Goal: Task Accomplishment & Management: Manage account settings

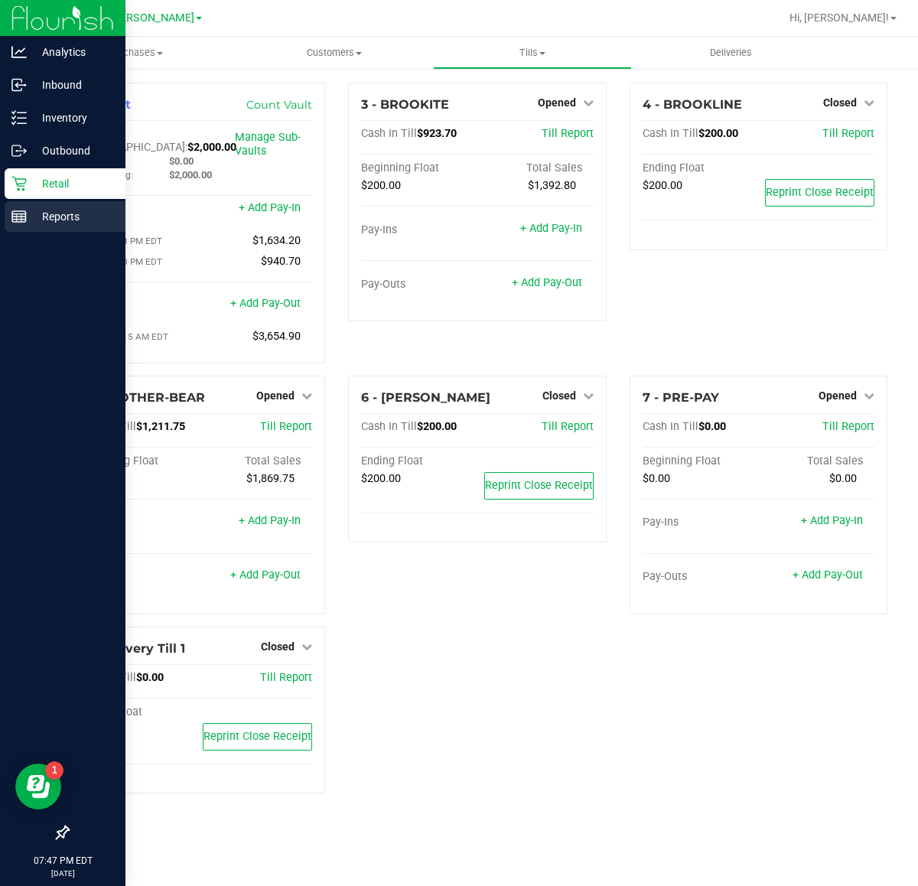
click at [24, 220] on line at bounding box center [19, 220] width 14 height 0
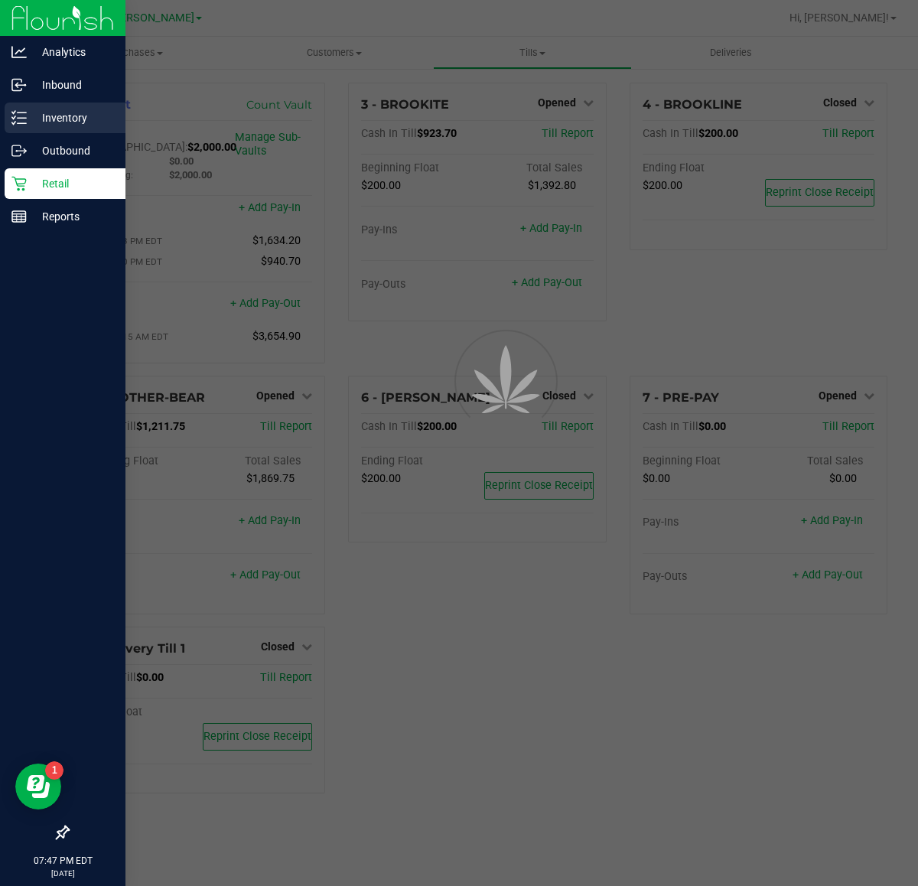
click at [38, 119] on p "Inventory" at bounding box center [73, 118] width 92 height 18
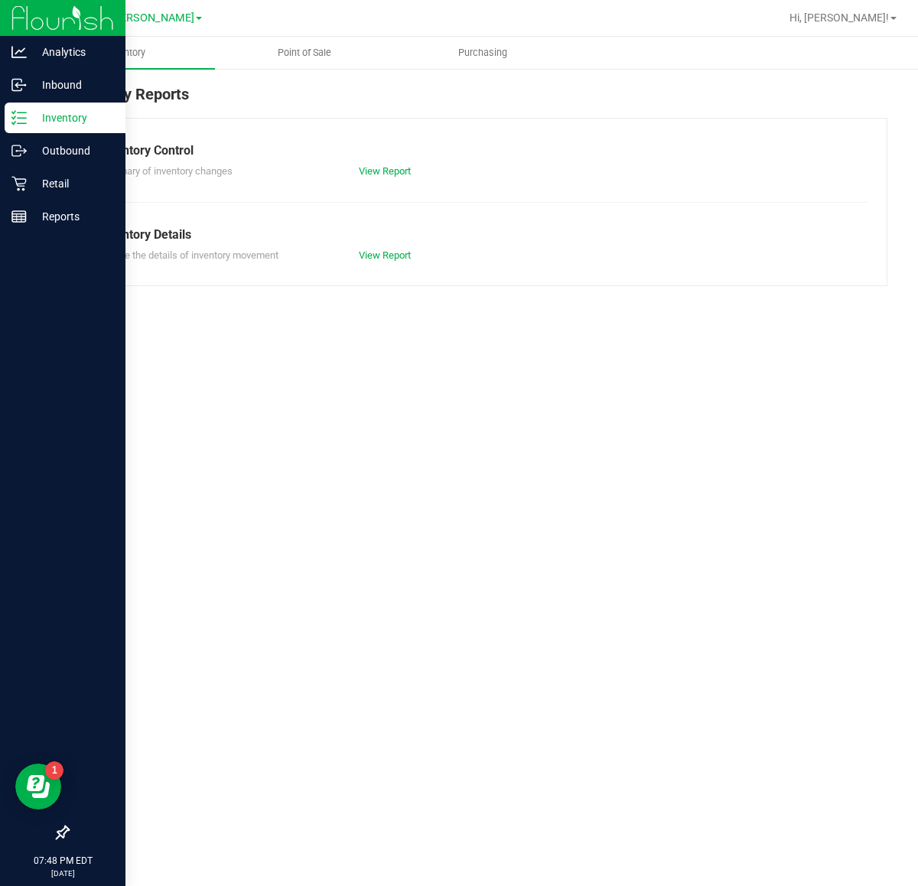
click at [37, 112] on p "Inventory" at bounding box center [73, 118] width 92 height 18
click at [55, 77] on p "Inbound" at bounding box center [73, 85] width 92 height 18
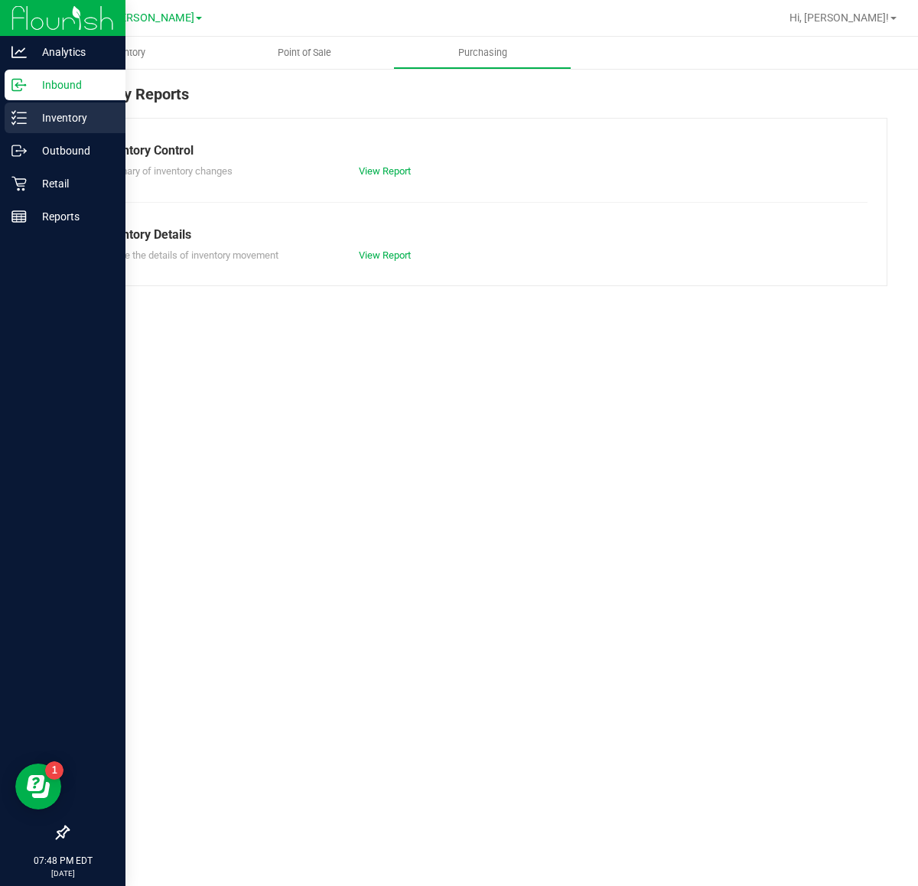
click at [60, 112] on p "Inventory" at bounding box center [73, 118] width 92 height 18
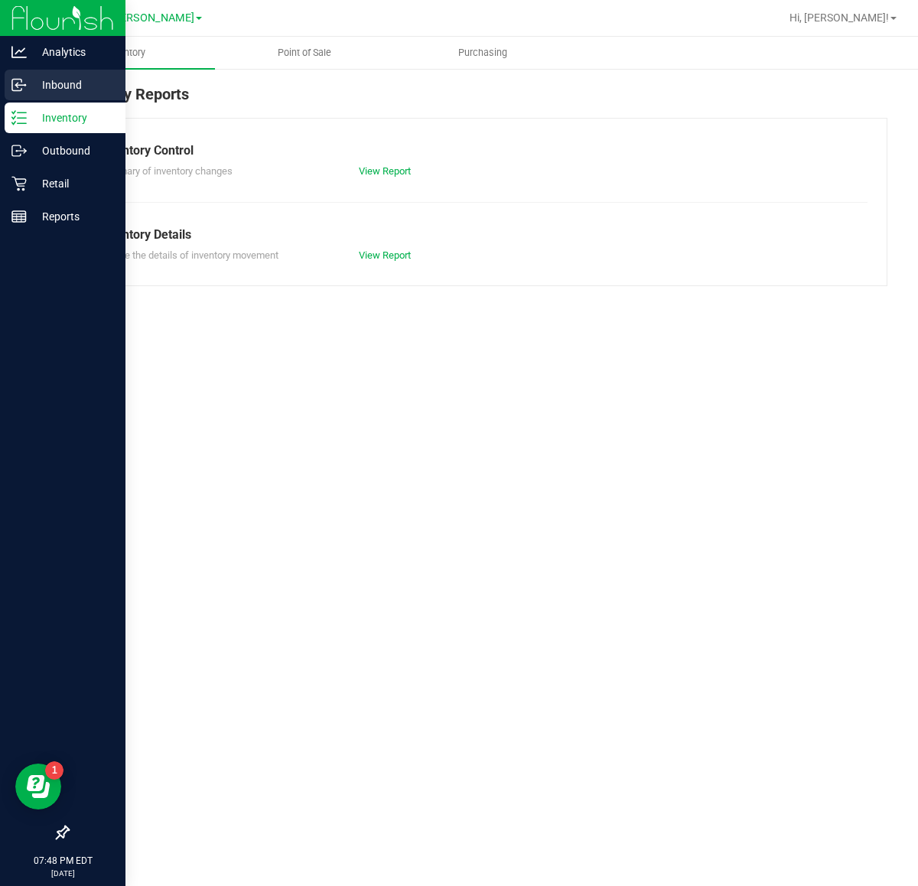
click at [28, 79] on p "Inbound" at bounding box center [73, 85] width 92 height 18
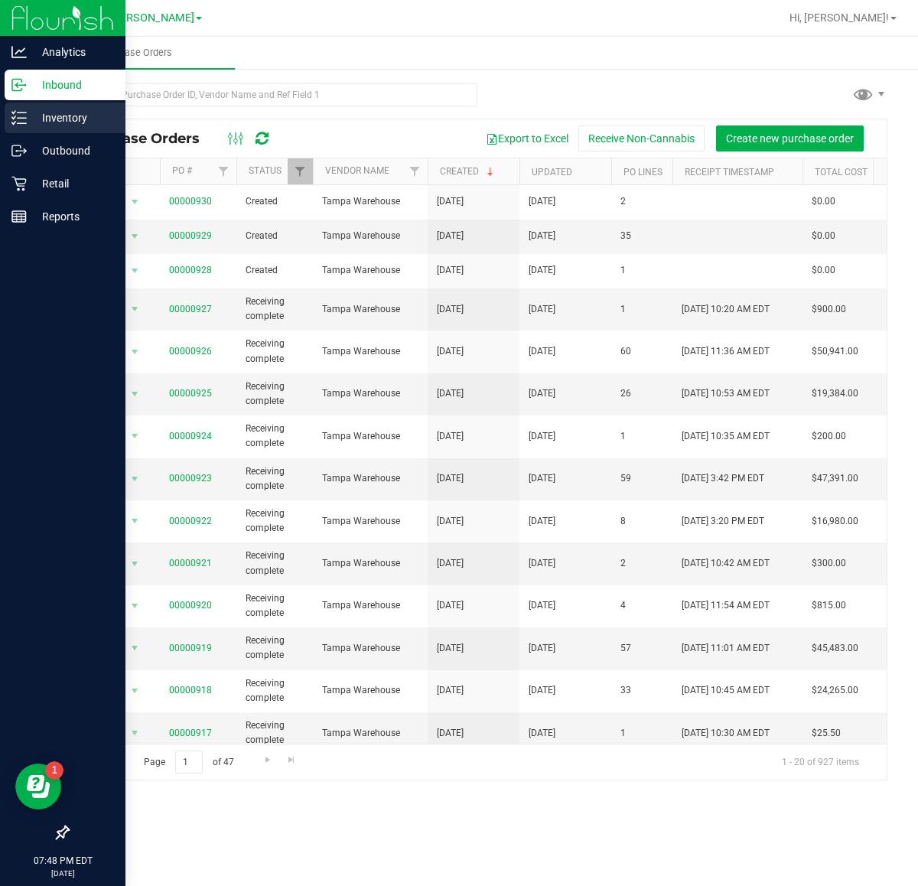
click at [23, 112] on icon at bounding box center [18, 117] width 15 height 15
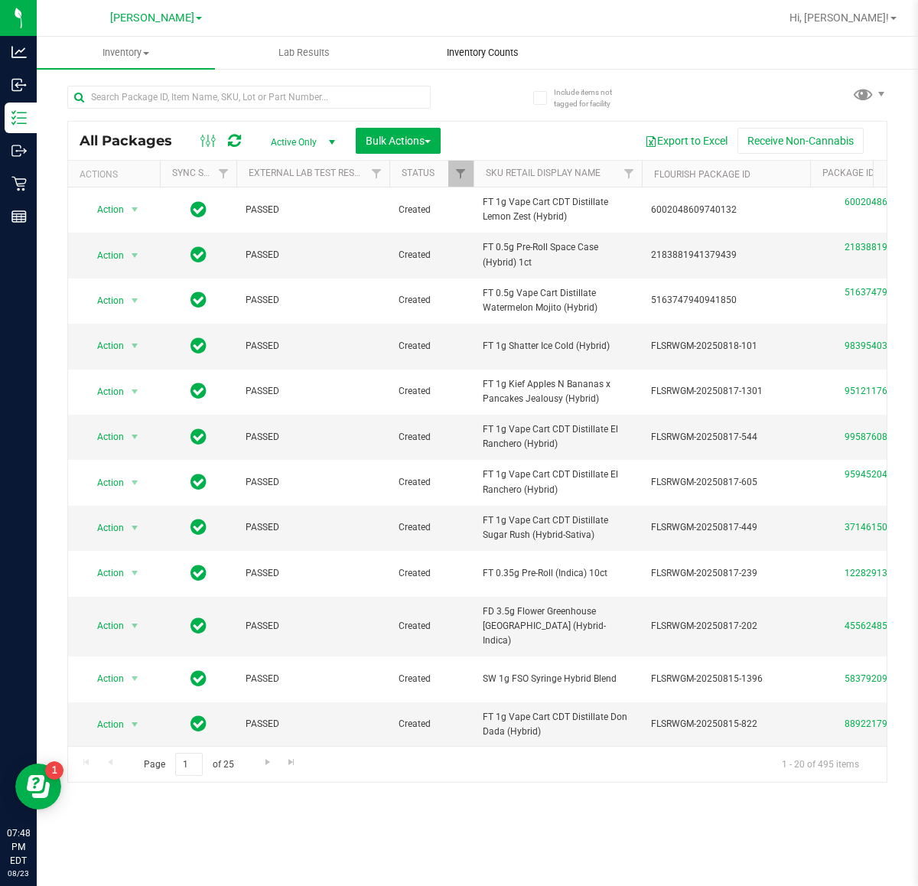
drag, startPoint x: 492, startPoint y: 50, endPoint x: 476, endPoint y: 50, distance: 16.1
click at [492, 50] on span "Inventory Counts" at bounding box center [482, 53] width 113 height 14
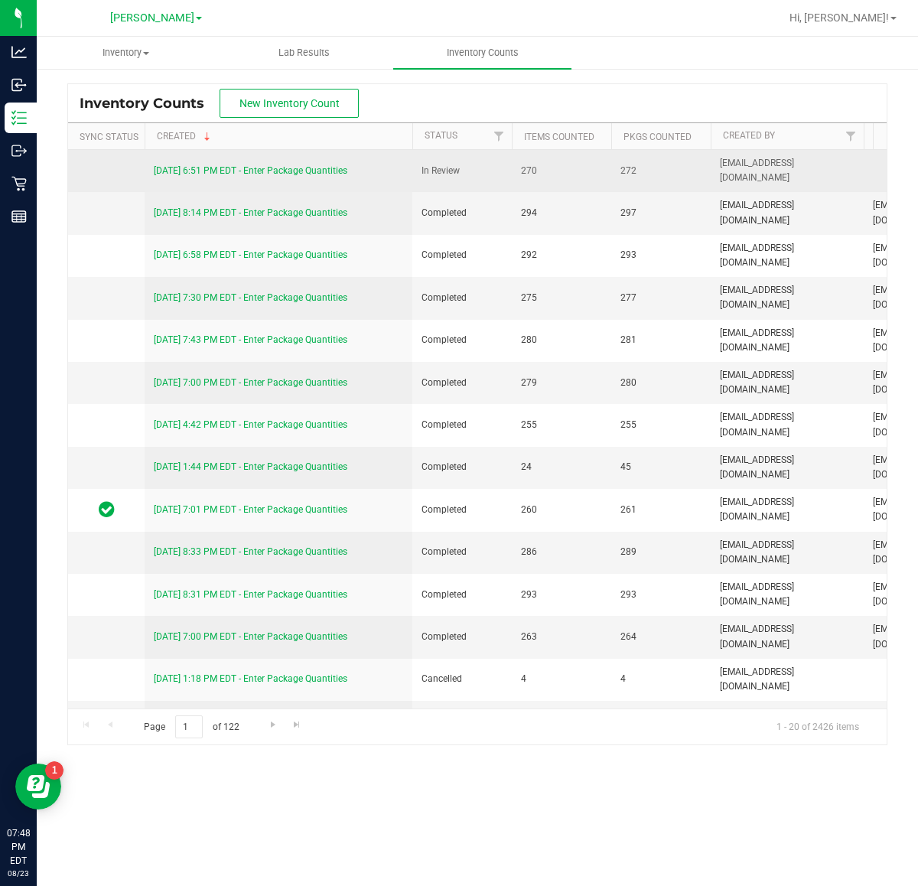
click at [326, 168] on link "8/23/25 6:51 PM EDT - Enter Package Quantities" at bounding box center [251, 170] width 194 height 11
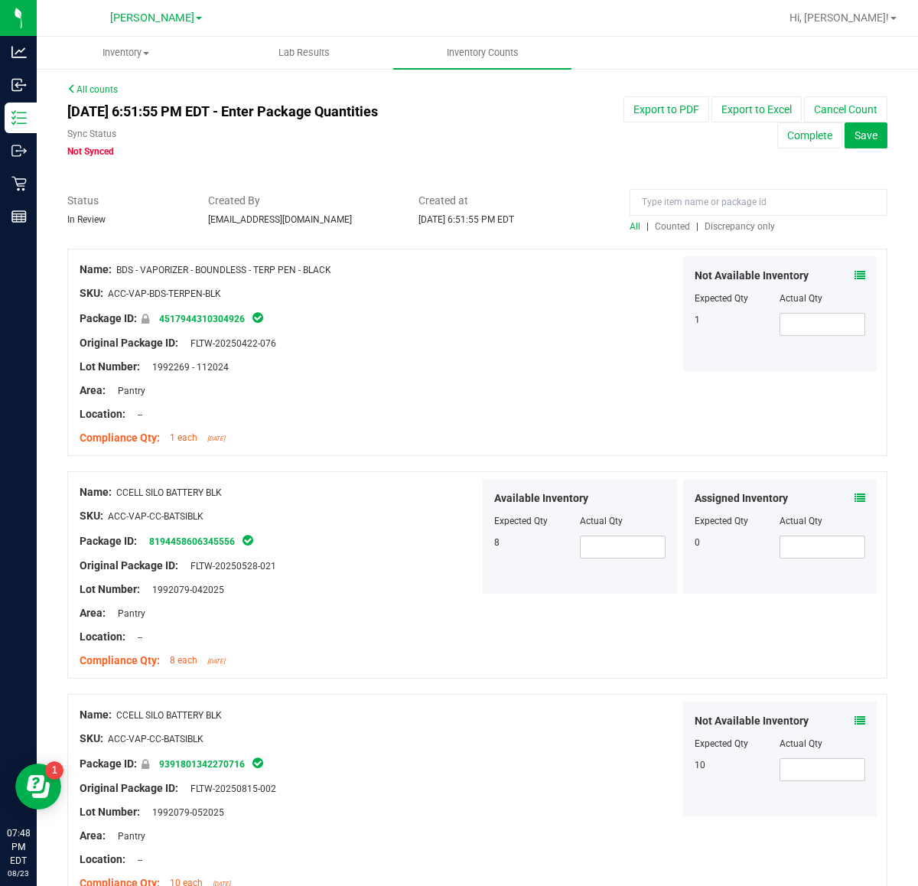
click at [731, 227] on span "Discrepancy only" at bounding box center [740, 226] width 70 height 11
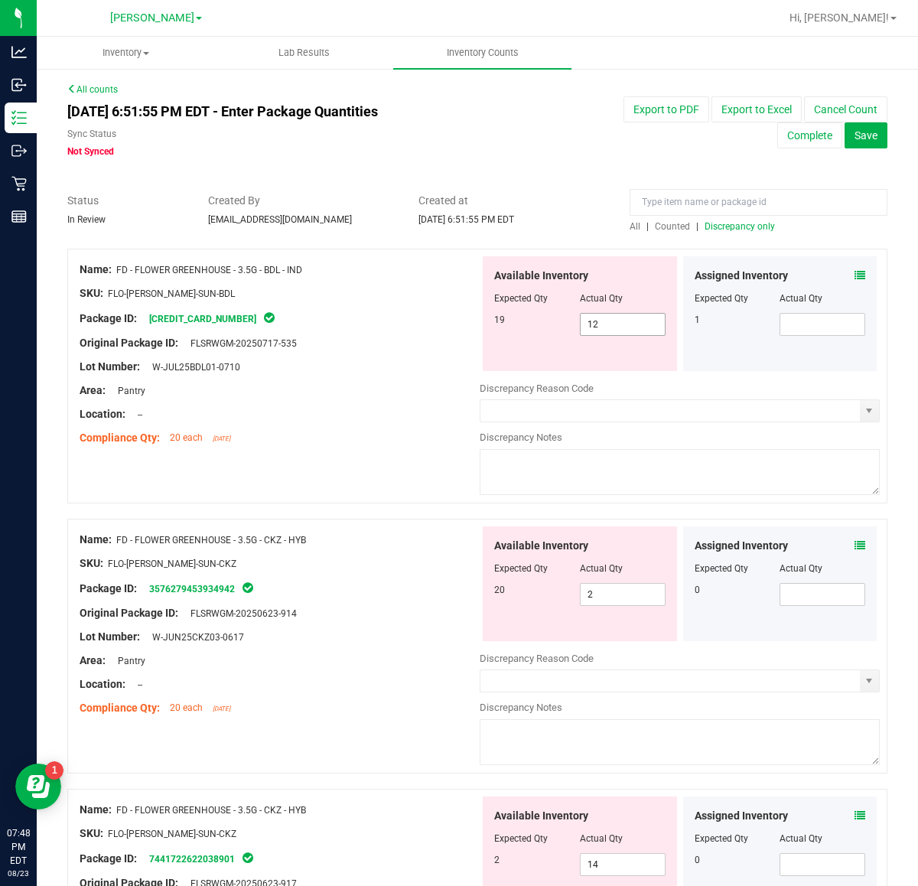
click at [614, 334] on span "12 12" at bounding box center [623, 324] width 86 height 23
type input "1"
type input "19"
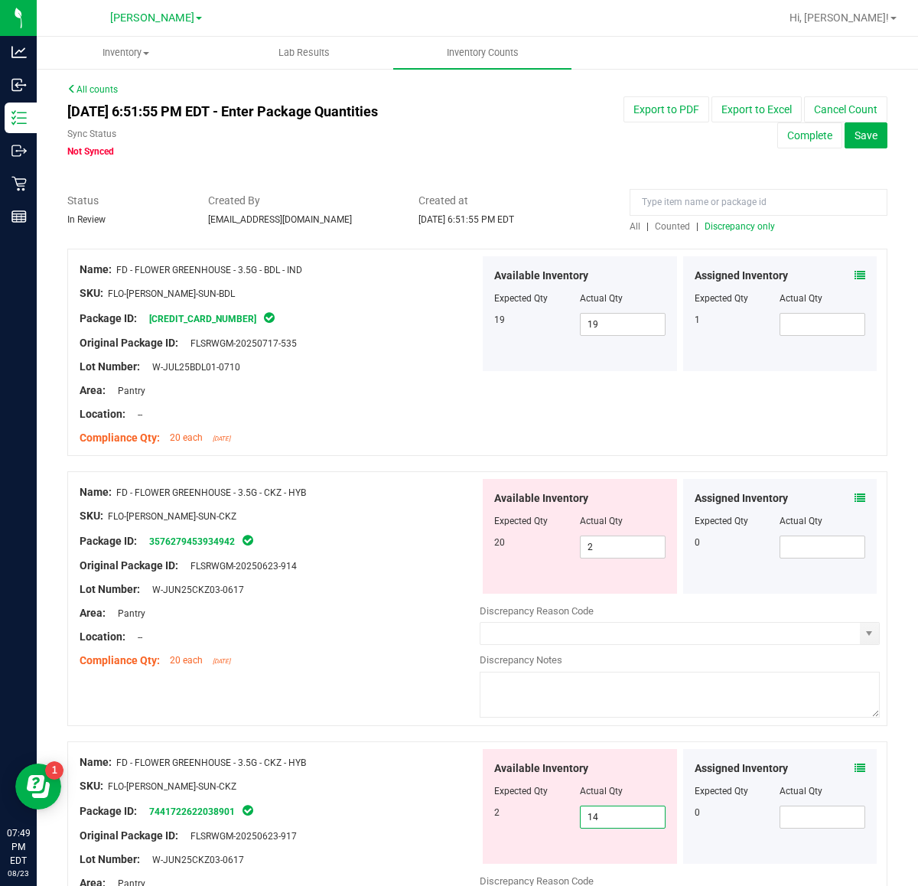
drag, startPoint x: 616, startPoint y: 813, endPoint x: 521, endPoint y: 822, distance: 95.3
click at [529, 822] on div "2 14 14" at bounding box center [579, 817] width 171 height 23
type input "2"
click at [614, 536] on span "2 2" at bounding box center [623, 547] width 86 height 23
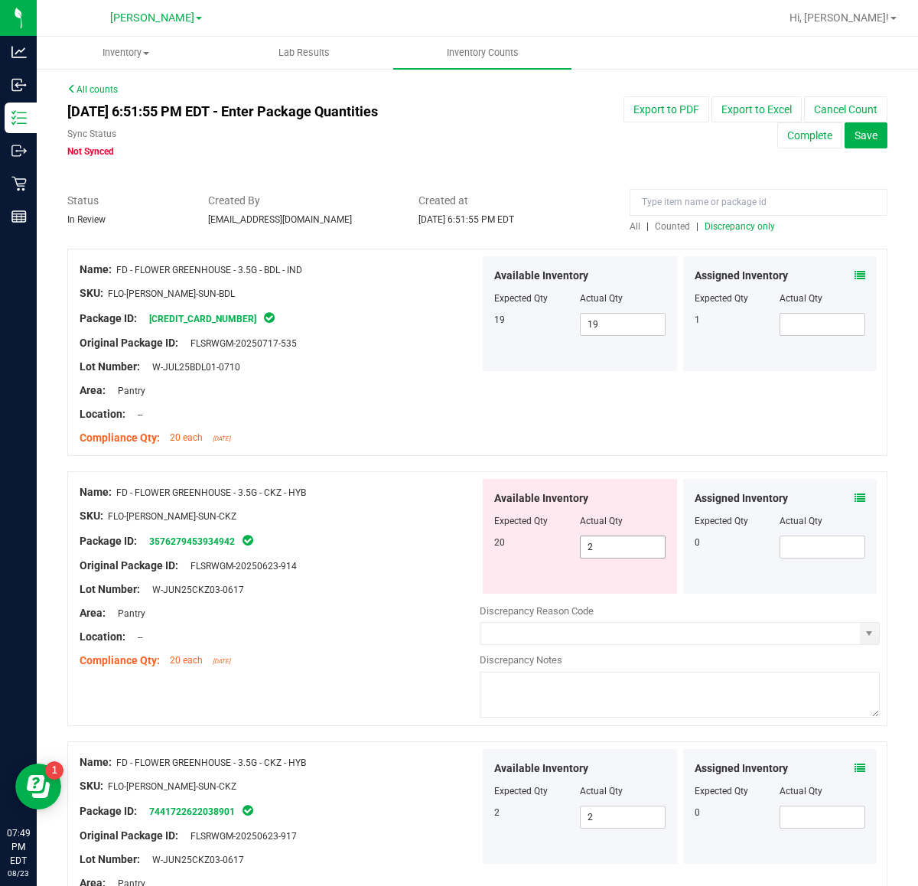
click at [614, 537] on span "2 2" at bounding box center [623, 547] width 86 height 23
type input "20"
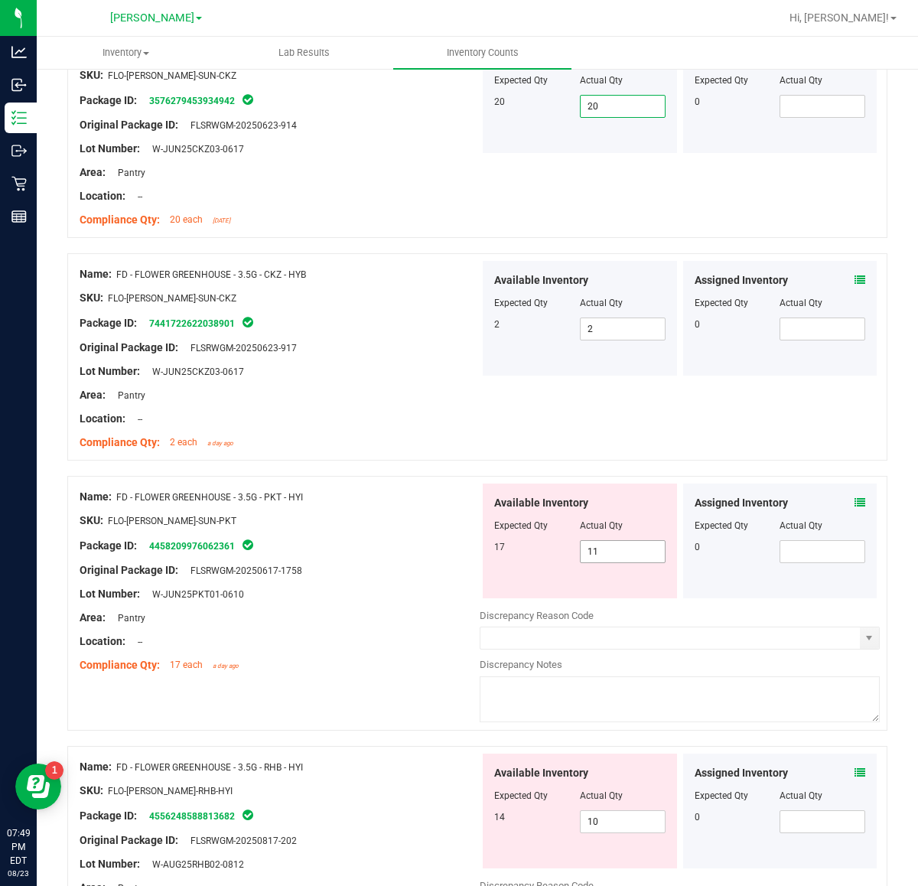
scroll to position [478, 0]
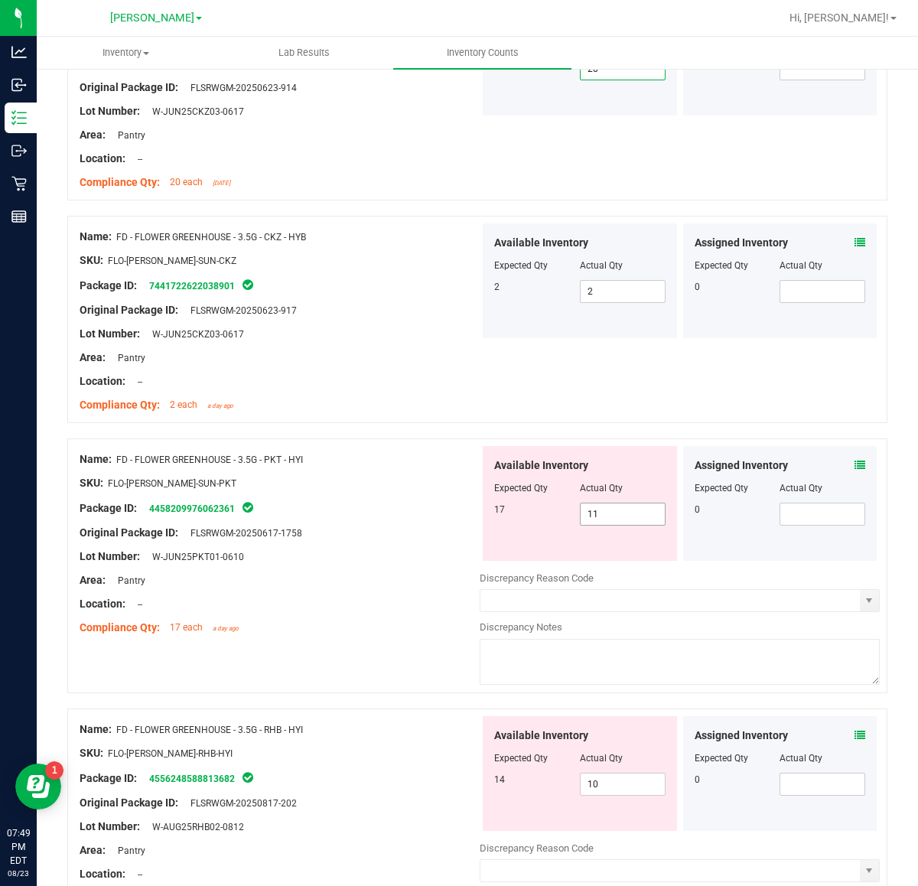
click at [628, 517] on span "11 11" at bounding box center [623, 514] width 86 height 23
type input "17"
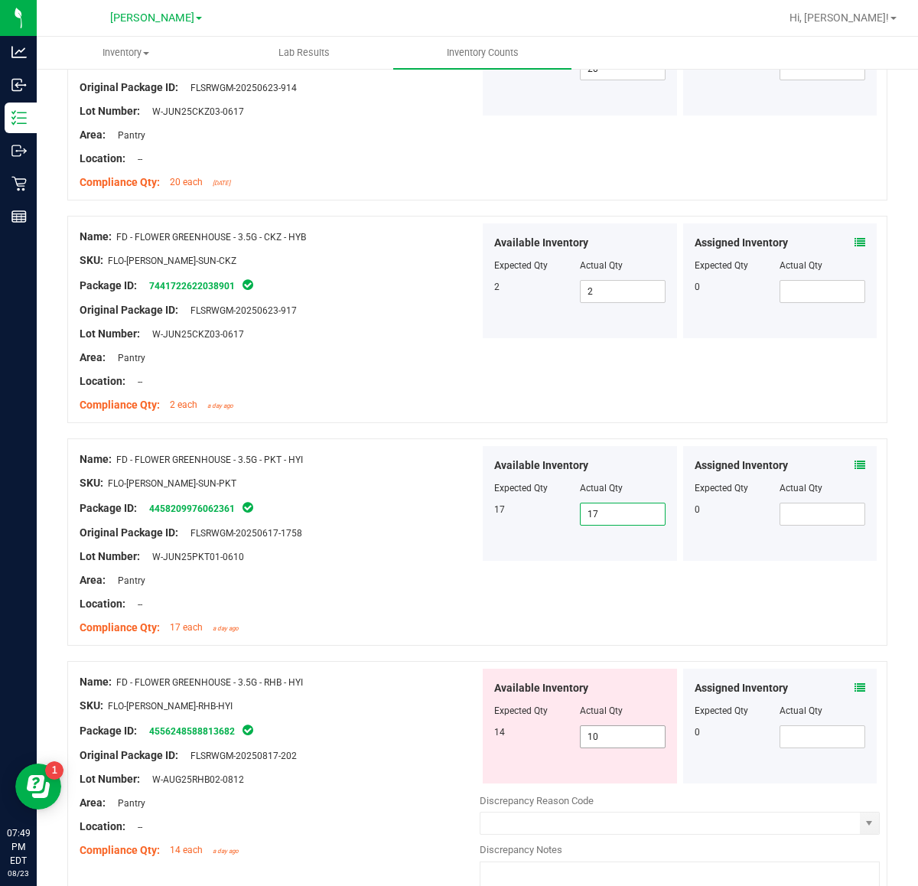
click at [637, 738] on input "10" at bounding box center [623, 736] width 84 height 21
type input "14"
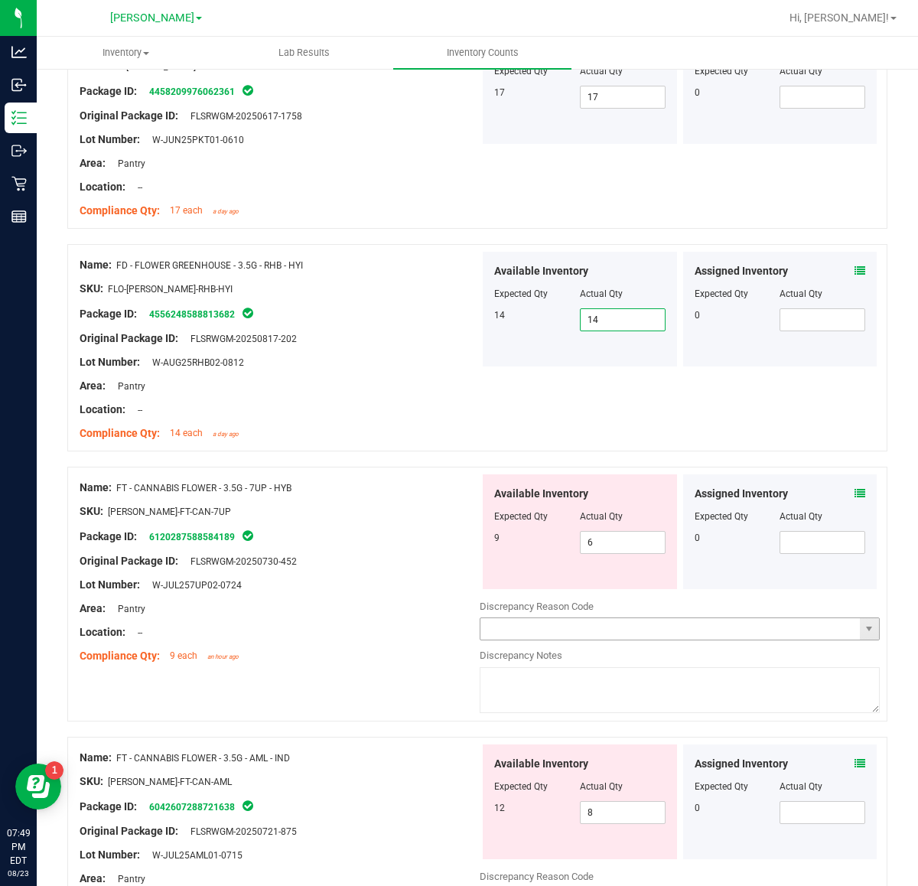
scroll to position [956, 0]
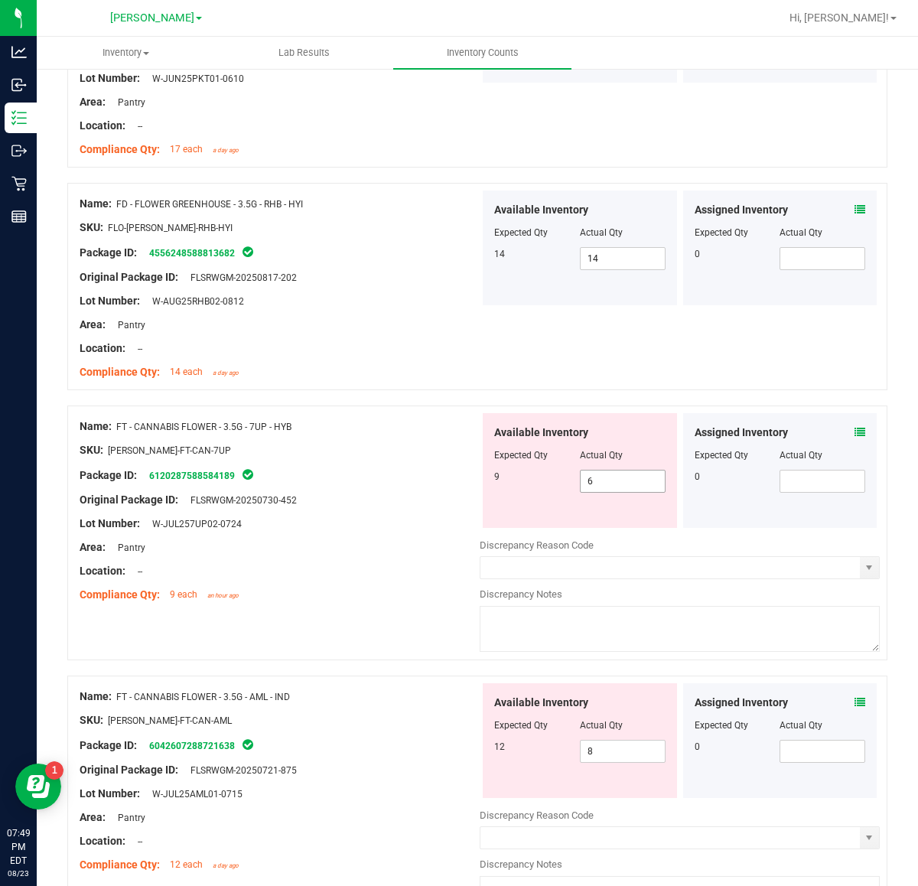
click at [614, 487] on span "6 6" at bounding box center [623, 481] width 86 height 23
type input "9"
click at [625, 754] on div "Available Inventory Expected Qty Actual Qty 12 8 8" at bounding box center [680, 804] width 400 height 243
type input "9"
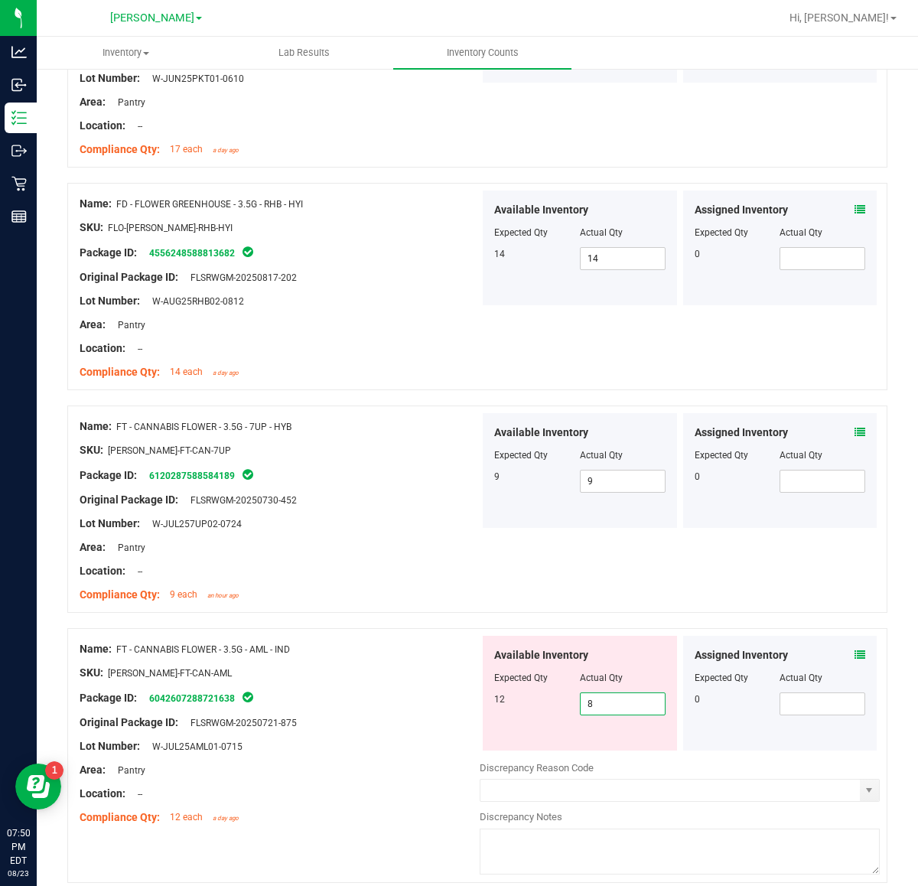
click at [855, 659] on icon at bounding box center [860, 655] width 11 height 11
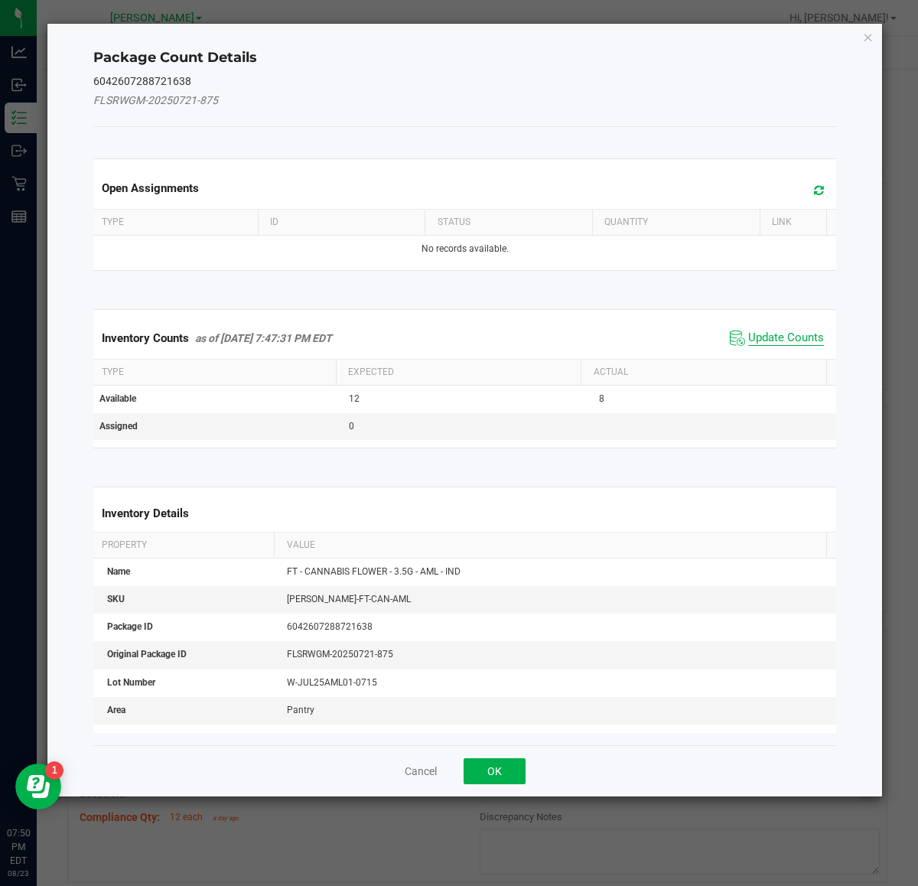
click at [783, 346] on span "Update Counts" at bounding box center [786, 338] width 76 height 15
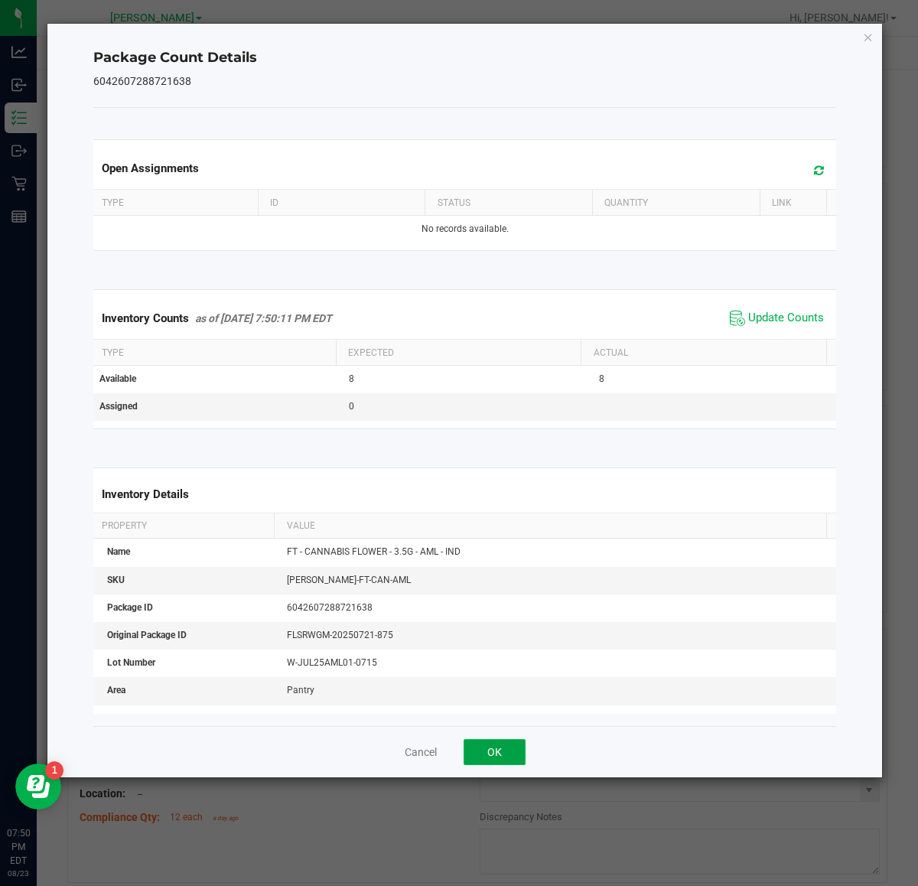
click at [510, 751] on button "OK" at bounding box center [495, 752] width 62 height 26
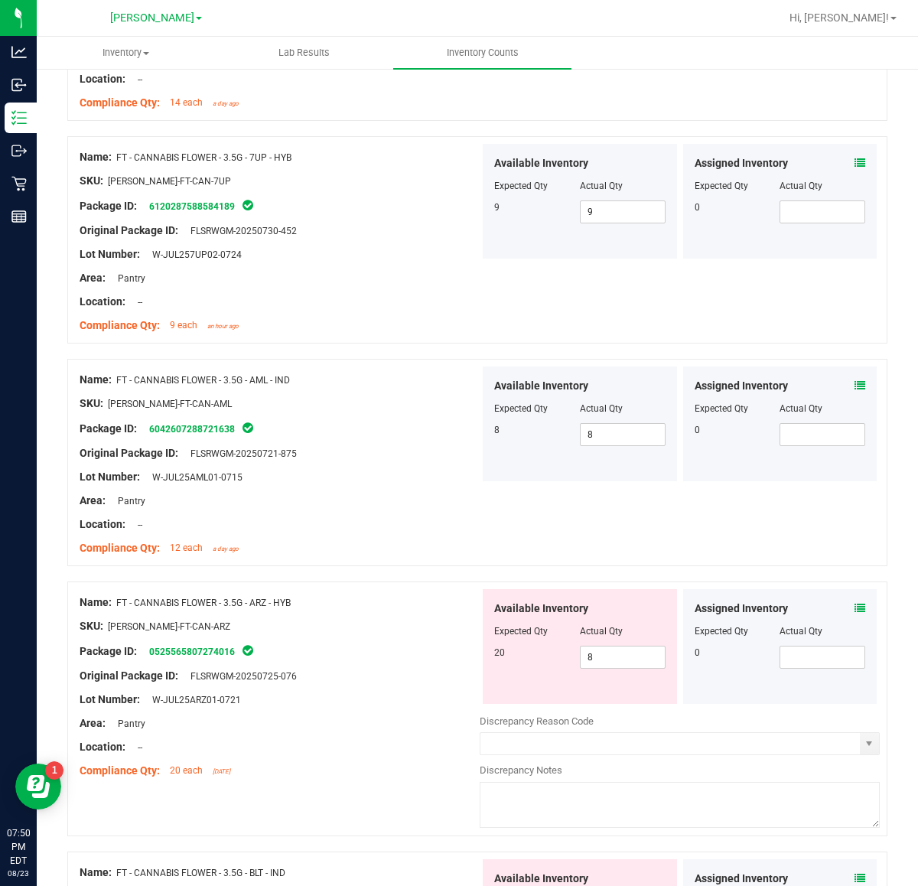
scroll to position [1229, 0]
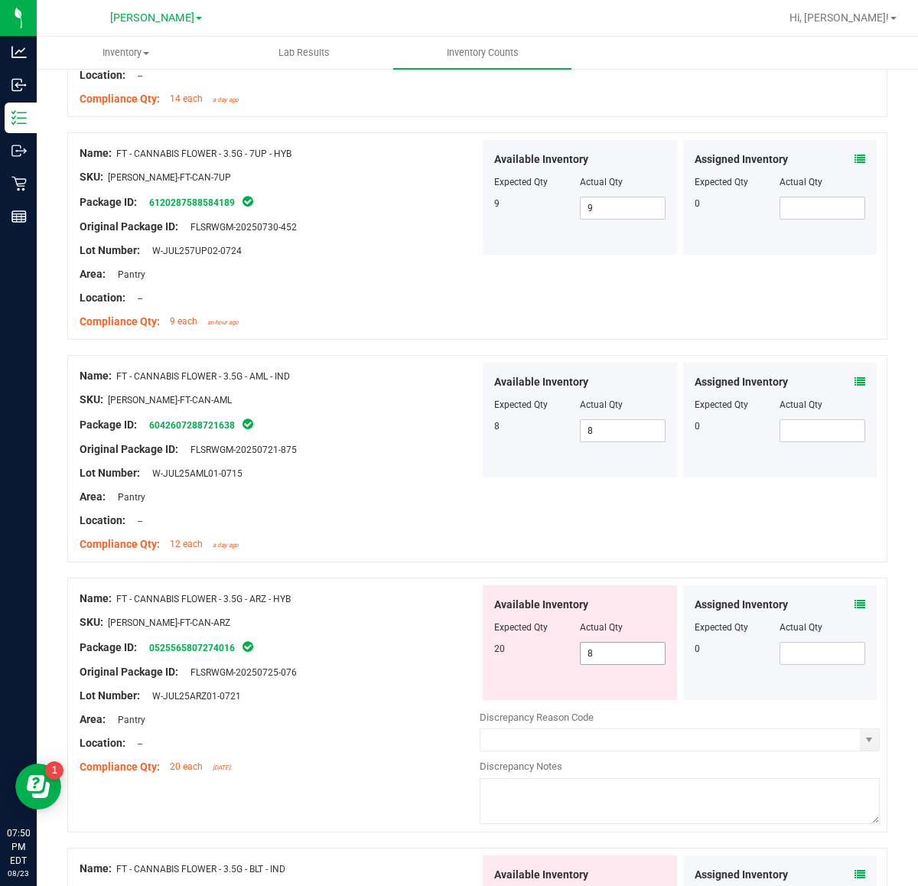
click at [614, 659] on input "8" at bounding box center [623, 653] width 84 height 21
type input "20"
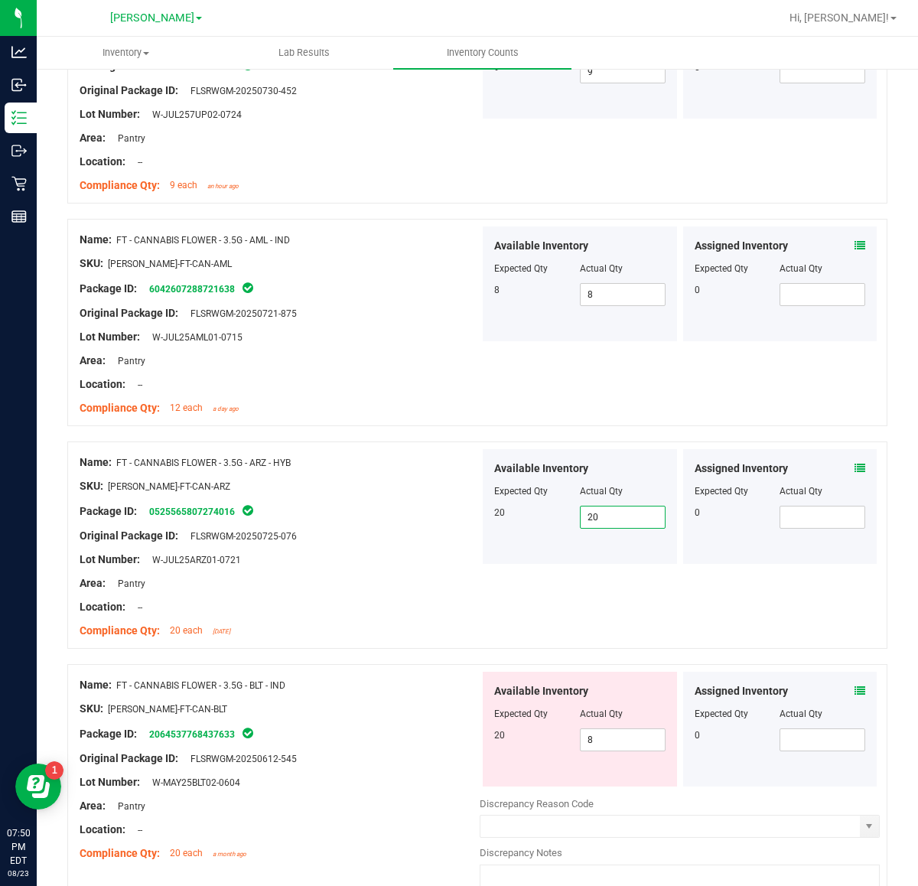
scroll to position [1688, 0]
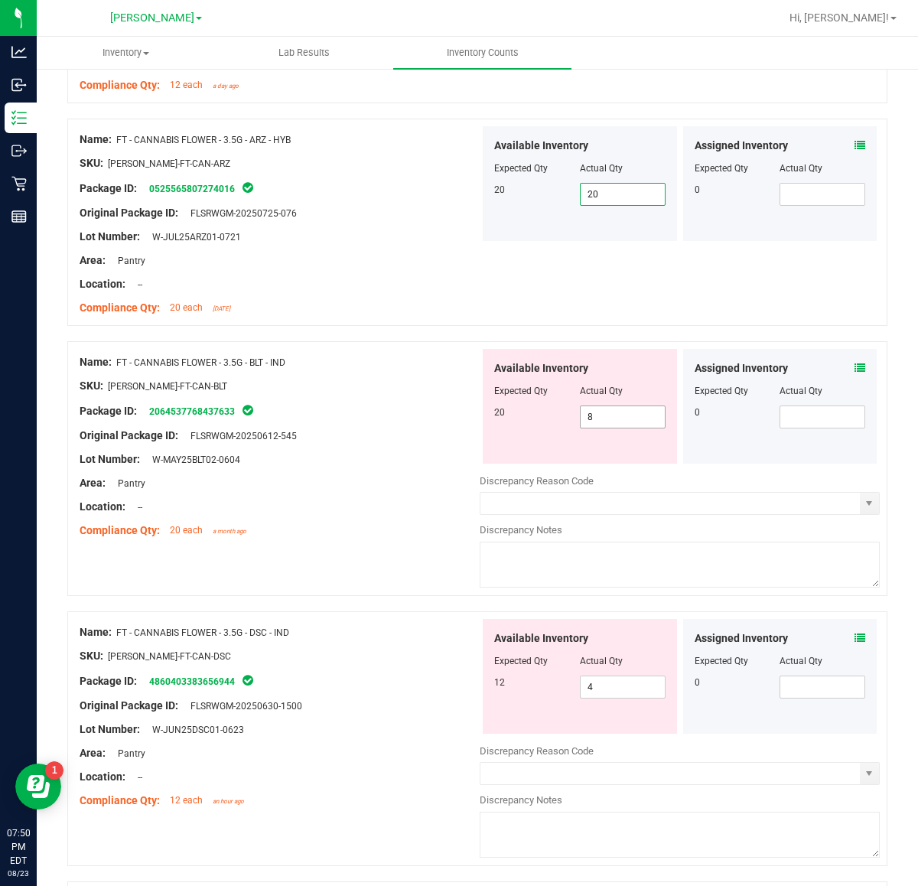
click at [639, 415] on input "8" at bounding box center [623, 416] width 84 height 21
type input "20"
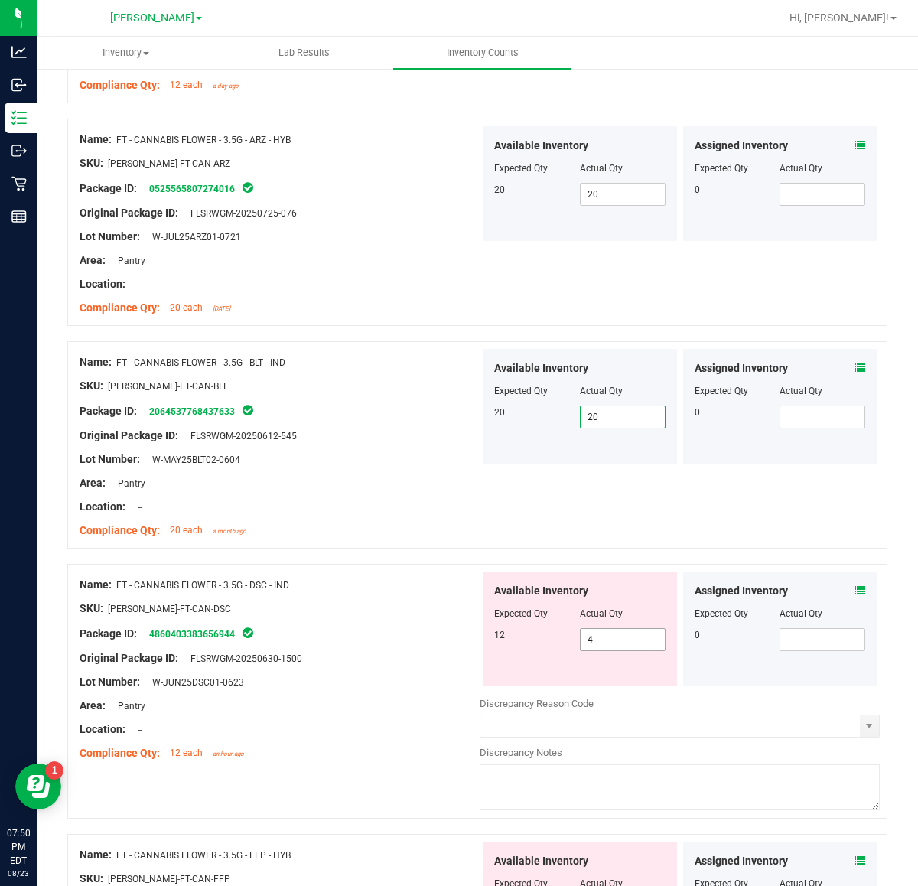
click at [627, 643] on input "4" at bounding box center [623, 639] width 84 height 21
type input "12"
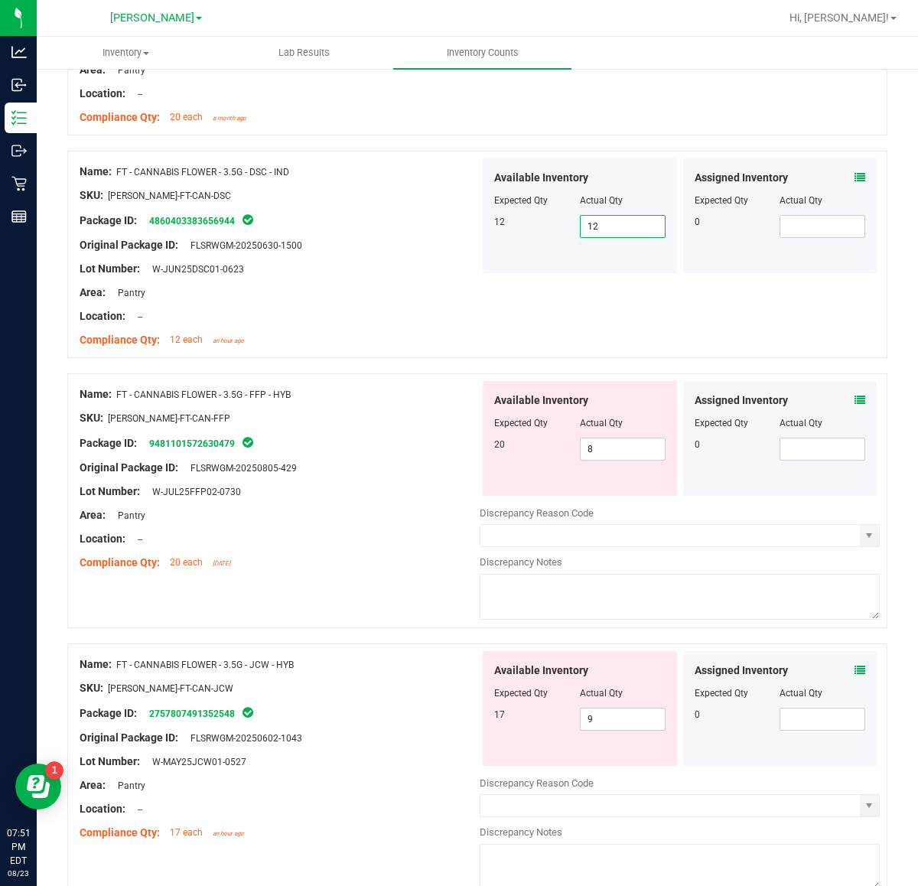
scroll to position [2105, 0]
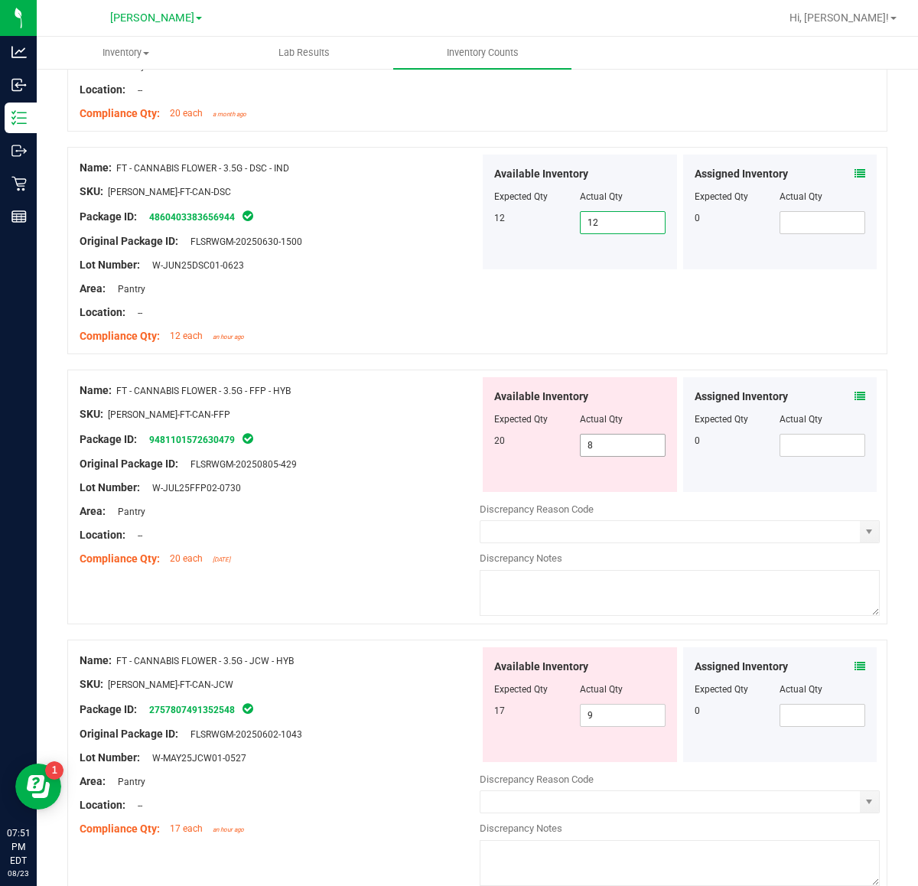
click at [624, 448] on input "8" at bounding box center [623, 445] width 84 height 21
type input "20"
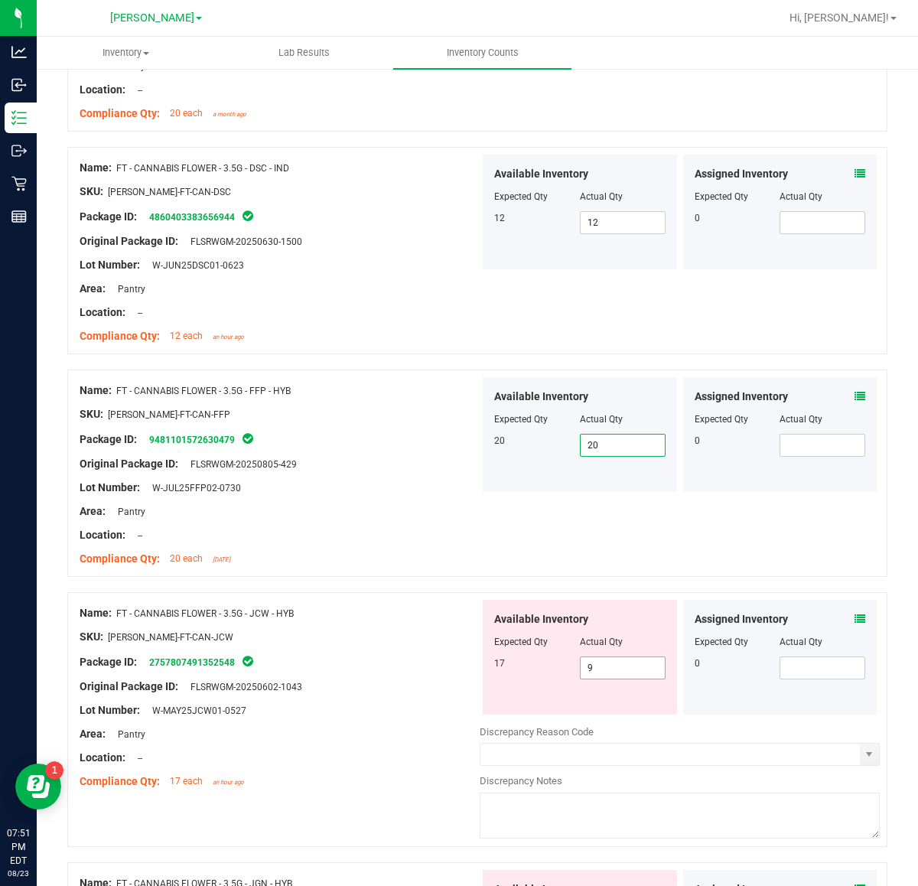
click at [614, 673] on input "9" at bounding box center [623, 667] width 84 height 21
type input "17"
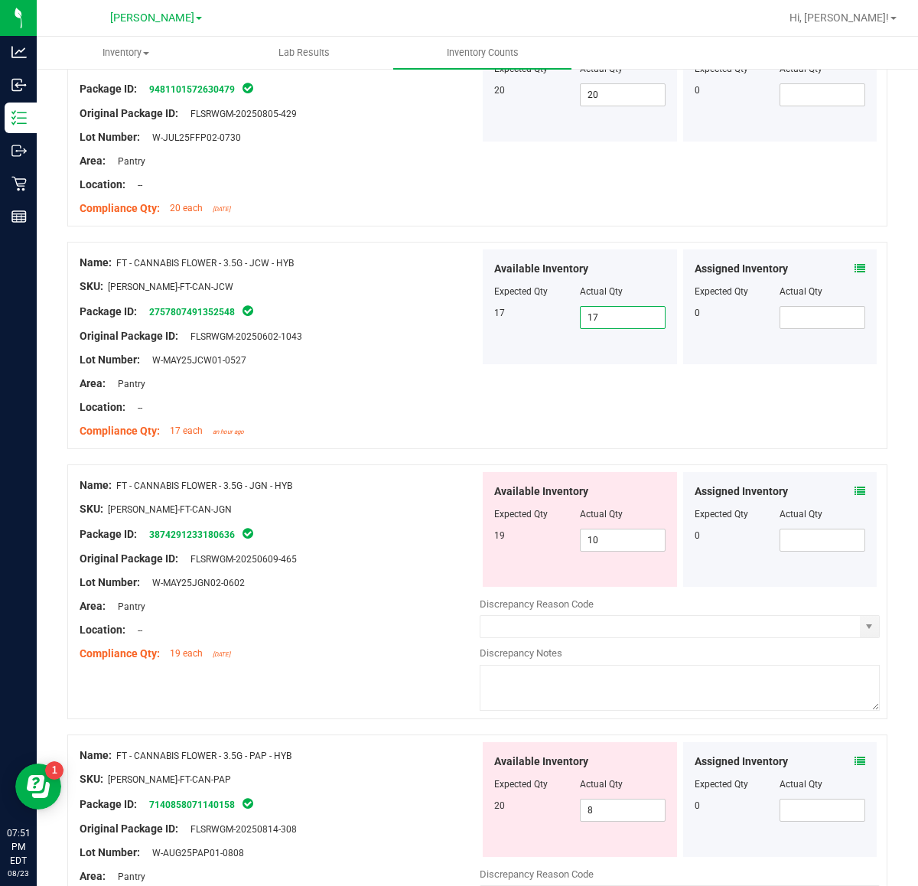
scroll to position [2451, 0]
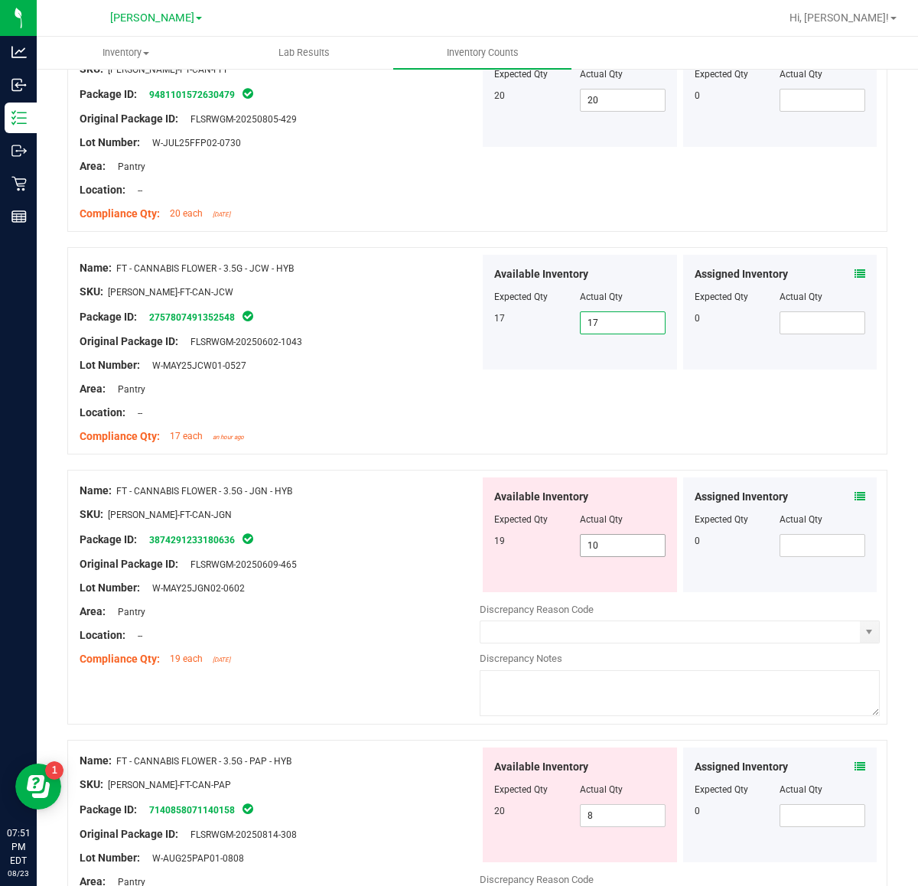
click at [627, 549] on input "10" at bounding box center [623, 545] width 84 height 21
click at [855, 500] on icon at bounding box center [860, 496] width 11 height 11
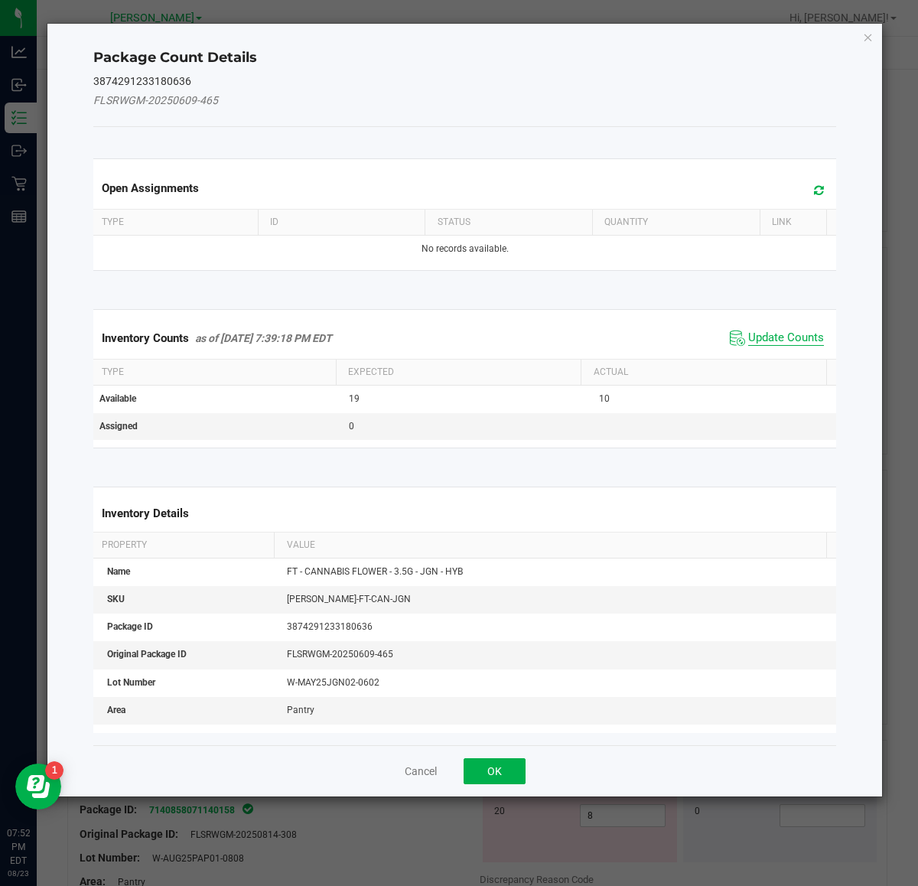
click at [779, 340] on span "Update Counts" at bounding box center [786, 338] width 76 height 15
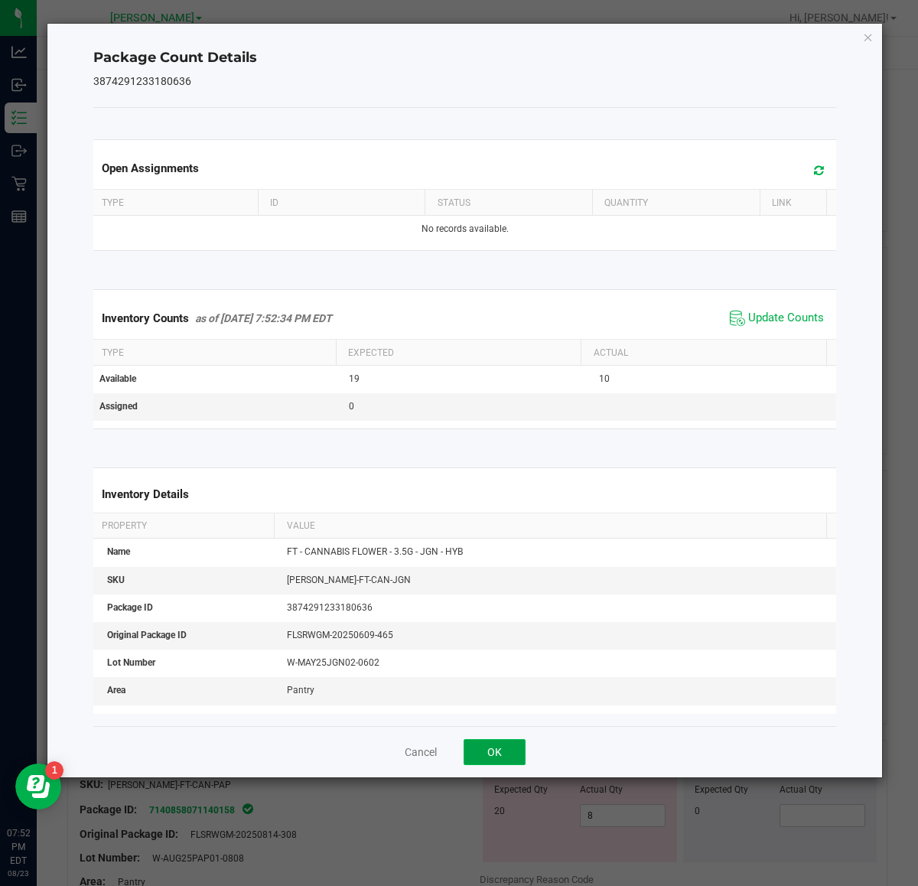
click at [499, 748] on button "OK" at bounding box center [495, 752] width 62 height 26
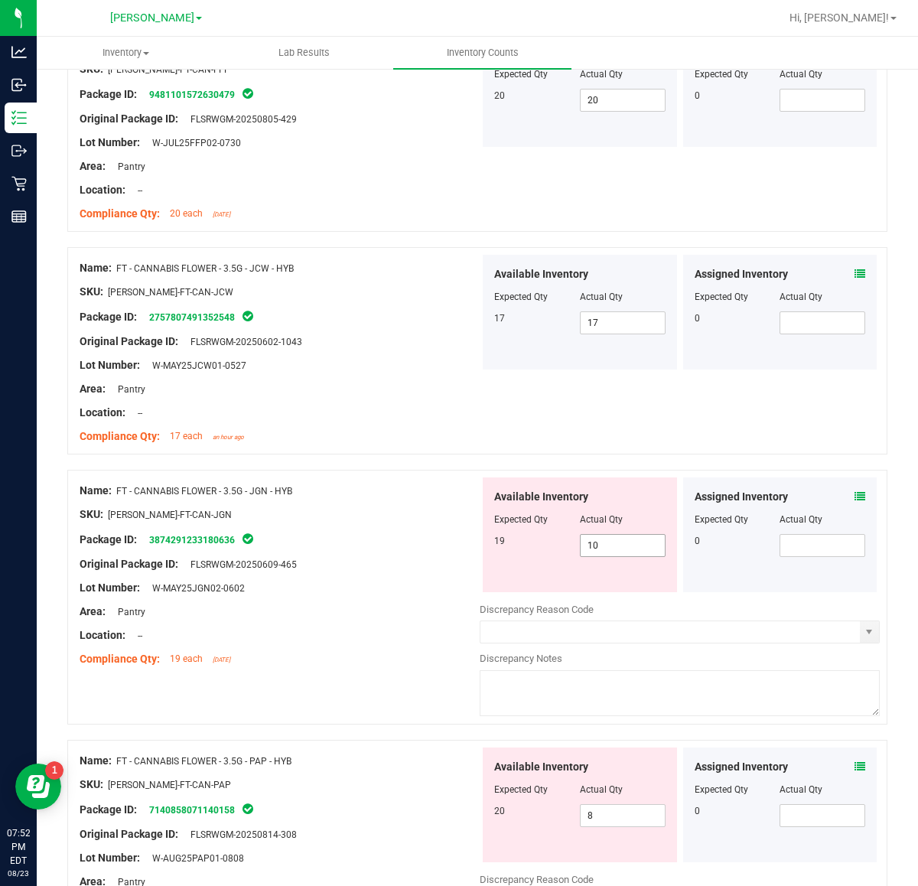
click at [651, 549] on input "10" at bounding box center [623, 545] width 84 height 21
type input "1"
type input "20"
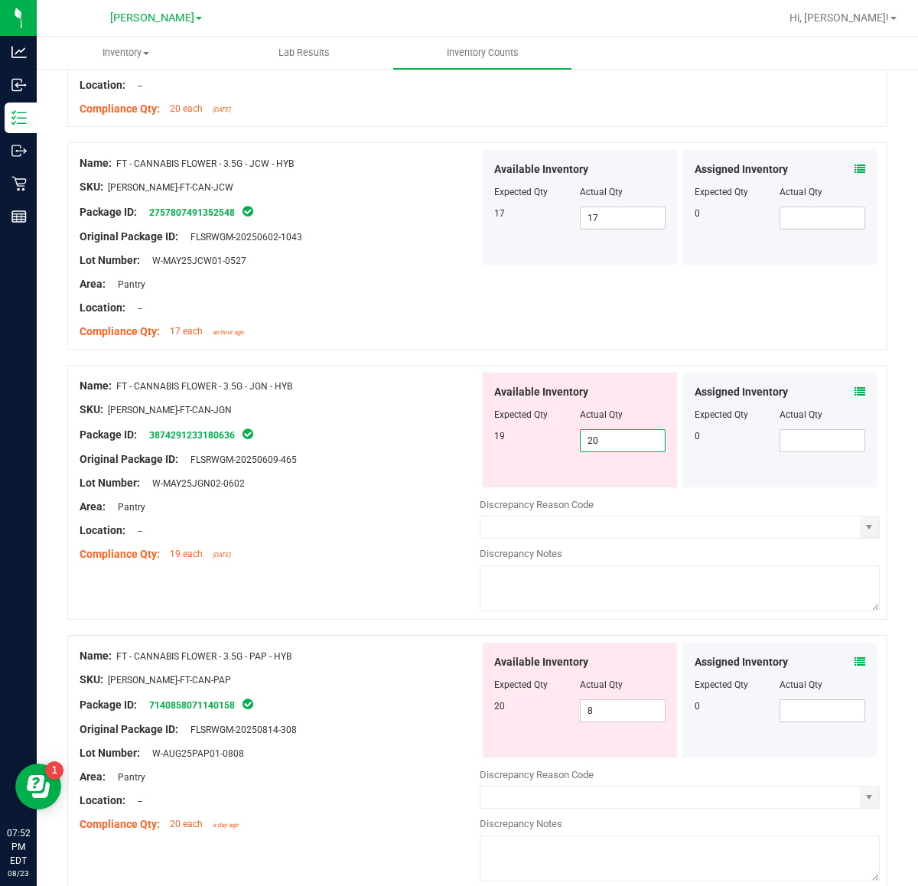
scroll to position [2798, 0]
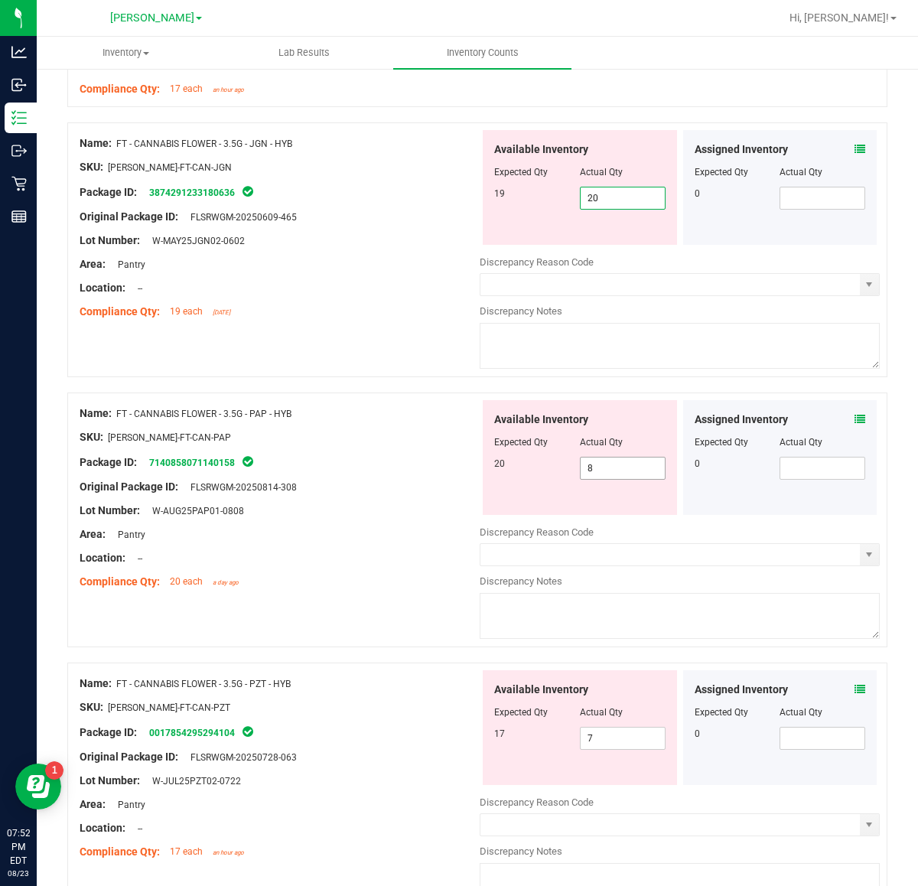
click at [601, 473] on input "8" at bounding box center [623, 468] width 84 height 21
type input "20"
click at [628, 747] on div "Available Inventory Expected Qty Actual Qty 17 7 7" at bounding box center [680, 791] width 400 height 243
type input "20"
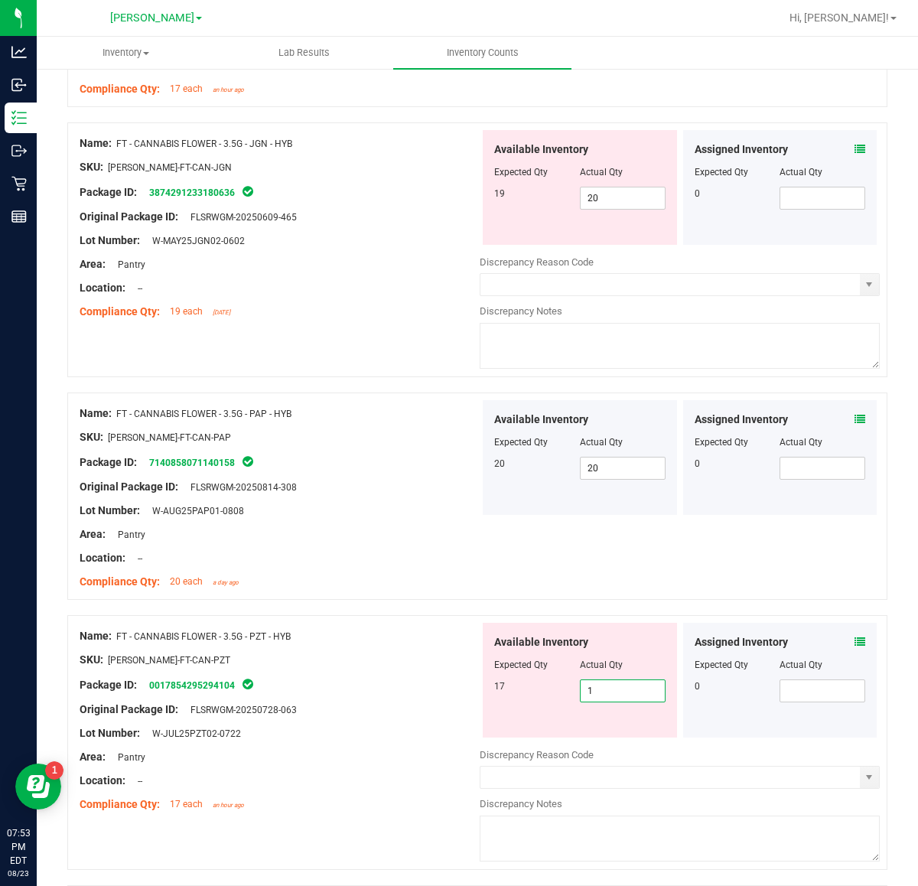
type input "17"
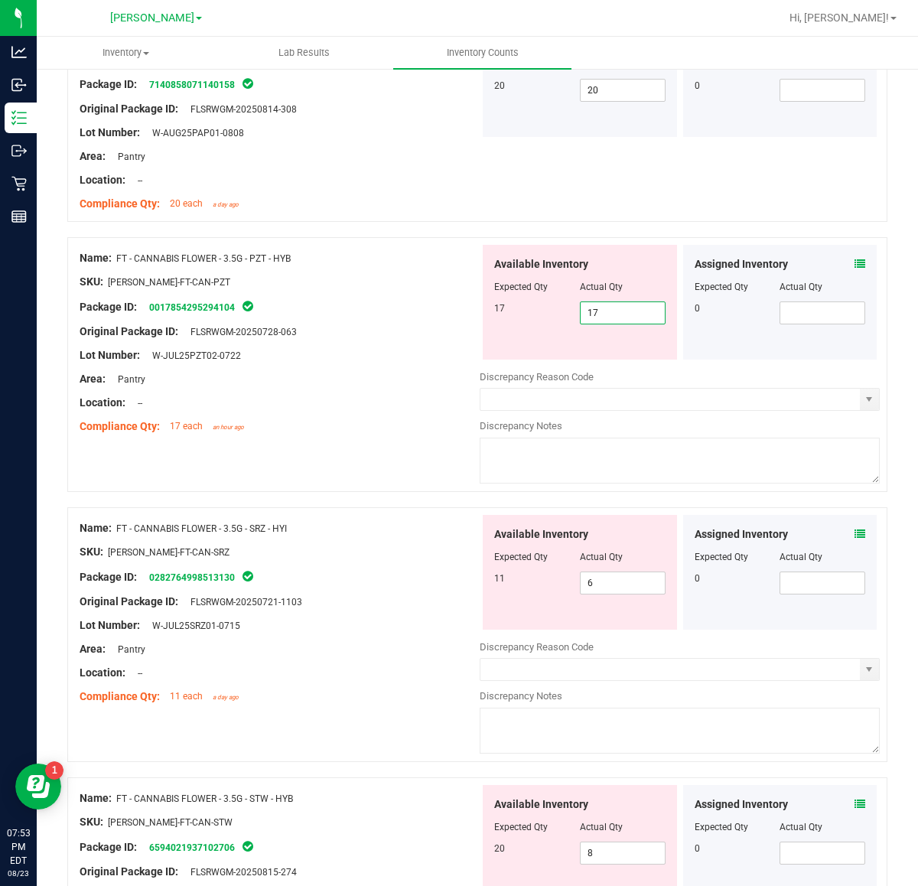
scroll to position [3284, 0]
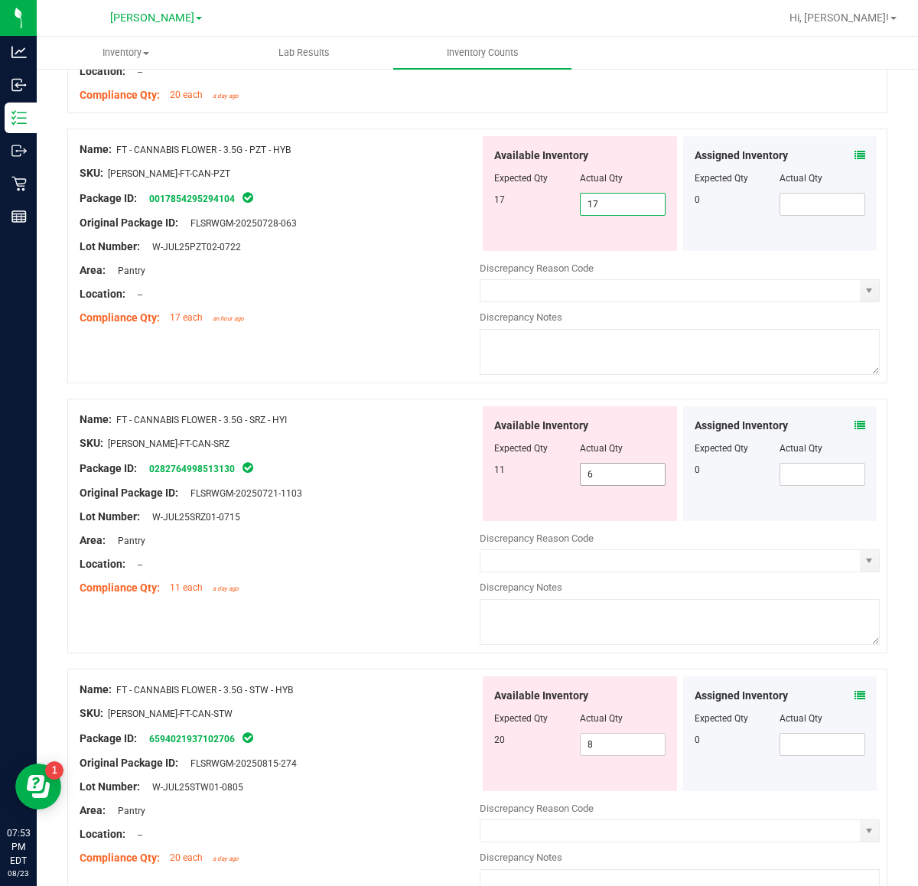
click at [626, 480] on div "Available Inventory Expected Qty Actual Qty 11 6 6" at bounding box center [680, 527] width 400 height 243
type input "17"
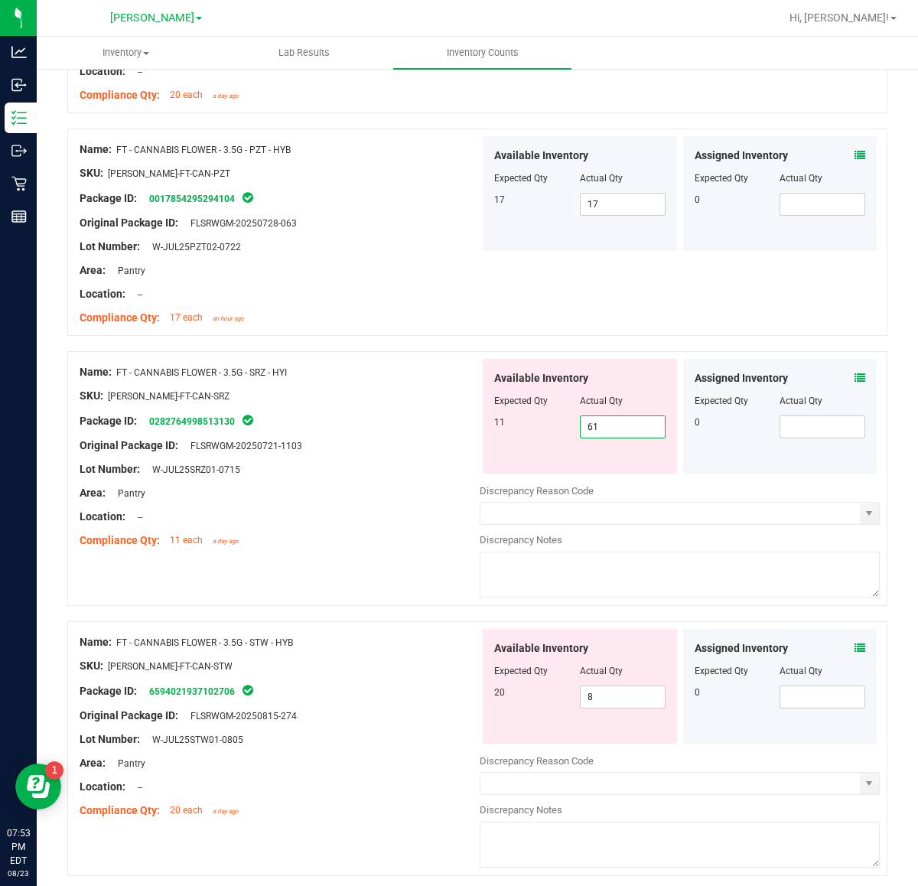
type input "6"
type input "11"
click at [624, 702] on div "Available Inventory Expected Qty Actual Qty 20 8 8" at bounding box center [680, 750] width 400 height 243
type input "11"
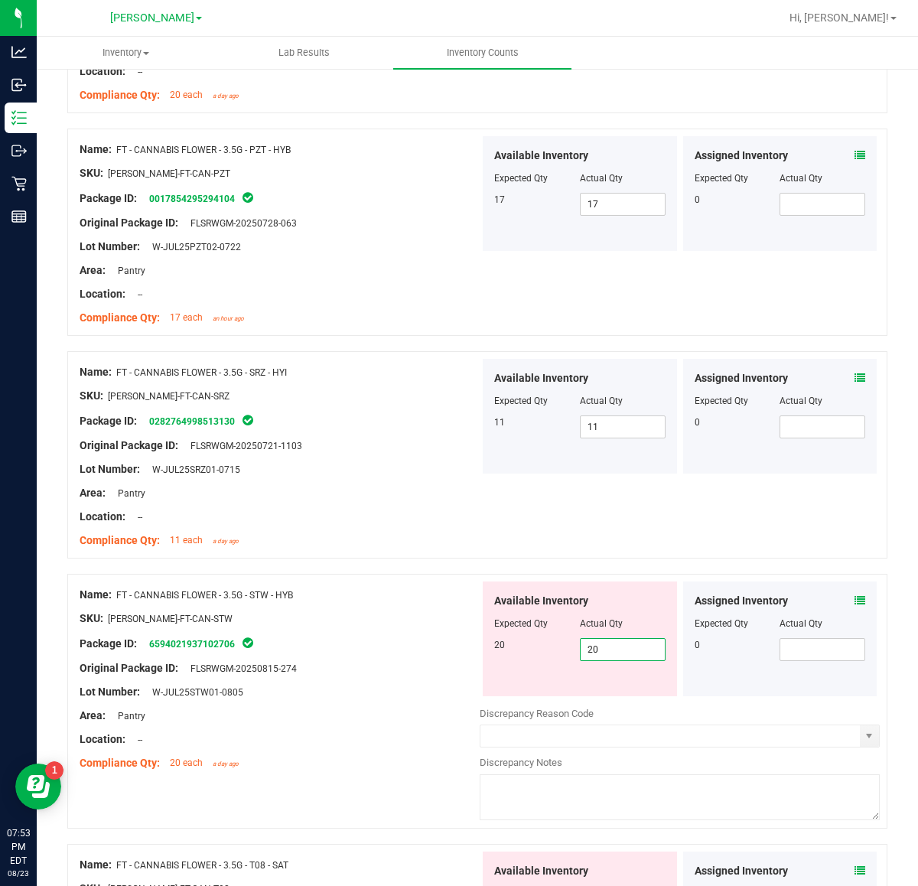
type input "20"
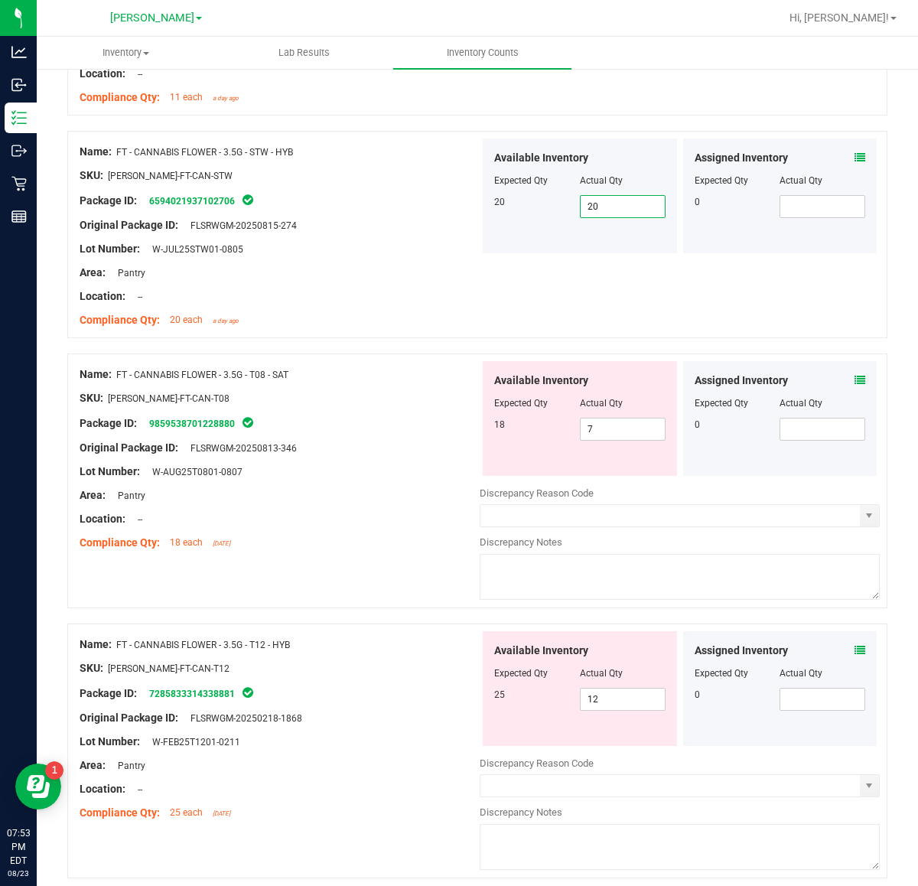
scroll to position [3730, 0]
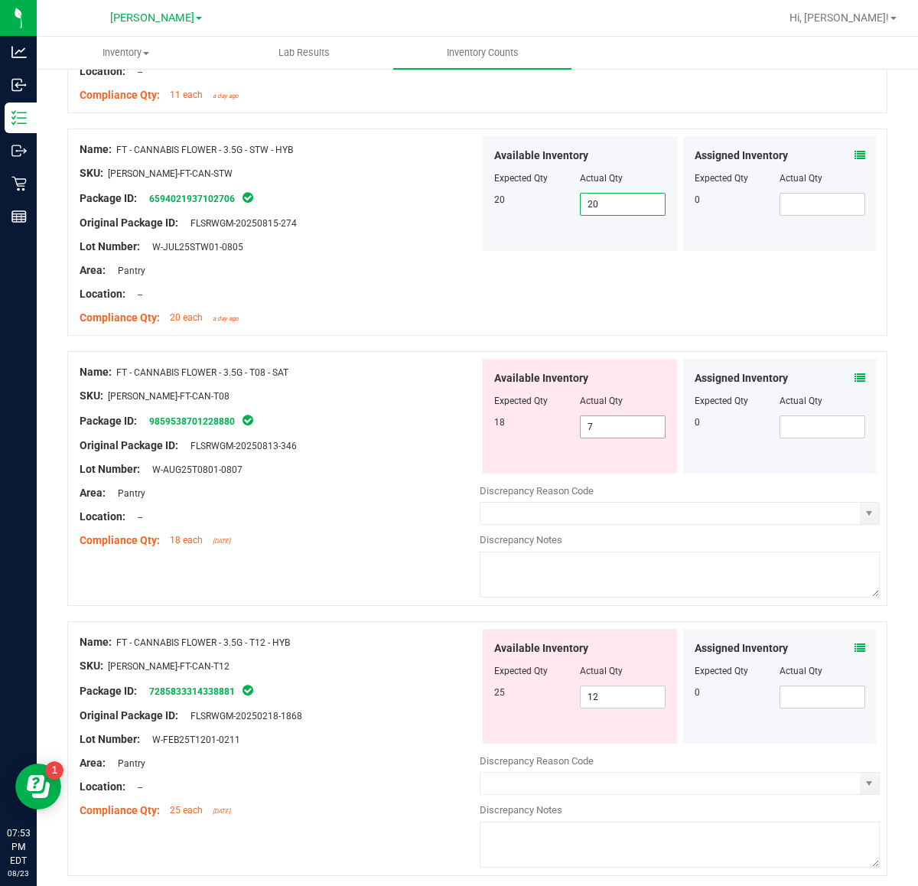
click at [624, 427] on input "7" at bounding box center [623, 426] width 84 height 21
type input "18"
click at [624, 706] on div "Available Inventory Expected Qty Actual Qty 25 12 12" at bounding box center [680, 750] width 400 height 243
type input "18"
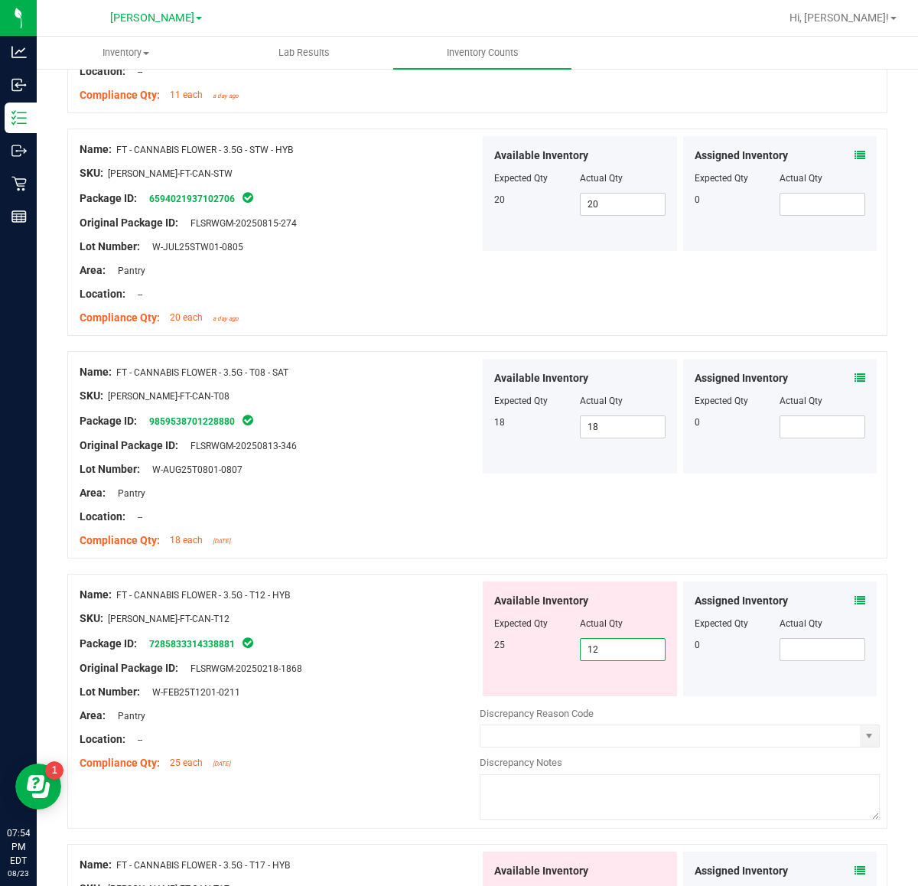
type input "1"
type input "25"
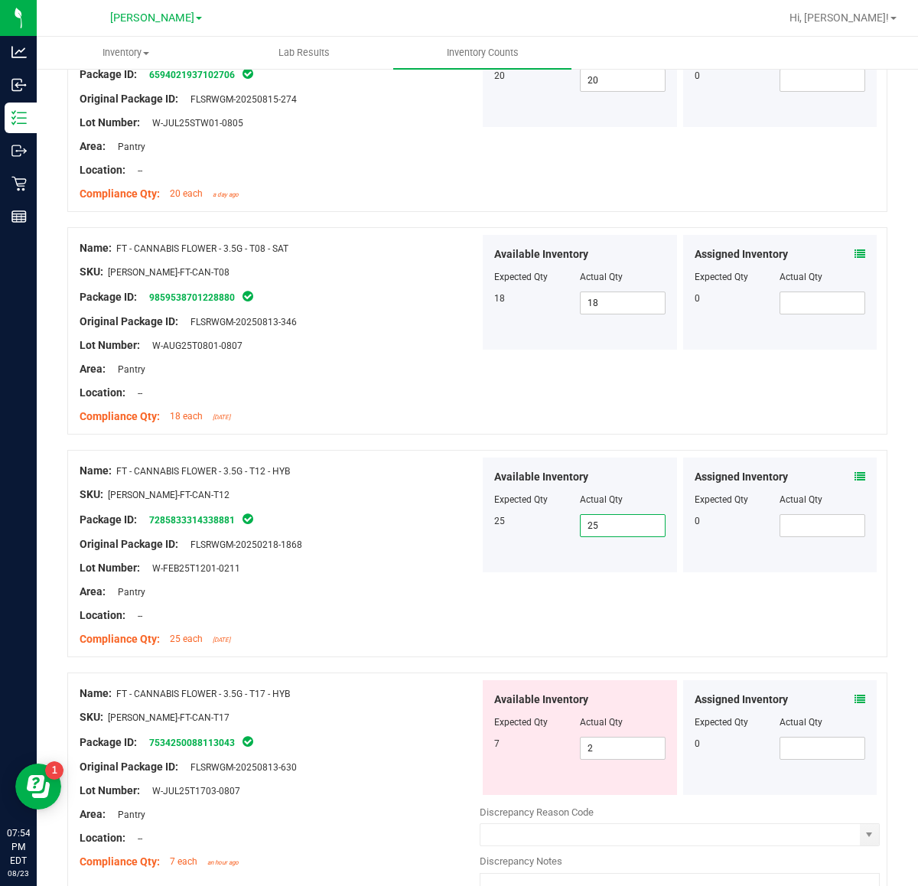
scroll to position [3968, 0]
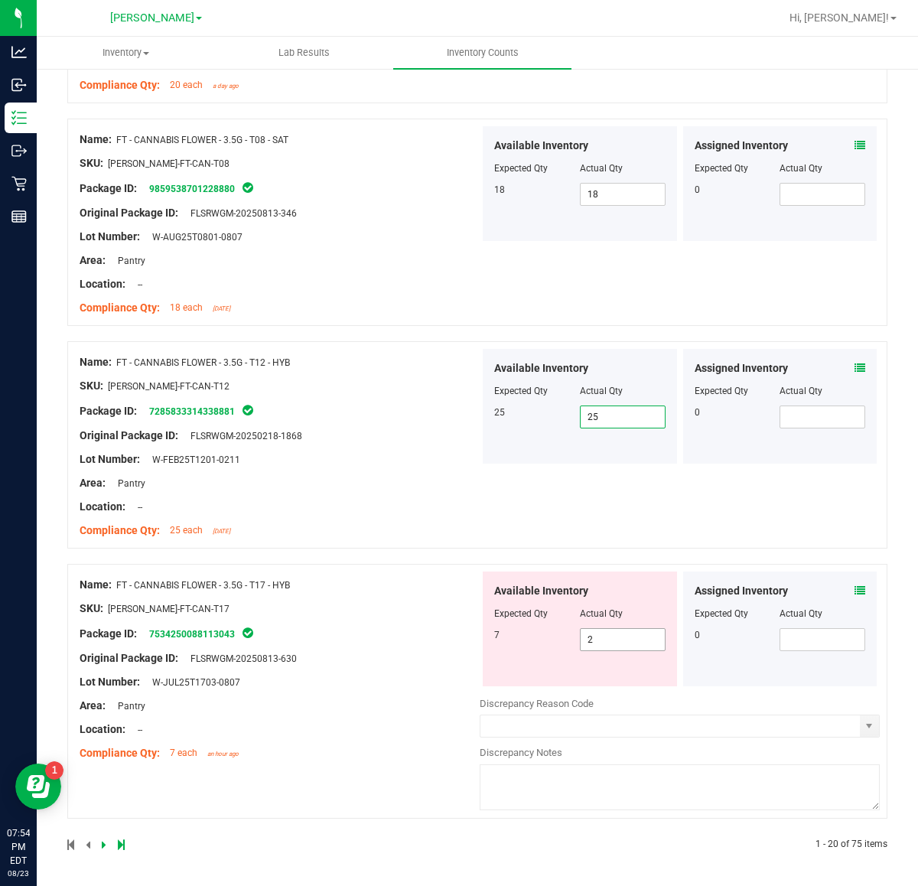
click at [631, 640] on input "2" at bounding box center [623, 639] width 84 height 21
type input "7"
click at [396, 692] on div "Name: FT - CANNABIS FLOWER - 3.5G - T17 - HYB SKU: FLO-BUD-FT-CAN-T17 Package I…" at bounding box center [280, 669] width 400 height 195
type input "7"
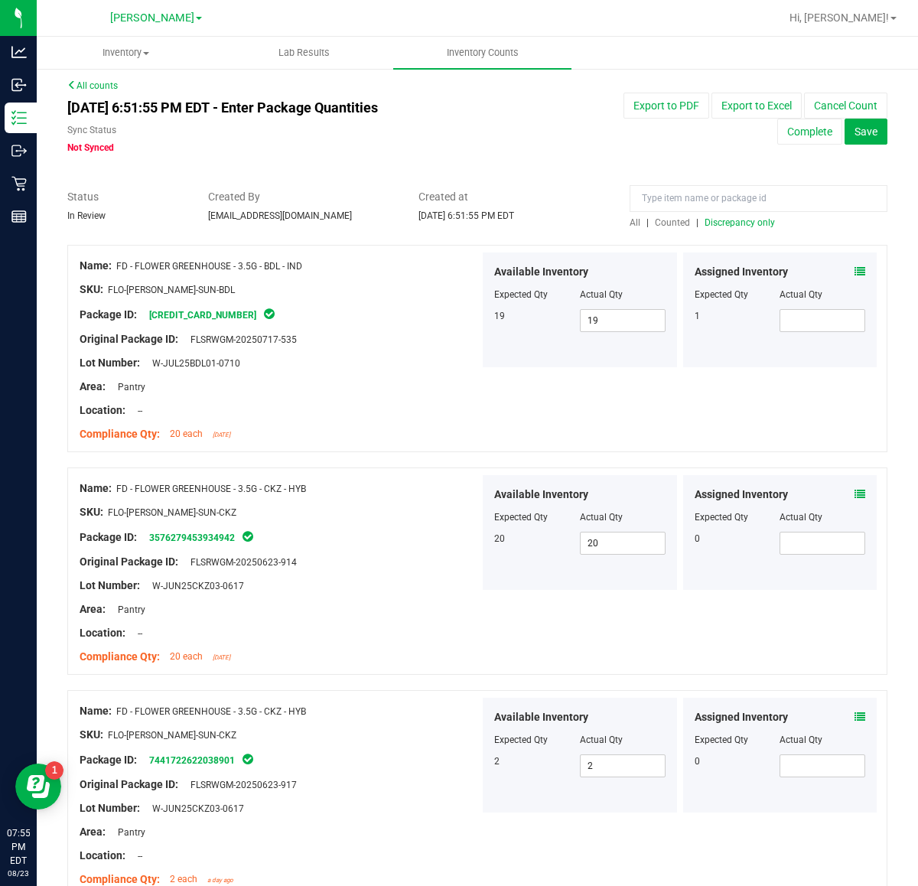
scroll to position [0, 0]
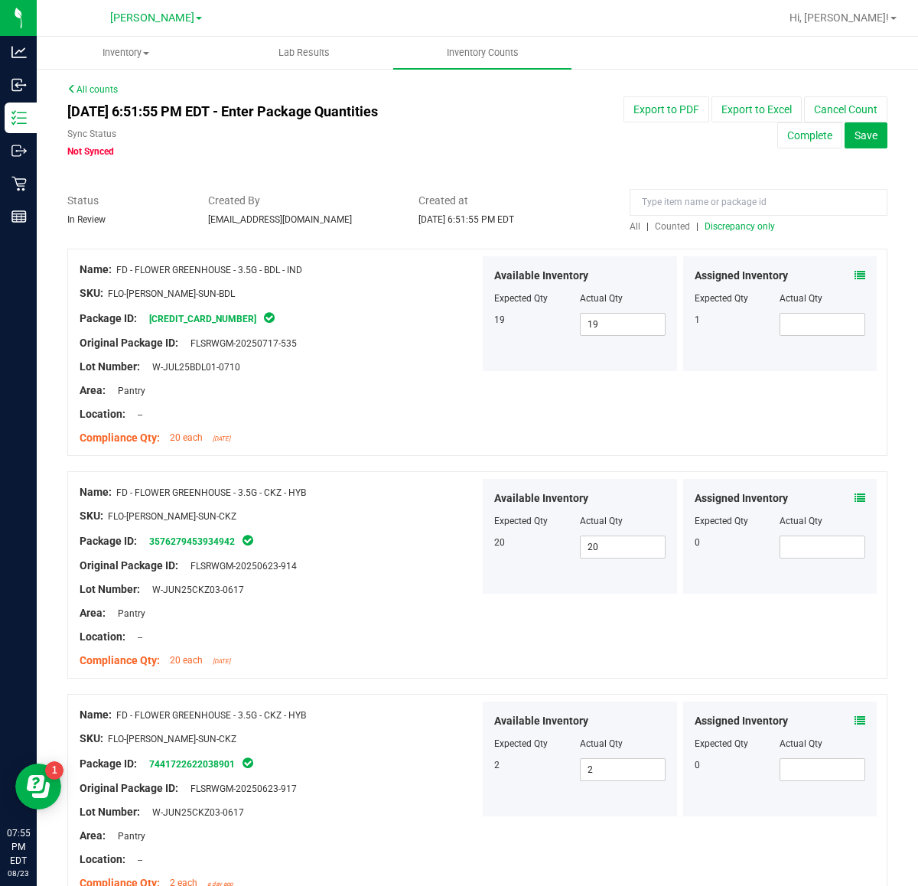
click at [752, 226] on span "Discrepancy only" at bounding box center [740, 226] width 70 height 11
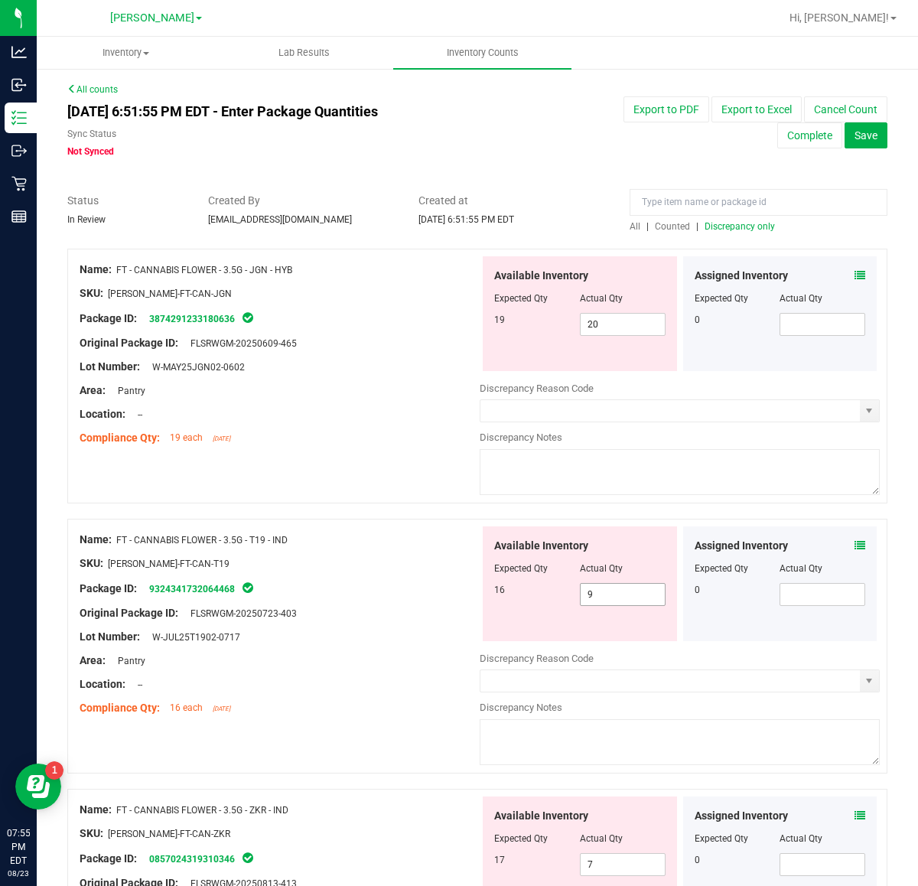
click at [621, 594] on input "9" at bounding box center [623, 594] width 84 height 21
type input "16"
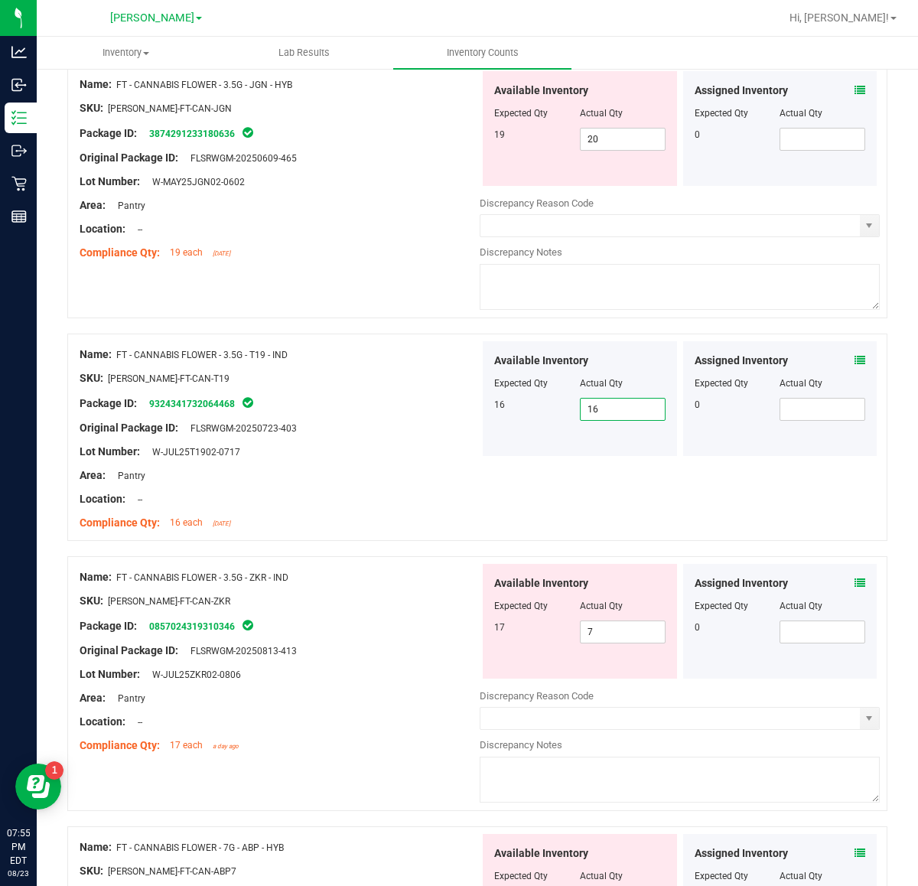
scroll to position [350, 0]
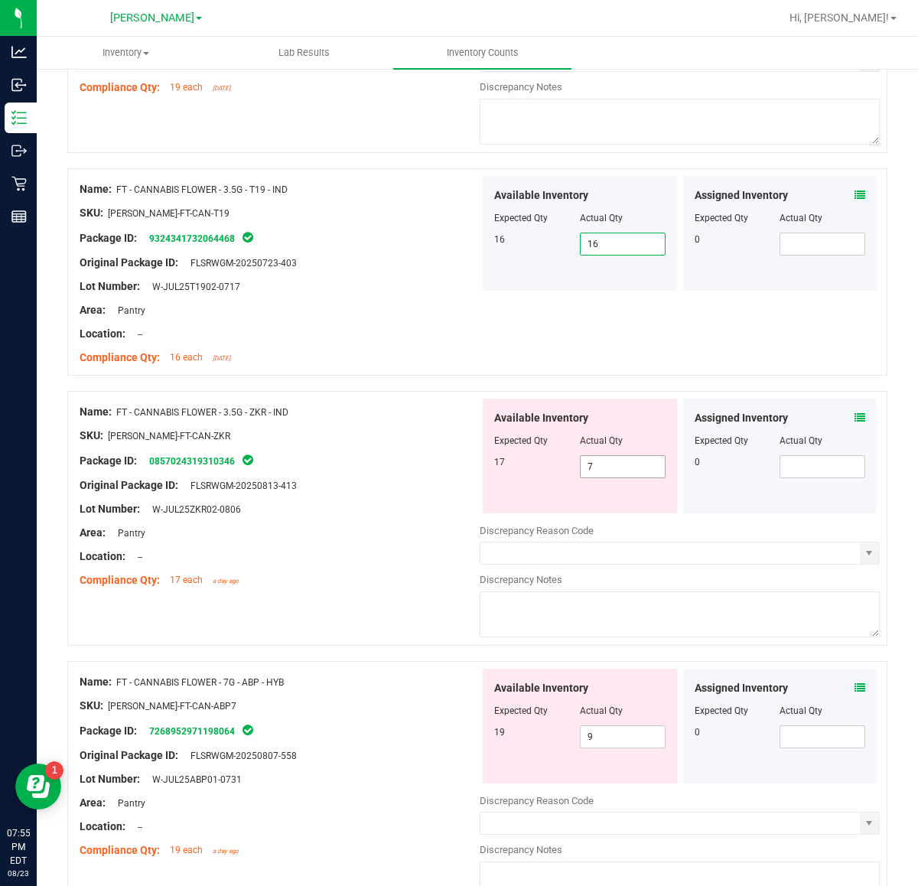
click at [618, 471] on input "7" at bounding box center [623, 466] width 84 height 21
type input "17"
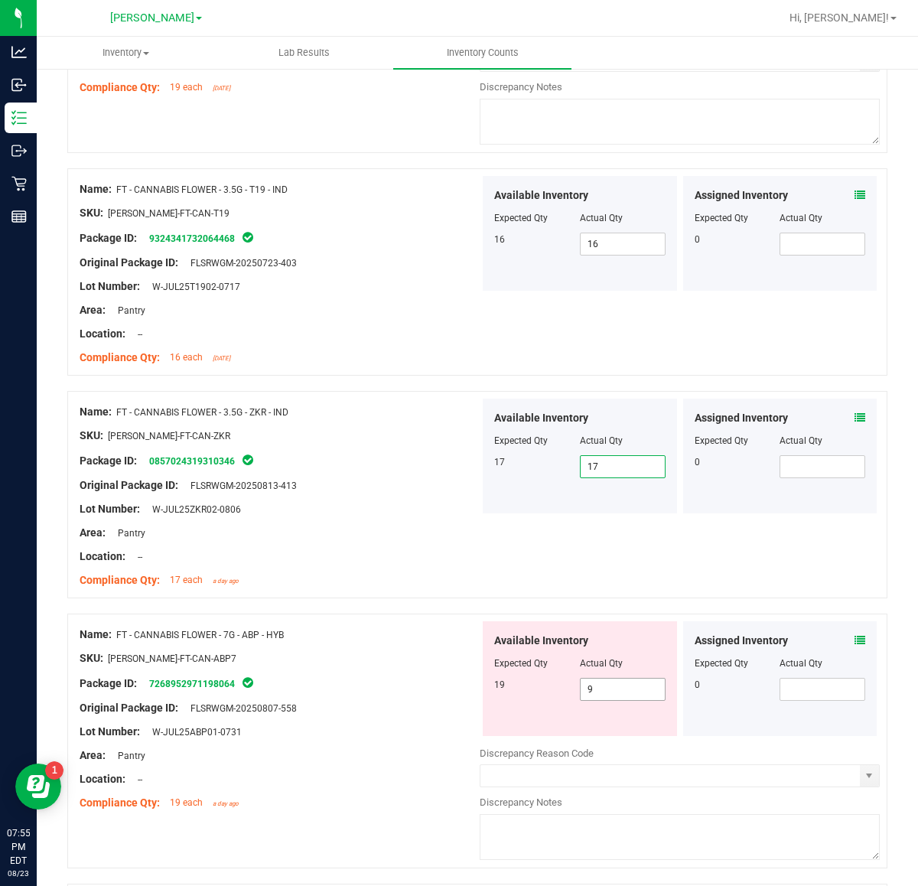
click at [624, 690] on input "9" at bounding box center [623, 689] width 84 height 21
type input "19"
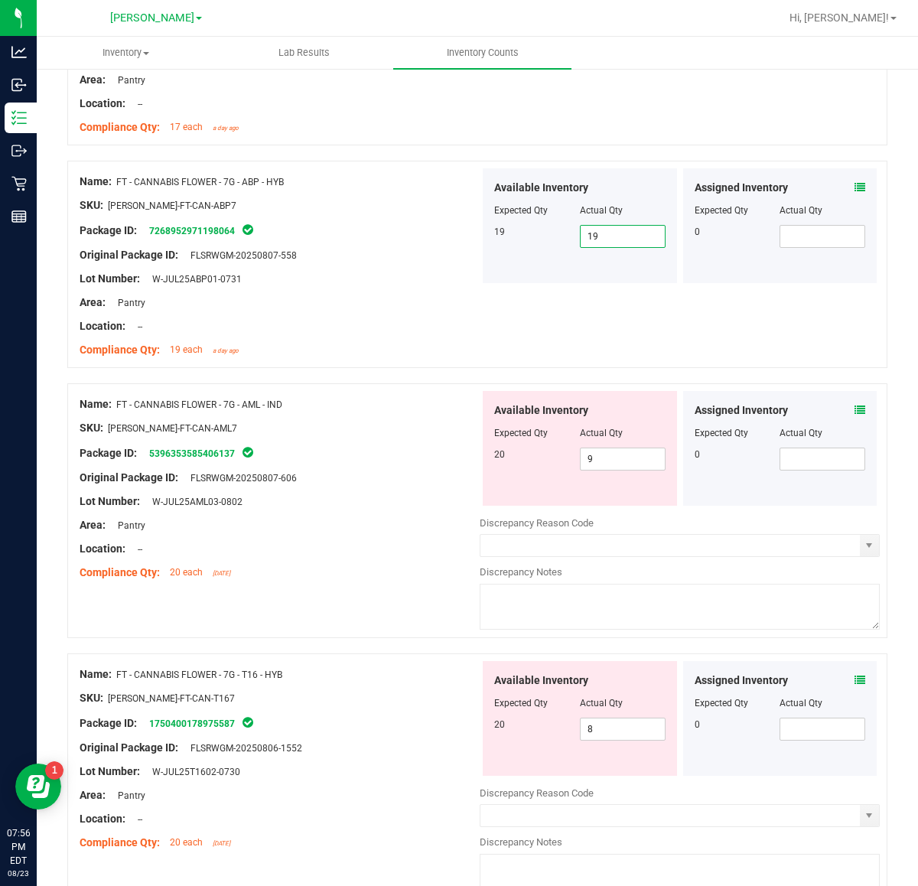
scroll to position [813, 0]
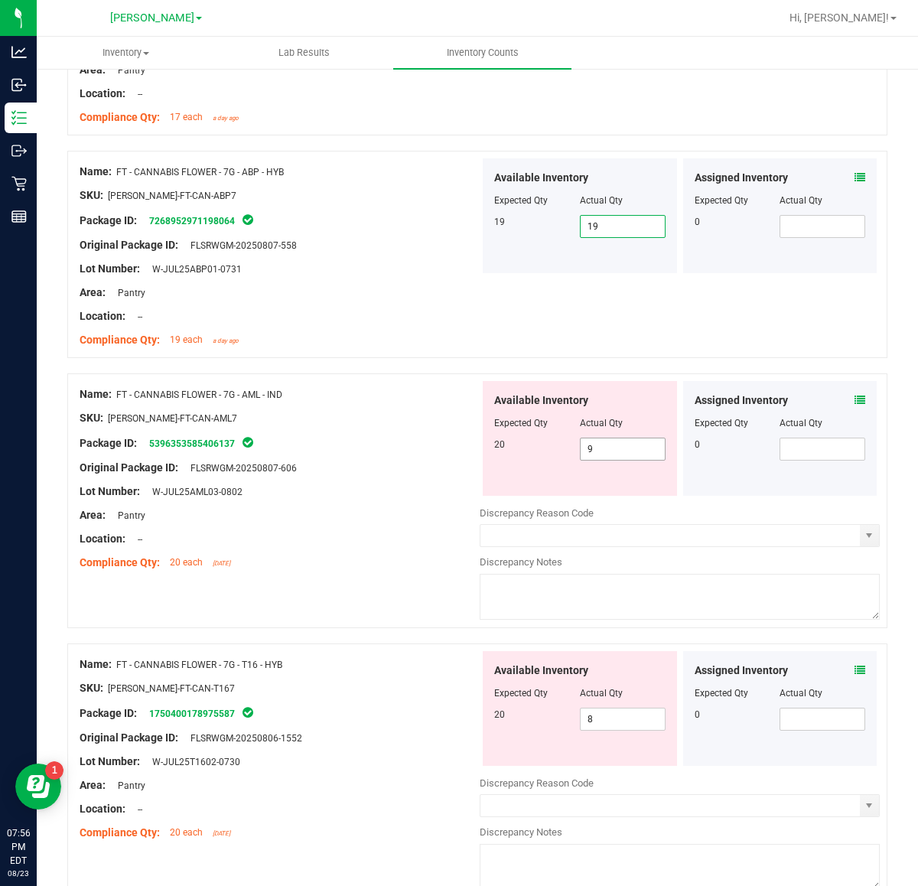
click at [643, 454] on input "9" at bounding box center [623, 448] width 84 height 21
type input "20"
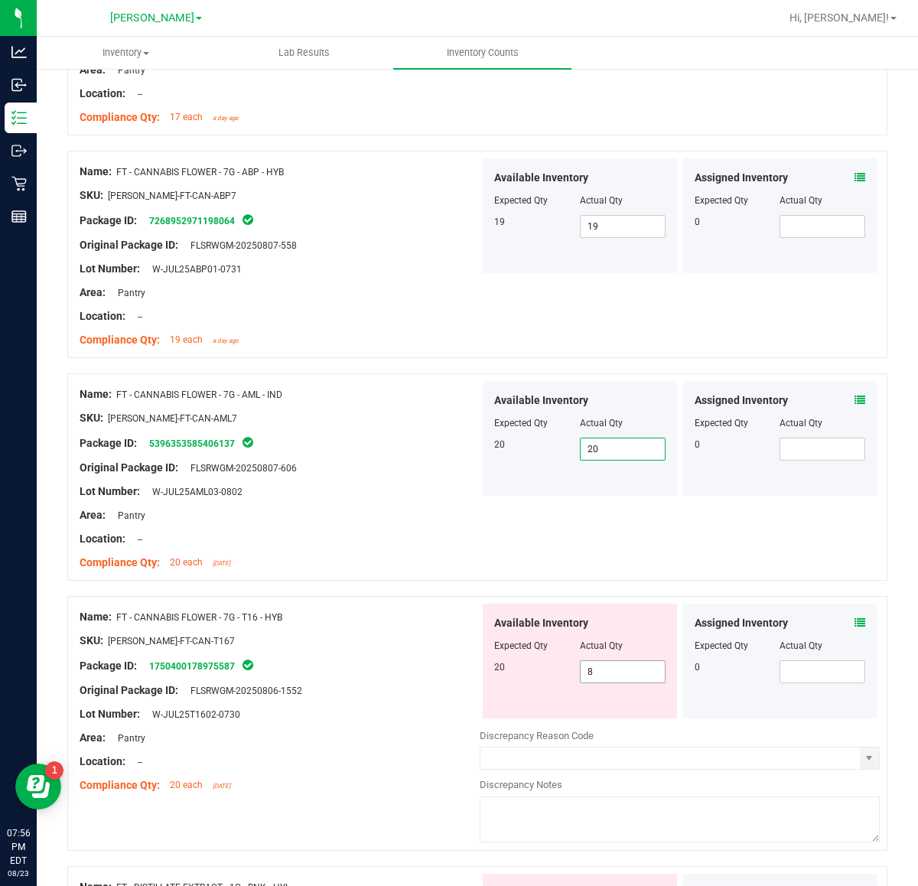
click at [635, 678] on input "8" at bounding box center [623, 671] width 84 height 21
type input "20"
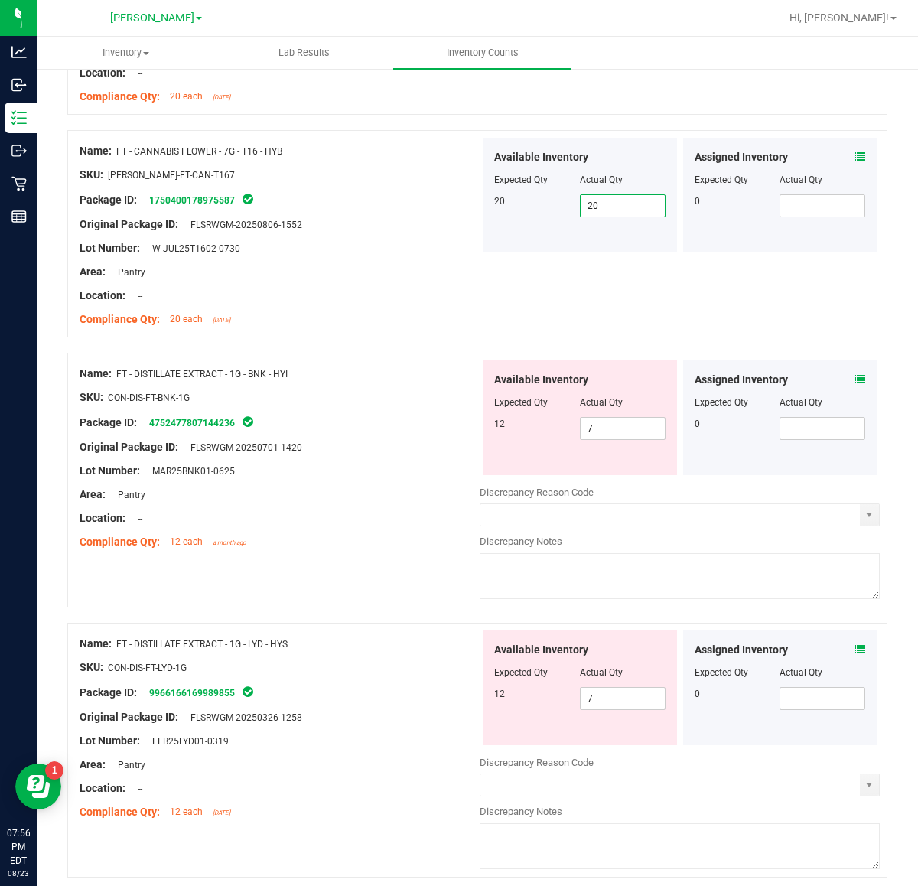
scroll to position [1280, 0]
click at [616, 431] on input "7" at bounding box center [623, 427] width 84 height 21
type input "12"
click at [609, 698] on div "Available Inventory Expected Qty Actual Qty 12 7 7" at bounding box center [580, 687] width 194 height 115
type input "12"
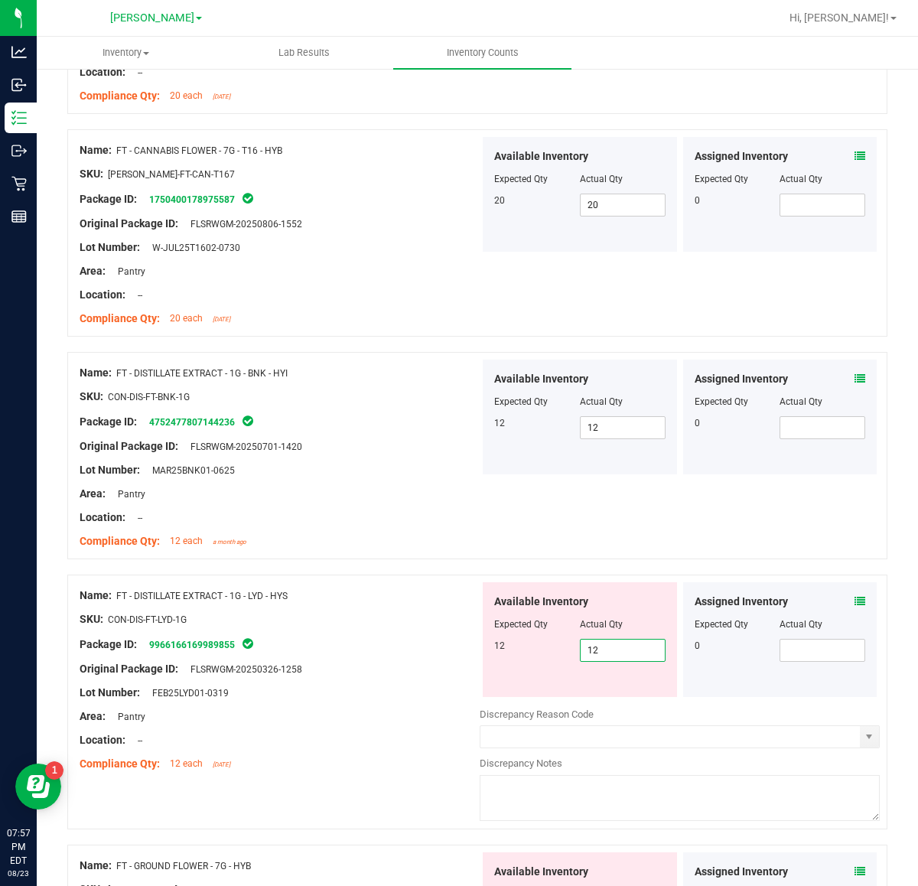
type input "12"
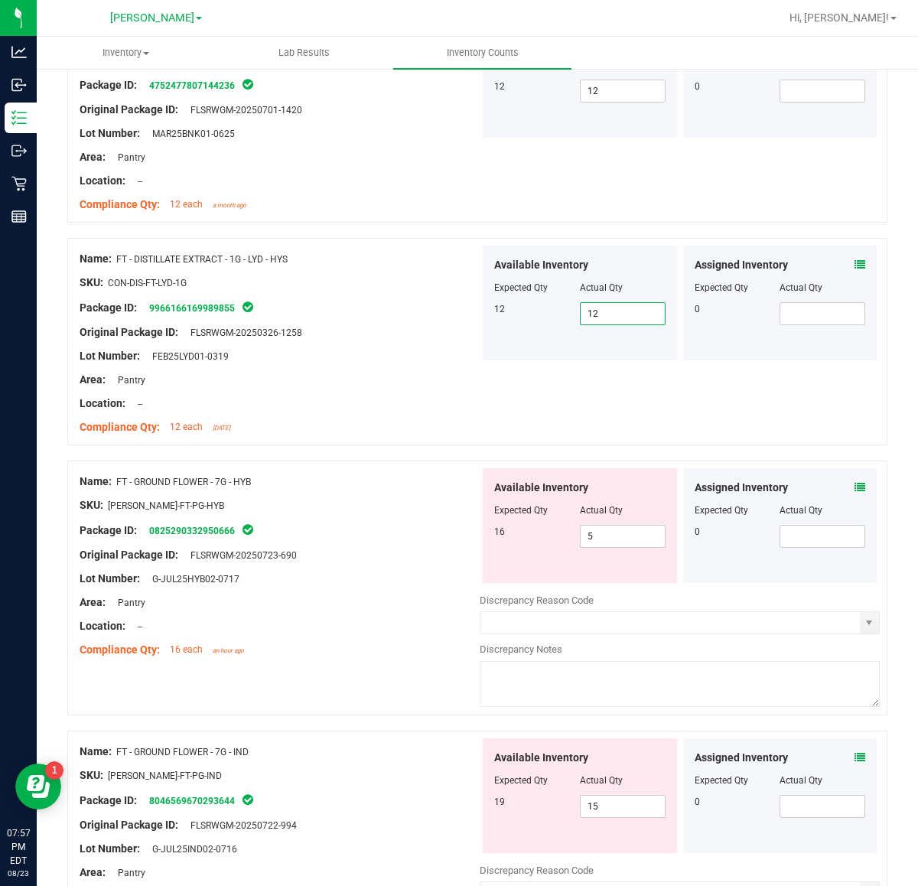
scroll to position [1617, 0]
click at [616, 541] on input "5" at bounding box center [623, 536] width 84 height 21
type input "16"
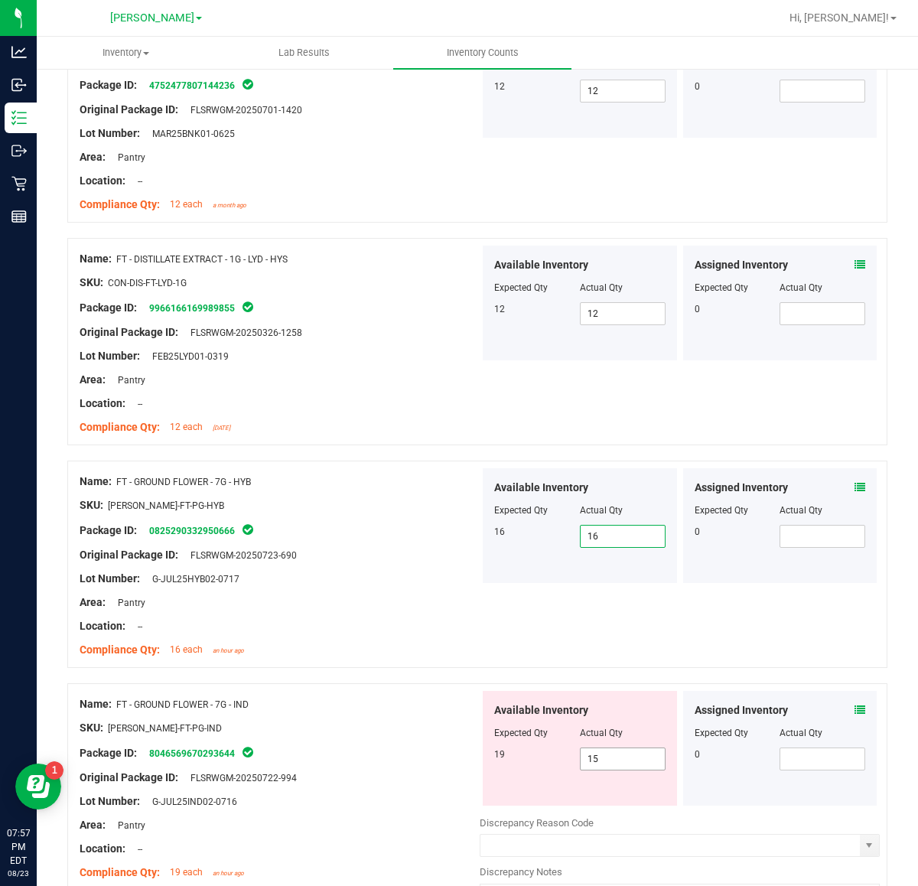
click at [621, 760] on input "15" at bounding box center [623, 758] width 84 height 21
type input "19"
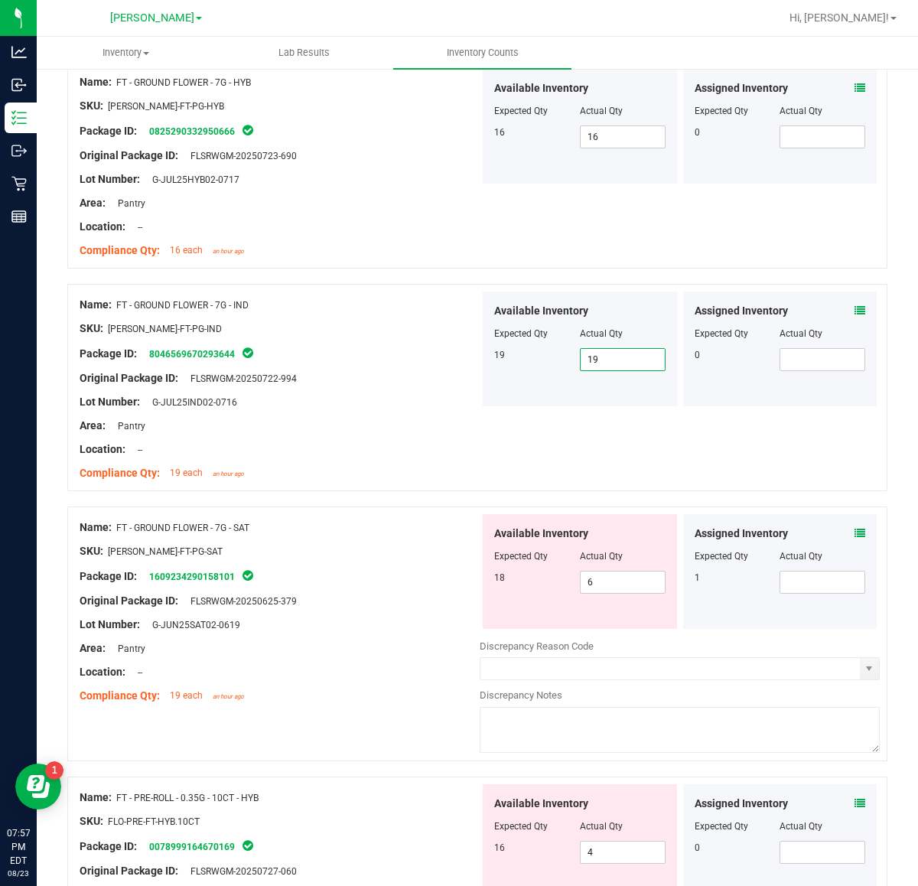
scroll to position [2017, 0]
click at [616, 585] on input "6" at bounding box center [623, 581] width 84 height 21
type input "18"
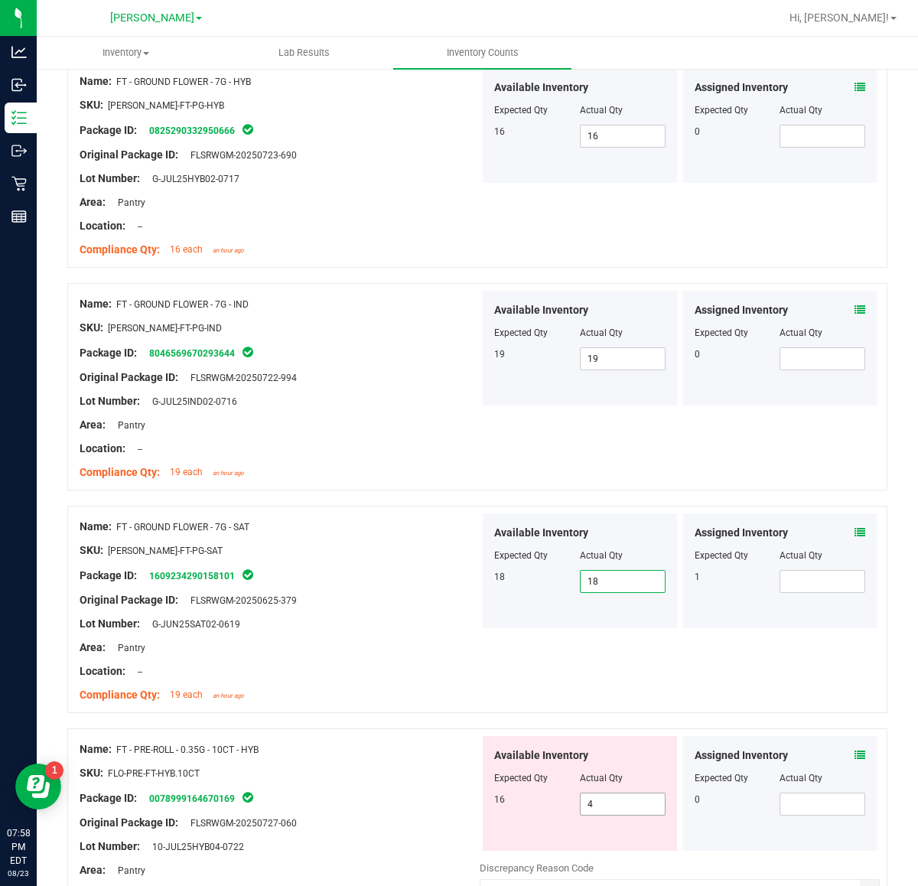
click at [636, 808] on input "4" at bounding box center [623, 803] width 84 height 21
type input "16"
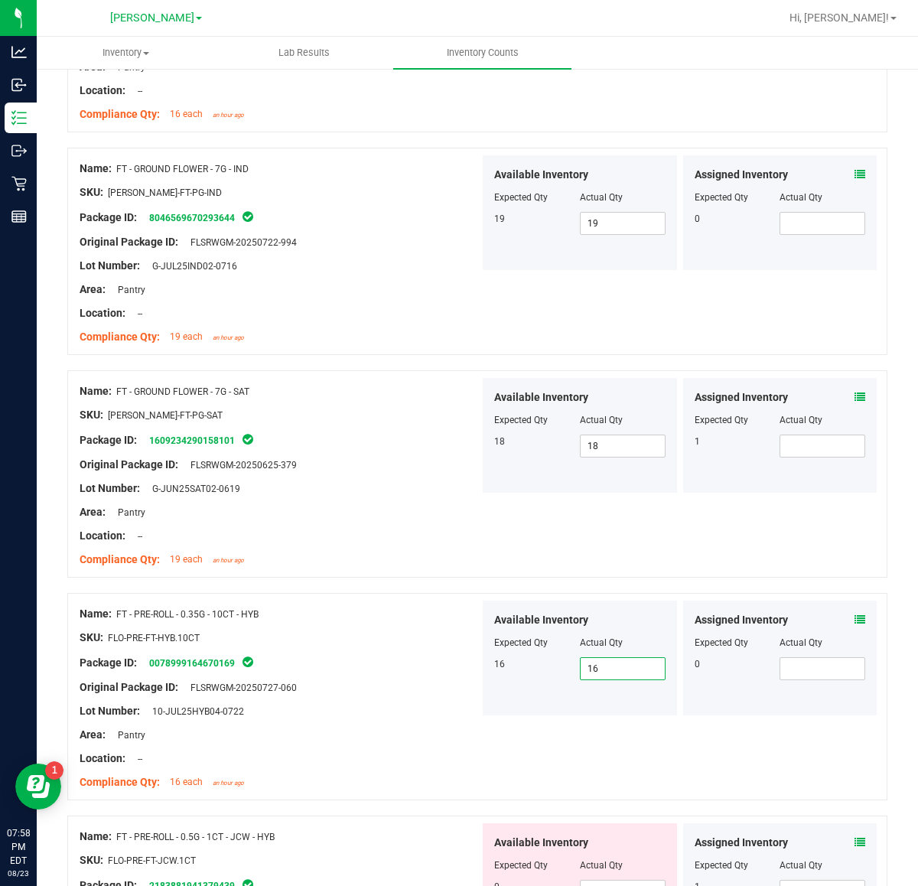
scroll to position [2473, 0]
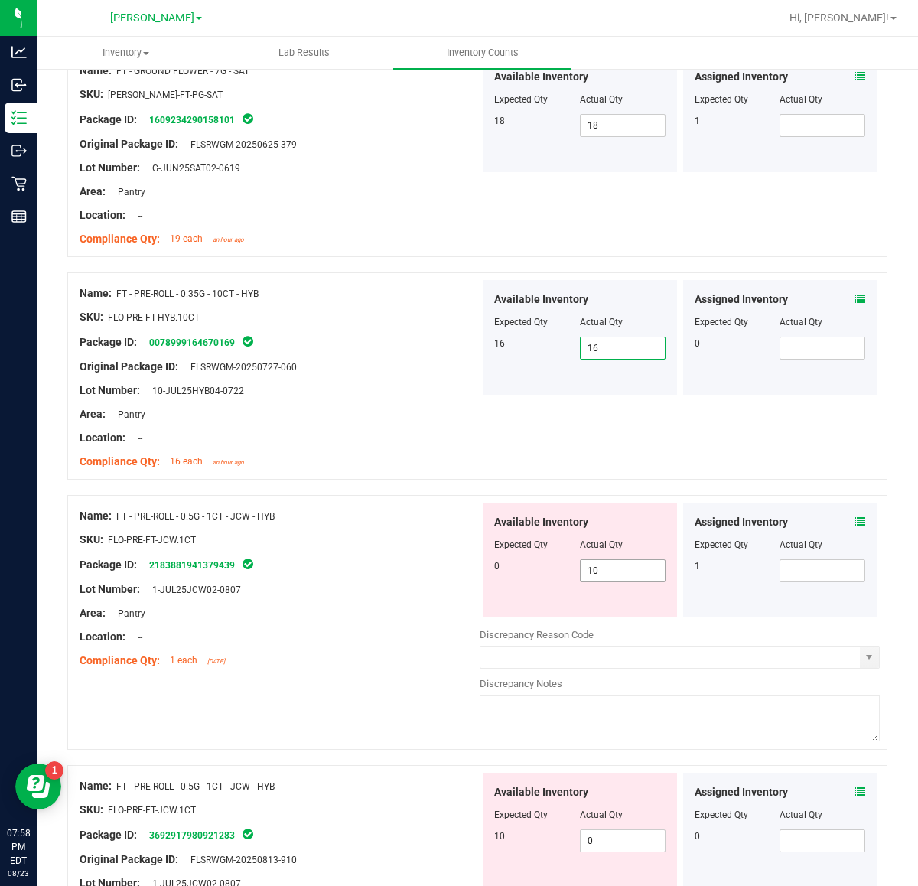
click at [624, 578] on input "10" at bounding box center [623, 570] width 84 height 21
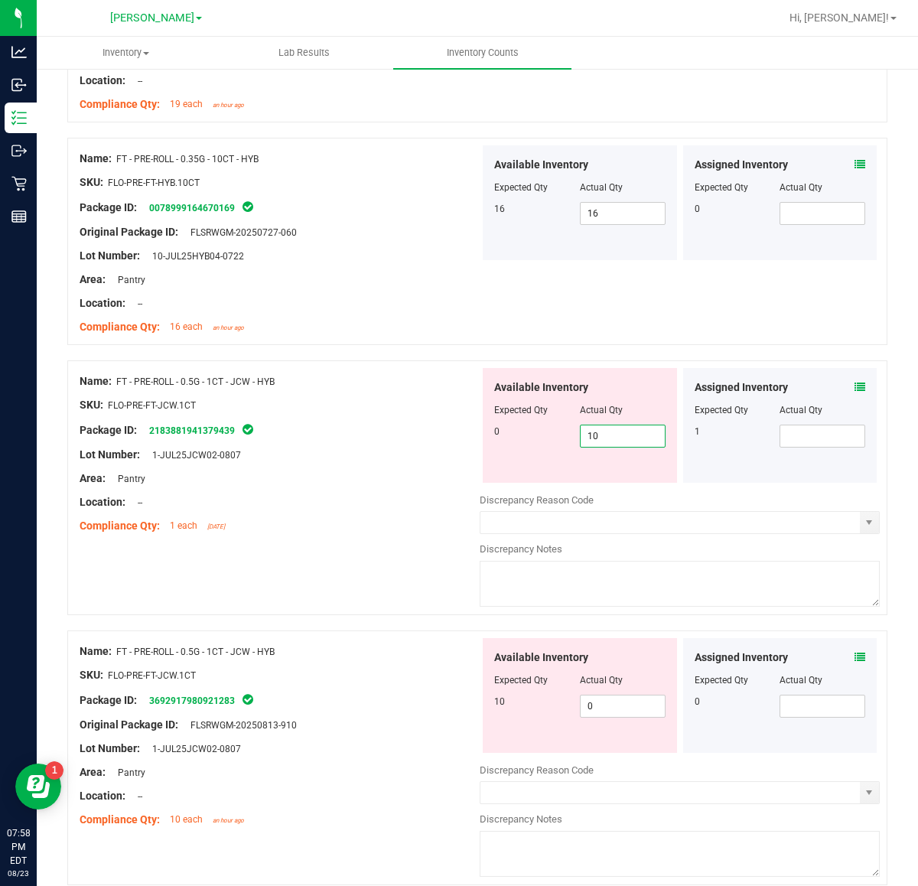
scroll to position [2664, 0]
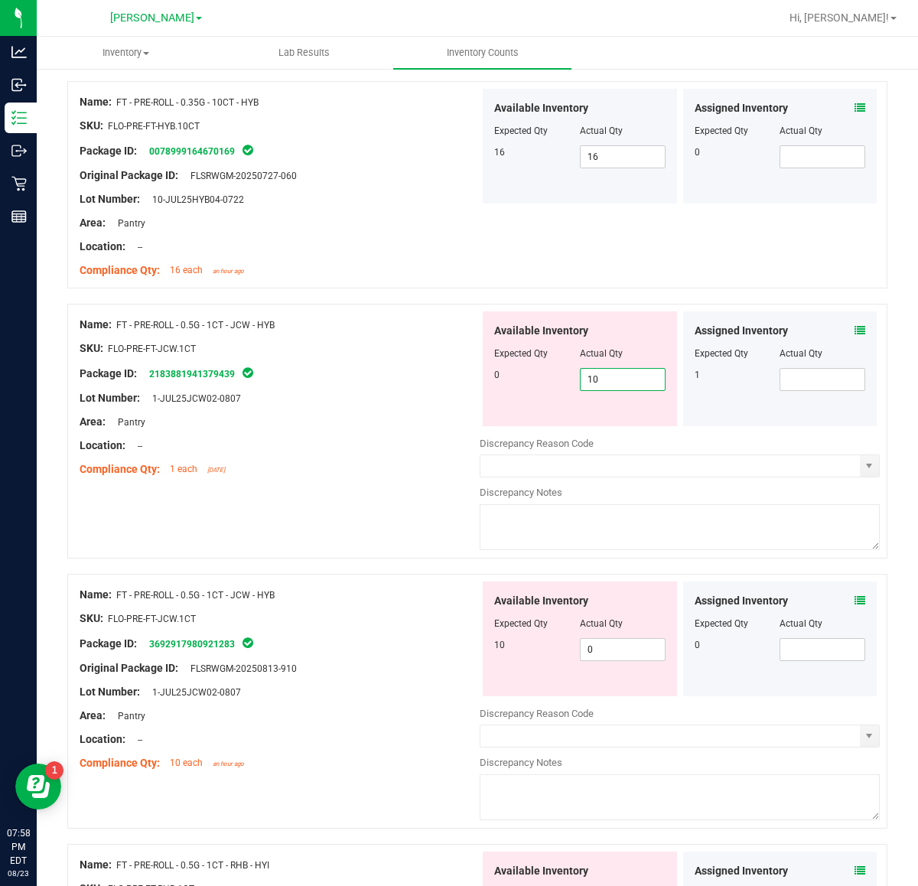
click at [438, 392] on div "Name: FT - PRE-ROLL - 0.5G - 1CT - JCW - HYB SKU: FLO-PRE-FT-JCW.1CT Package ID…" at bounding box center [477, 431] width 820 height 255
click at [610, 385] on span "10 10" at bounding box center [623, 379] width 86 height 23
drag, startPoint x: 610, startPoint y: 385, endPoint x: 566, endPoint y: 392, distance: 44.1
click at [566, 391] on div "0 10 10" at bounding box center [579, 379] width 171 height 23
type input "0"
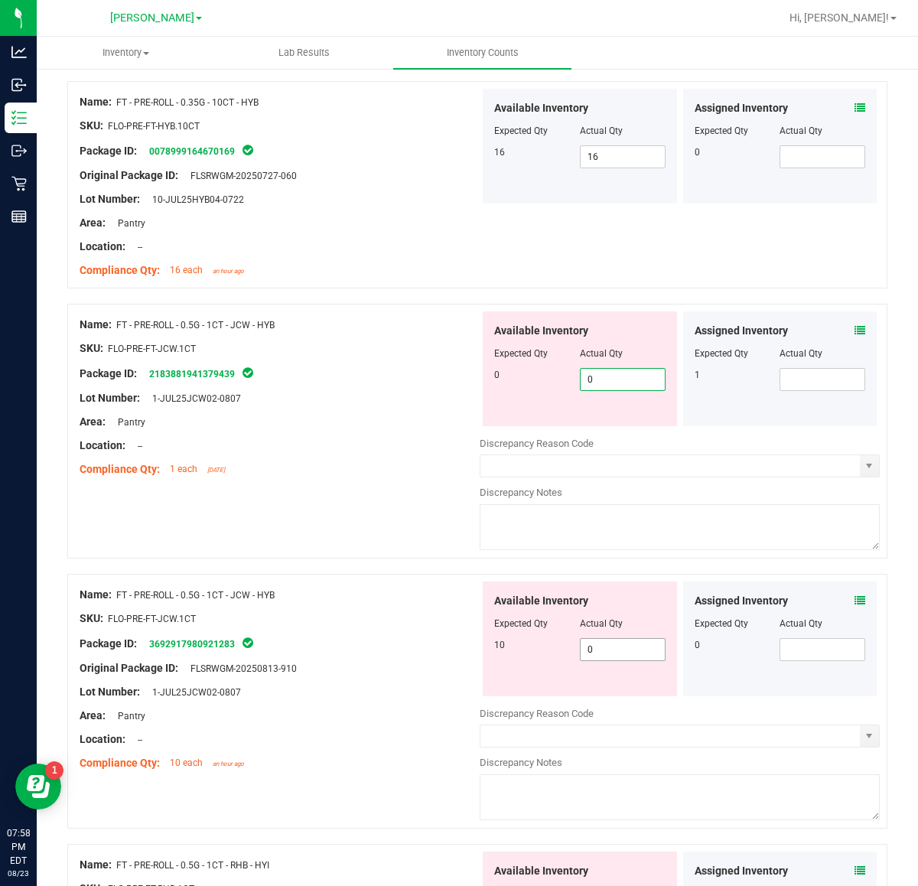
click at [633, 655] on div "Available Inventory Expected Qty Actual Qty 10 0 0" at bounding box center [680, 702] width 400 height 243
type input "0"
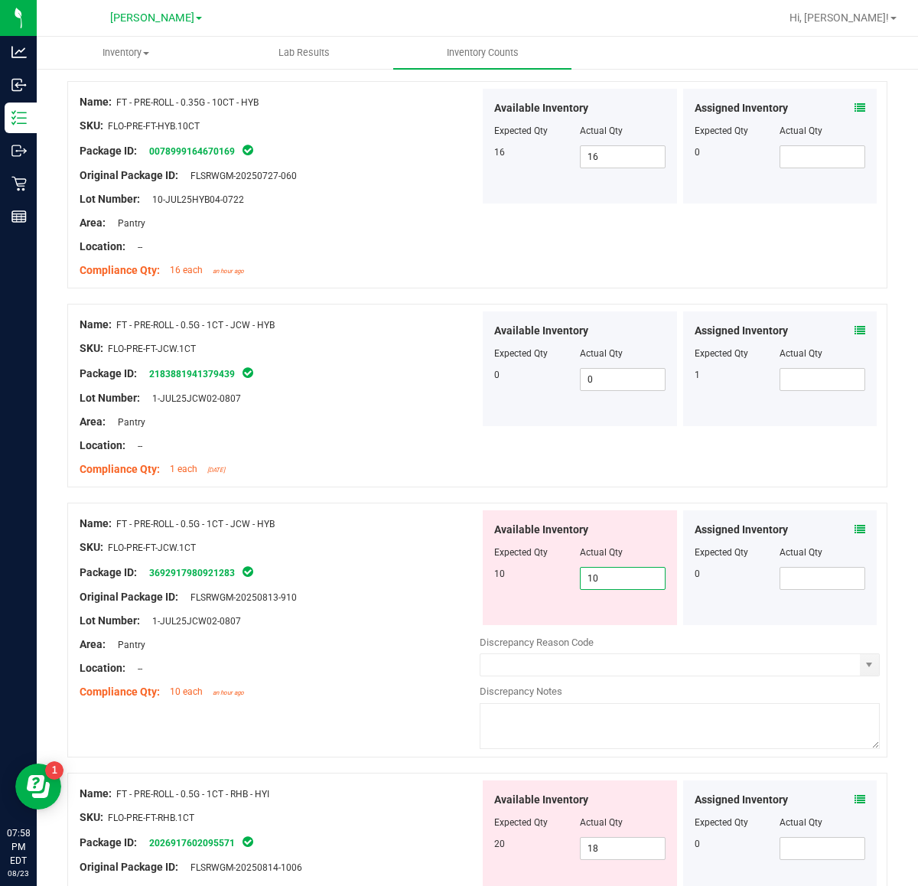
type input "10"
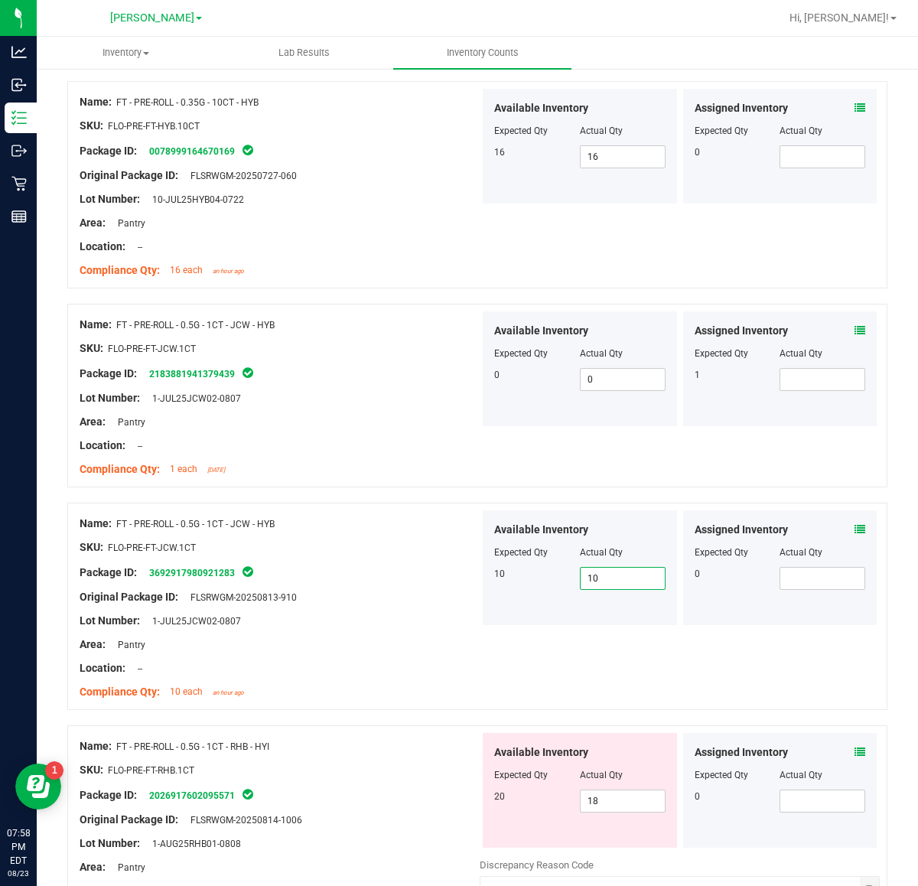
click at [855, 334] on icon at bounding box center [860, 330] width 11 height 11
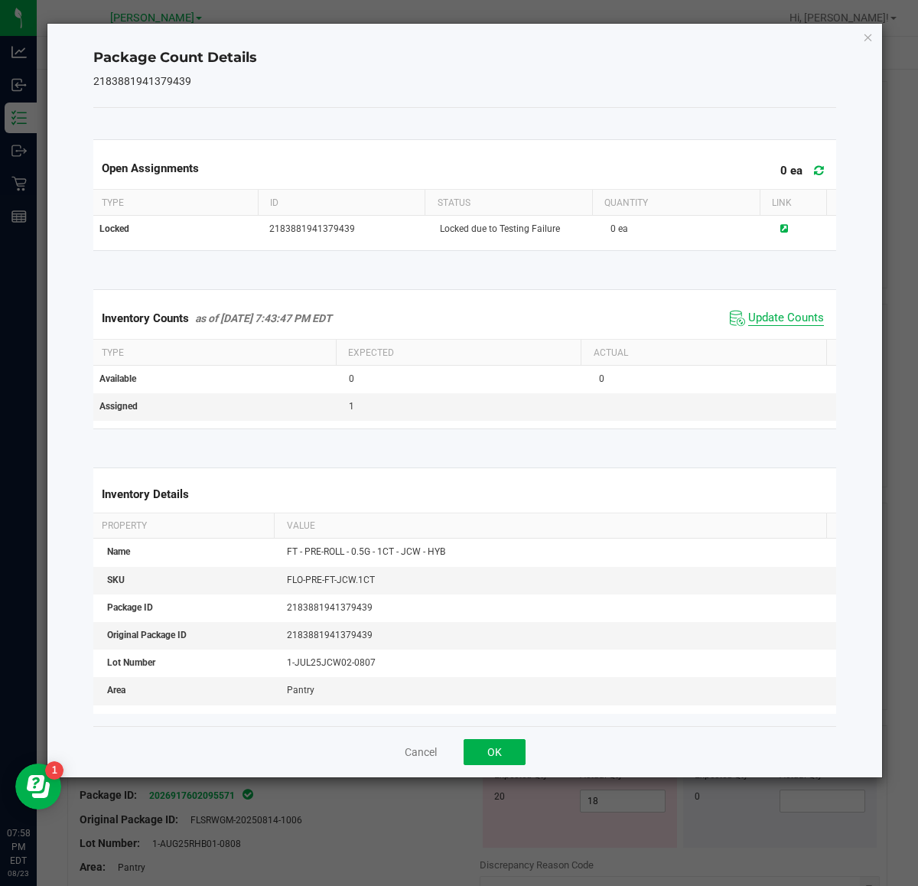
click at [761, 314] on span "Update Counts" at bounding box center [786, 318] width 76 height 15
click at [510, 760] on button "OK" at bounding box center [495, 752] width 62 height 26
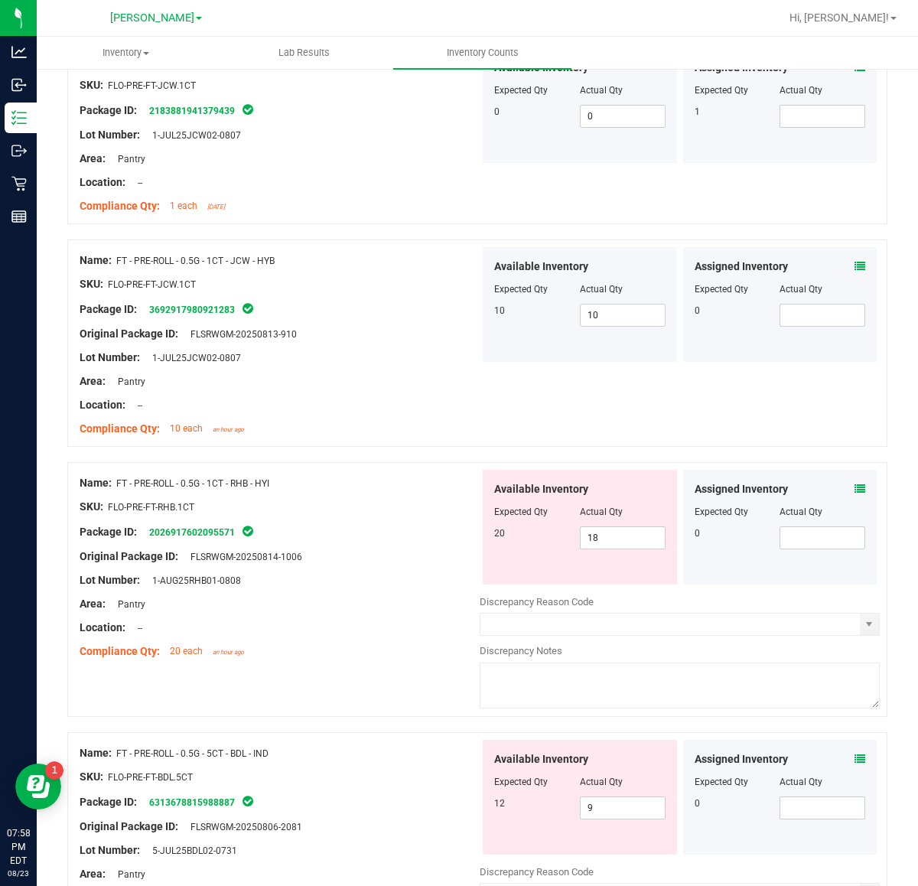
scroll to position [2965, 0]
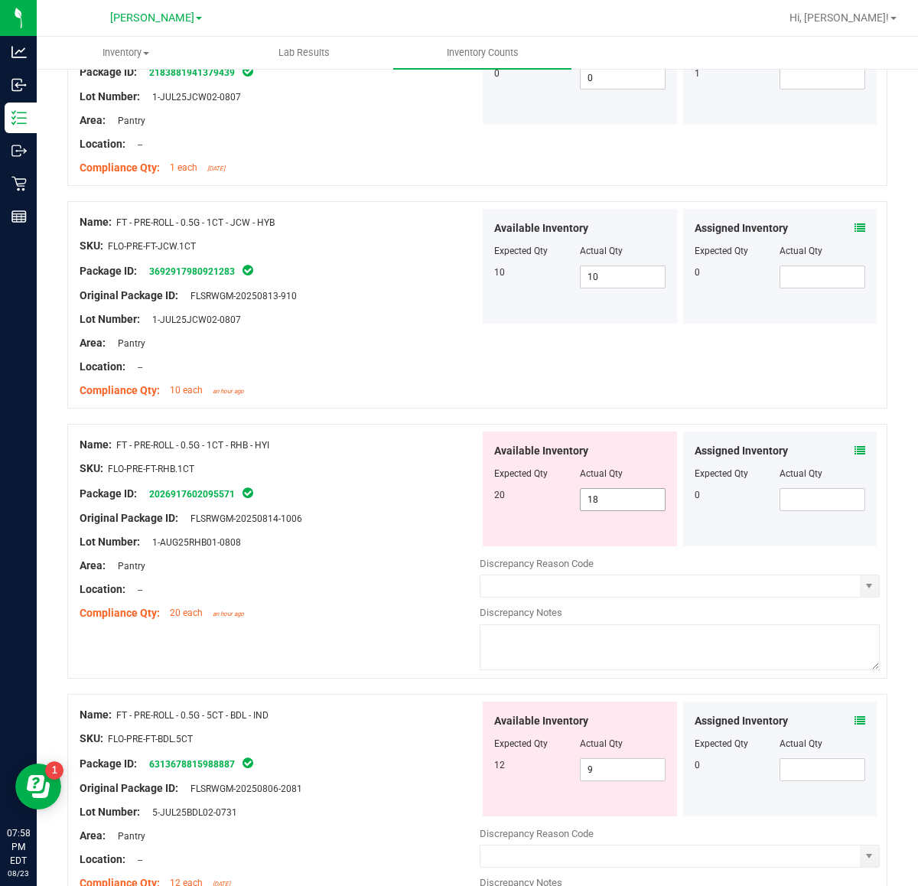
click at [637, 503] on input "18" at bounding box center [623, 499] width 84 height 21
click at [858, 458] on div "Assigned Inventory Expected Qty Actual Qty 0" at bounding box center [780, 488] width 194 height 115
click at [855, 455] on icon at bounding box center [860, 450] width 11 height 11
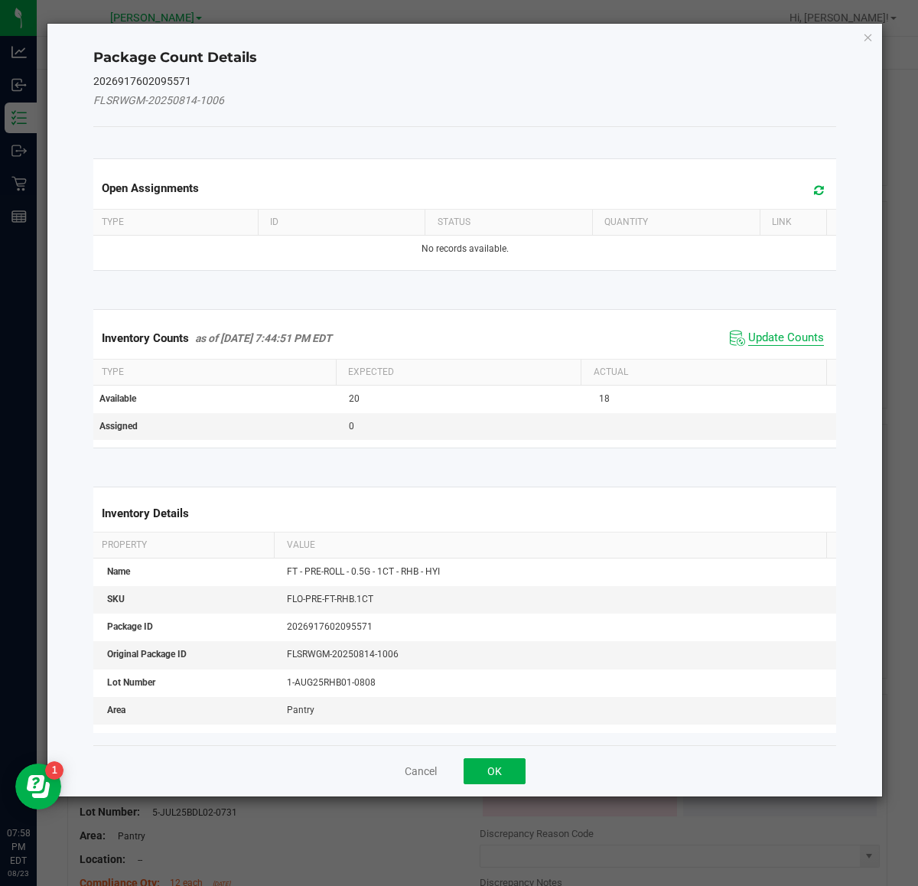
click at [774, 334] on span "Update Counts" at bounding box center [786, 338] width 76 height 15
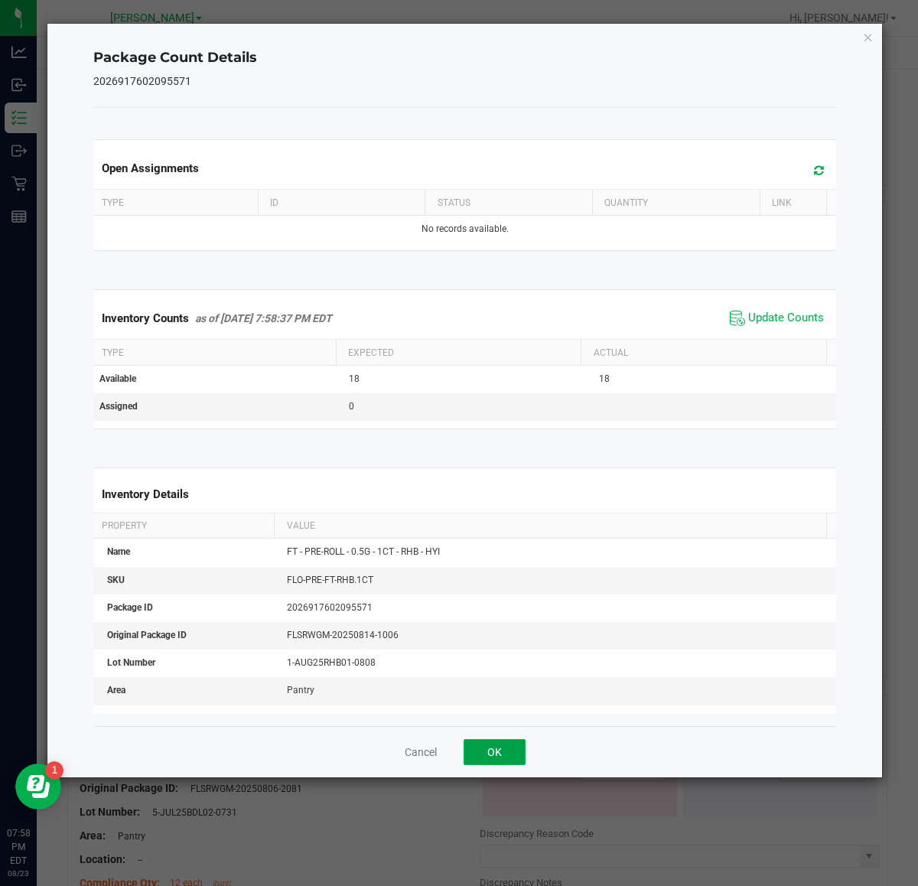
click at [503, 754] on button "OK" at bounding box center [495, 752] width 62 height 26
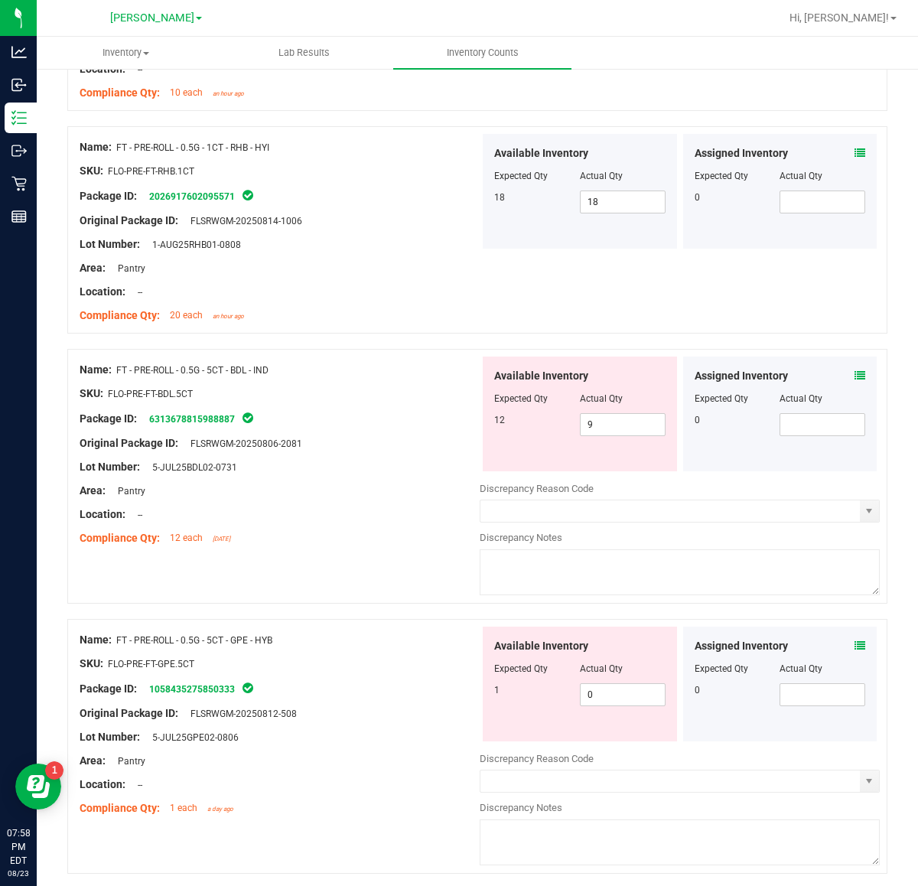
scroll to position [3264, 0]
click at [855, 379] on icon at bounding box center [860, 375] width 11 height 11
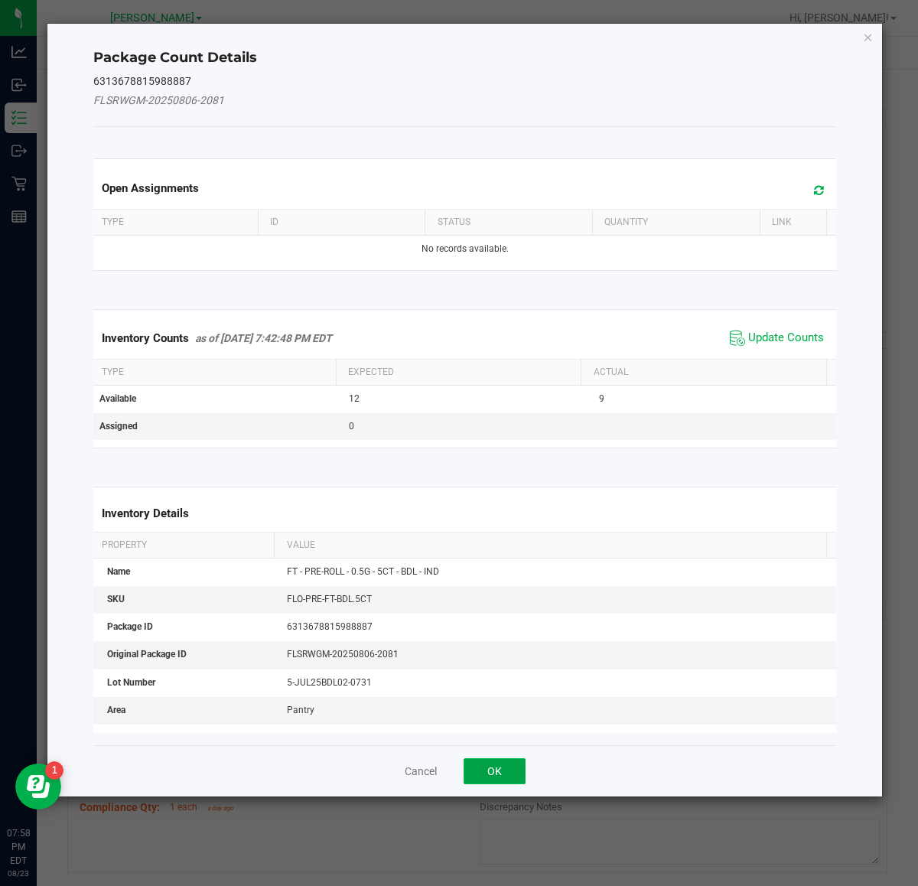
click at [505, 770] on button "OK" at bounding box center [495, 771] width 62 height 26
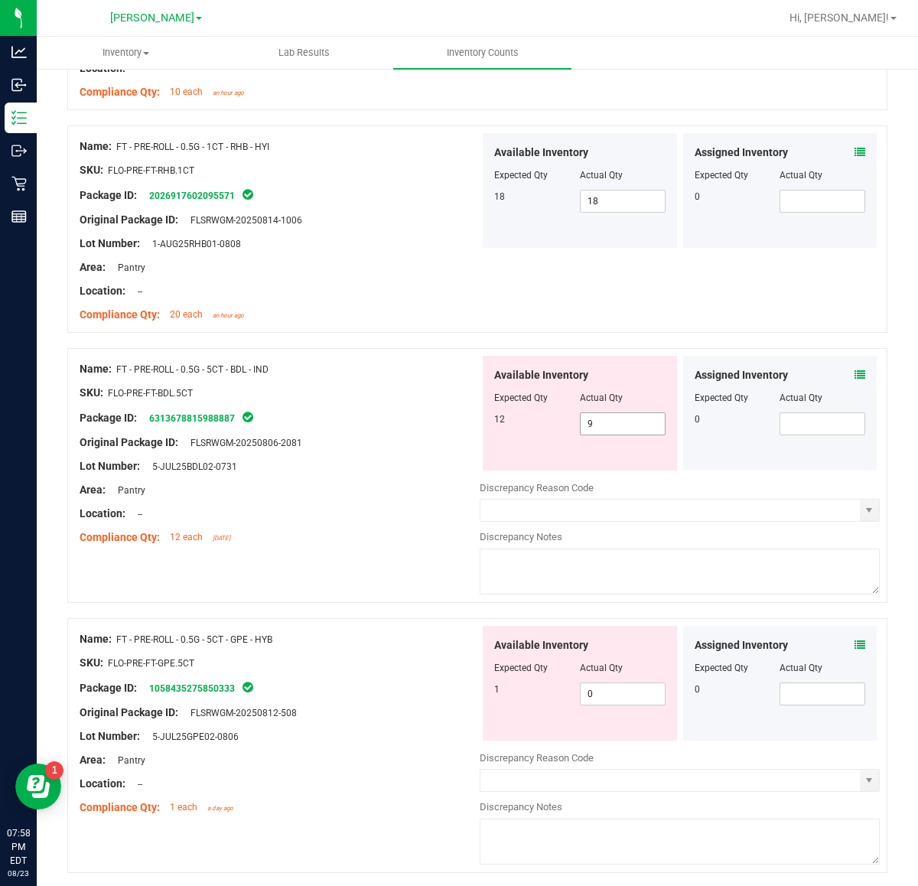
click at [614, 431] on input "9" at bounding box center [623, 423] width 84 height 21
type input "12"
click at [373, 506] on div at bounding box center [280, 502] width 400 height 8
type input "12"
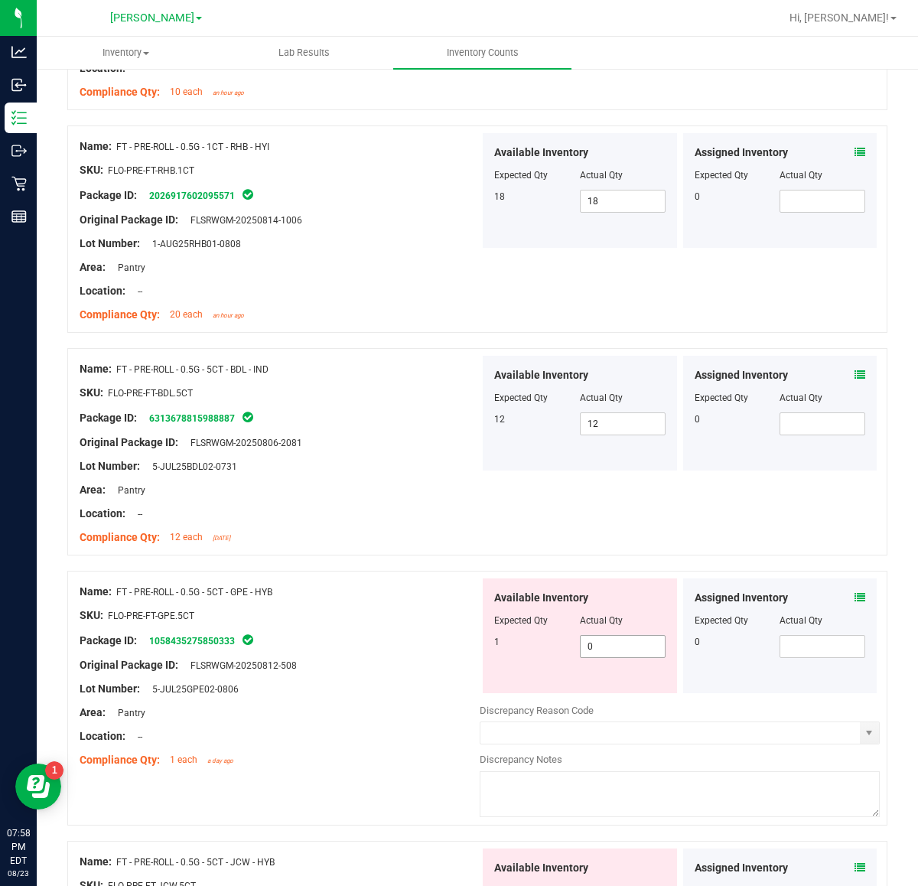
click at [622, 655] on input "0" at bounding box center [623, 646] width 84 height 21
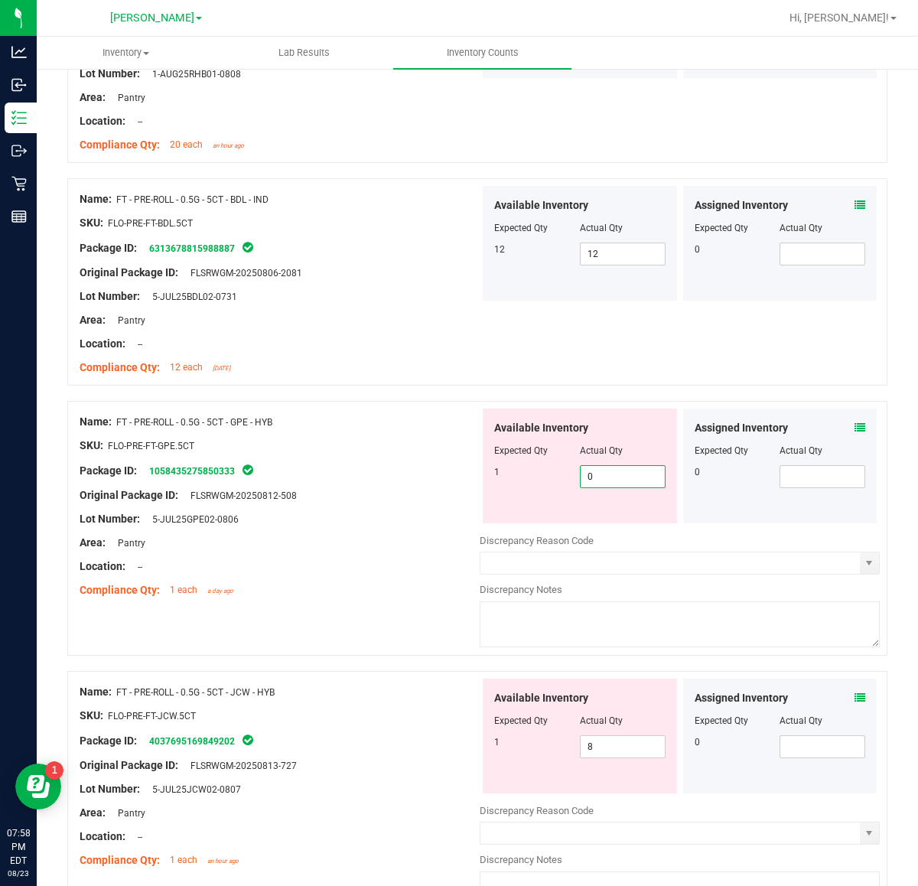
scroll to position [3436, 0]
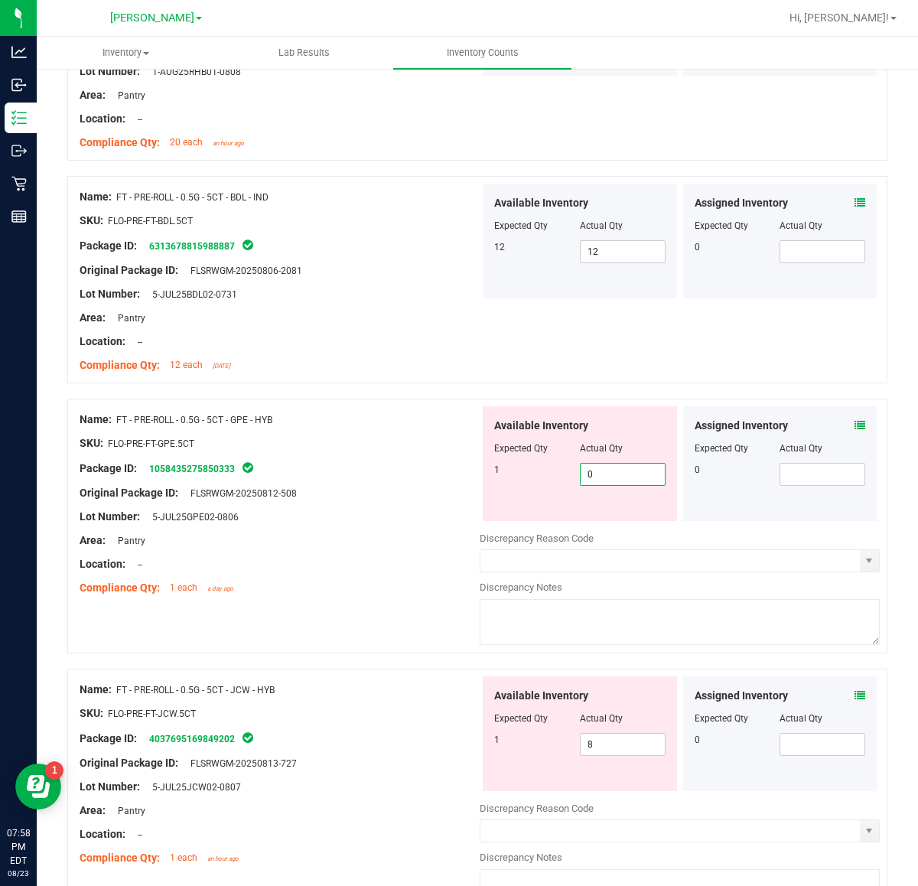
click at [855, 431] on icon at bounding box center [860, 425] width 11 height 11
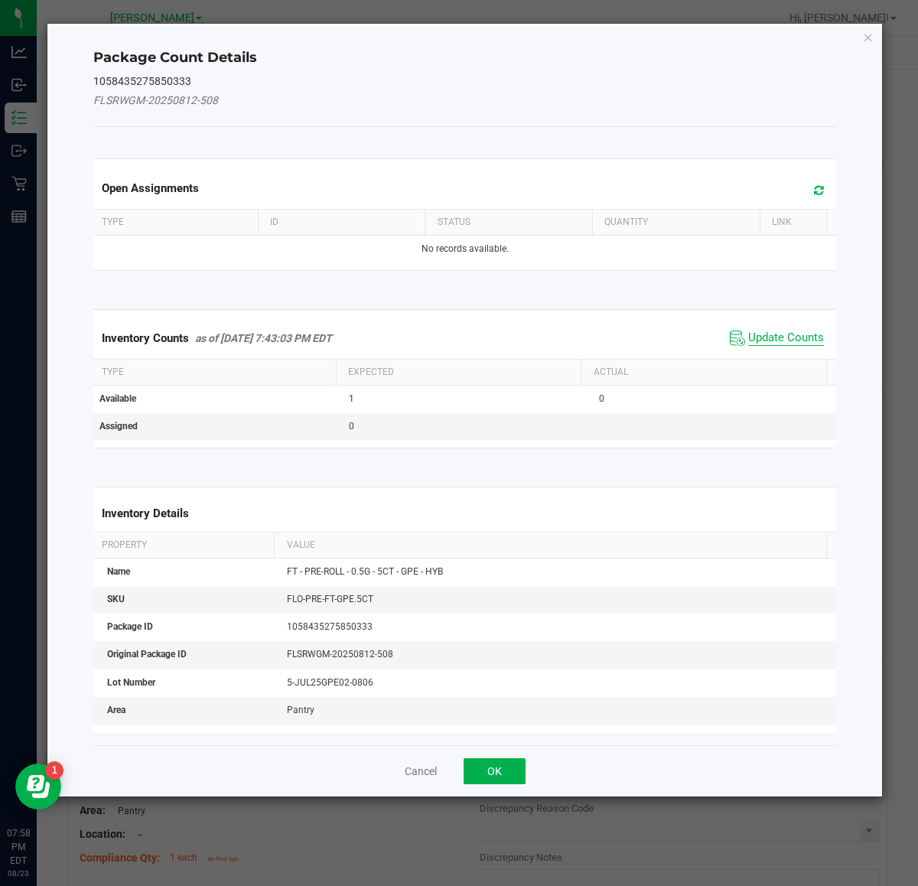
click at [770, 335] on span "Update Counts" at bounding box center [786, 338] width 76 height 15
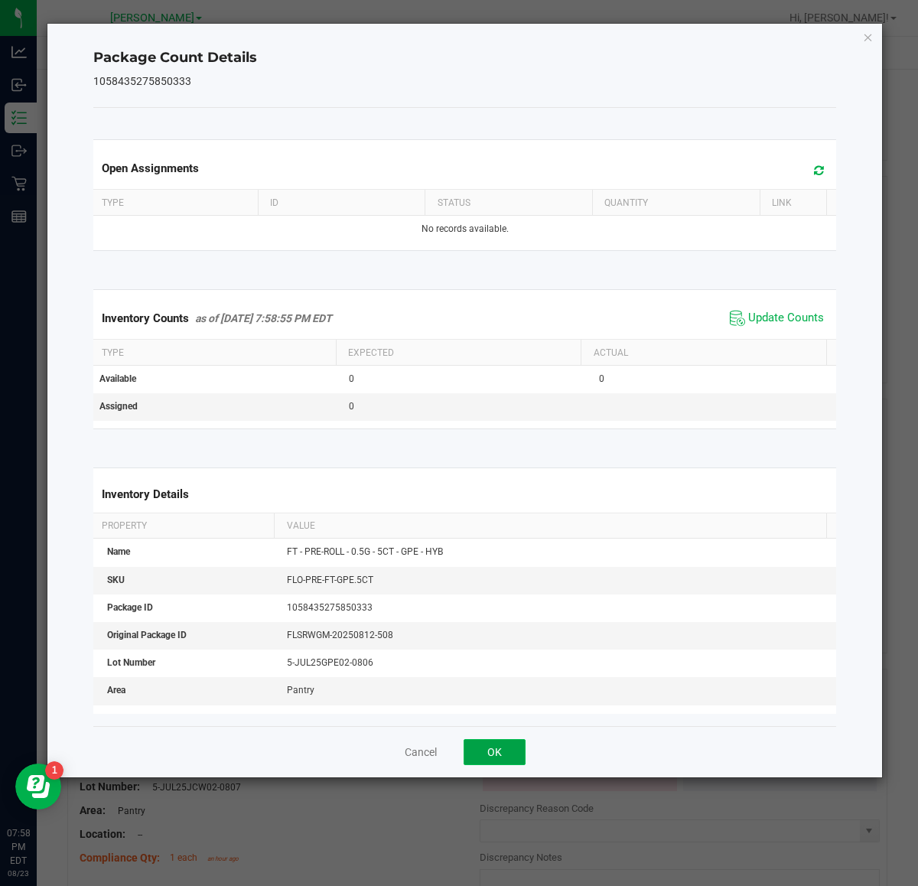
click at [505, 752] on button "OK" at bounding box center [495, 752] width 62 height 26
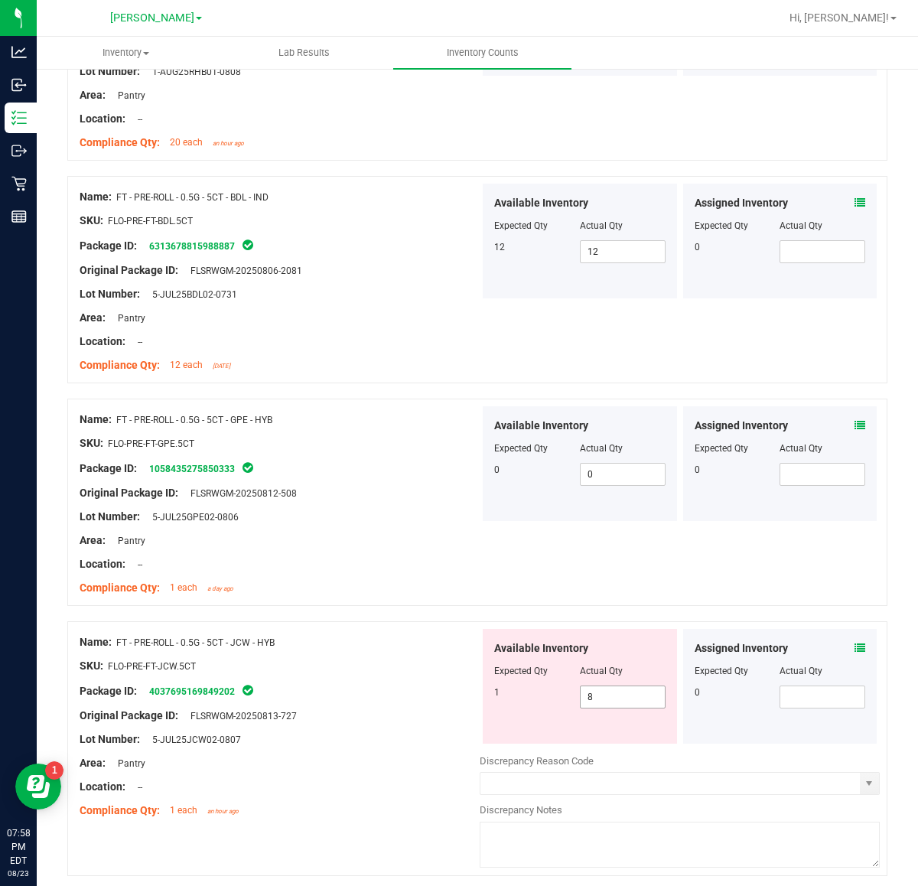
click at [614, 706] on input "8" at bounding box center [623, 696] width 84 height 21
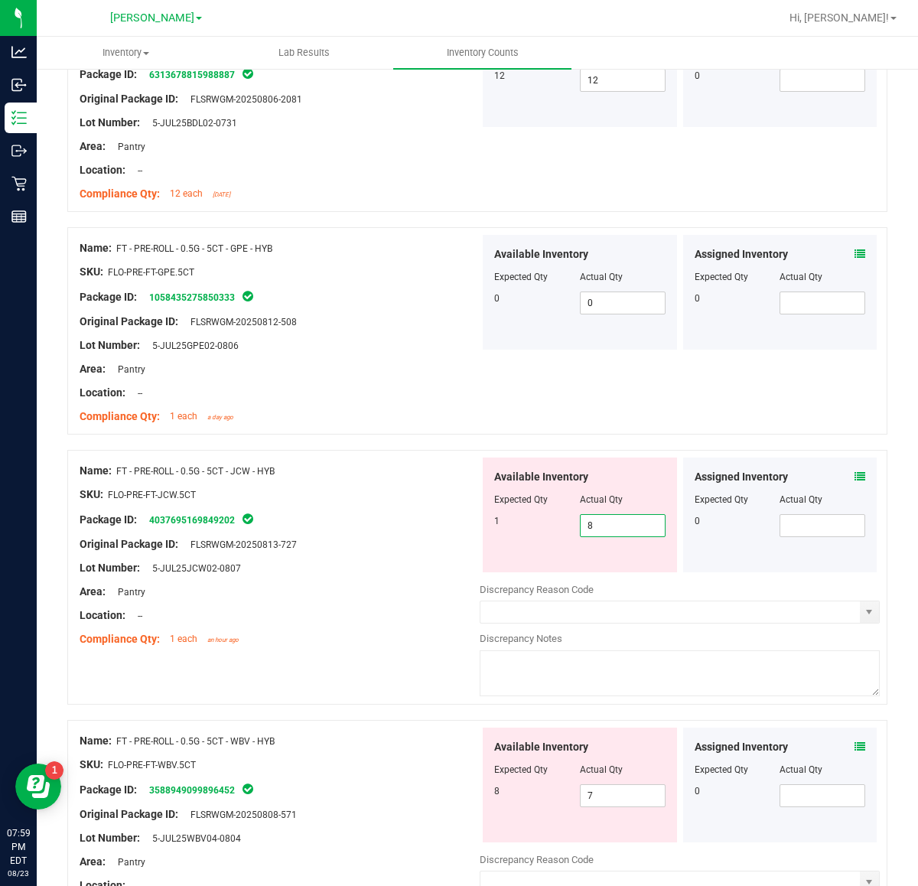
scroll to position [3723, 0]
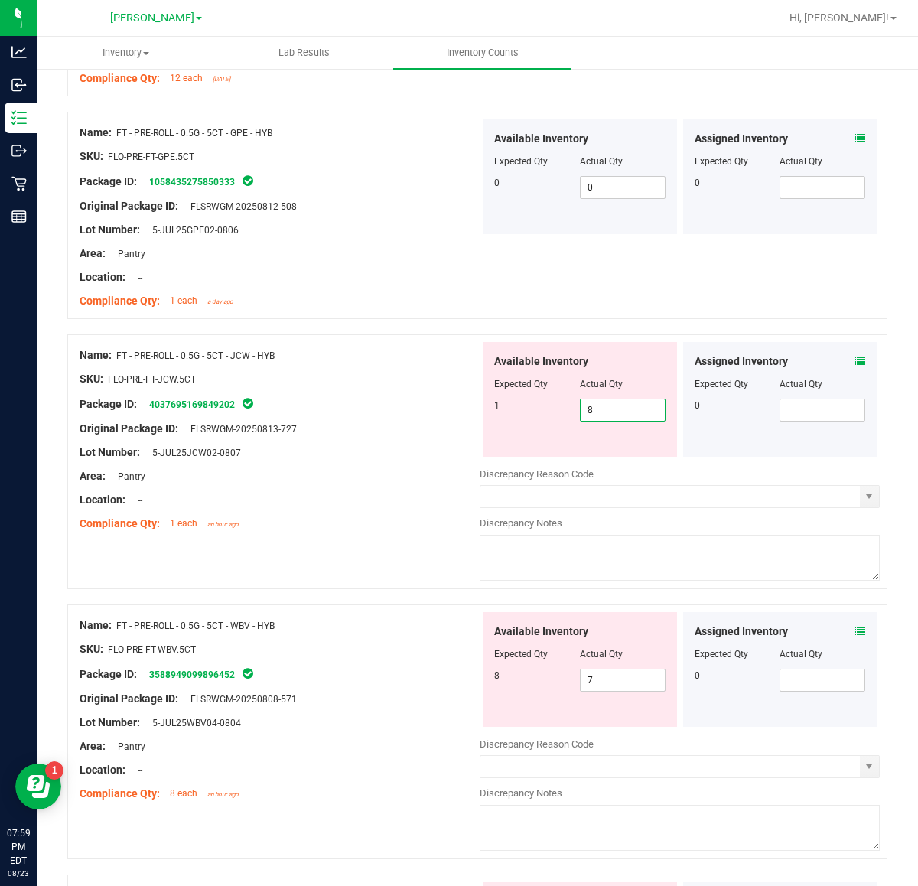
click at [855, 366] on icon at bounding box center [860, 361] width 11 height 11
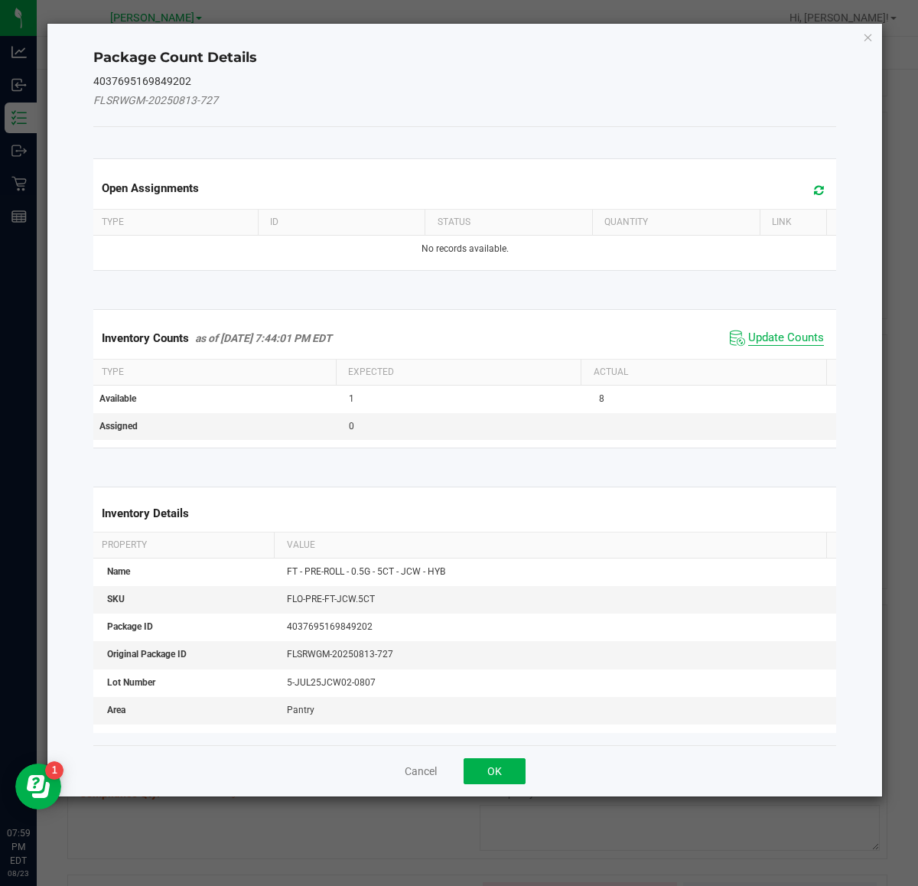
click at [779, 337] on span "Update Counts" at bounding box center [786, 338] width 76 height 15
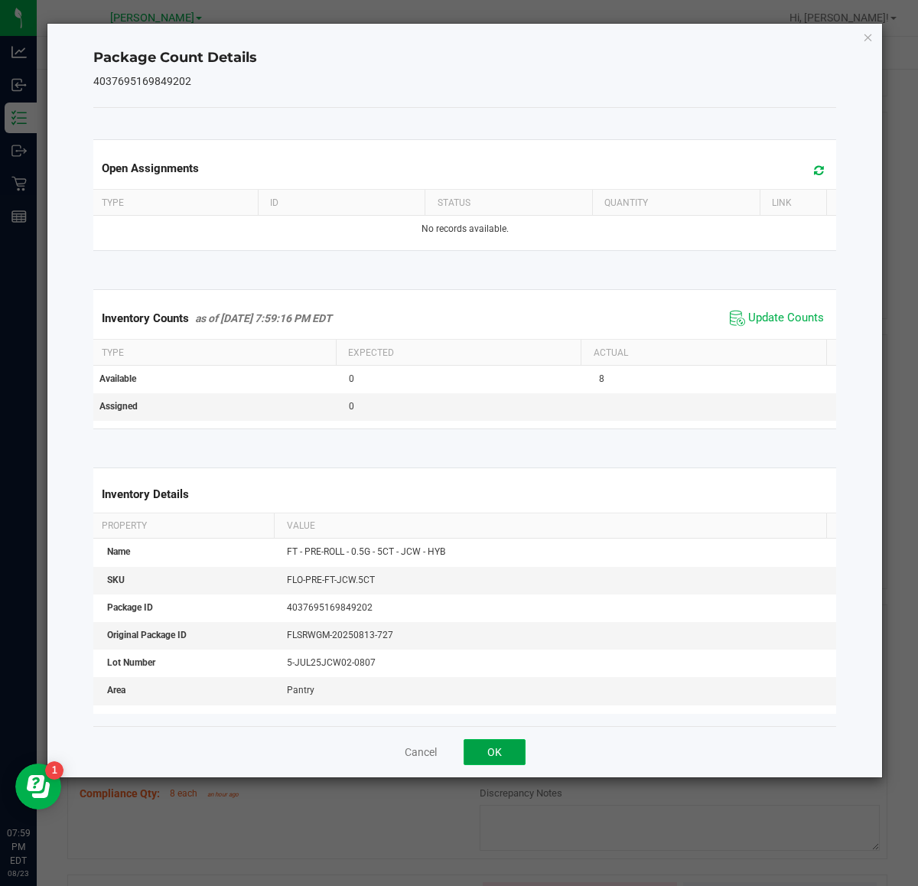
click at [510, 751] on button "OK" at bounding box center [495, 752] width 62 height 26
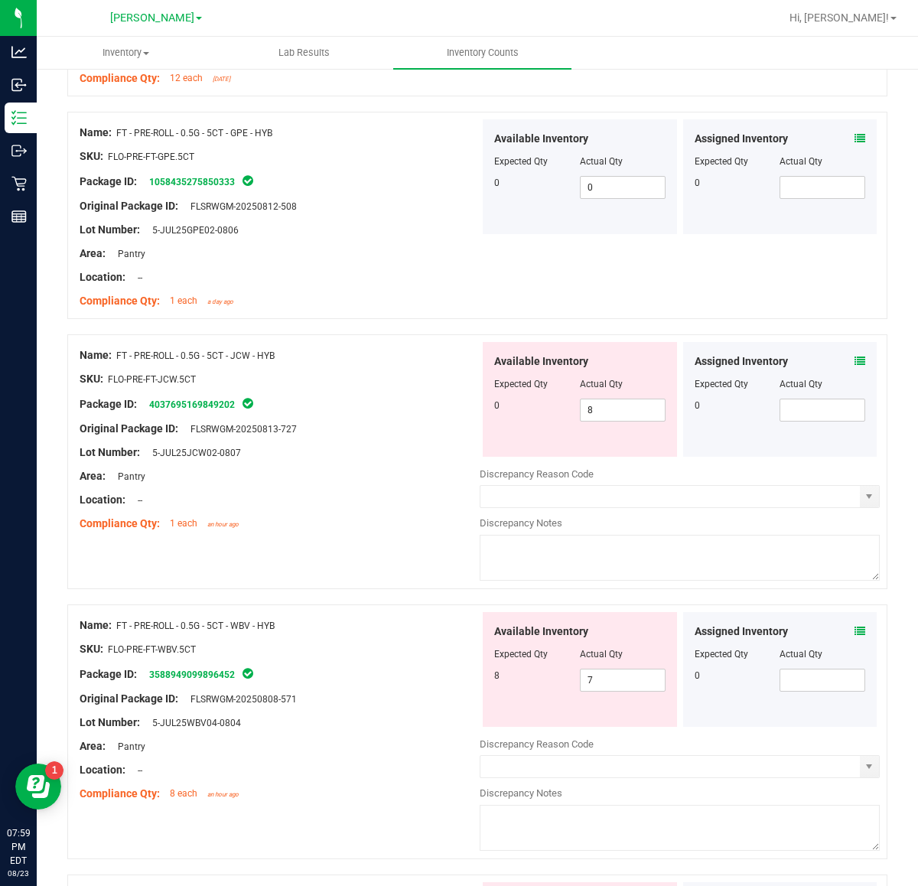
drag, startPoint x: 282, startPoint y: 361, endPoint x: 119, endPoint y: 360, distance: 163.0
click at [119, 360] on div "Name: FT - PRE-ROLL - 0.5G - 5CT - JCW - HYB" at bounding box center [280, 355] width 400 height 16
copy span "FT - PRE-ROLL - 0.5G - 5CT - JCW - HYB"
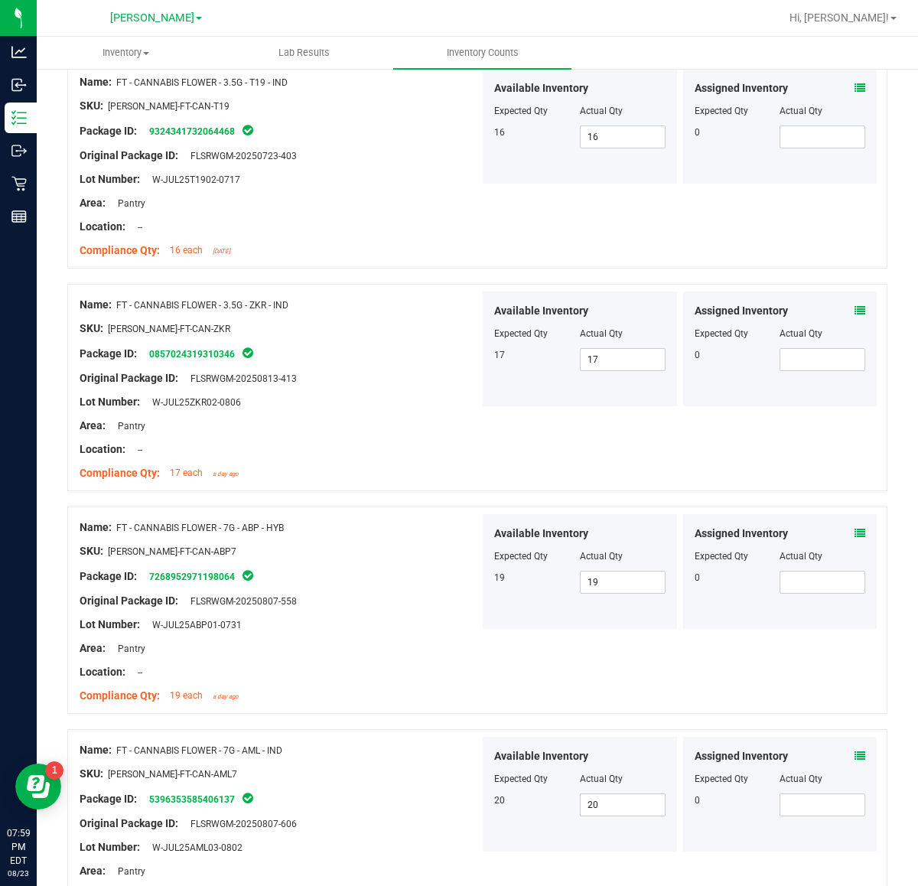
scroll to position [0, 0]
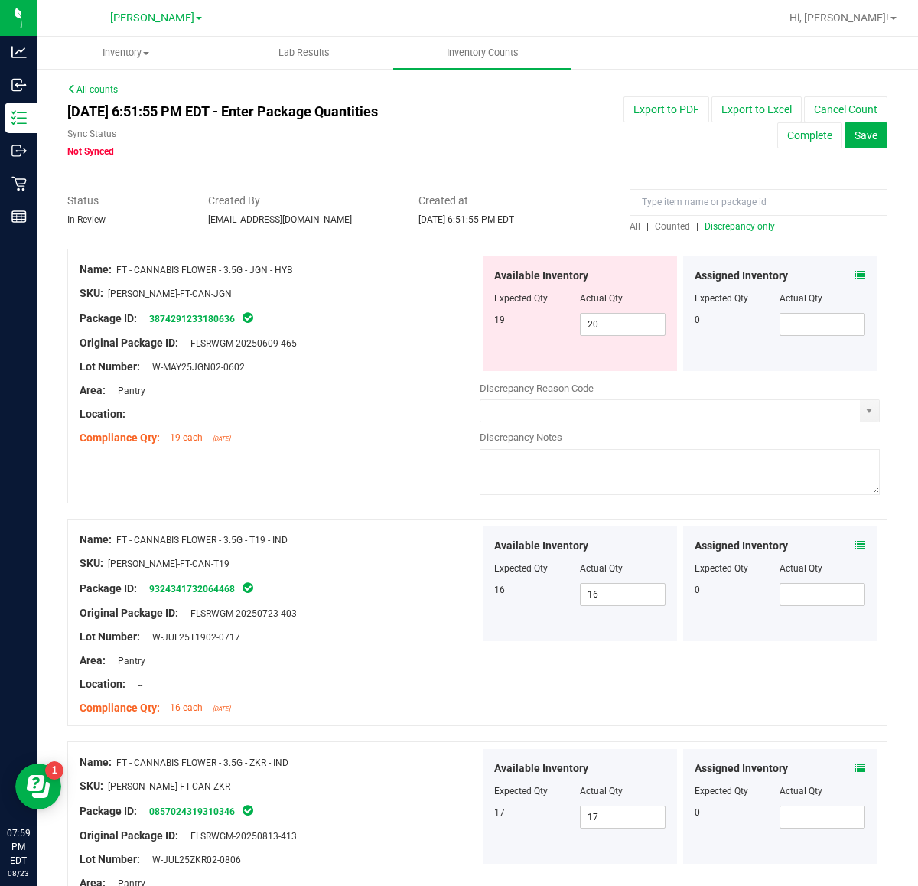
click at [630, 226] on span "All" at bounding box center [635, 226] width 11 height 11
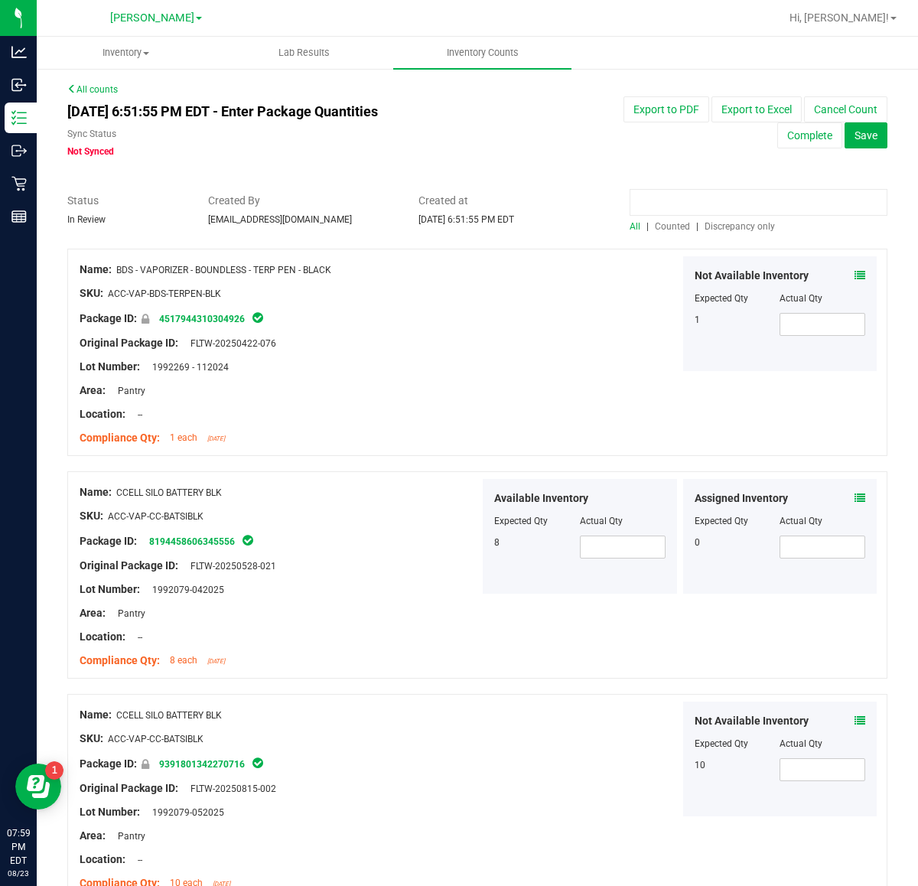
click at [676, 192] on input at bounding box center [759, 202] width 258 height 27
paste input "FT - PRE-ROLL - 0.5G - 5CT - JCW - HYB"
type input "FT - PRE-ROLL - 0.5G - 5CT - JCW - HYB"
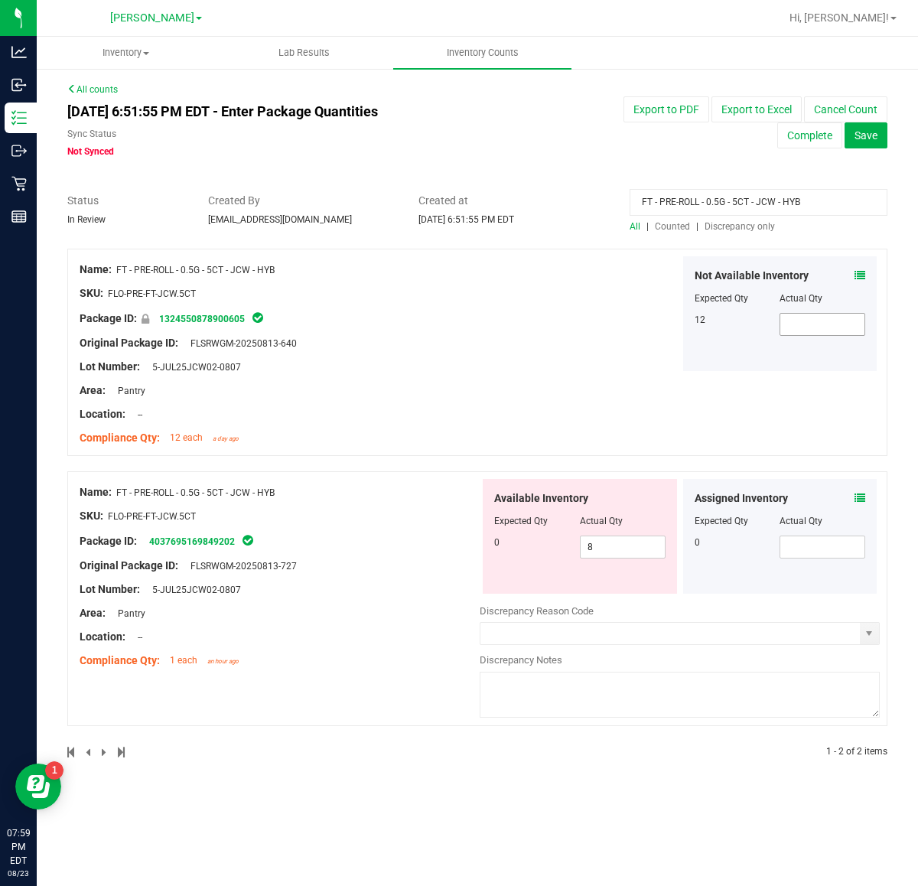
click at [829, 318] on span at bounding box center [823, 324] width 86 height 23
type input "12"
drag, startPoint x: 617, startPoint y: 552, endPoint x: 524, endPoint y: 563, distance: 93.3
click at [524, 563] on div "Available Inventory Expected Qty Actual Qty 0 8 8" at bounding box center [580, 536] width 194 height 115
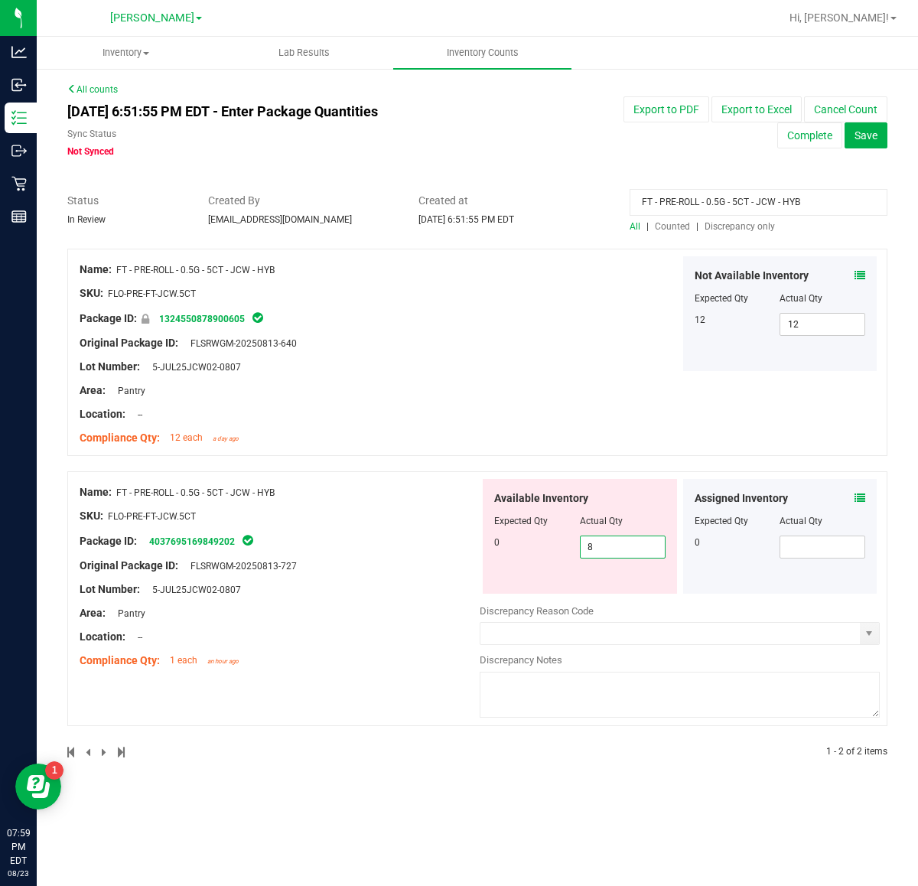
type input "0"
click at [498, 343] on div "Not Available Inventory Expected Qty Actual Qty 12 12 12" at bounding box center [680, 313] width 400 height 115
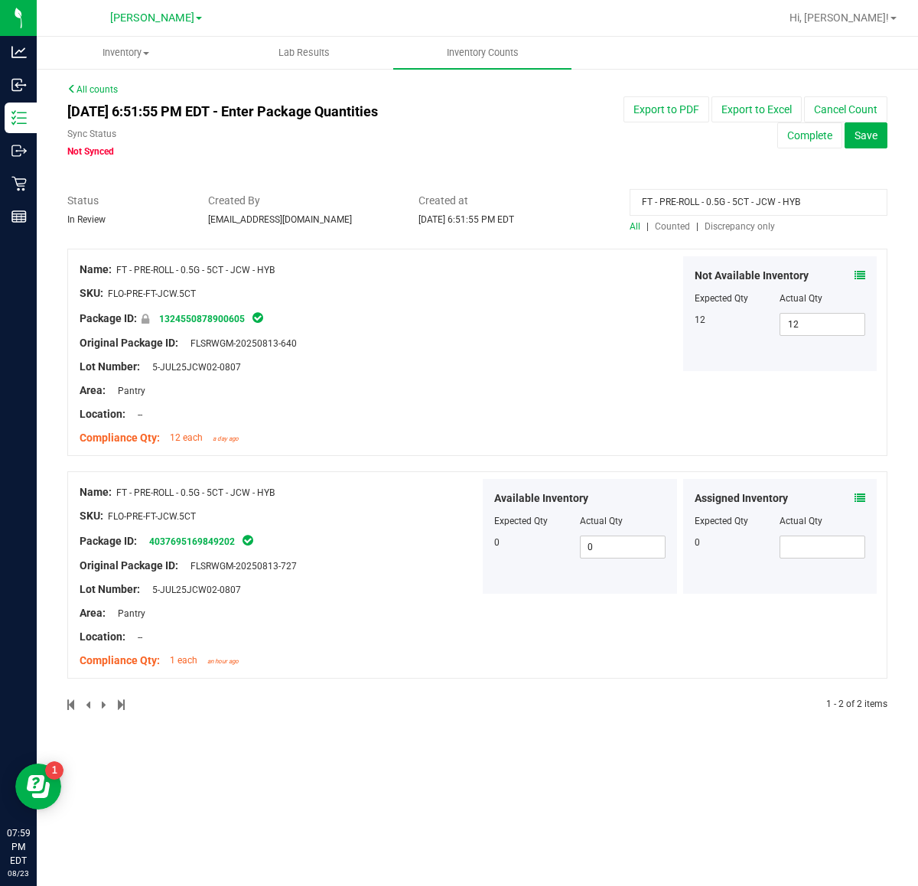
drag, startPoint x: 836, startPoint y: 204, endPoint x: 410, endPoint y: 204, distance: 426.1
click at [410, 204] on div "Status In Review Created By samadio@liveparallel.com Created at Aug 23, 2025 6:…" at bounding box center [477, 213] width 843 height 41
click at [757, 221] on span "Discrepancy only" at bounding box center [740, 226] width 70 height 11
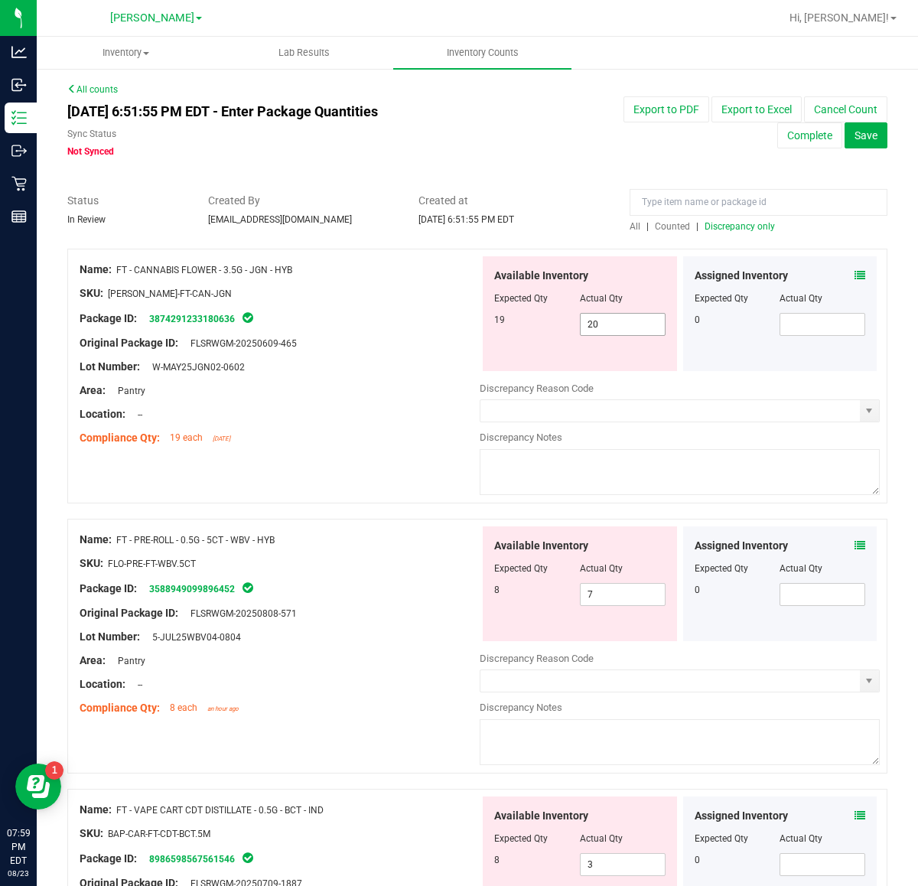
click at [611, 331] on span "20 20" at bounding box center [623, 324] width 86 height 23
click at [610, 604] on span "7 7" at bounding box center [623, 594] width 86 height 23
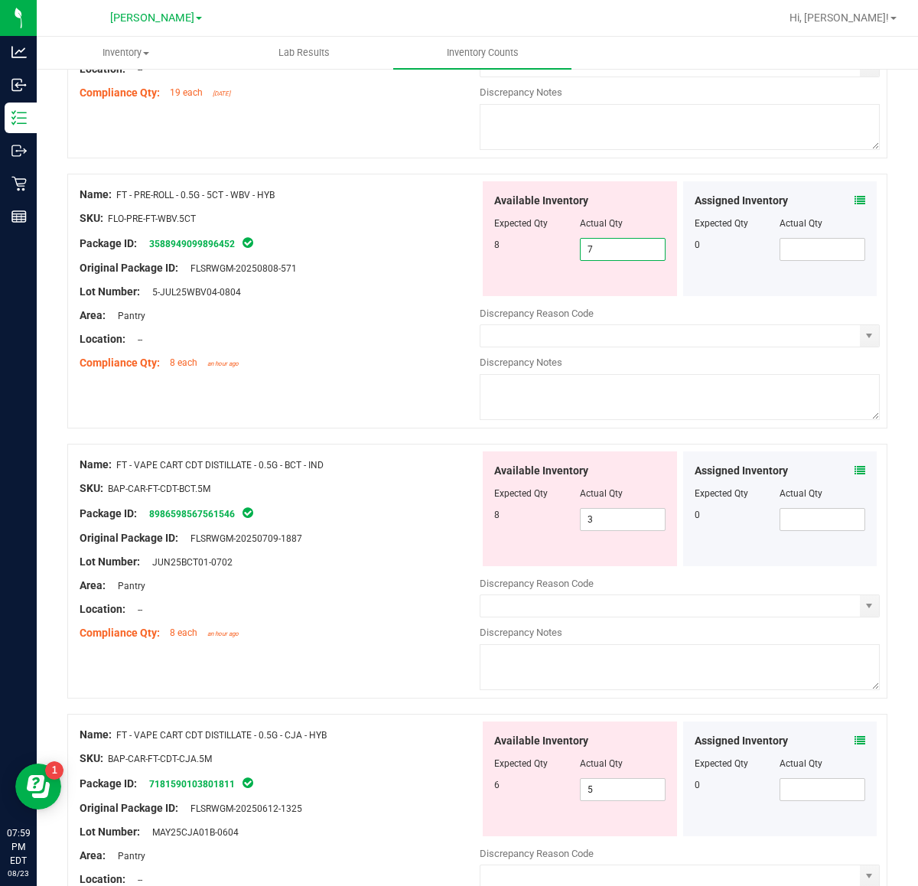
scroll to position [383, 0]
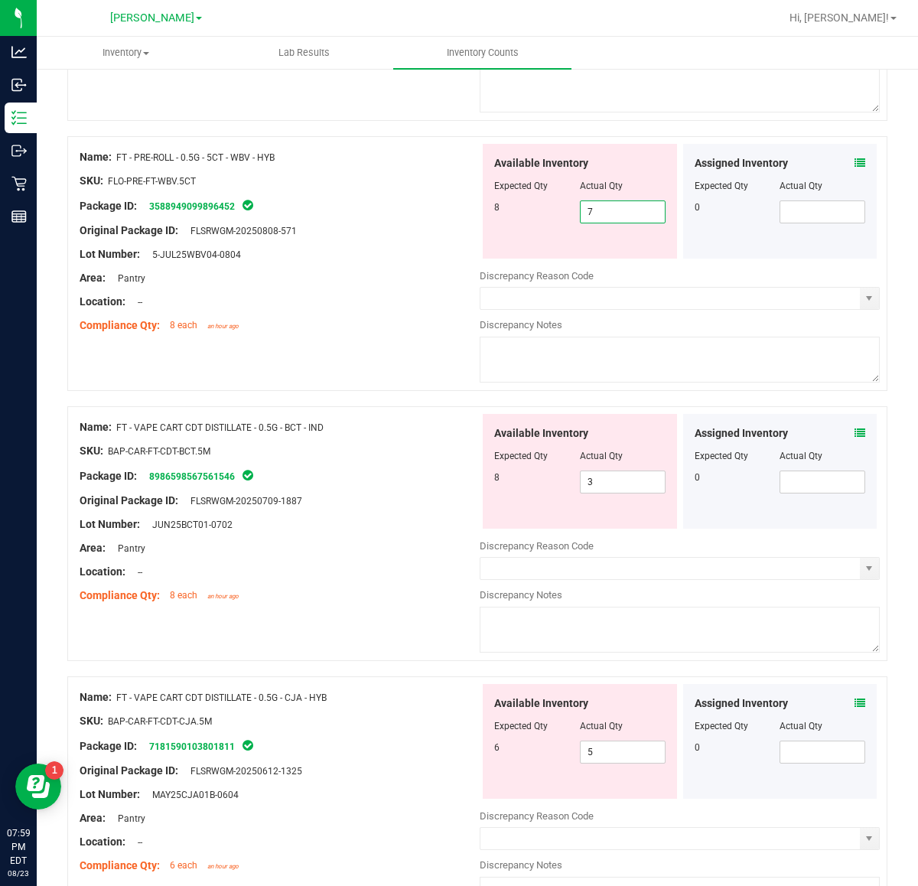
click at [855, 163] on icon at bounding box center [860, 163] width 11 height 11
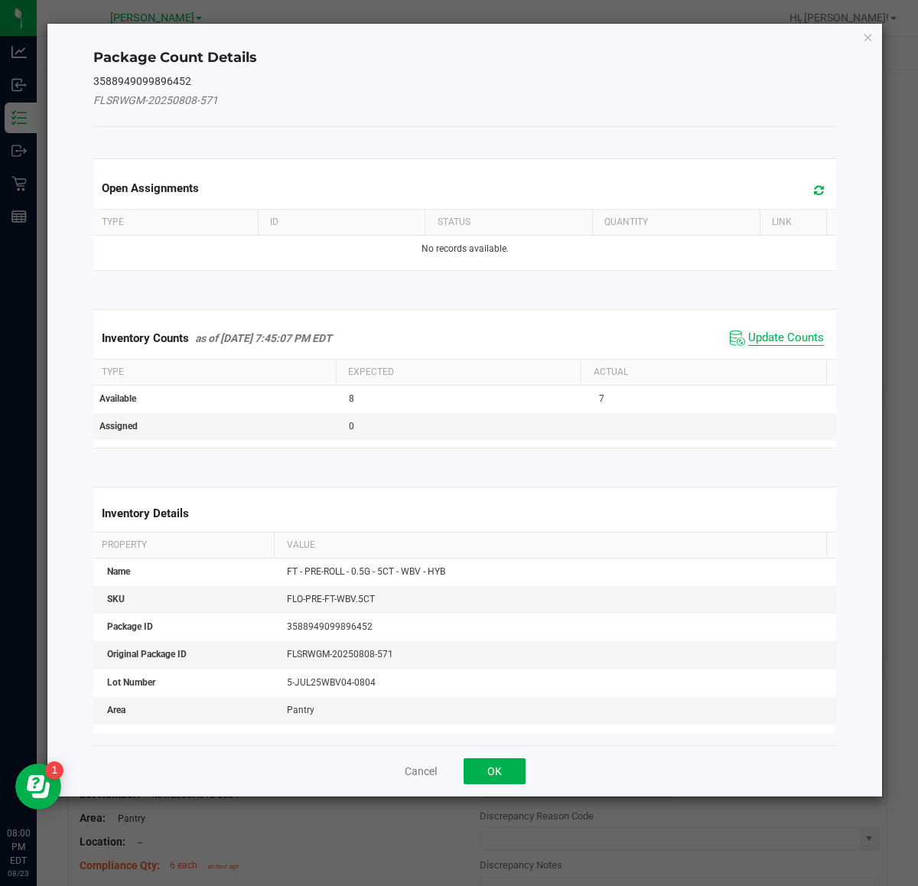
click at [790, 331] on span "Update Counts" at bounding box center [786, 338] width 76 height 15
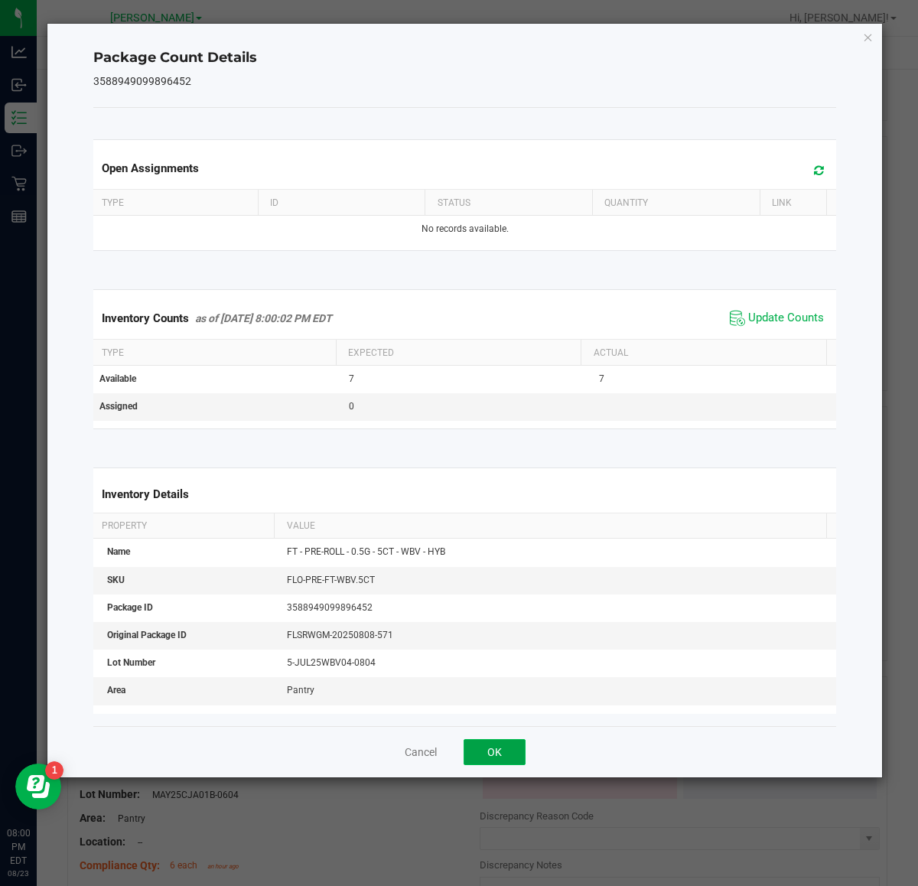
click at [507, 756] on button "OK" at bounding box center [495, 752] width 62 height 26
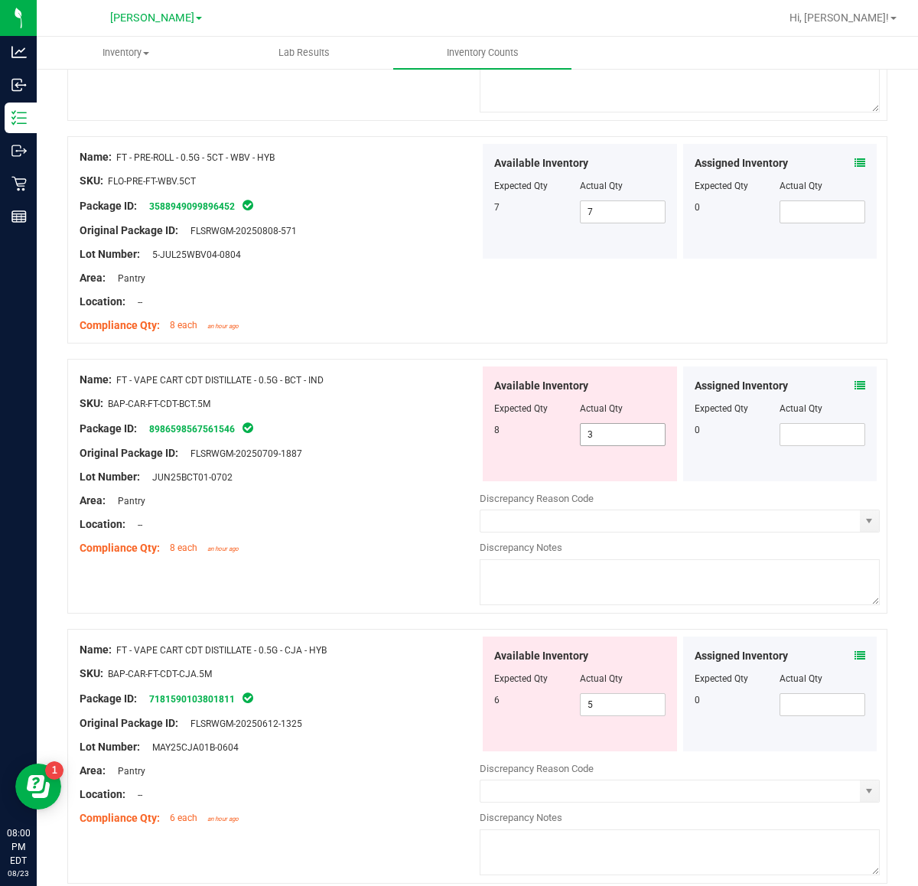
click at [618, 434] on input "3" at bounding box center [623, 434] width 84 height 21
type input "8"
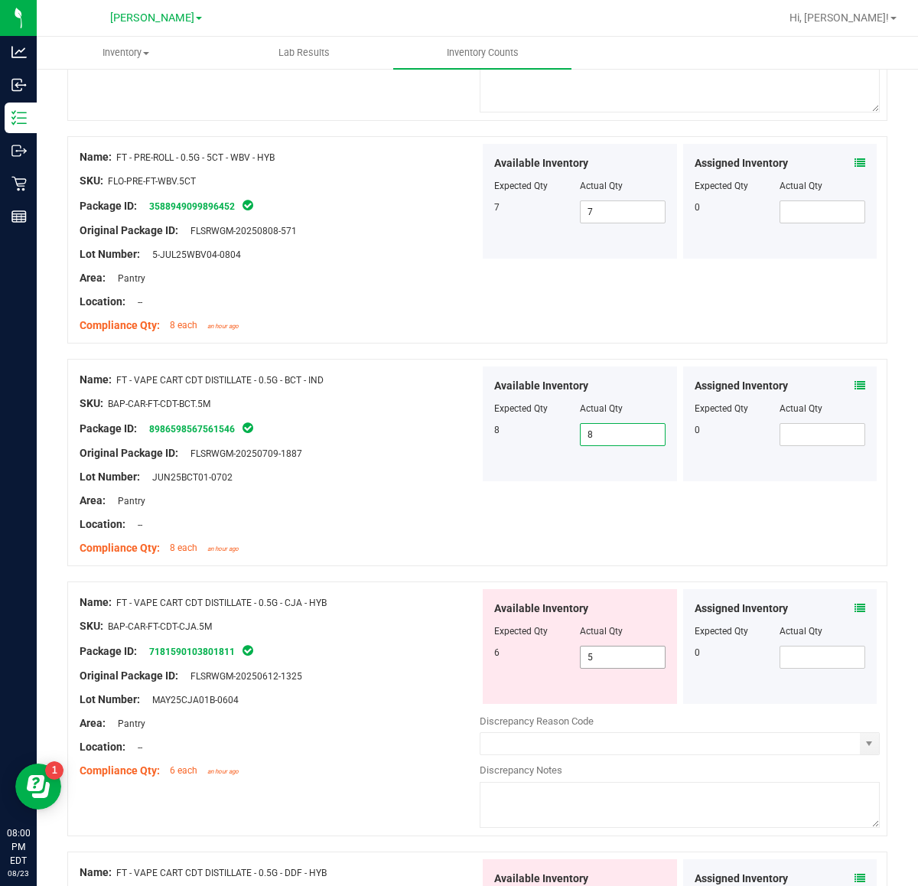
click at [635, 659] on input "5" at bounding box center [623, 656] width 84 height 21
click at [855, 608] on icon at bounding box center [860, 608] width 11 height 11
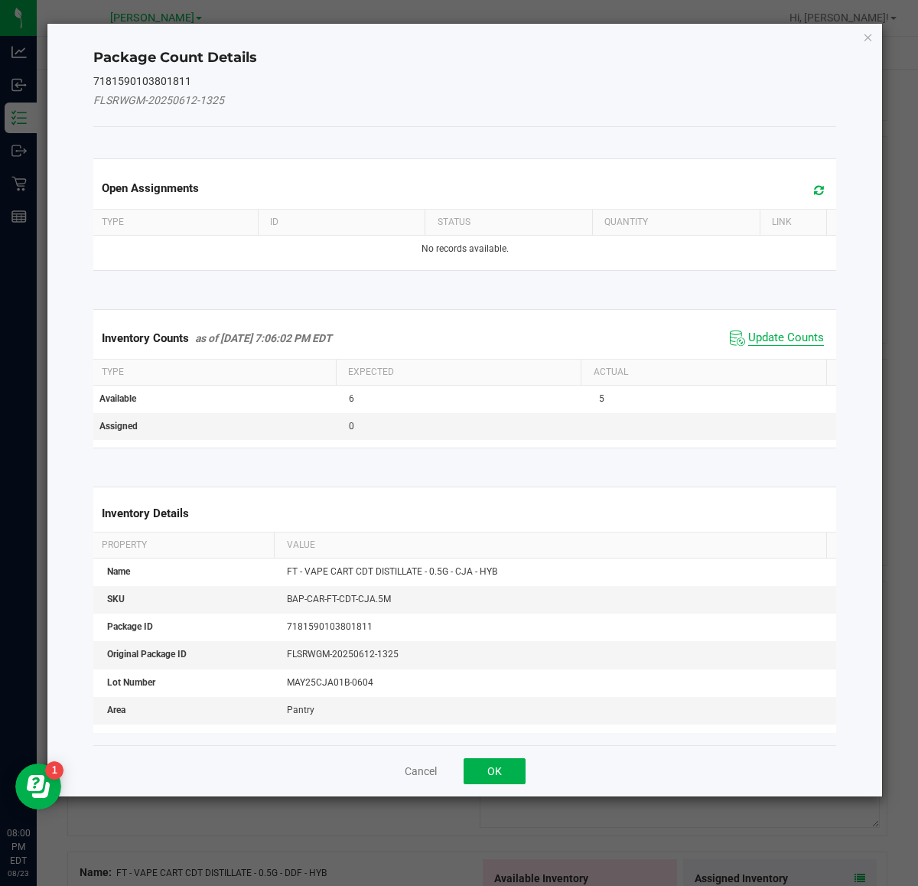
click at [764, 346] on span "Update Counts" at bounding box center [786, 338] width 76 height 15
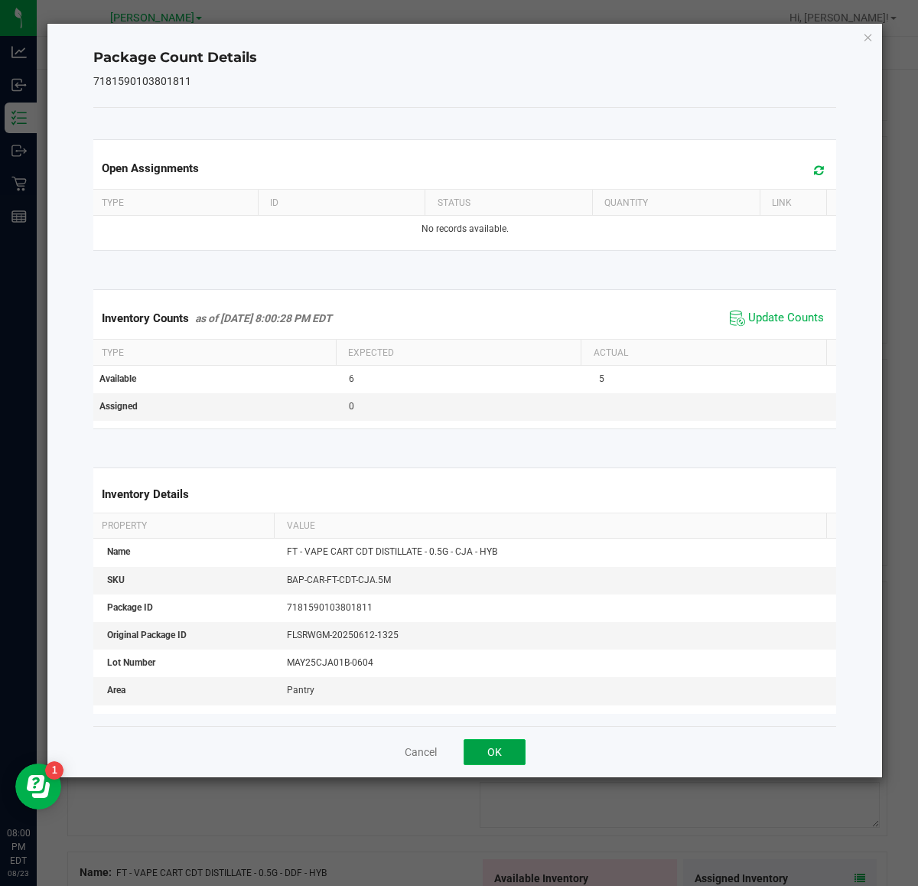
click at [509, 746] on button "OK" at bounding box center [495, 752] width 62 height 26
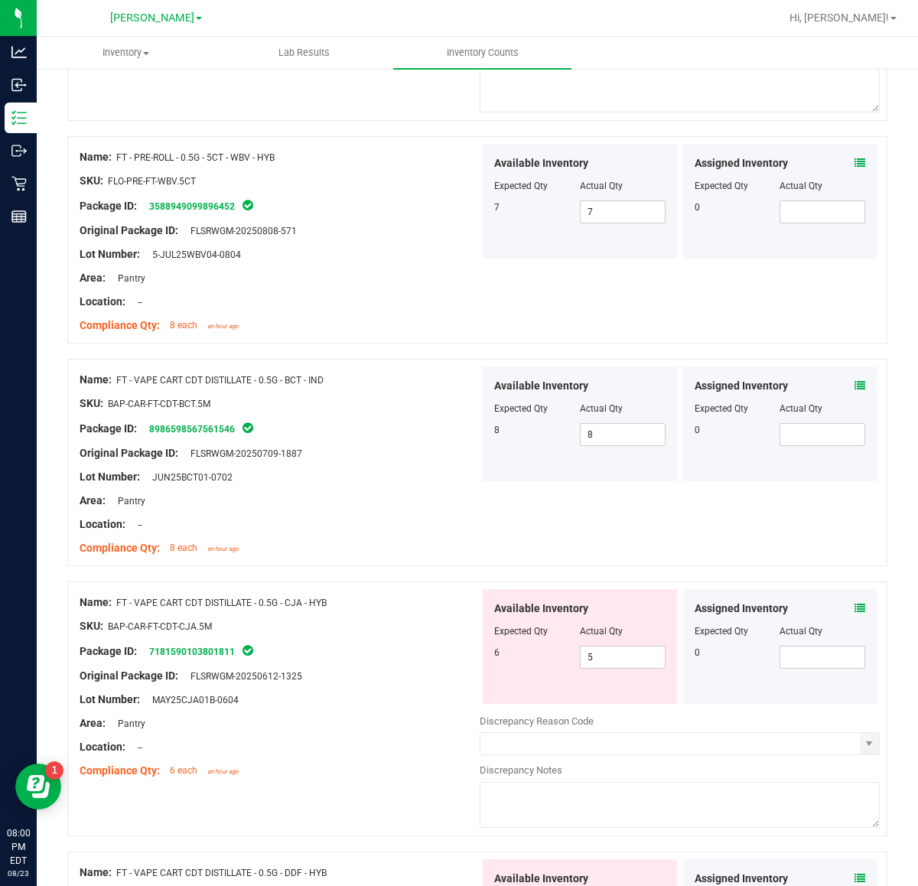
click at [855, 609] on icon at bounding box center [860, 608] width 11 height 11
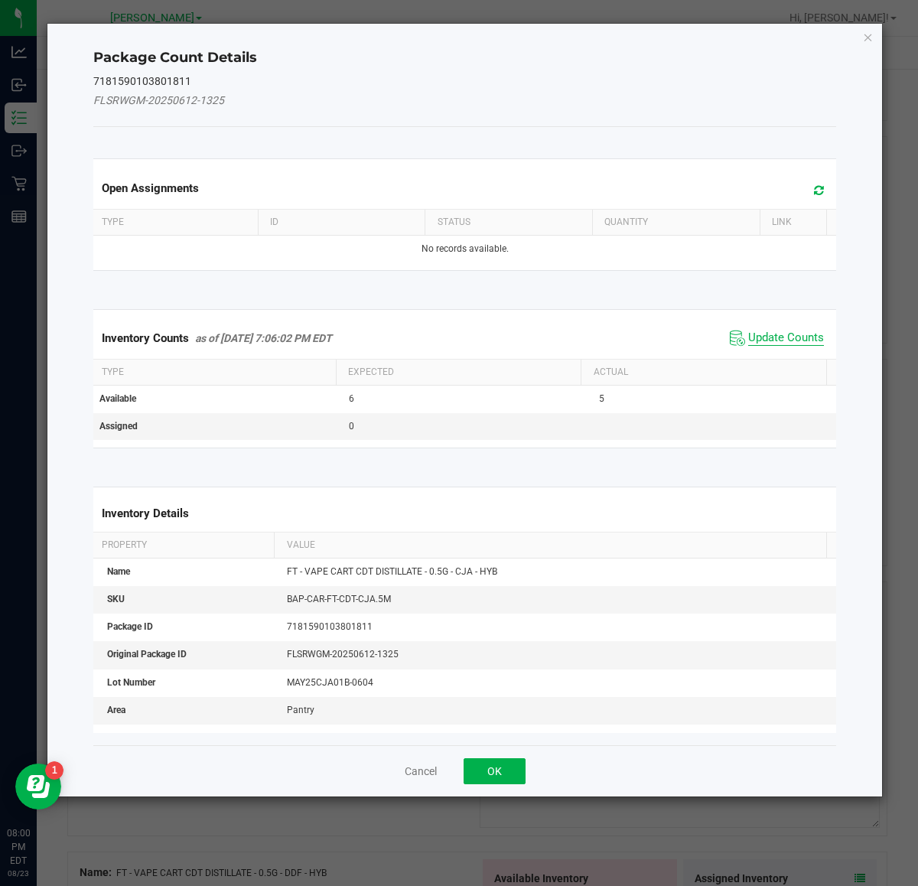
click at [767, 337] on span "Update Counts" at bounding box center [786, 338] width 76 height 15
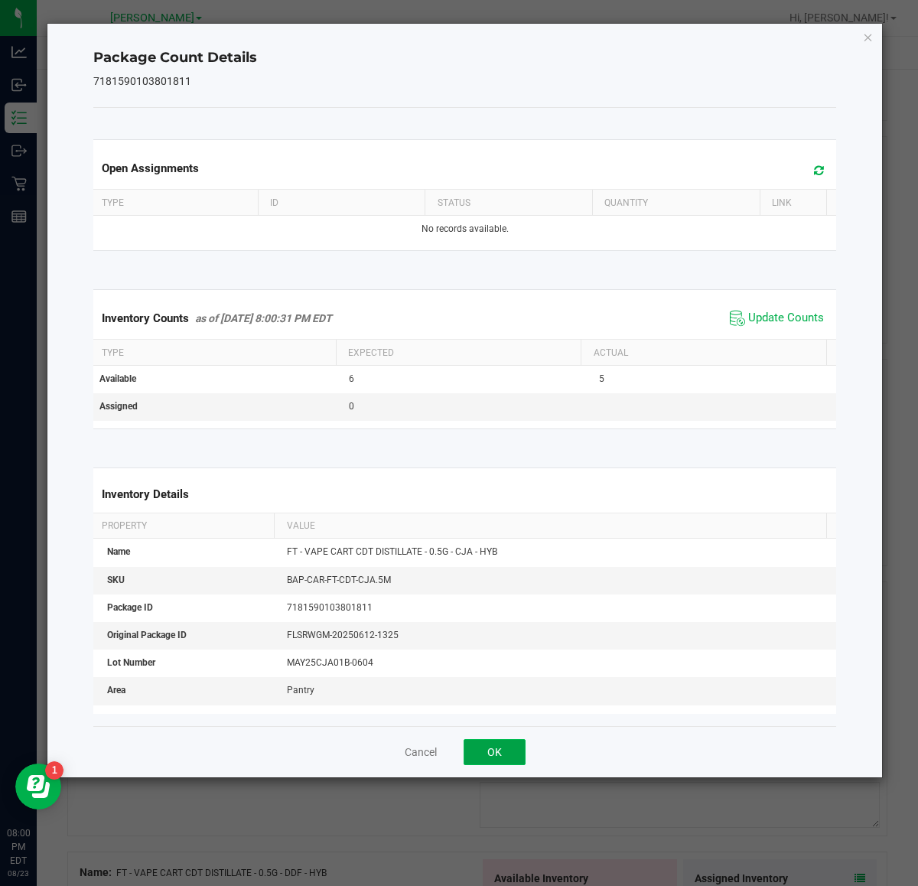
click at [507, 754] on button "OK" at bounding box center [495, 752] width 62 height 26
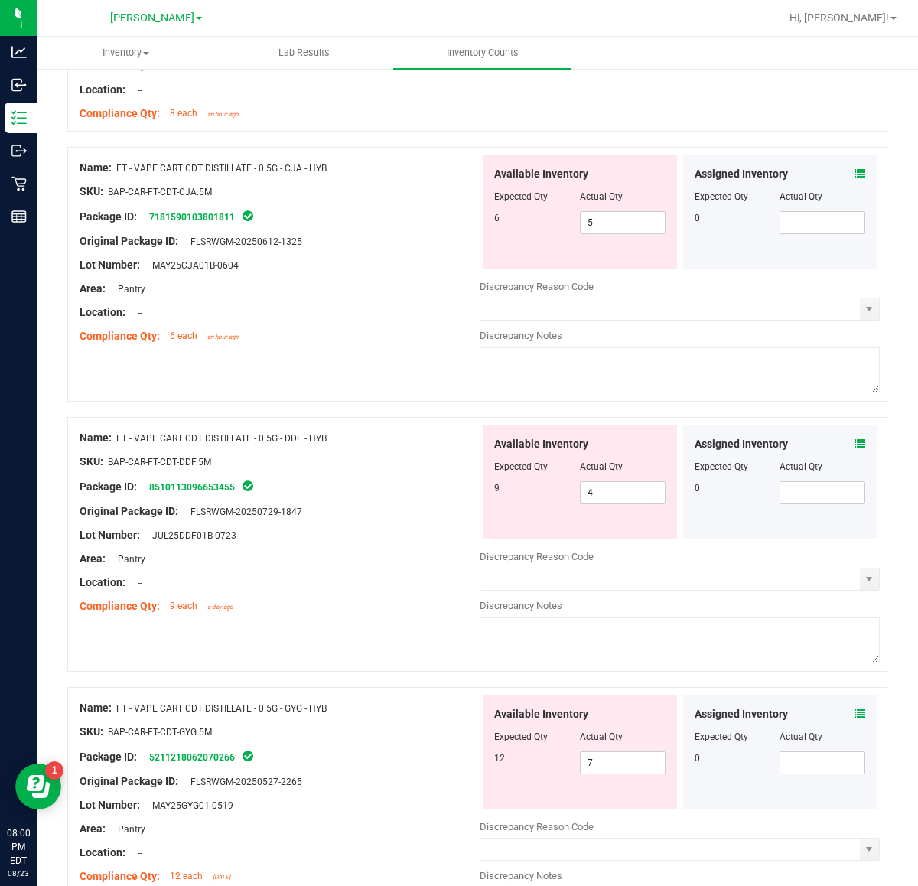
scroll to position [816, 0]
click at [633, 499] on input "4" at bounding box center [623, 493] width 84 height 21
type input "9"
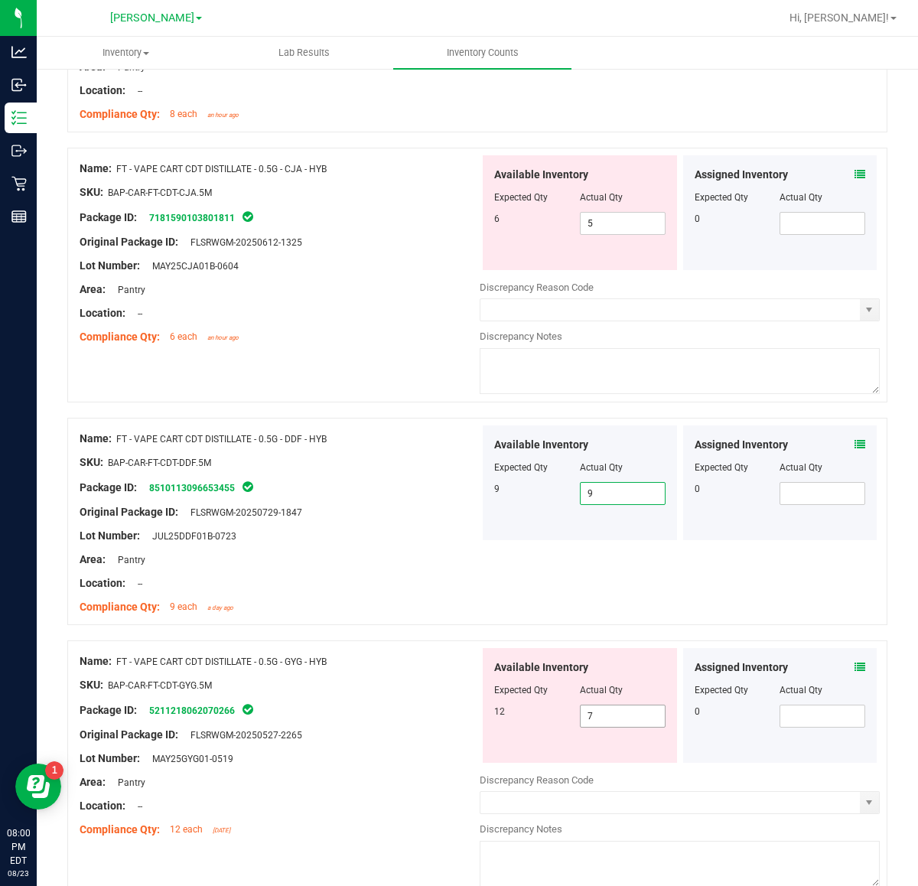
click at [618, 718] on input "7" at bounding box center [623, 715] width 84 height 21
type input "12"
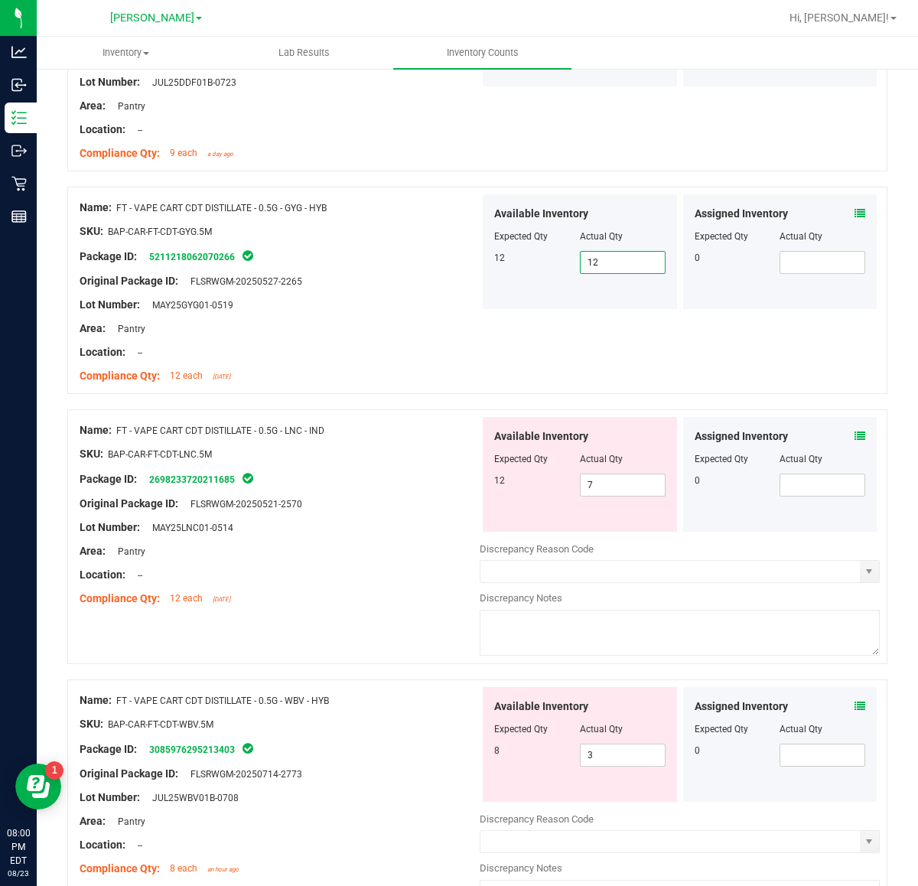
scroll to position [1293, 0]
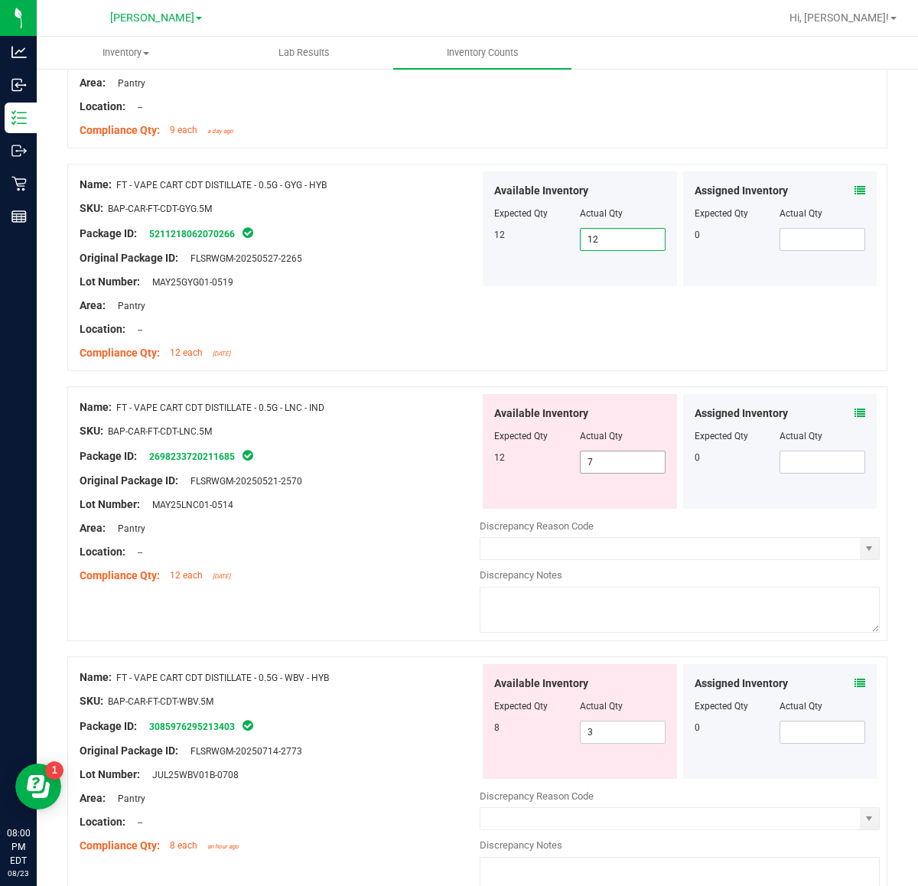
click at [632, 465] on input "7" at bounding box center [623, 461] width 84 height 21
click at [855, 415] on icon at bounding box center [860, 413] width 11 height 11
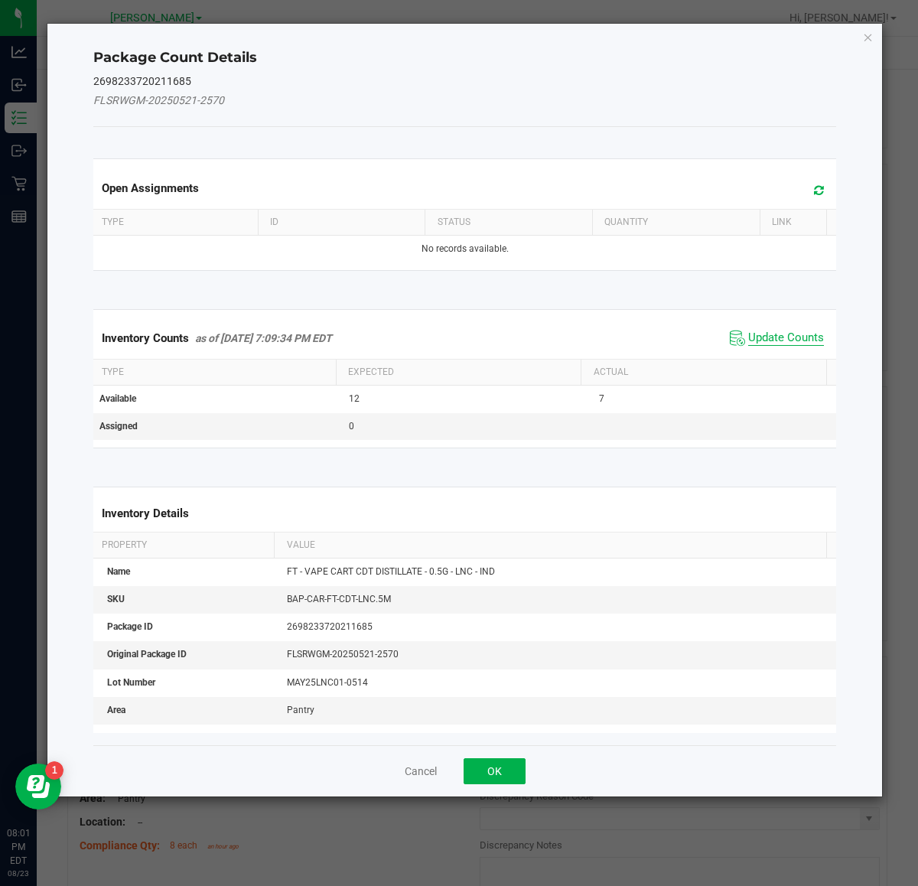
click at [771, 333] on span "Update Counts" at bounding box center [786, 338] width 76 height 15
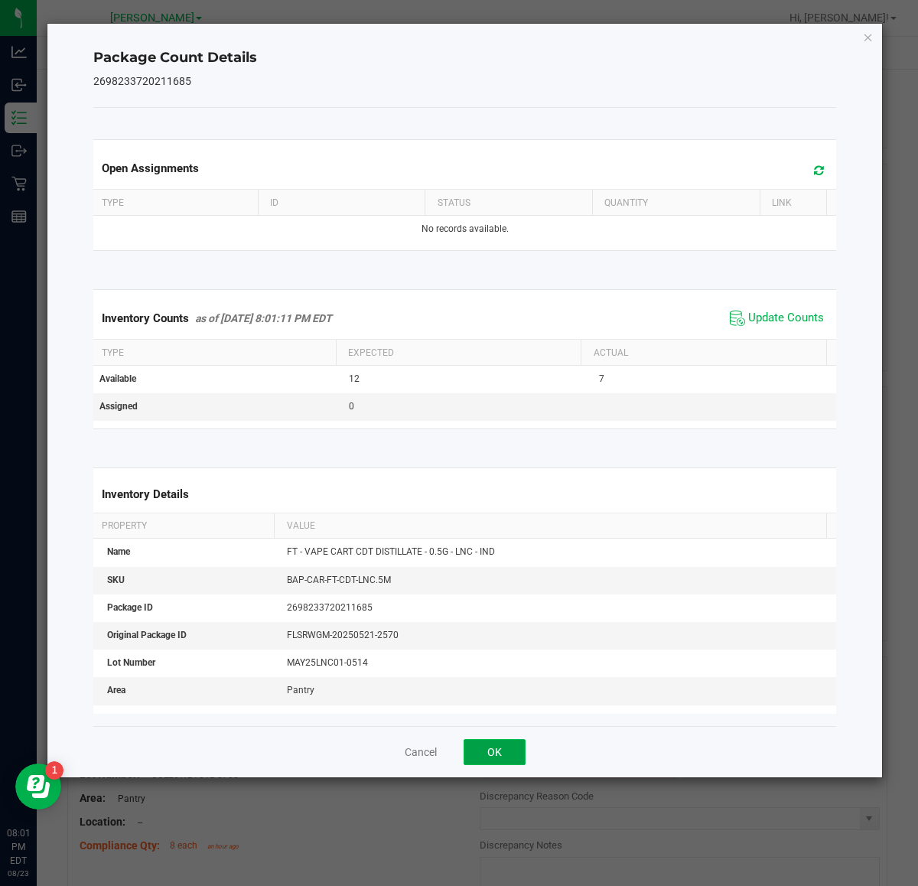
click at [507, 756] on button "OK" at bounding box center [495, 752] width 62 height 26
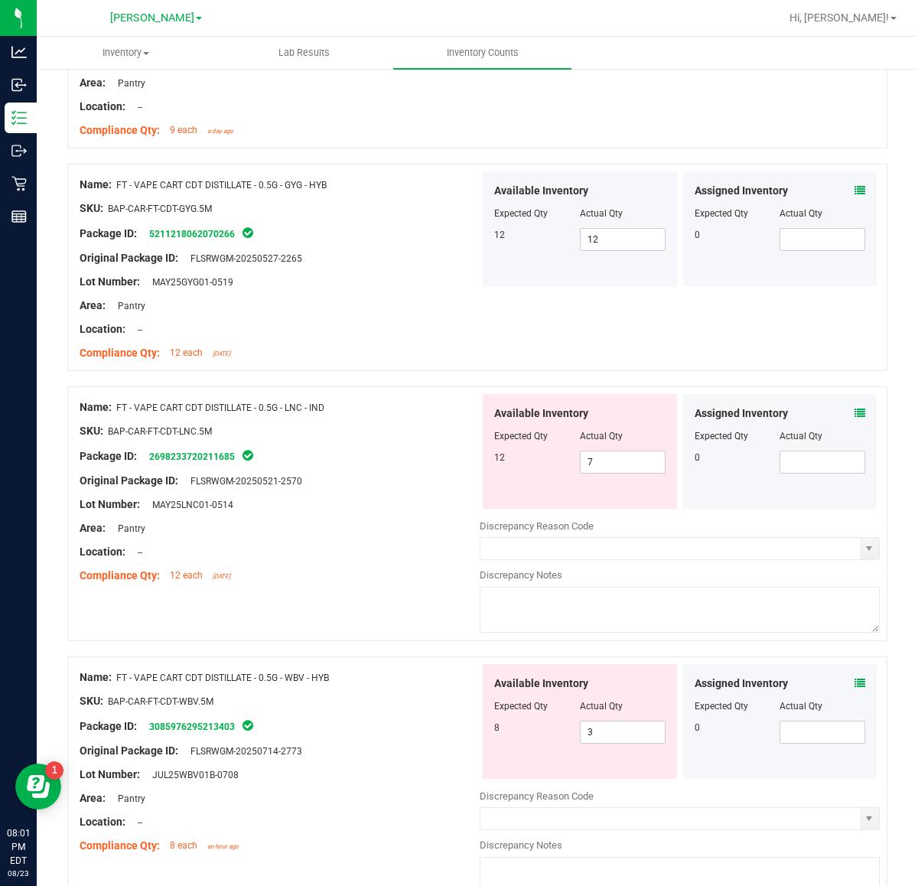
click at [855, 415] on icon at bounding box center [860, 413] width 11 height 11
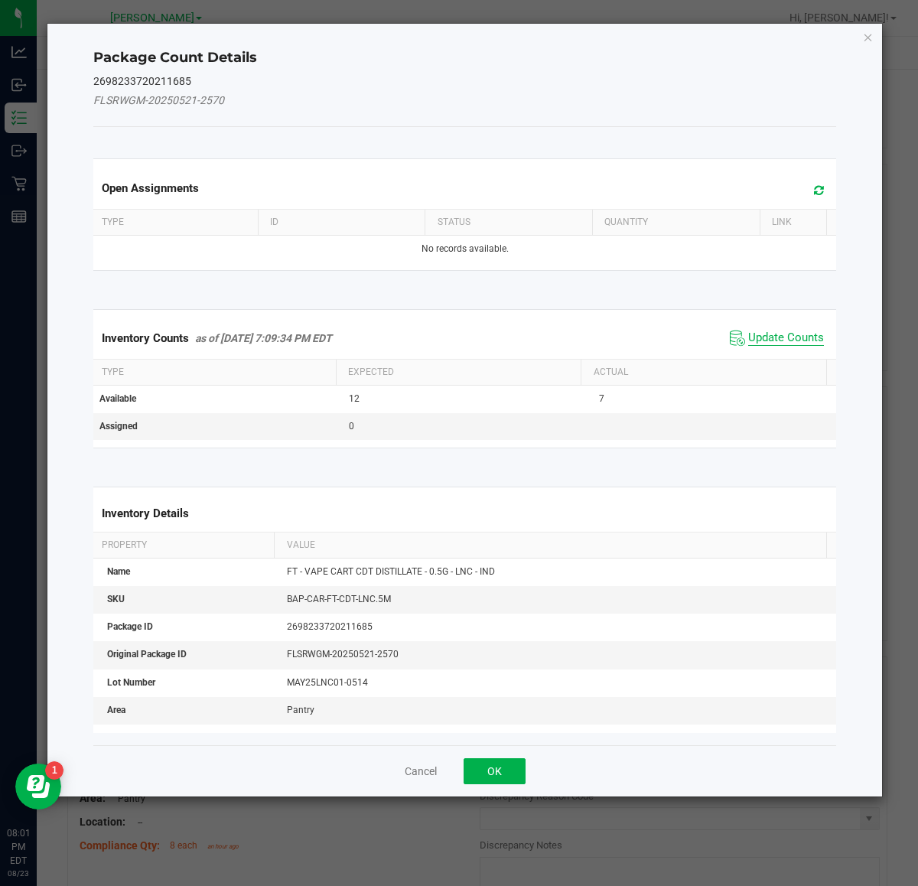
click at [774, 338] on span "Update Counts" at bounding box center [786, 338] width 76 height 15
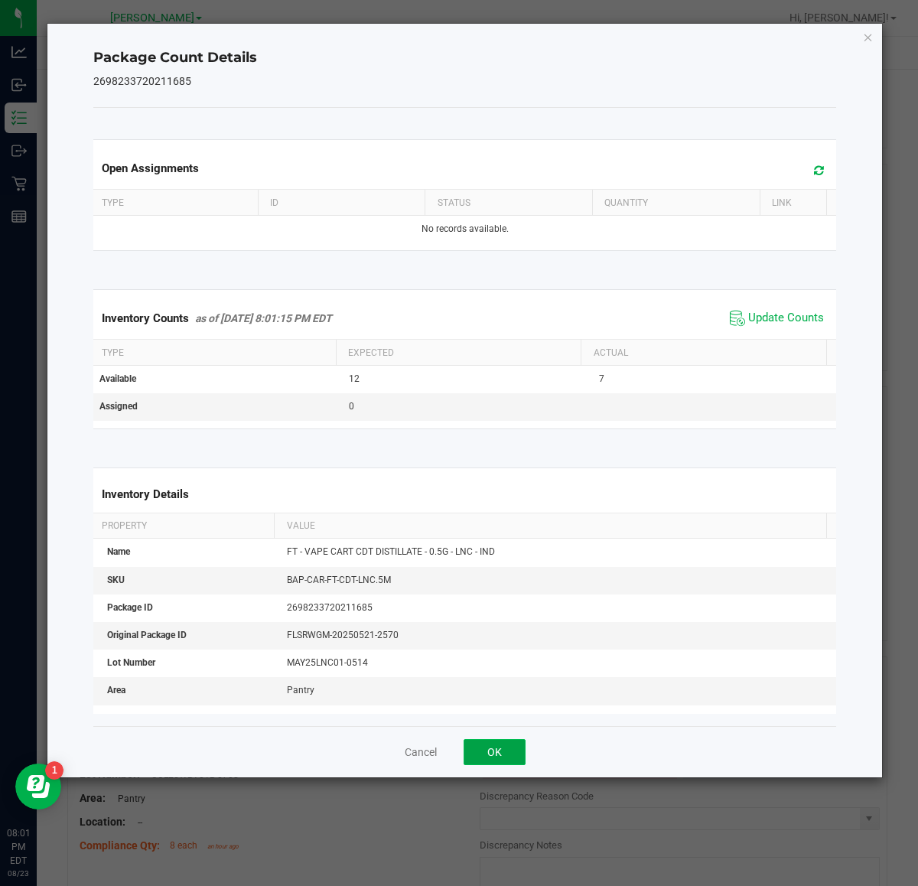
click at [513, 764] on button "OK" at bounding box center [495, 752] width 62 height 26
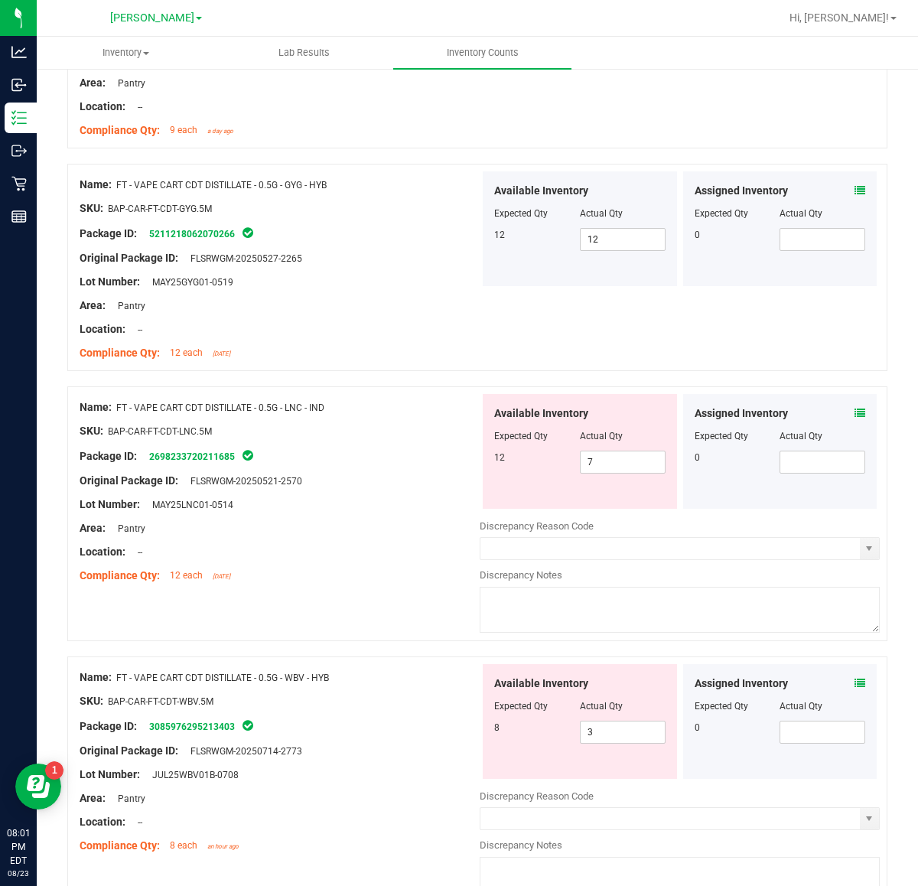
drag, startPoint x: 340, startPoint y: 411, endPoint x: 119, endPoint y: 417, distance: 222.0
click at [119, 415] on div "Name: FT - VAPE CART CDT DISTILLATE - 0.5G - LNC - IND" at bounding box center [280, 407] width 400 height 16
copy span "FT - VAPE CART CDT DISTILLATE - 0.5G - LNC - IND"
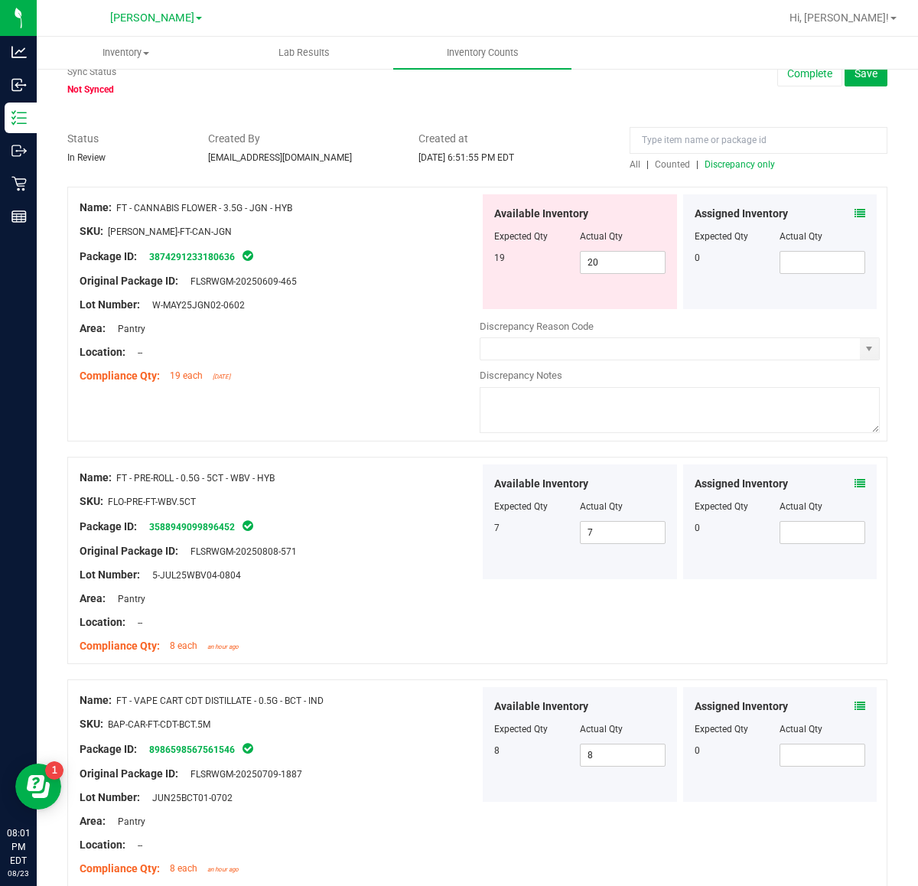
scroll to position [0, 0]
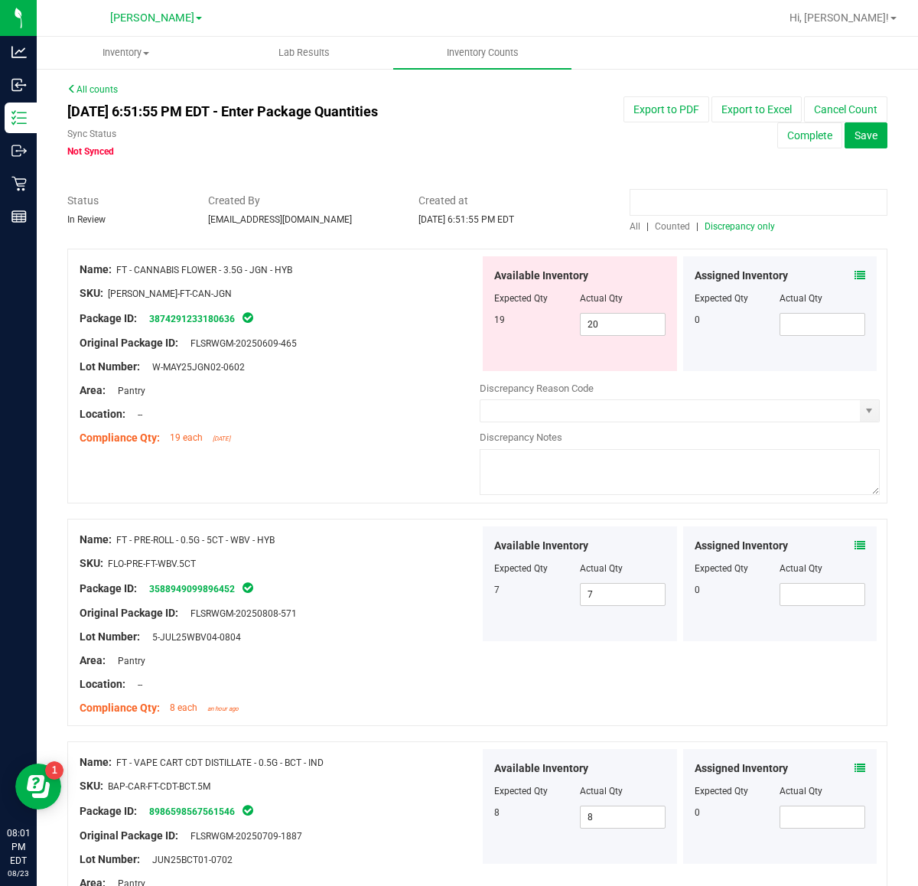
click at [724, 201] on input at bounding box center [759, 202] width 258 height 27
paste input "FT - VAPE CART CDT DISTILLATE - 0.5G - LNC - IND"
type input "FT - VAPE CART CDT DISTILLATE - 0.5G - LNC - IND"
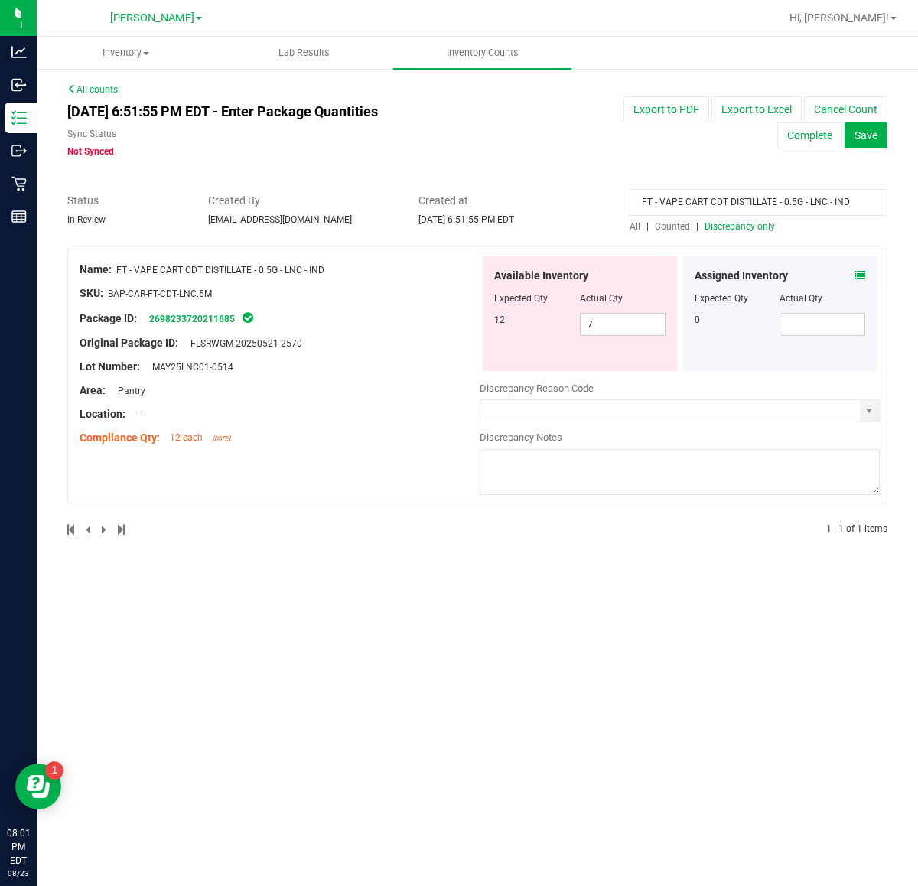
click at [628, 224] on div "FT - VAPE CART CDT DISTILLATE - 0.5G - LNC - IND All | Counted | Discrepancy on…" at bounding box center [758, 213] width 281 height 41
click at [633, 230] on span "All" at bounding box center [635, 226] width 11 height 11
click at [637, 315] on span "7 7" at bounding box center [623, 324] width 86 height 23
type input "17"
click at [761, 223] on span "Discrepancy only" at bounding box center [740, 226] width 70 height 11
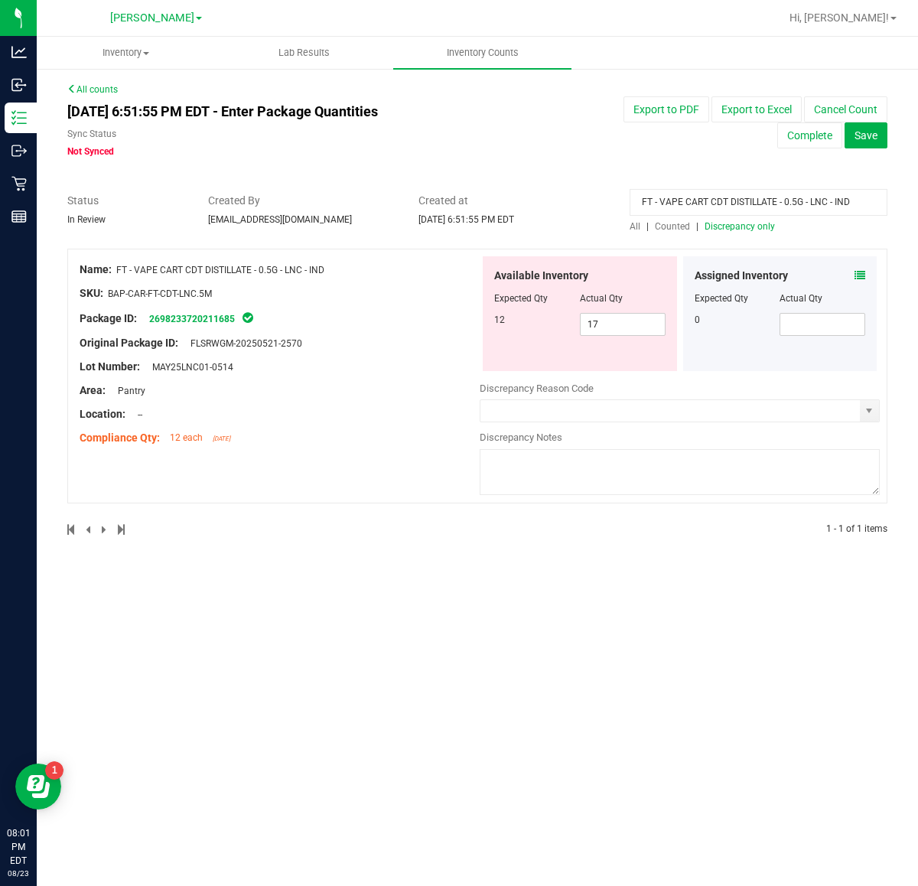
drag, startPoint x: 853, startPoint y: 200, endPoint x: 552, endPoint y: 207, distance: 301.5
click at [552, 207] on div "Status In Review Created By samadio@liveparallel.com Created at Aug 23, 2025 6:…" at bounding box center [477, 213] width 843 height 41
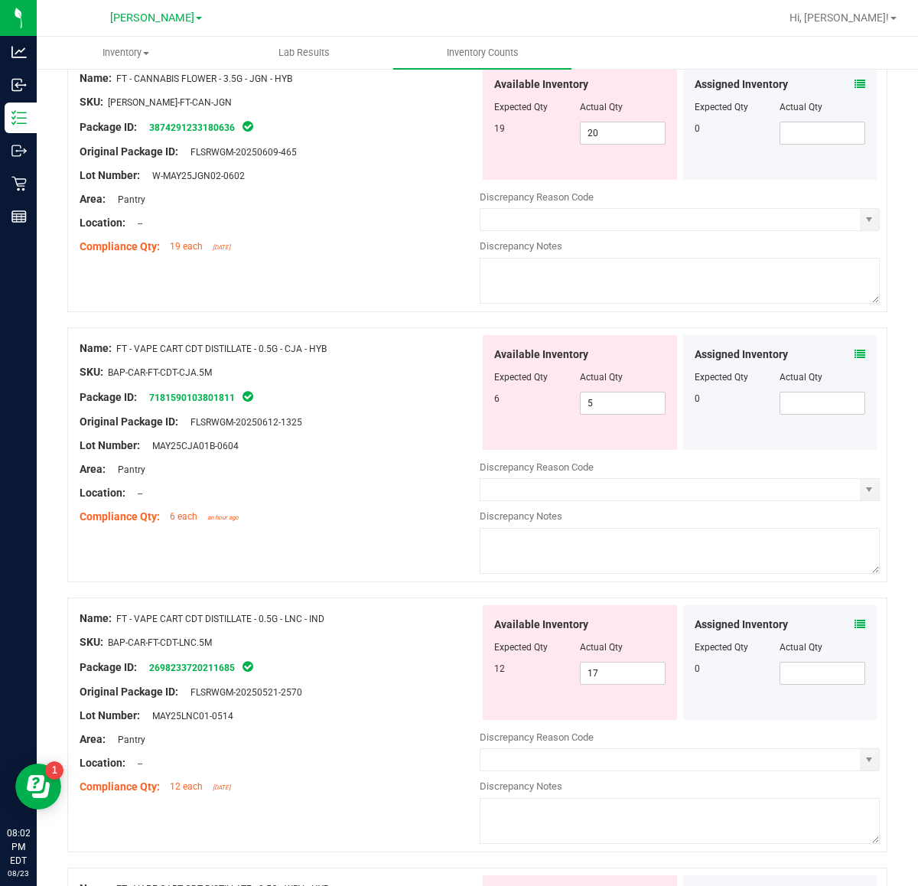
scroll to position [287, 0]
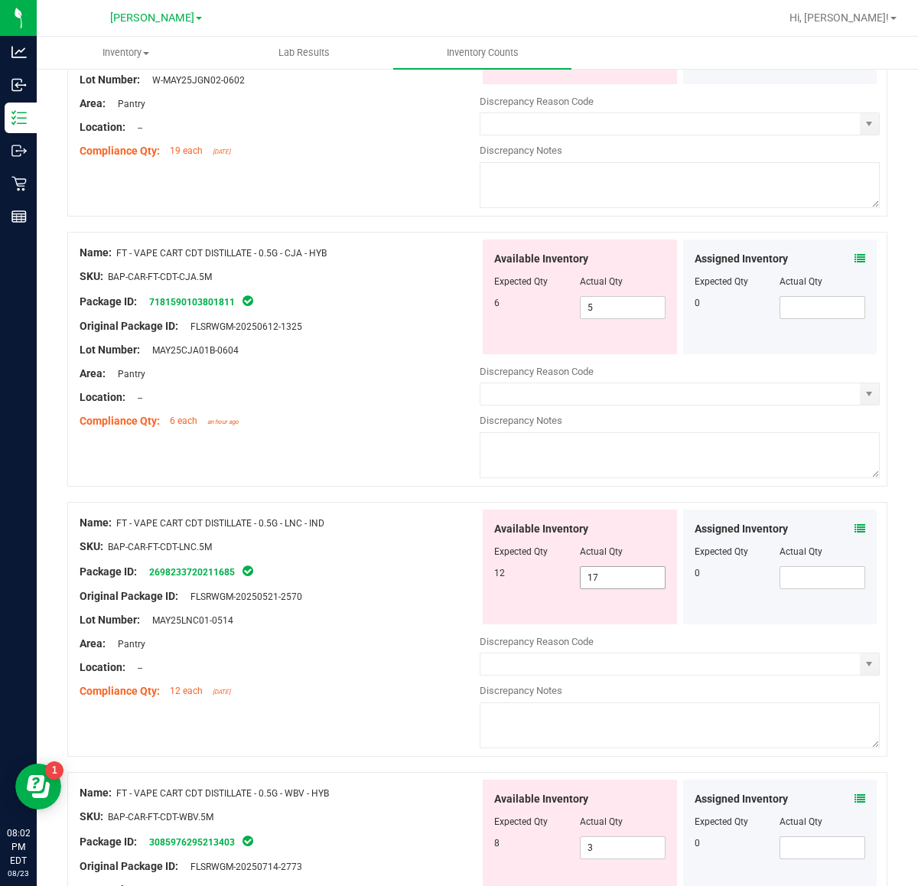
click at [620, 583] on span "17 17" at bounding box center [623, 577] width 86 height 23
type input "1"
type input "12"
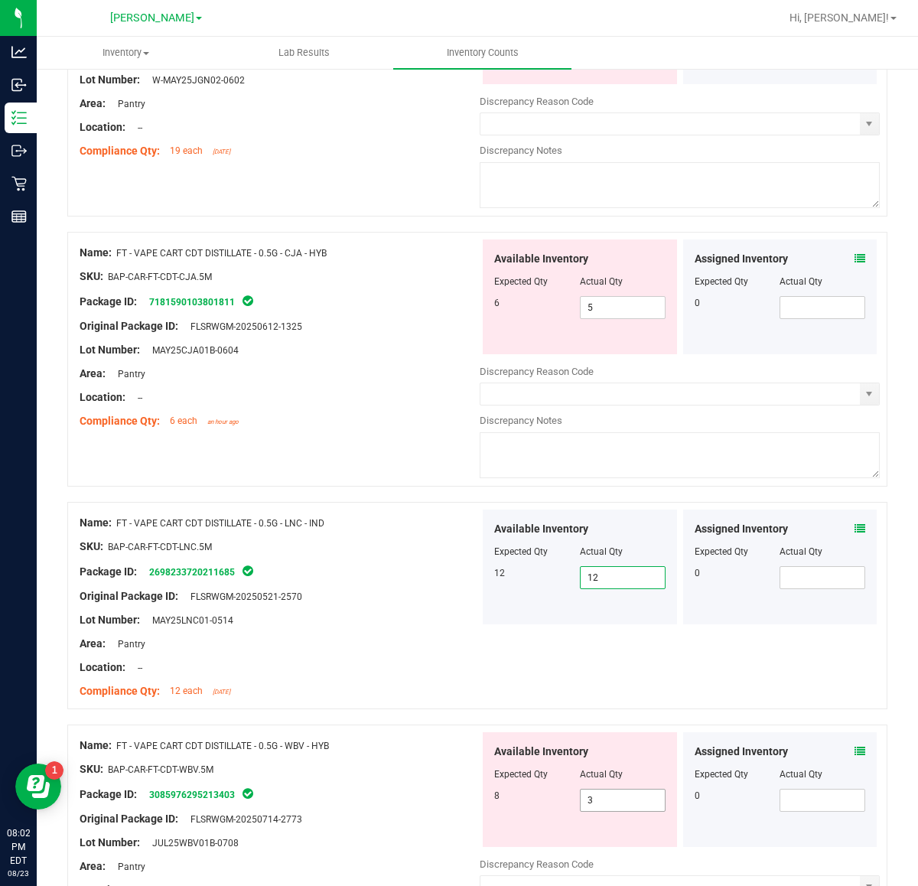
click at [620, 796] on span "3 3" at bounding box center [623, 800] width 86 height 23
type input "8"
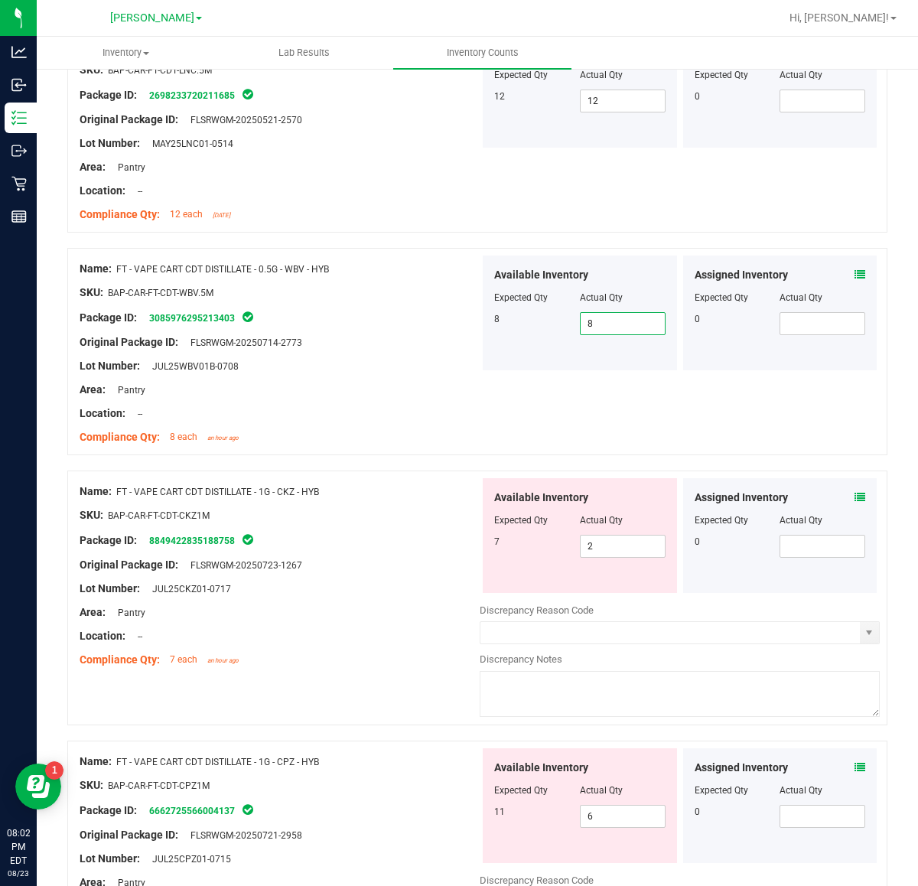
scroll to position [765, 0]
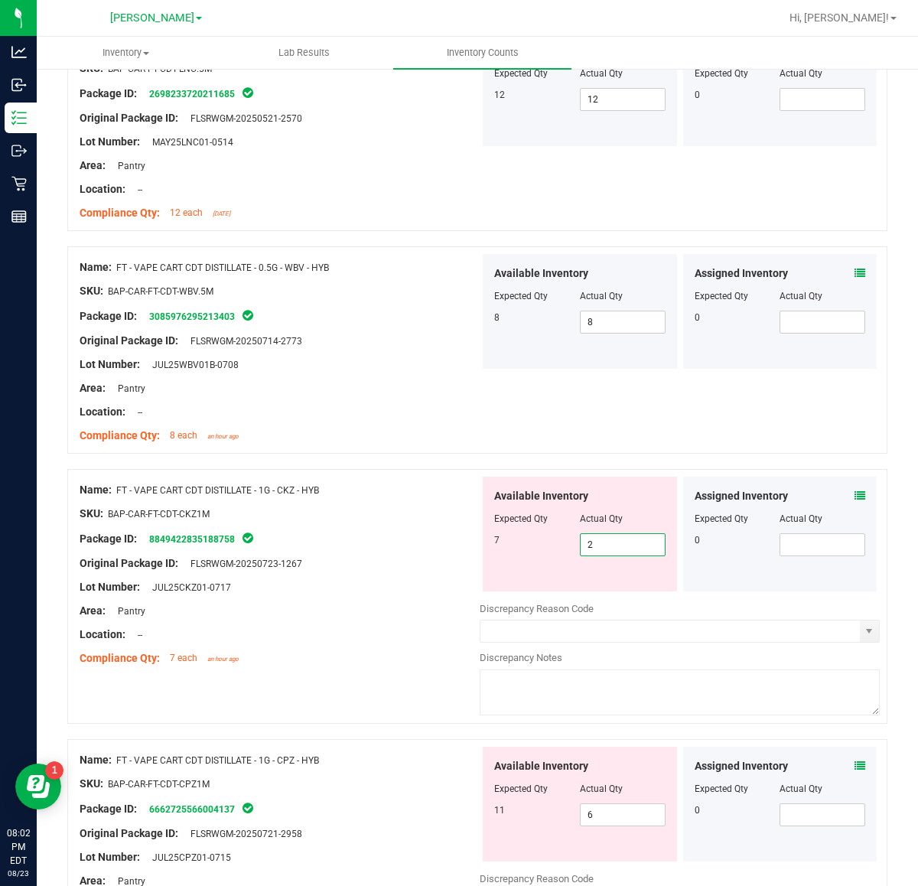
click at [630, 549] on span "2 2" at bounding box center [623, 544] width 86 height 23
type input "7"
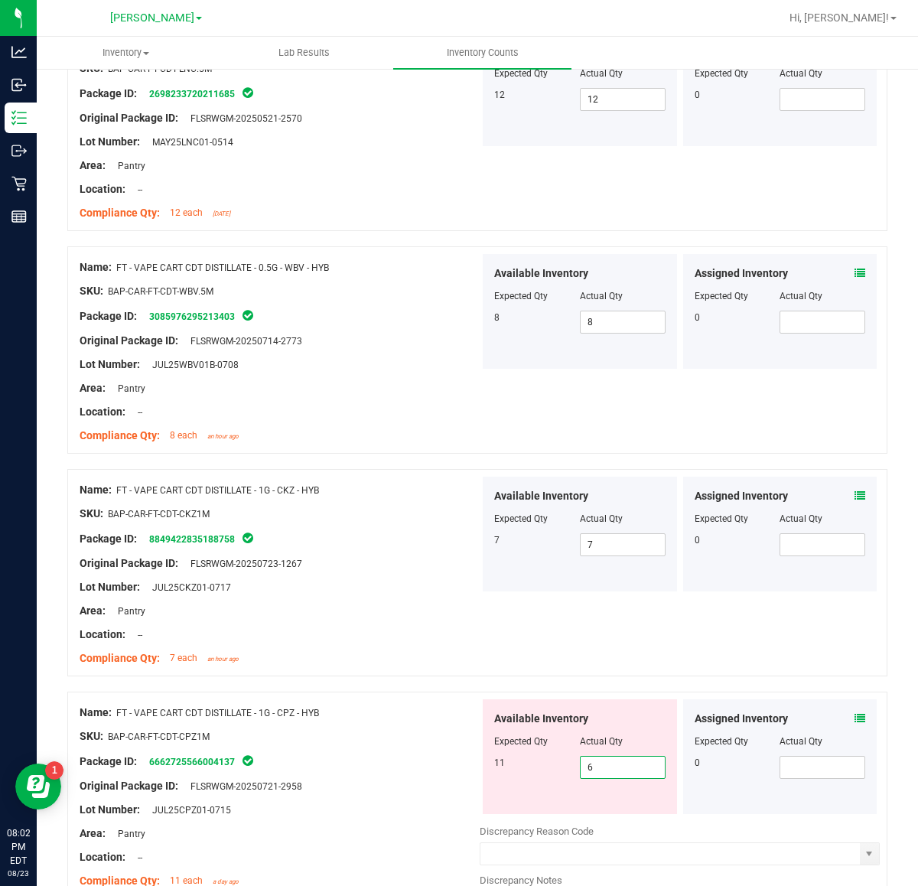
click at [617, 770] on span "6 6" at bounding box center [623, 767] width 86 height 23
type input "11"
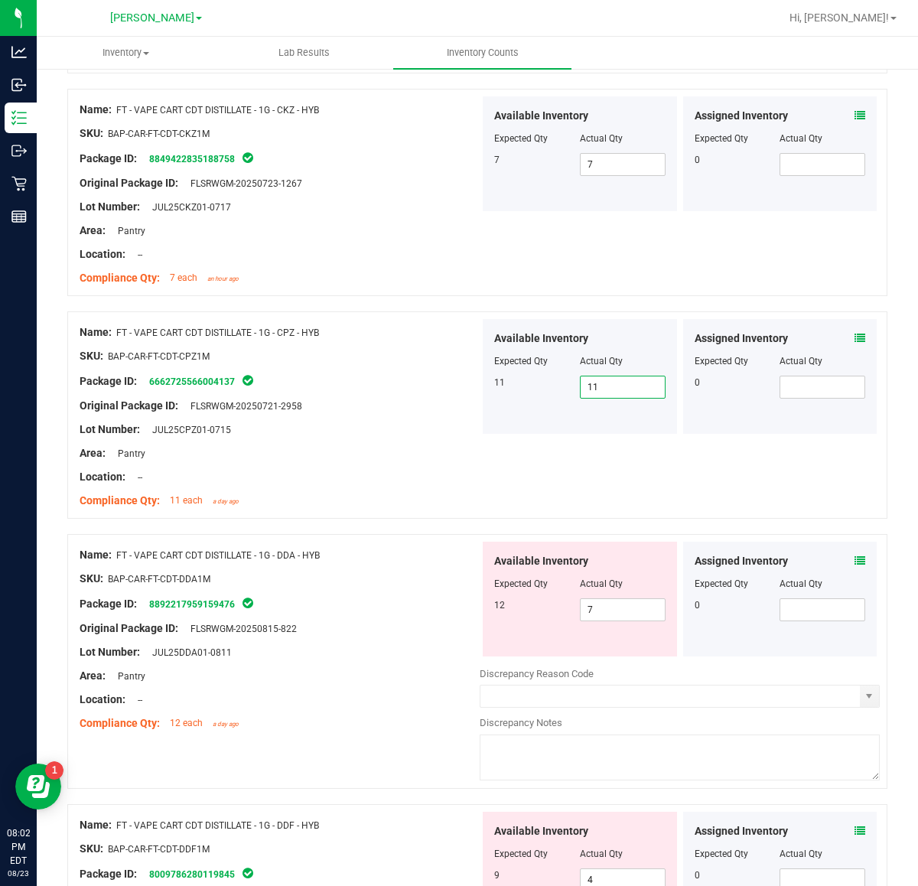
scroll to position [1148, 0]
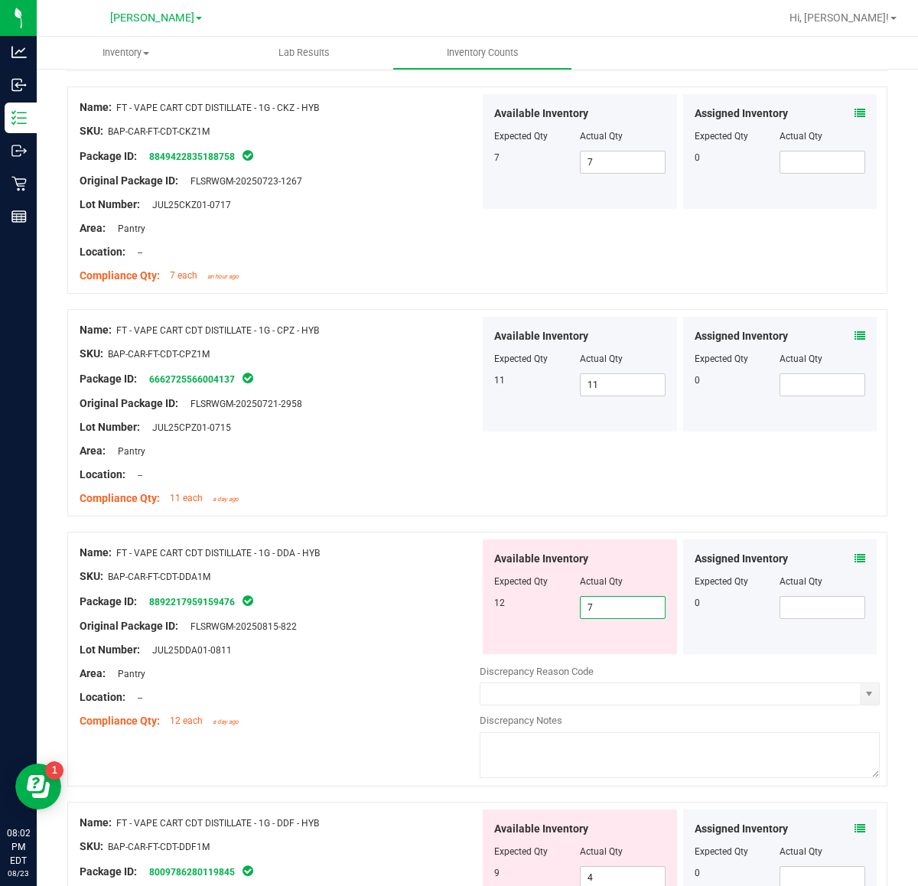
click at [639, 614] on span "7 7" at bounding box center [623, 607] width 86 height 23
type input "12"
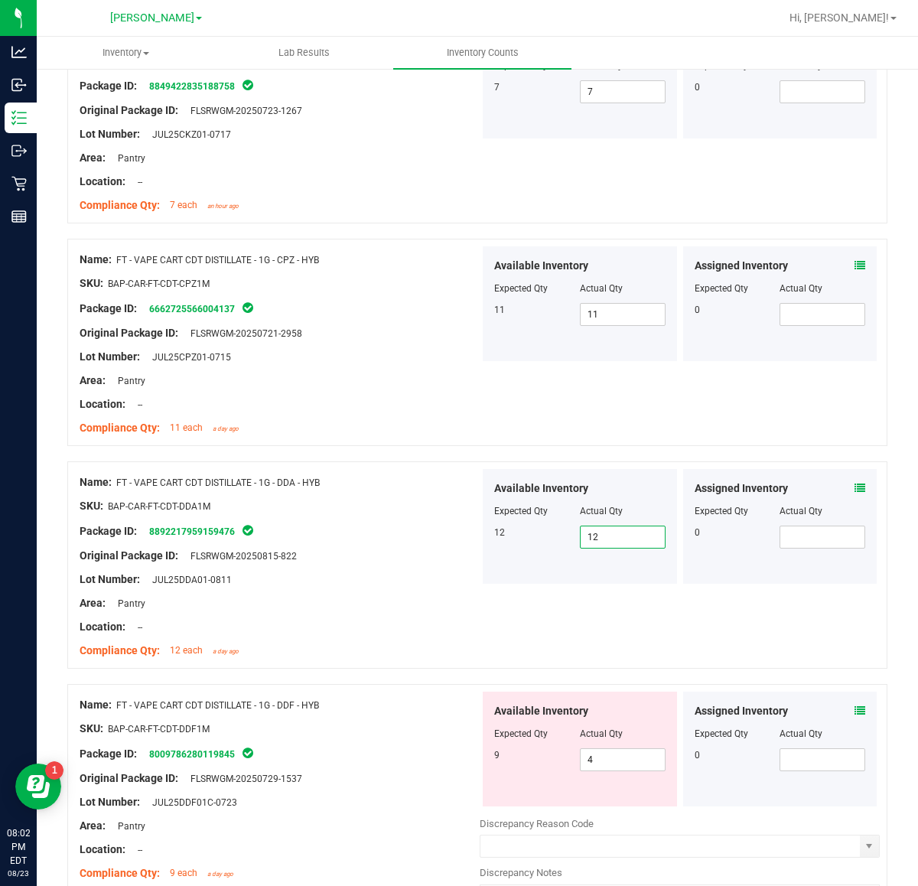
scroll to position [1434, 0]
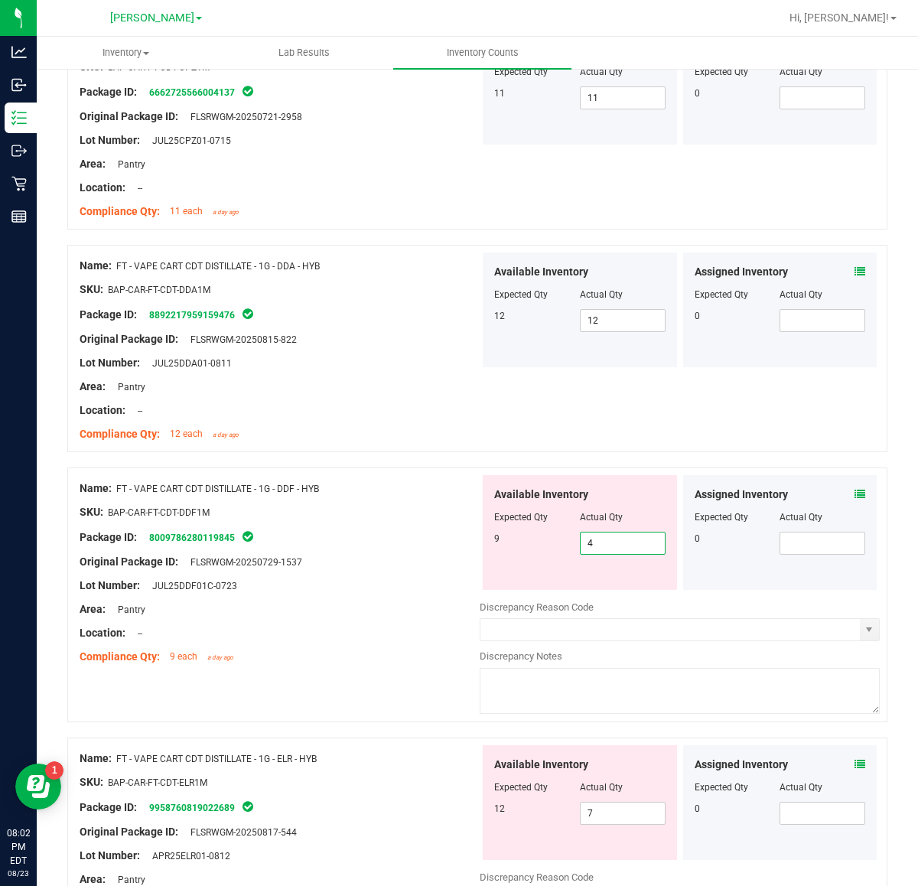
click at [617, 542] on span "4 4" at bounding box center [623, 543] width 86 height 23
type input "9"
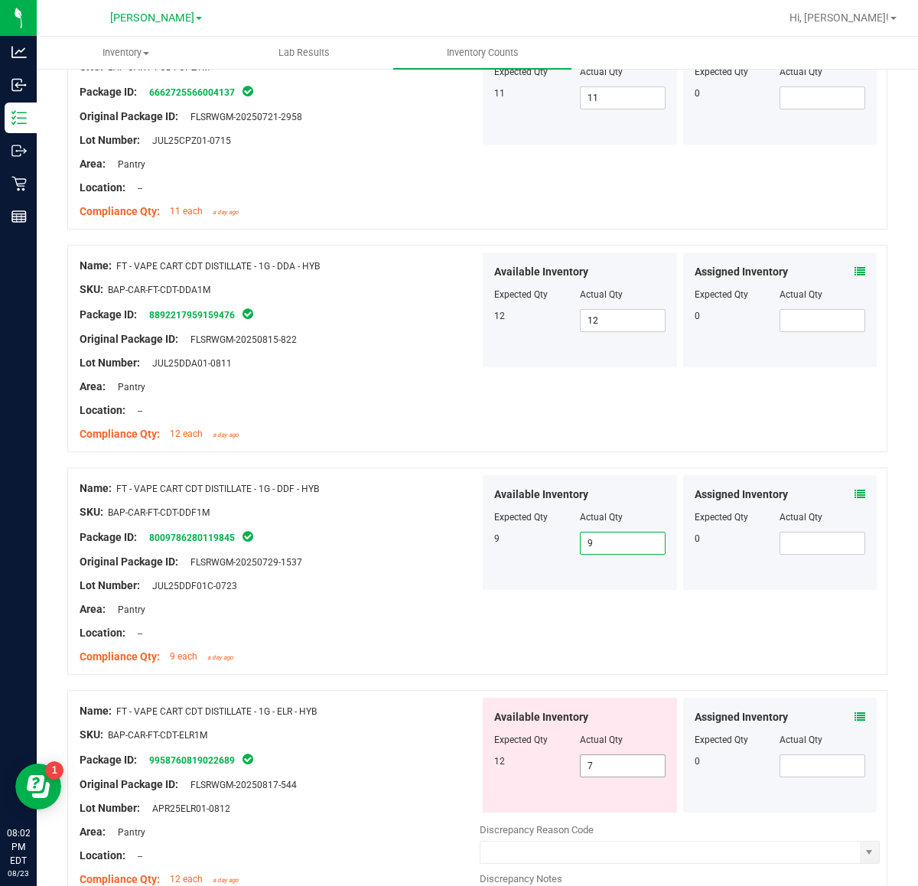
click at [608, 761] on span "7 7" at bounding box center [623, 765] width 86 height 23
type input "12"
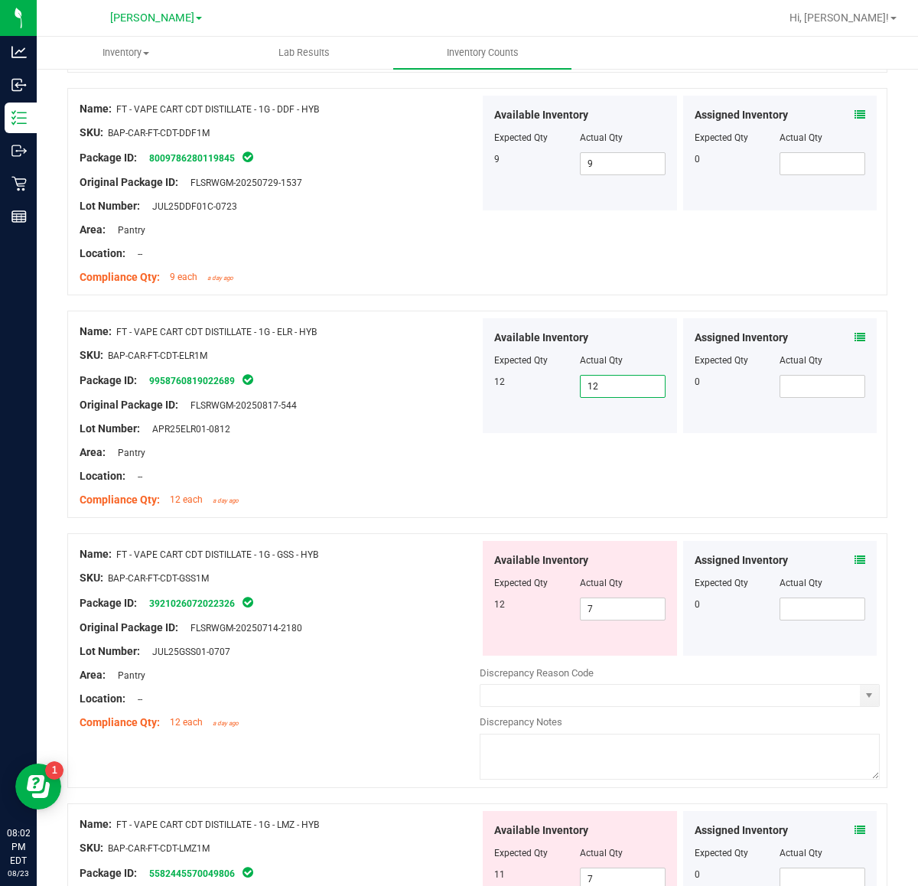
scroll to position [1817, 0]
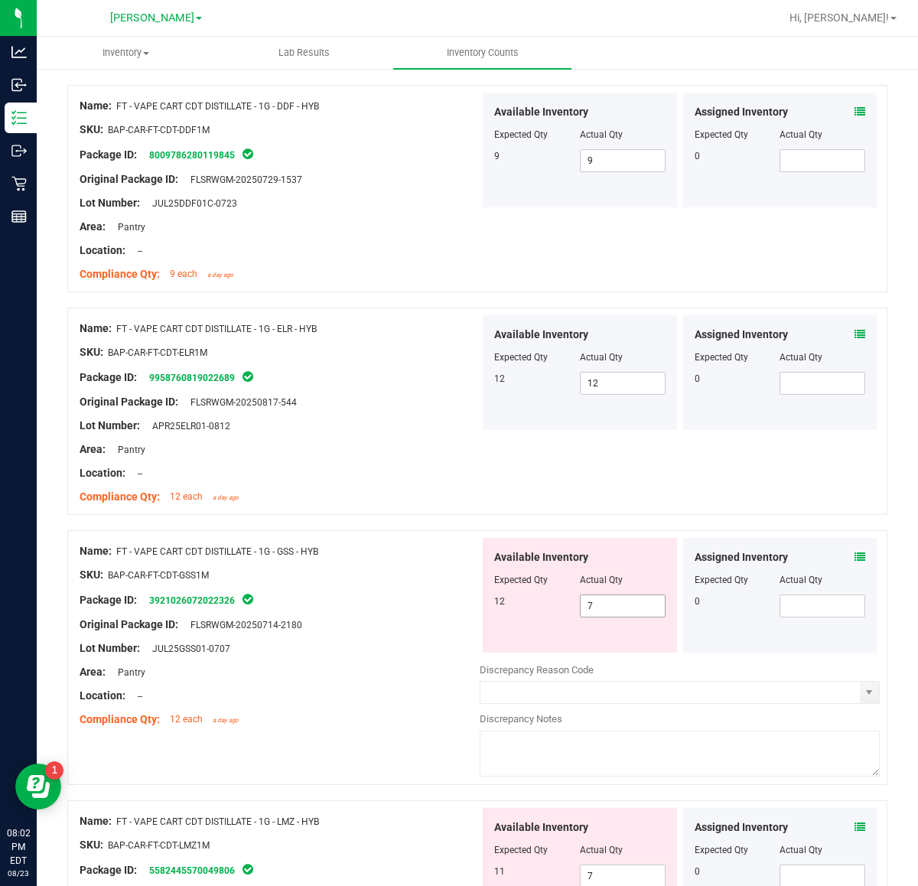
click at [624, 617] on span "7 7" at bounding box center [623, 605] width 86 height 23
click at [616, 613] on span "7 7" at bounding box center [623, 605] width 86 height 23
type input "12"
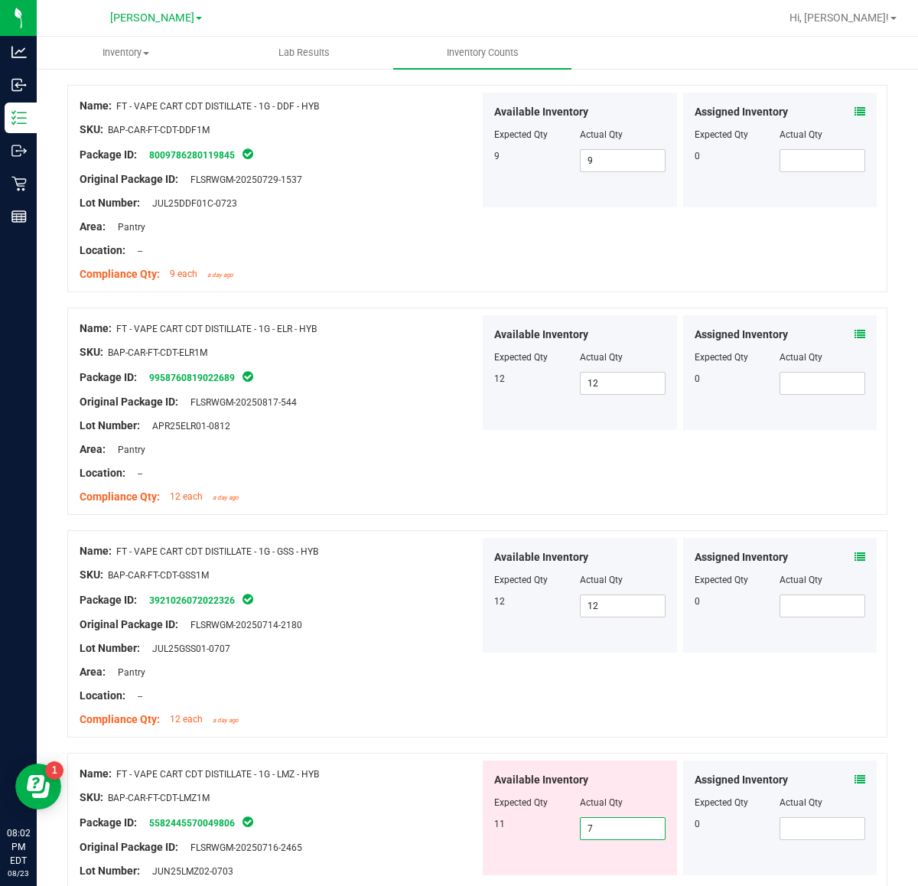
click at [610, 831] on span "7 7" at bounding box center [623, 828] width 86 height 23
click at [855, 784] on icon at bounding box center [860, 779] width 11 height 11
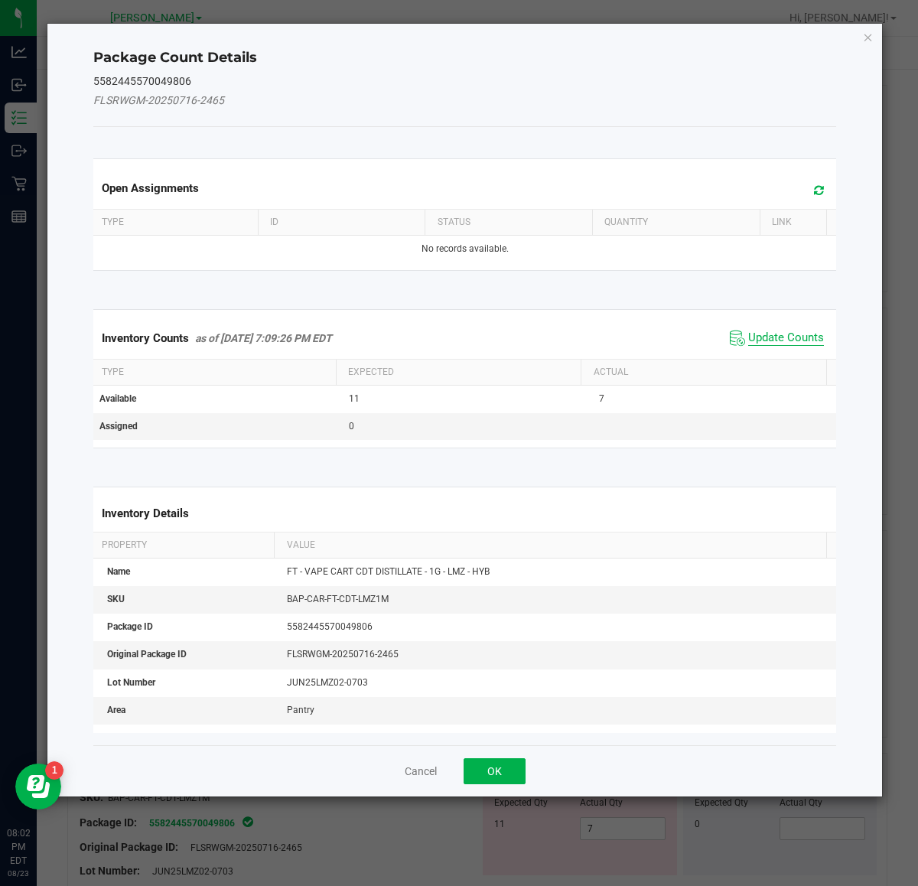
click at [760, 338] on span "Update Counts" at bounding box center [786, 338] width 76 height 15
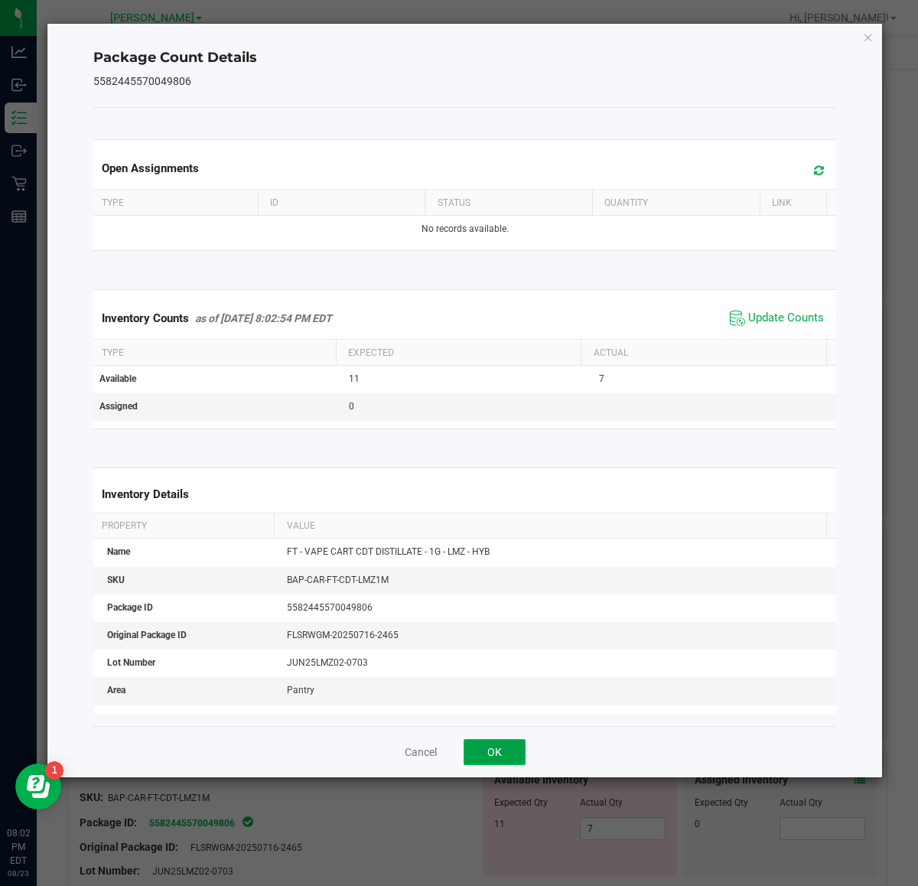
click at [505, 757] on button "OK" at bounding box center [495, 752] width 62 height 26
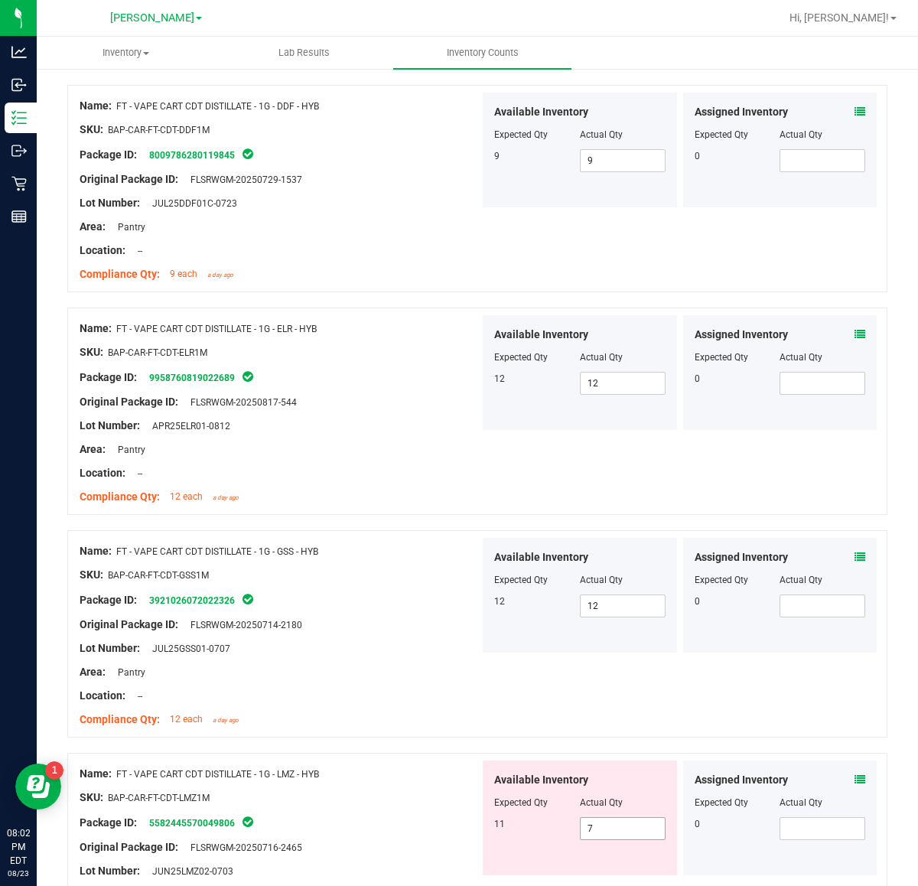
click at [637, 829] on span "7 7" at bounding box center [623, 828] width 86 height 23
type input "7"
type input "12"
click at [380, 806] on div "SKU: BAP-CAR-FT-CDT-LMZ1M" at bounding box center [280, 798] width 400 height 16
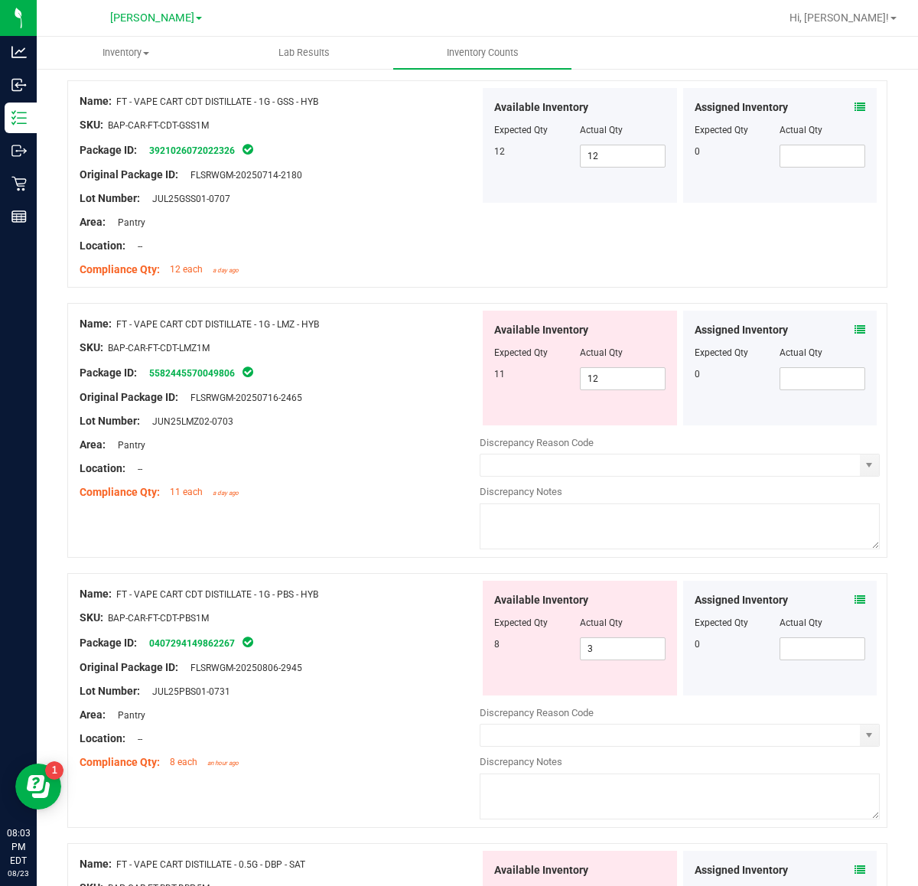
scroll to position [2295, 0]
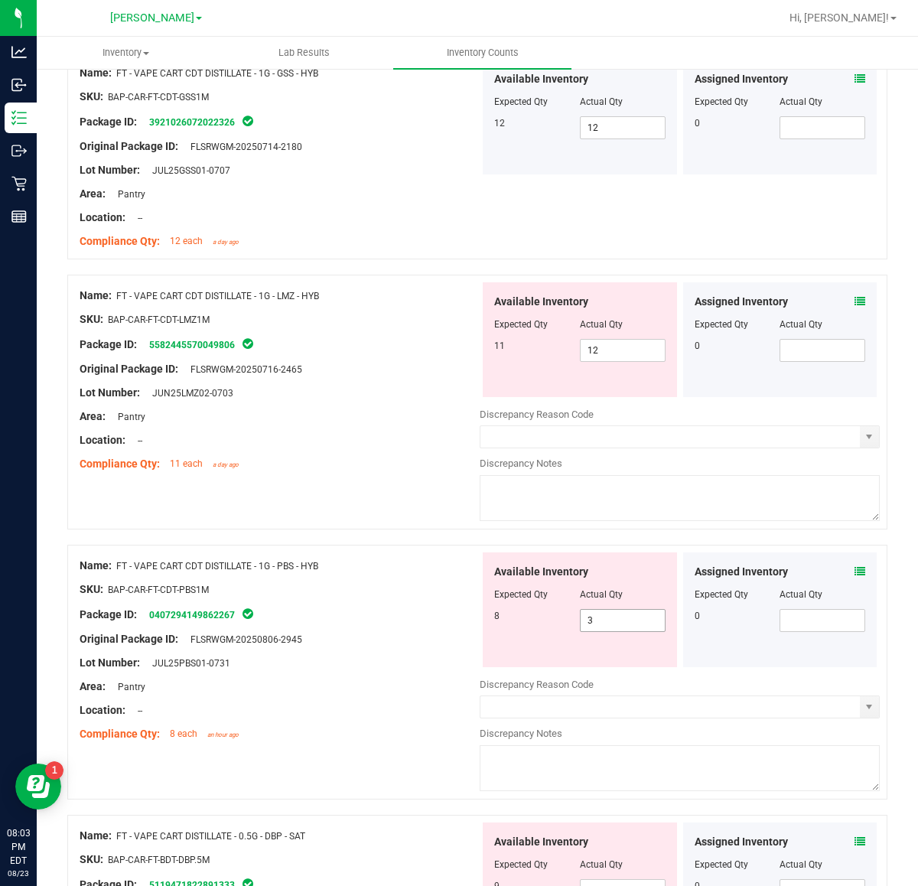
click at [614, 626] on span "3 3" at bounding box center [623, 620] width 86 height 23
type input "8"
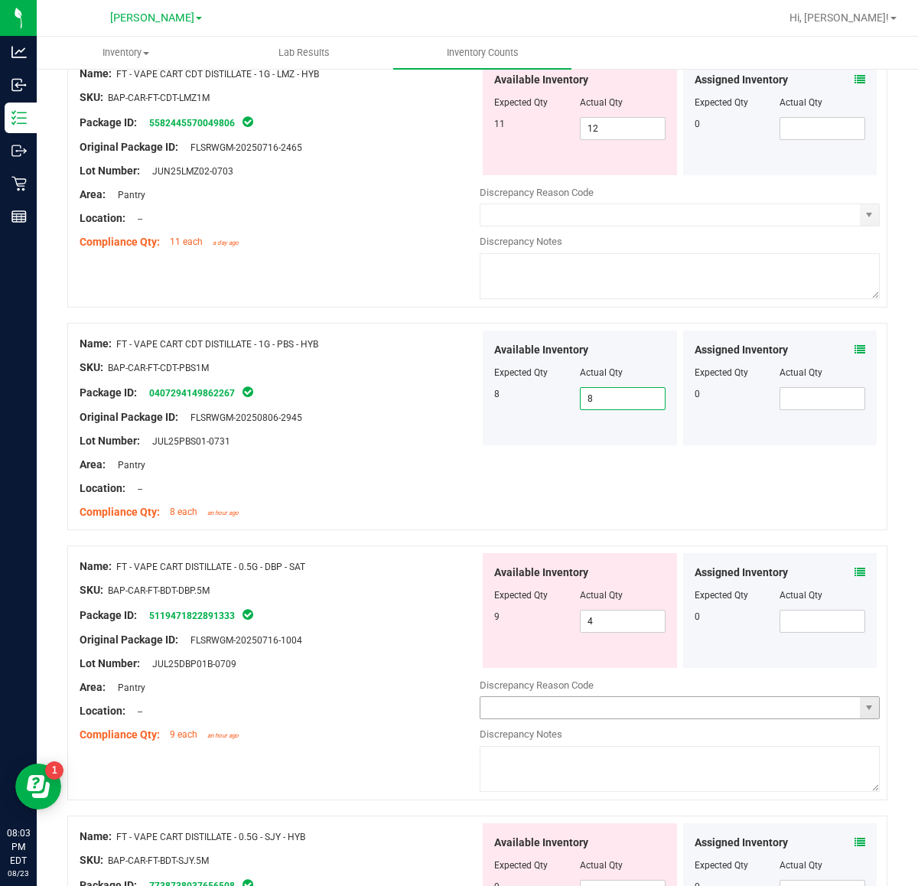
scroll to position [2582, 0]
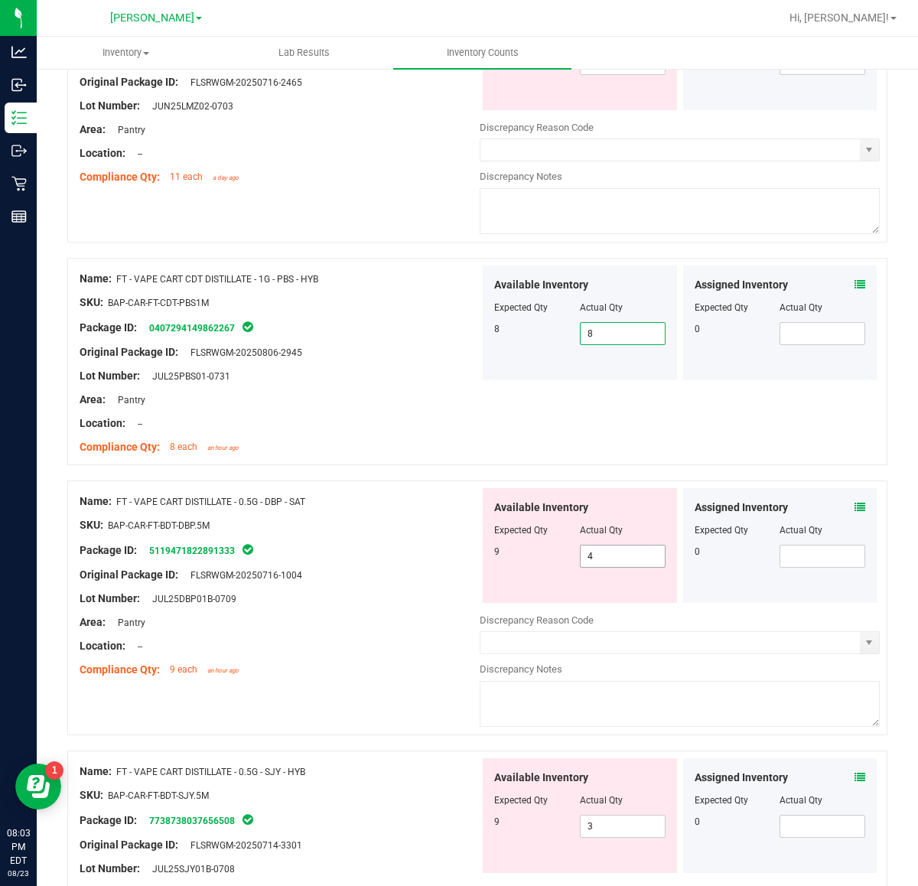
click at [624, 563] on span "4 4" at bounding box center [623, 556] width 86 height 23
type input "9"
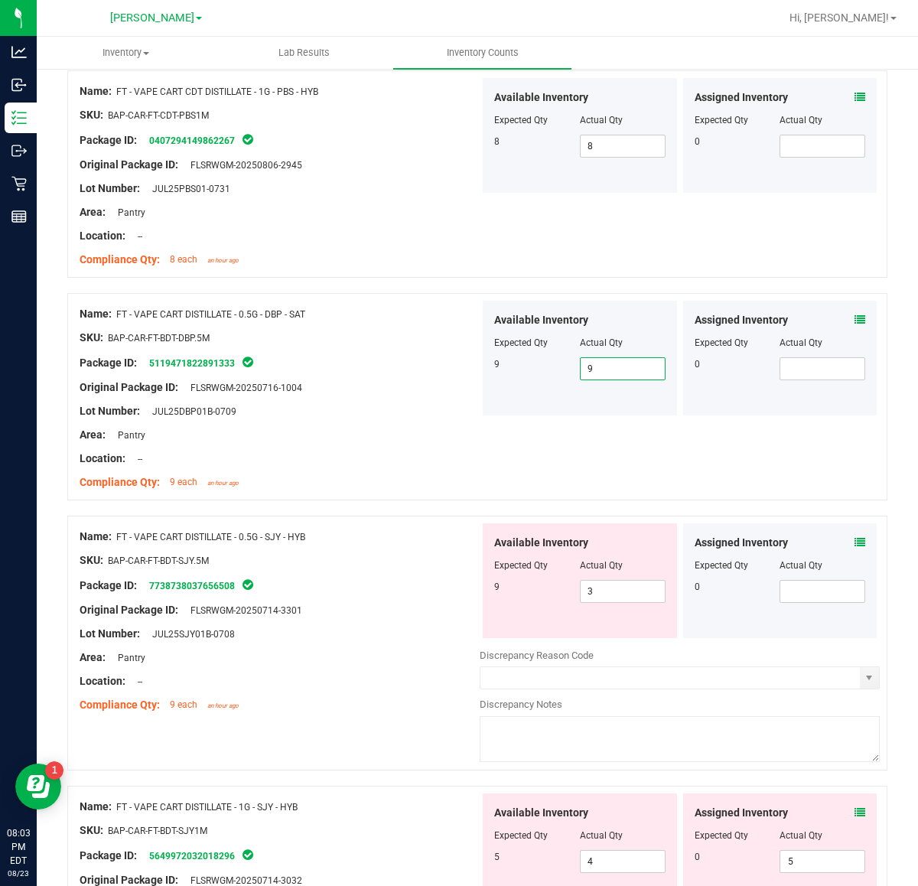
scroll to position [2773, 0]
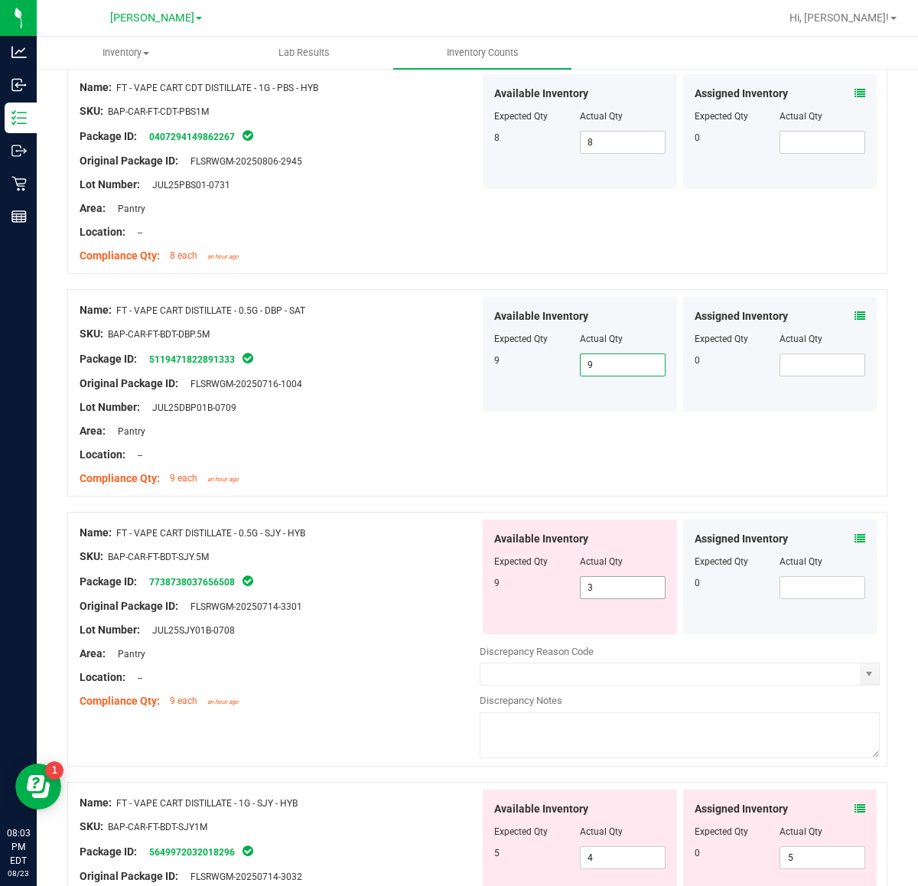
click at [618, 591] on span "3 3" at bounding box center [623, 587] width 86 height 23
click at [855, 544] on icon at bounding box center [860, 538] width 11 height 11
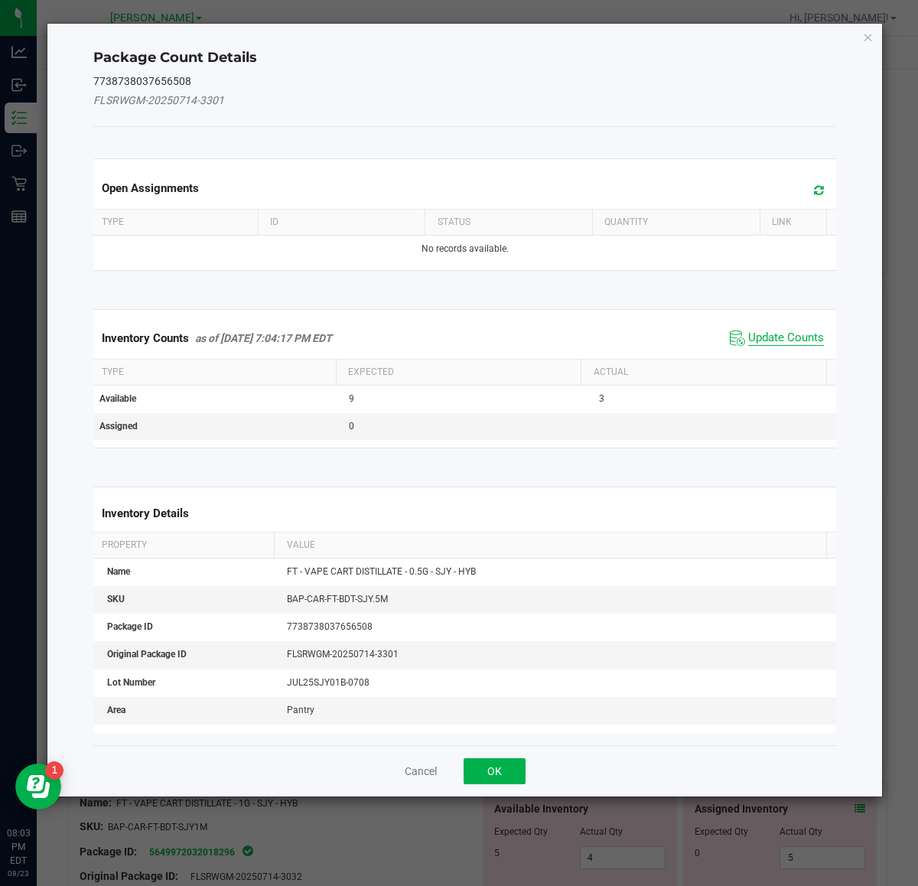
click at [767, 341] on span "Update Counts" at bounding box center [786, 338] width 76 height 15
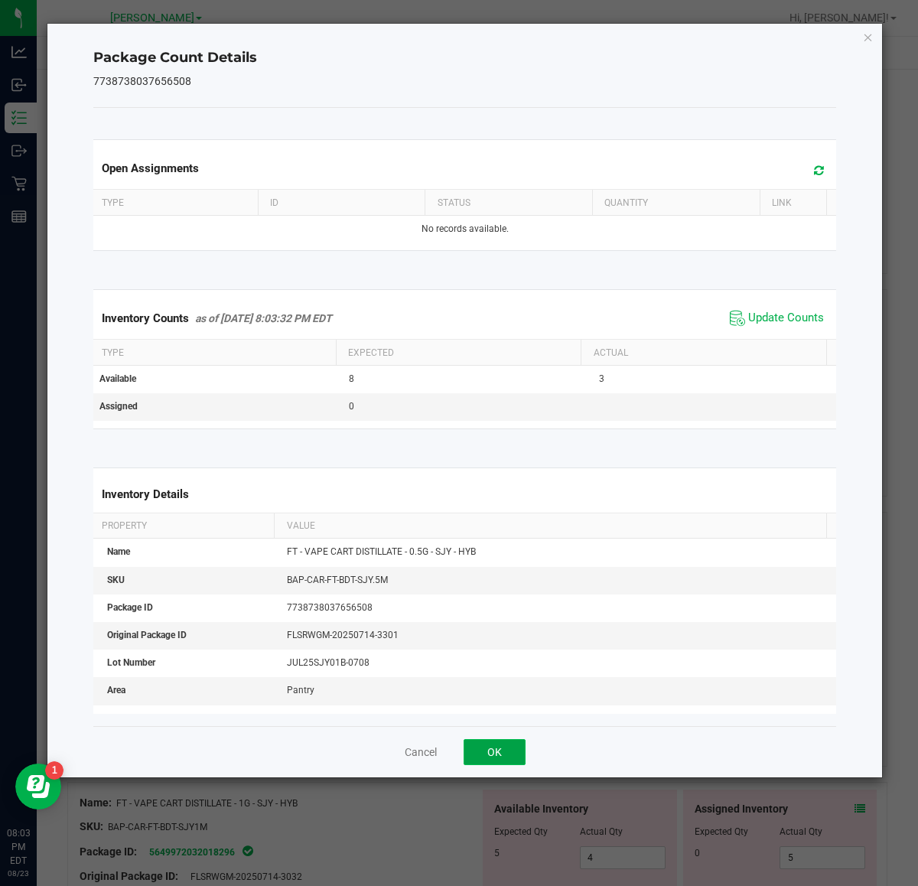
click at [495, 752] on button "OK" at bounding box center [495, 752] width 62 height 26
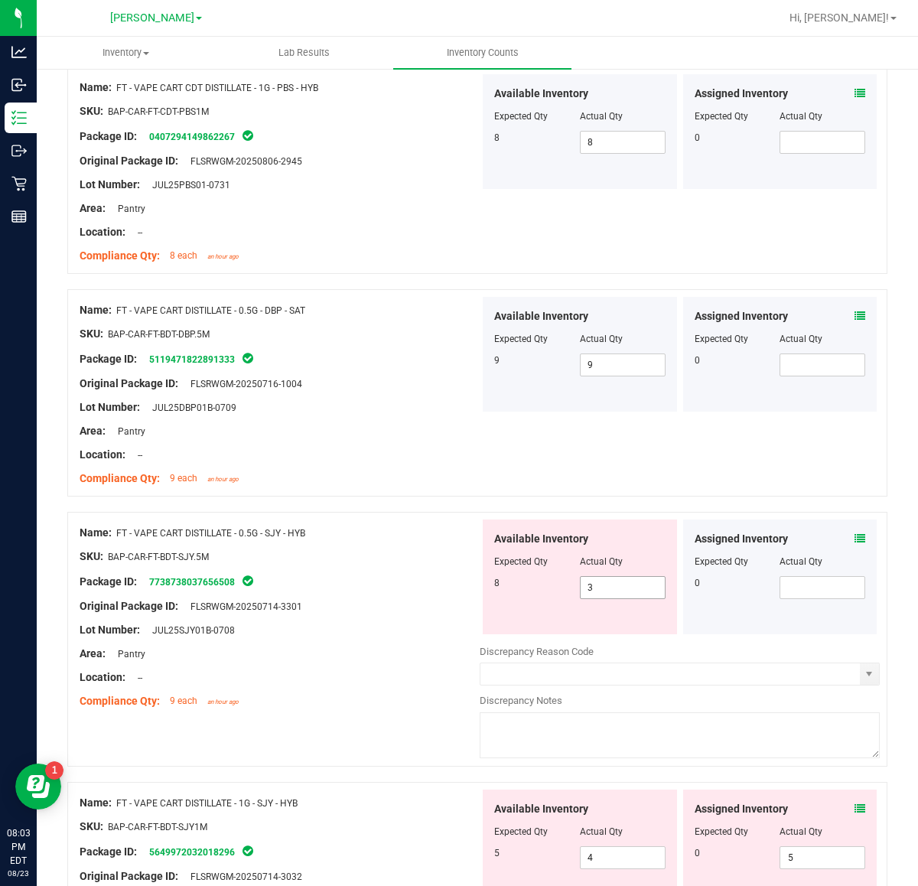
click at [633, 595] on input "3" at bounding box center [623, 587] width 84 height 21
type input "8"
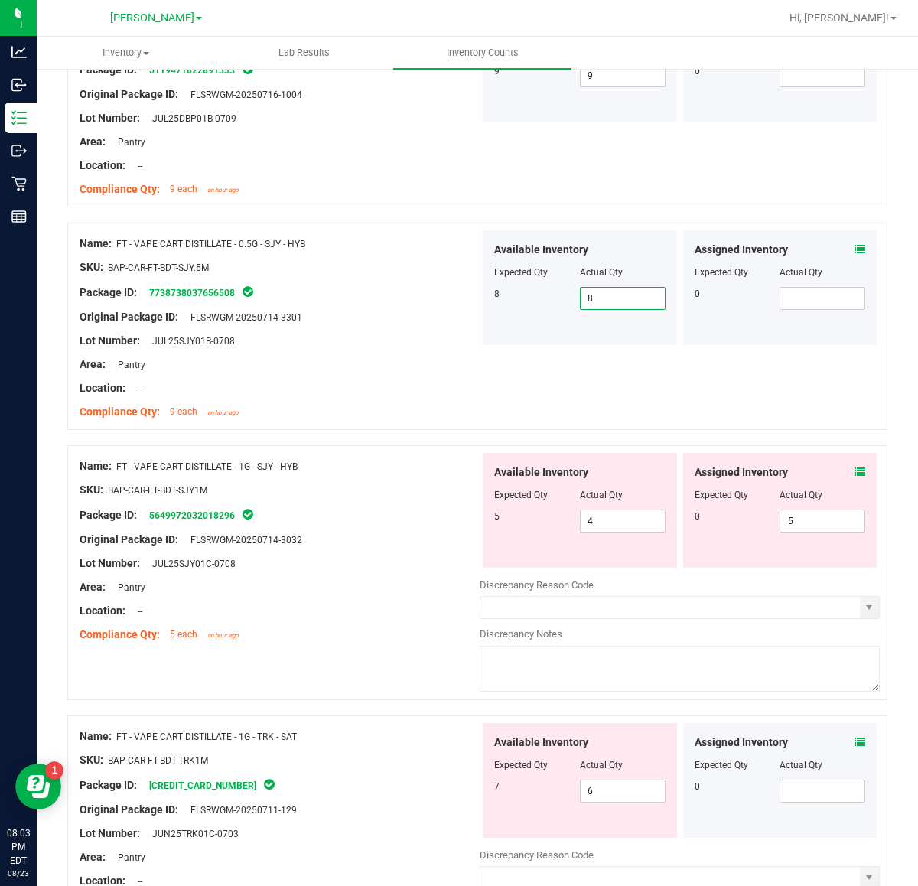
scroll to position [3062, 0]
click at [855, 478] on icon at bounding box center [860, 472] width 11 height 11
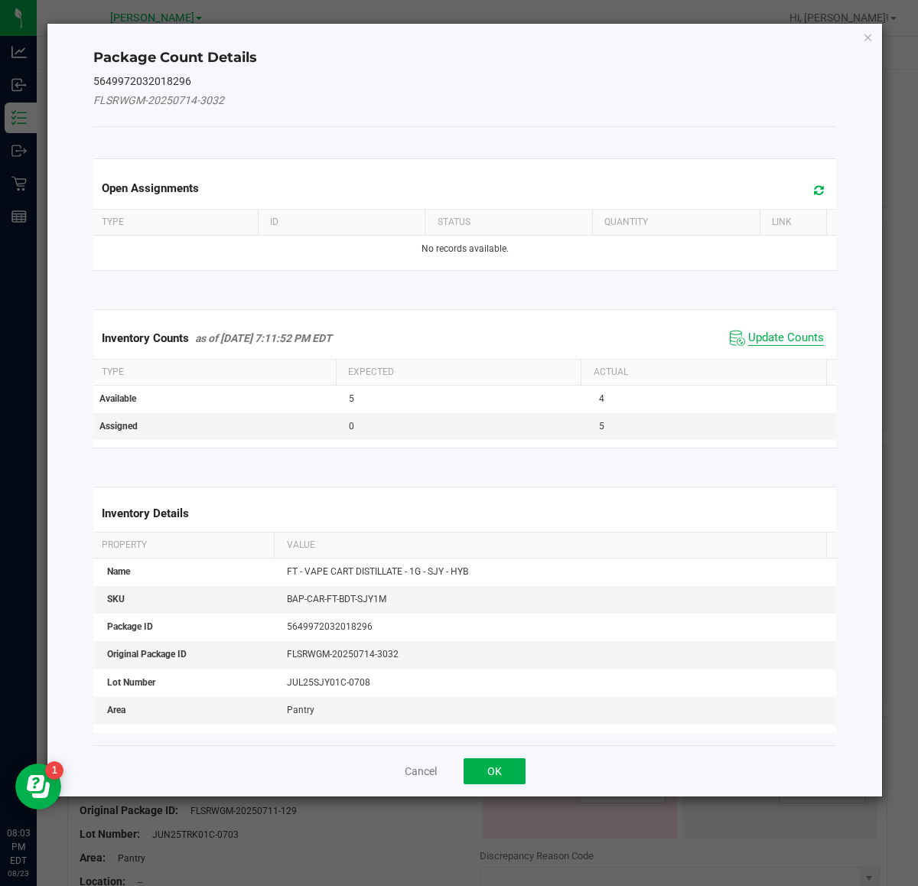
click at [775, 339] on span "Update Counts" at bounding box center [786, 338] width 76 height 15
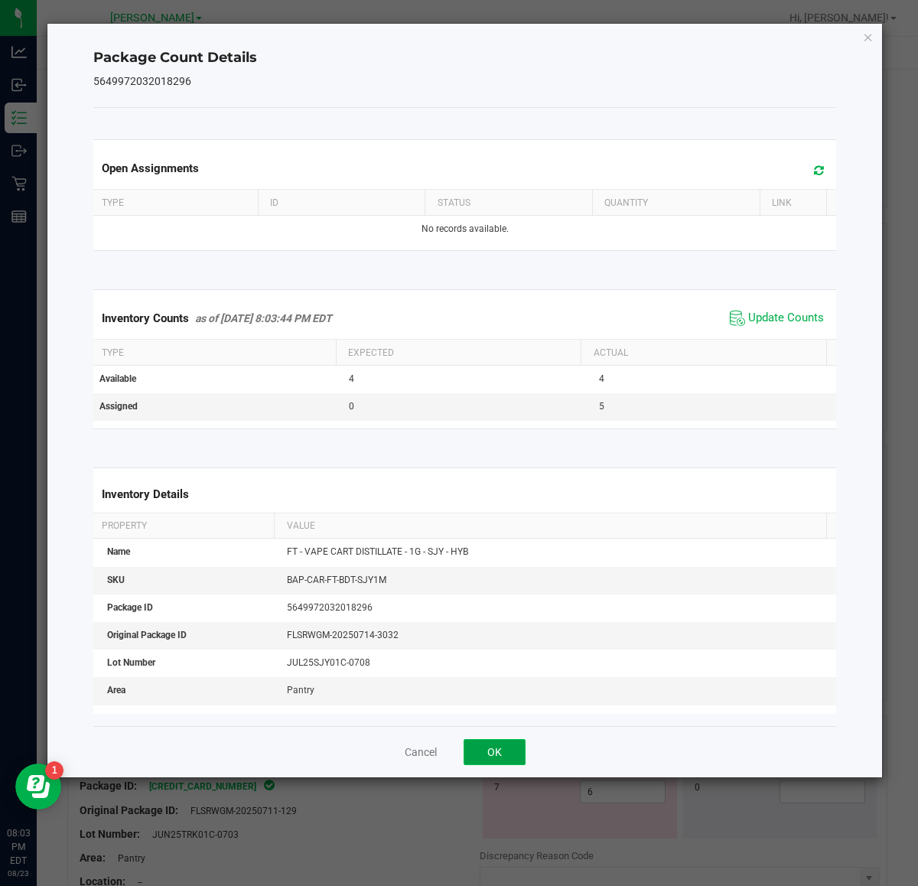
click at [505, 751] on button "OK" at bounding box center [495, 752] width 62 height 26
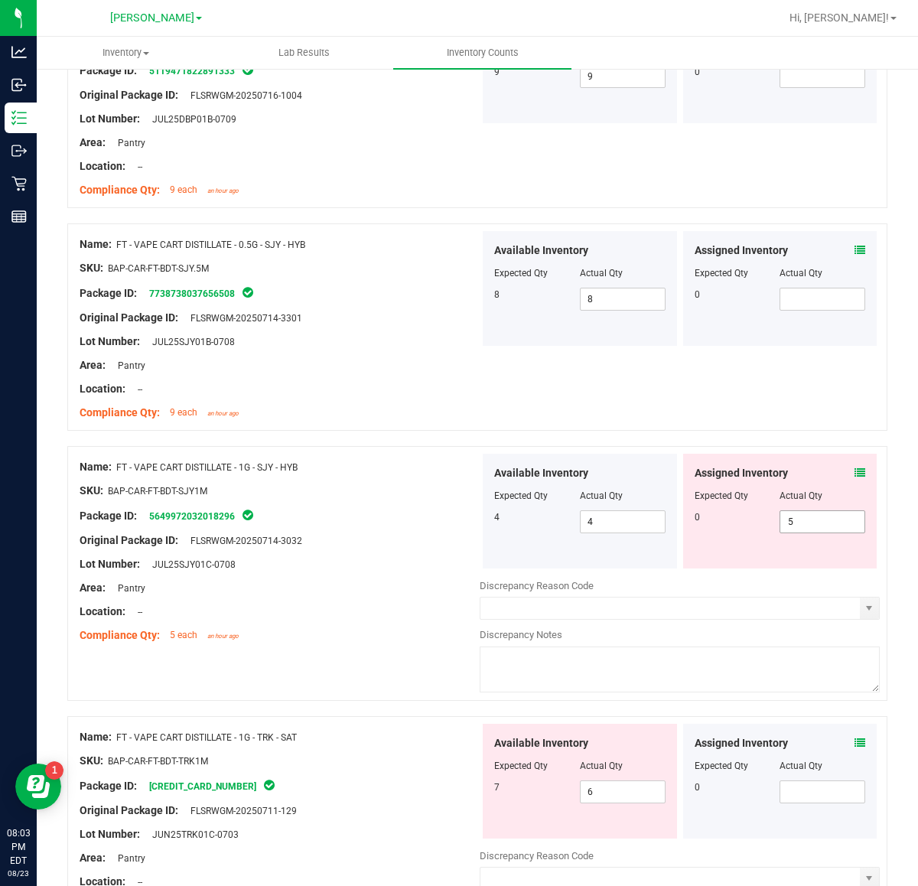
click at [824, 532] on input "5" at bounding box center [822, 521] width 84 height 21
click at [404, 589] on div "Area: Pantry" at bounding box center [280, 588] width 400 height 16
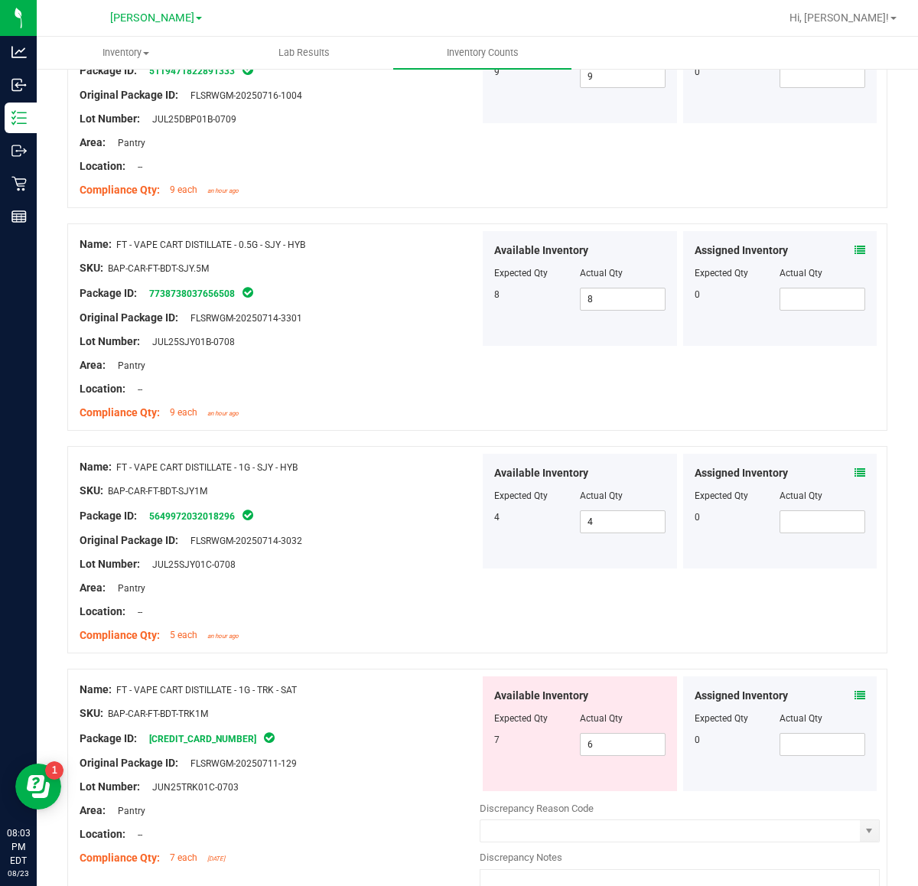
click at [855, 701] on icon at bounding box center [860, 695] width 11 height 11
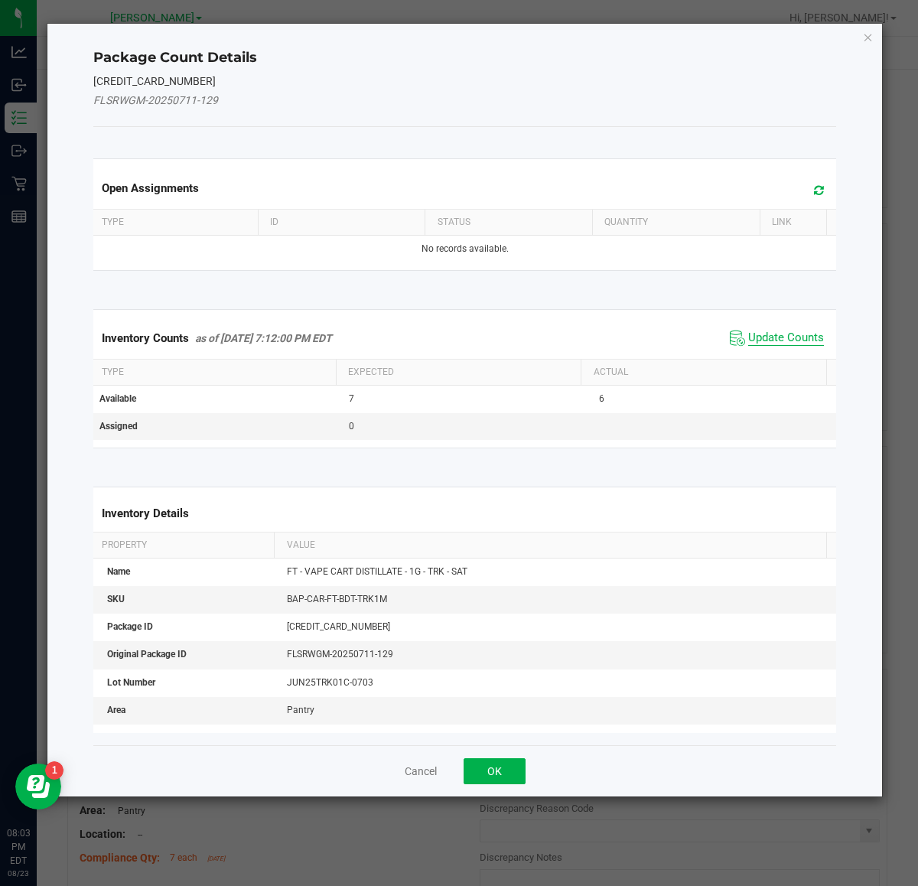
click at [766, 338] on span "Update Counts" at bounding box center [786, 338] width 76 height 15
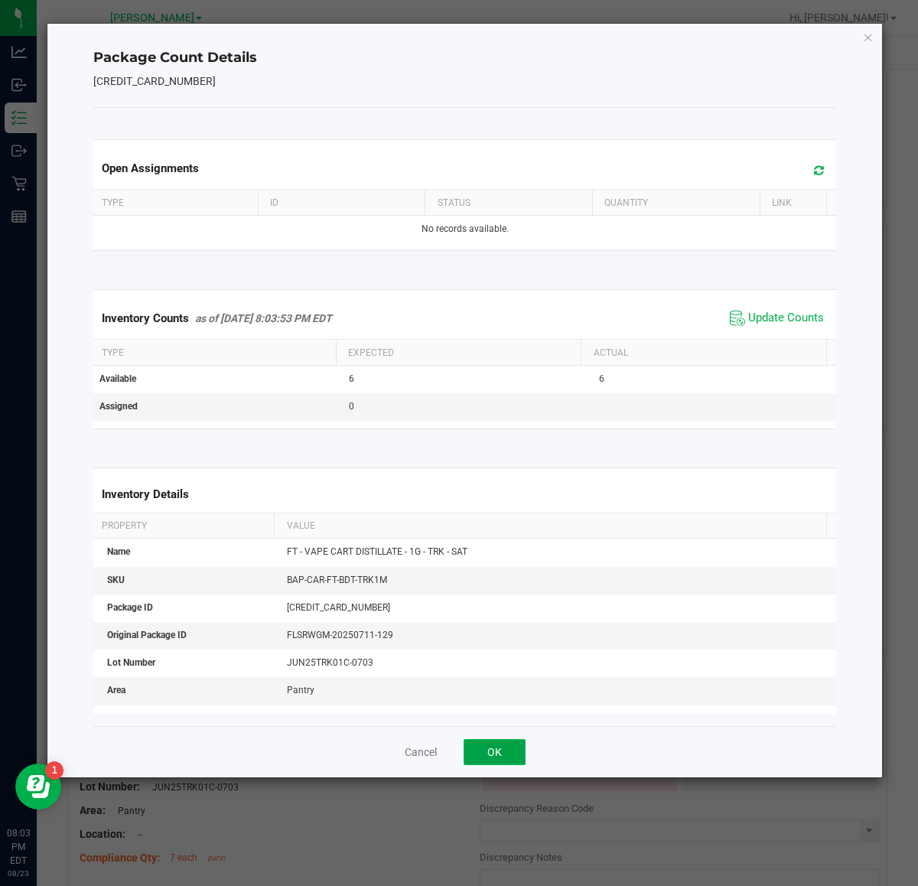
click at [515, 752] on button "OK" at bounding box center [495, 752] width 62 height 26
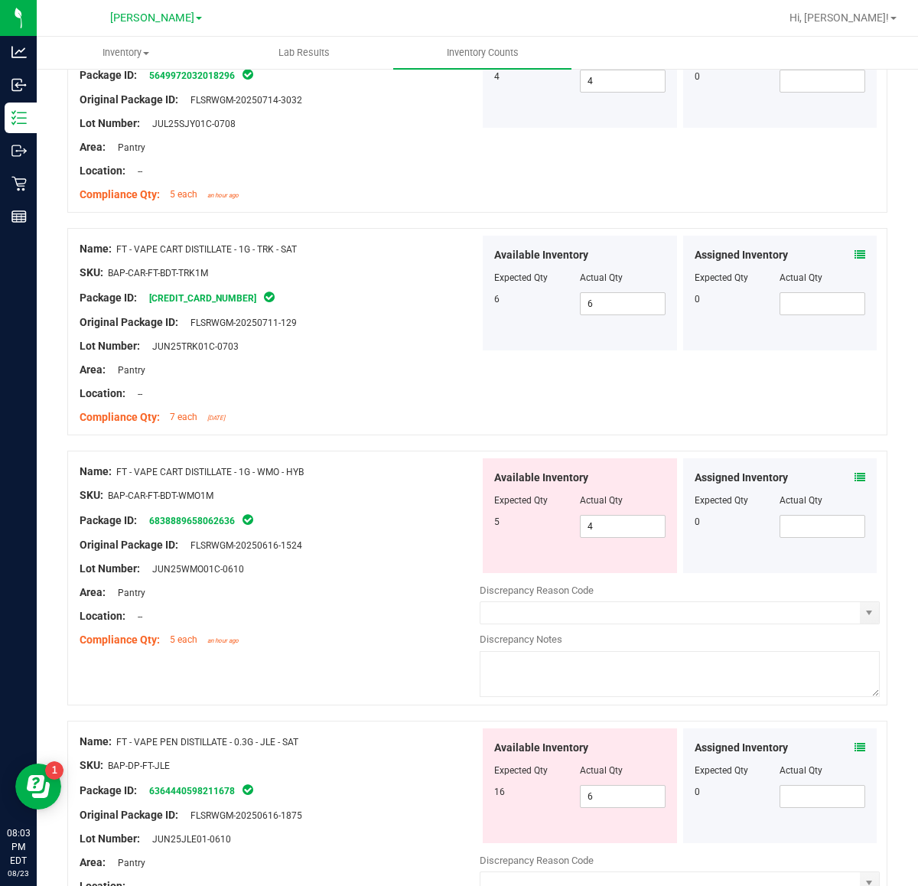
scroll to position [3513, 0]
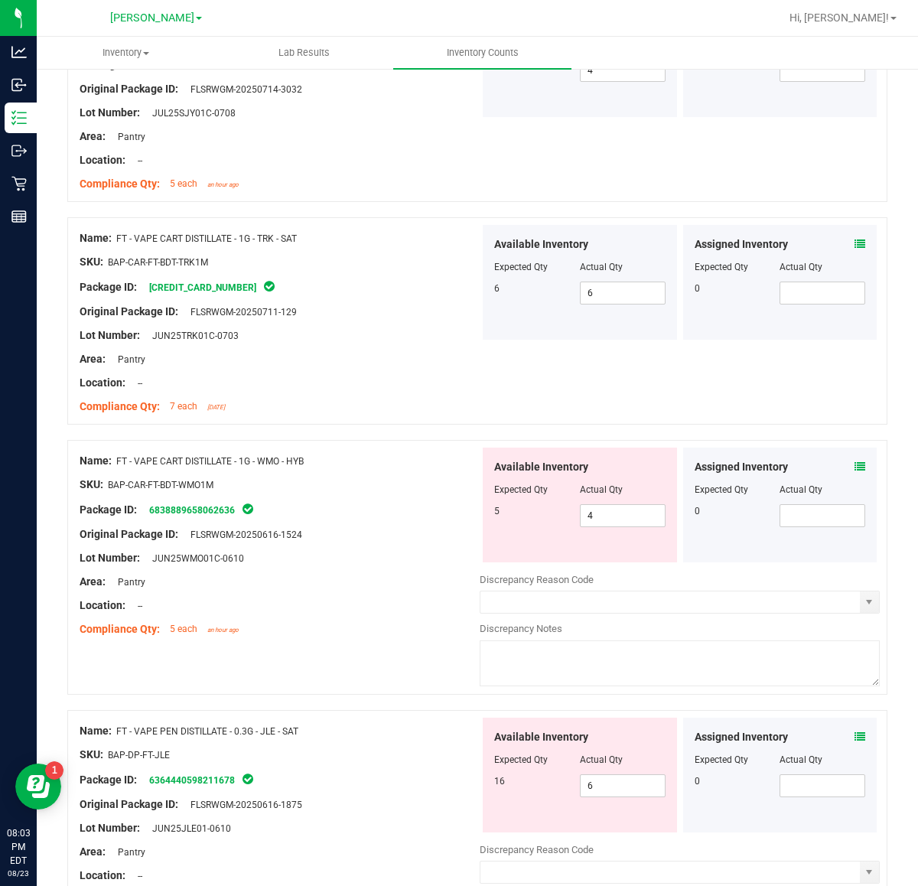
click at [855, 472] on icon at bounding box center [860, 466] width 11 height 11
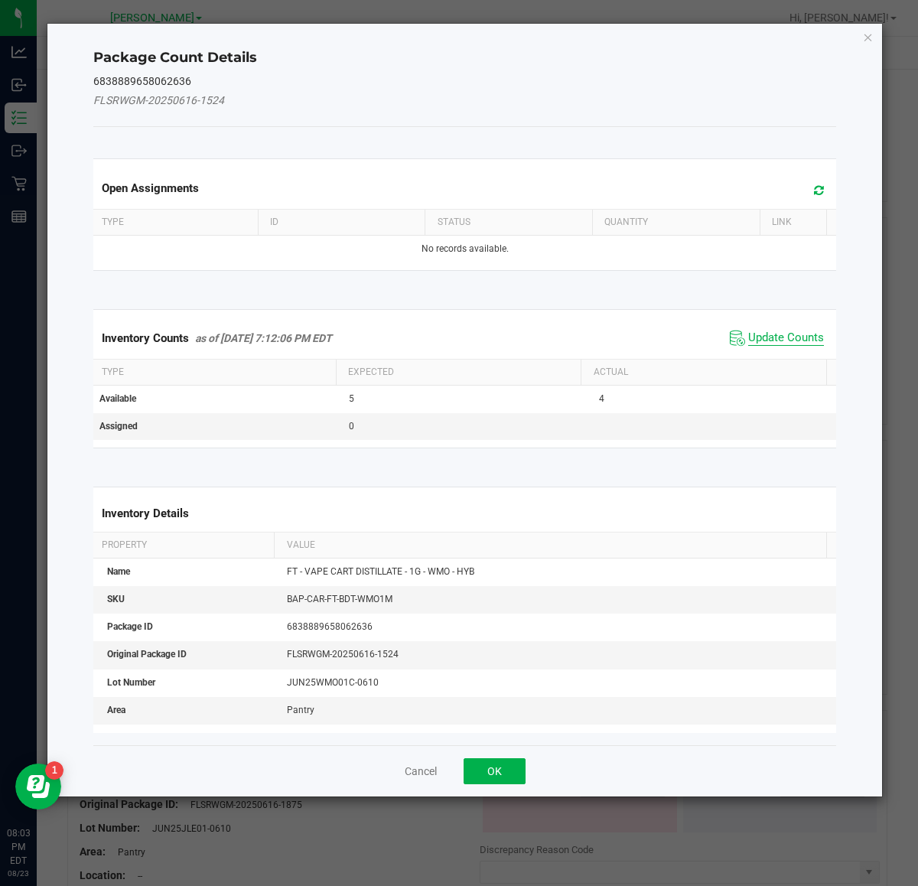
click at [773, 344] on span "Update Counts" at bounding box center [786, 338] width 76 height 15
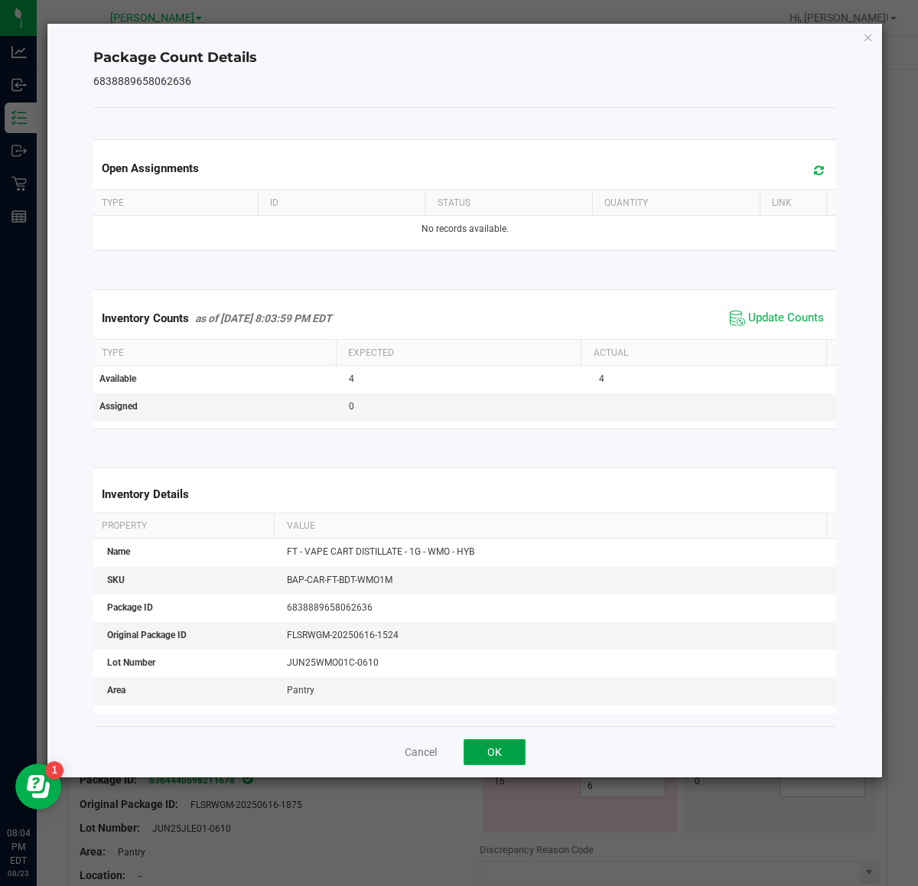
click at [495, 752] on button "OK" at bounding box center [495, 752] width 62 height 26
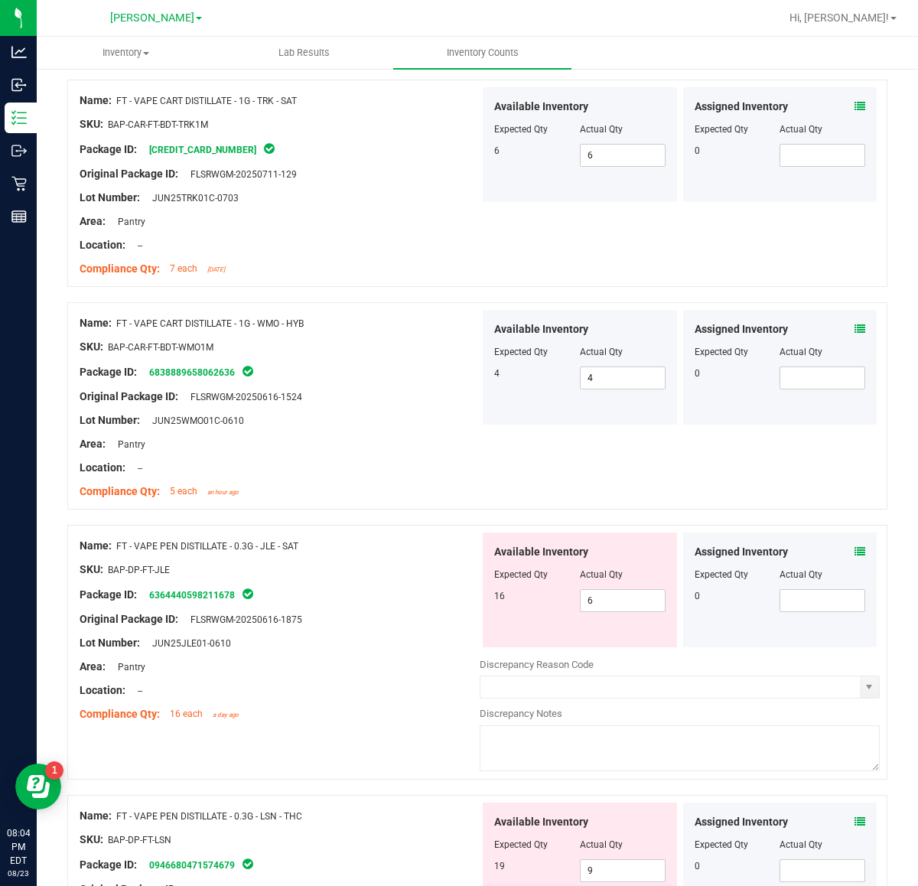
scroll to position [3795, 0]
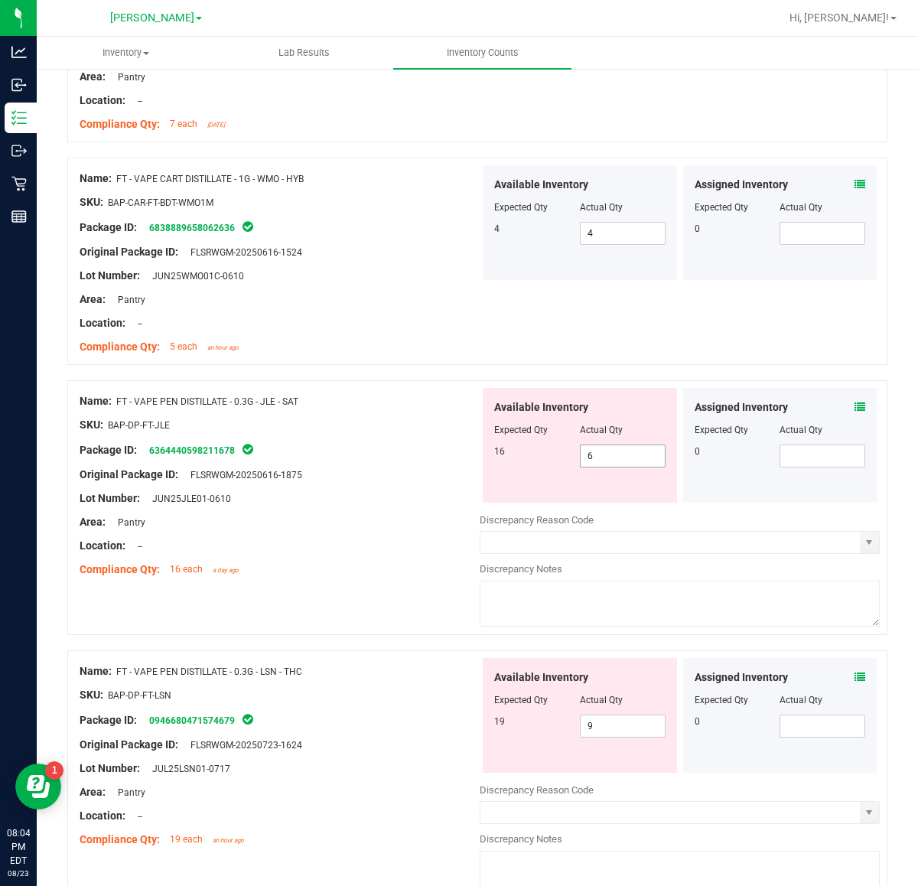
click at [612, 467] on input "6" at bounding box center [623, 455] width 84 height 21
type input "16"
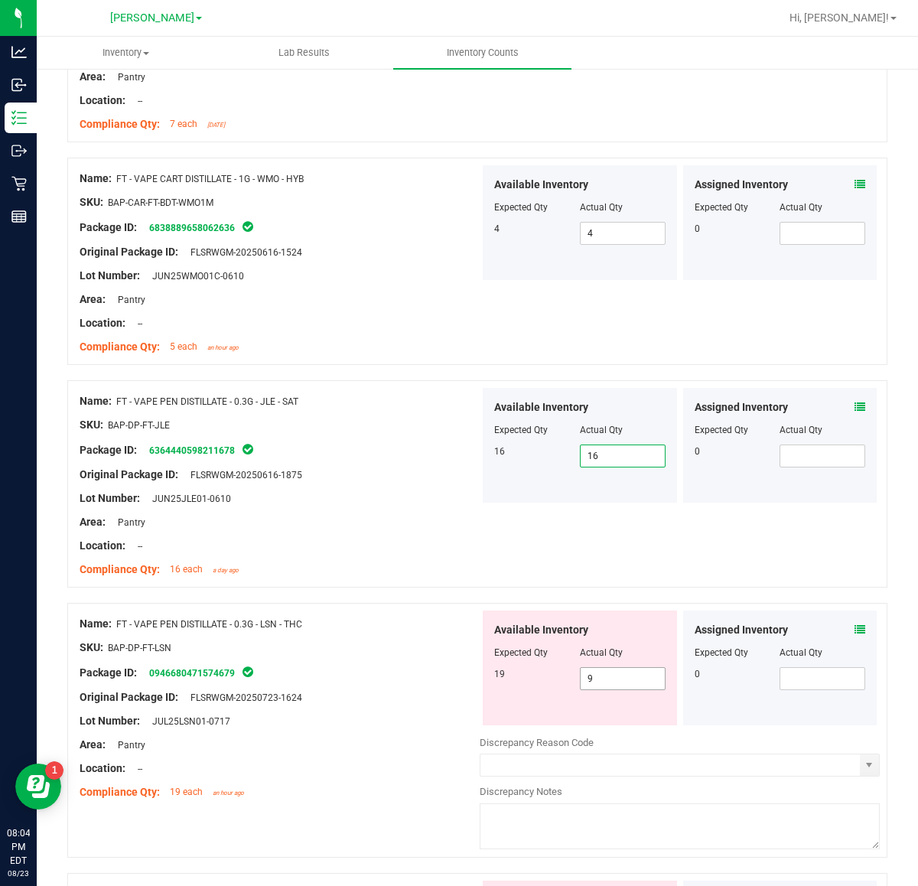
click at [581, 689] on input "9" at bounding box center [623, 678] width 84 height 21
type input "19"
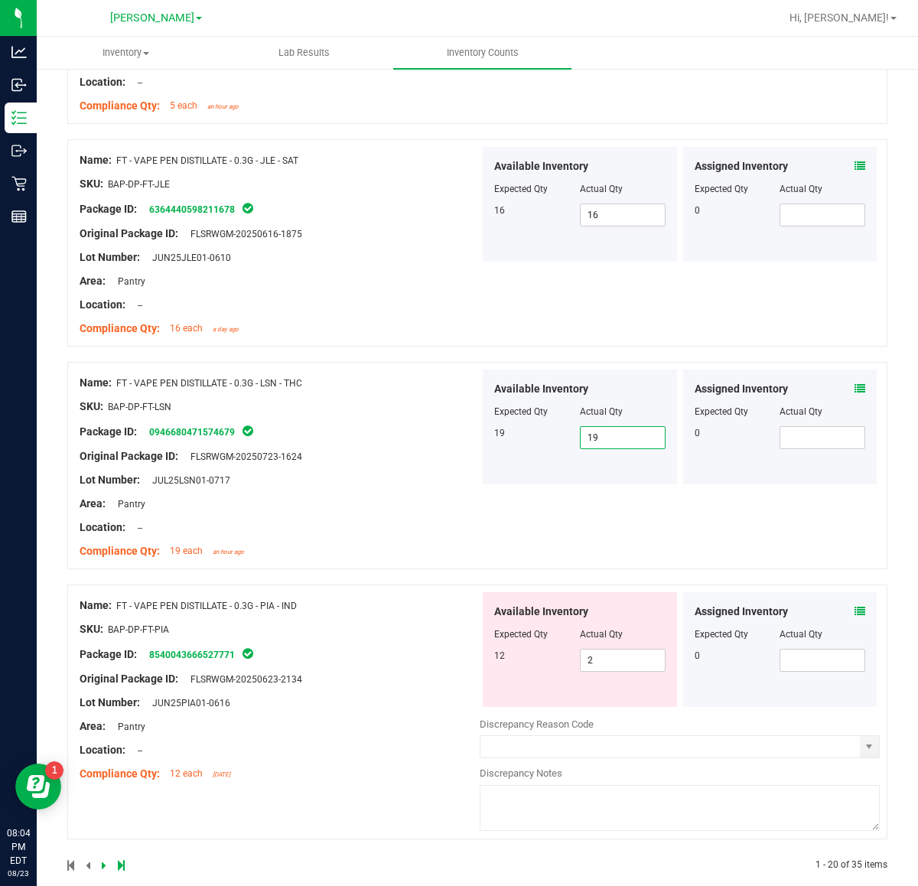
scroll to position [4037, 0]
click at [581, 666] on input "2" at bounding box center [623, 659] width 84 height 21
type input "12"
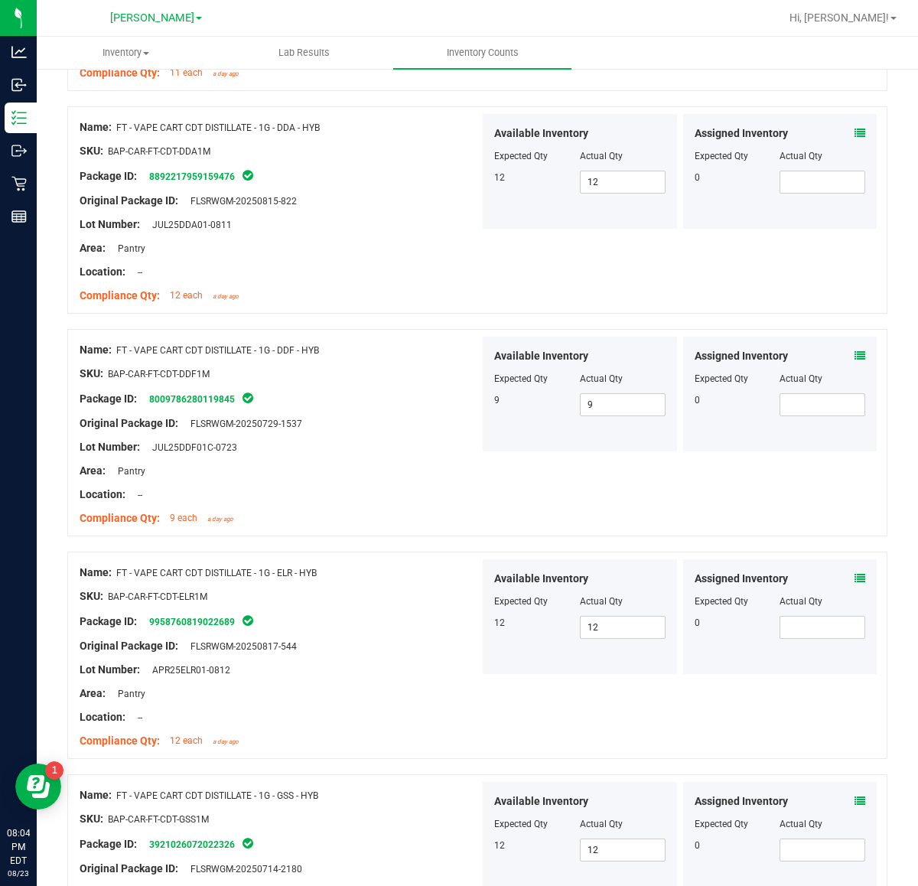
scroll to position [0, 0]
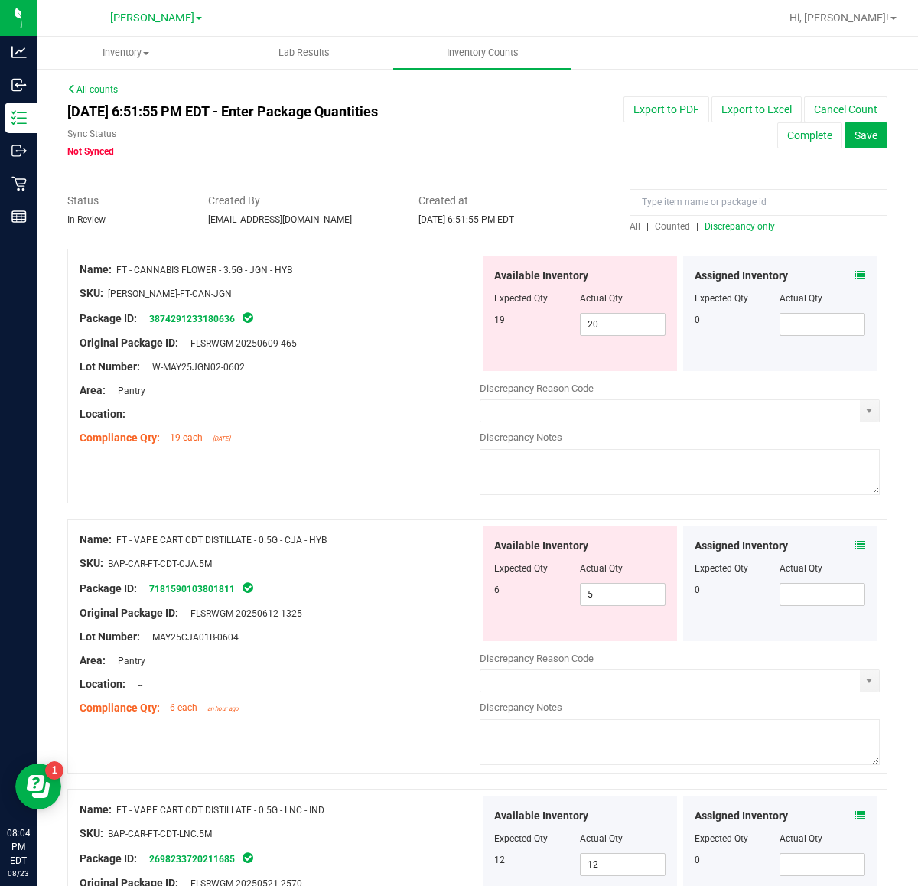
click at [750, 227] on span "Discrepancy only" at bounding box center [740, 226] width 70 height 11
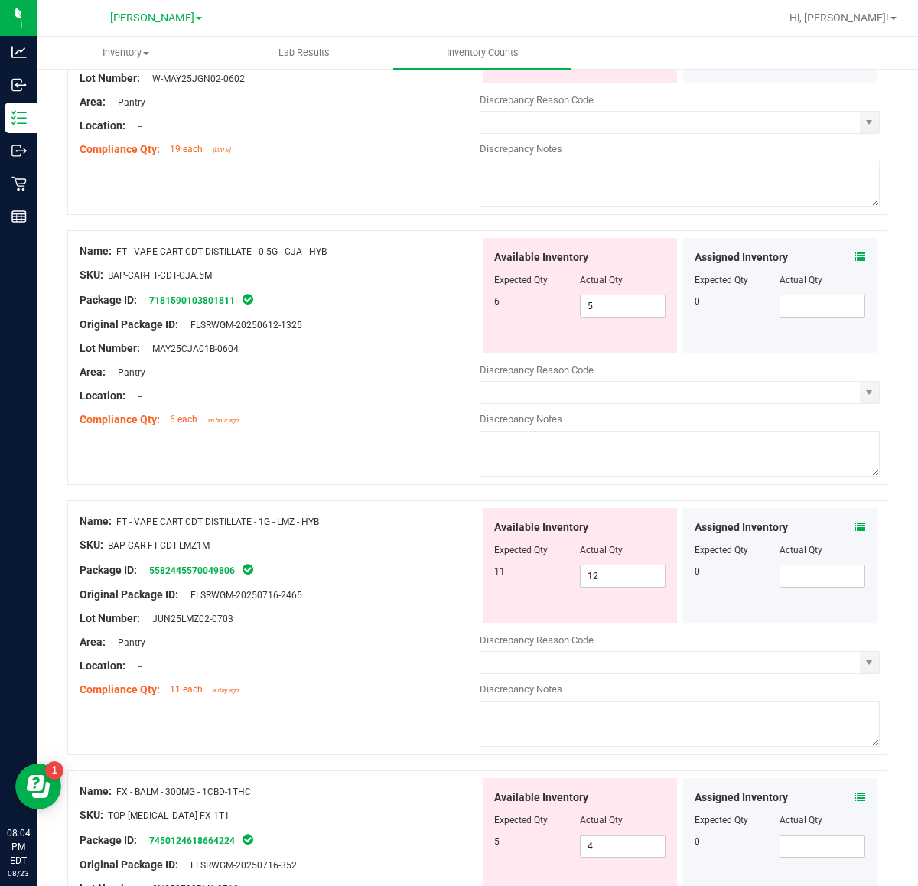
scroll to position [287, 0]
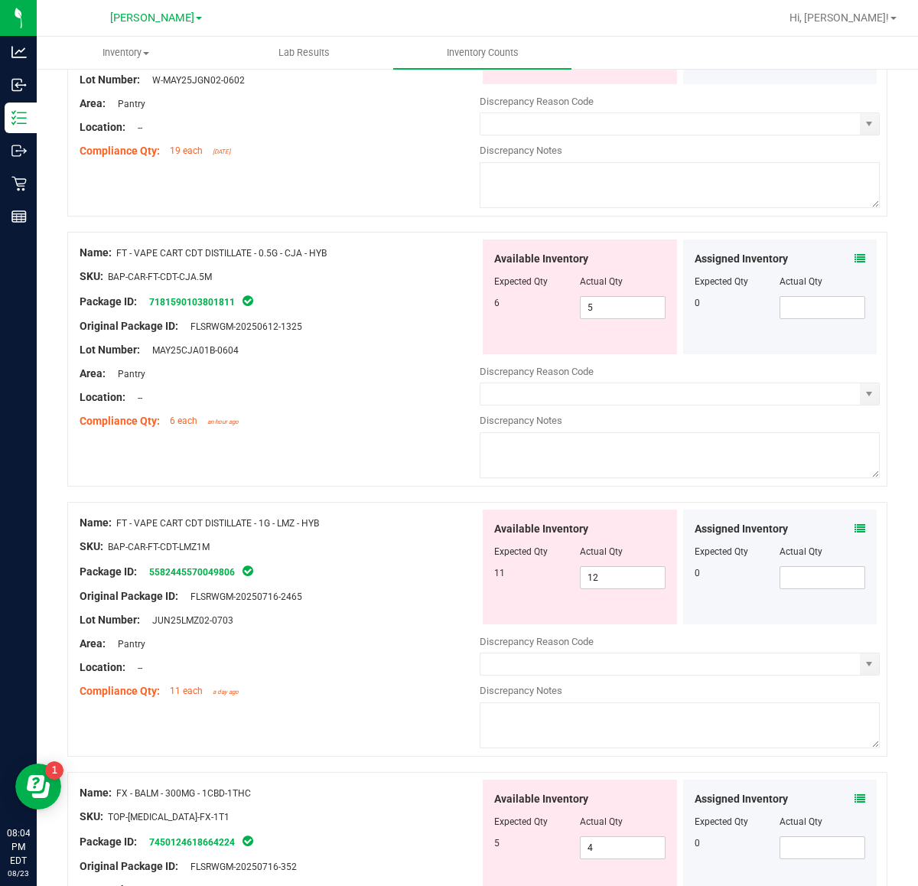
click at [855, 796] on span at bounding box center [860, 799] width 11 height 16
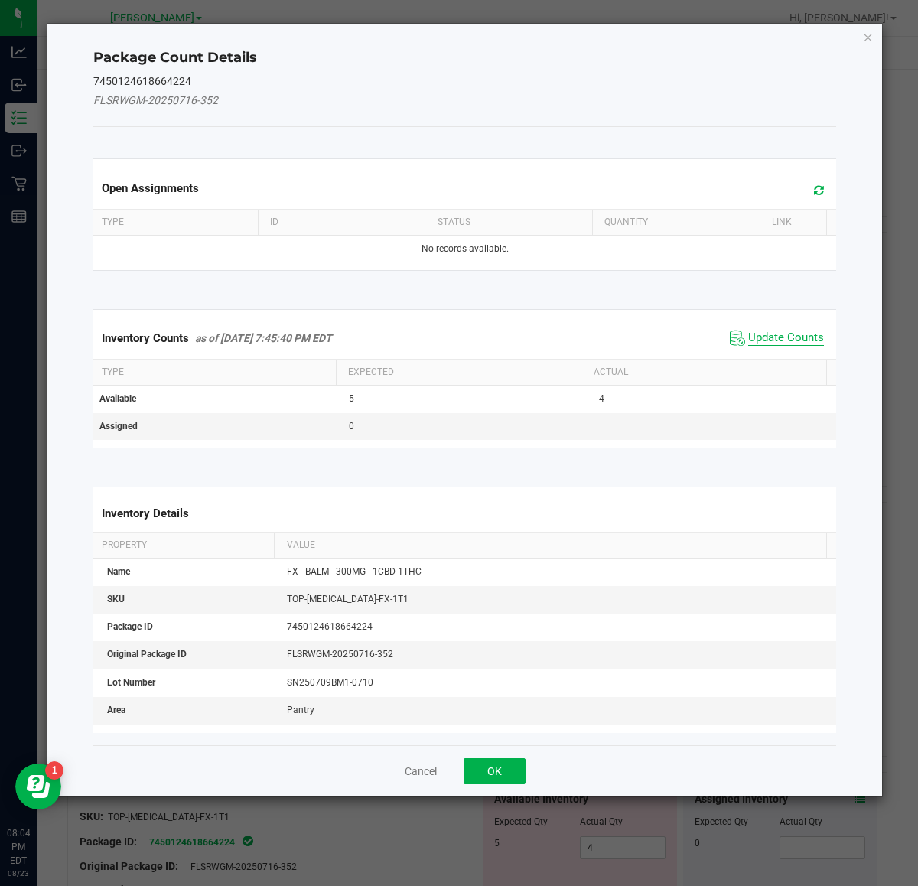
click at [748, 339] on span "Update Counts" at bounding box center [786, 338] width 76 height 15
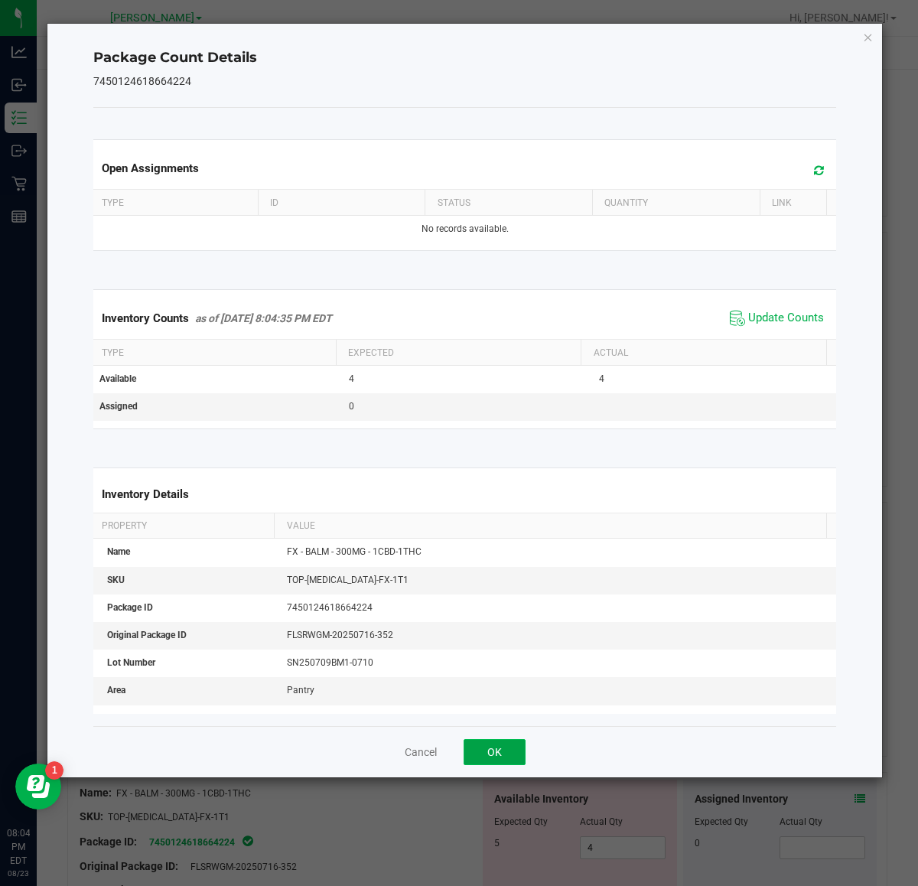
click at [477, 746] on button "OK" at bounding box center [495, 752] width 62 height 26
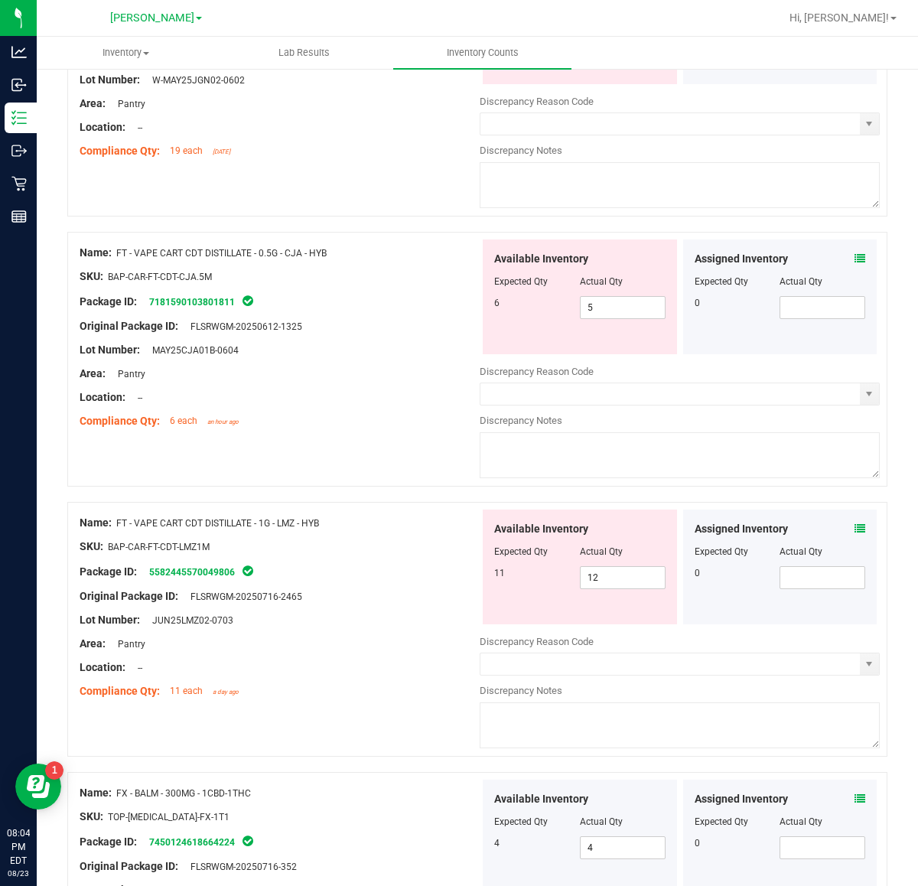
click at [852, 259] on div "Assigned Inventory Expected Qty Actual Qty 0" at bounding box center [780, 296] width 194 height 115
click at [855, 260] on icon at bounding box center [860, 258] width 11 height 11
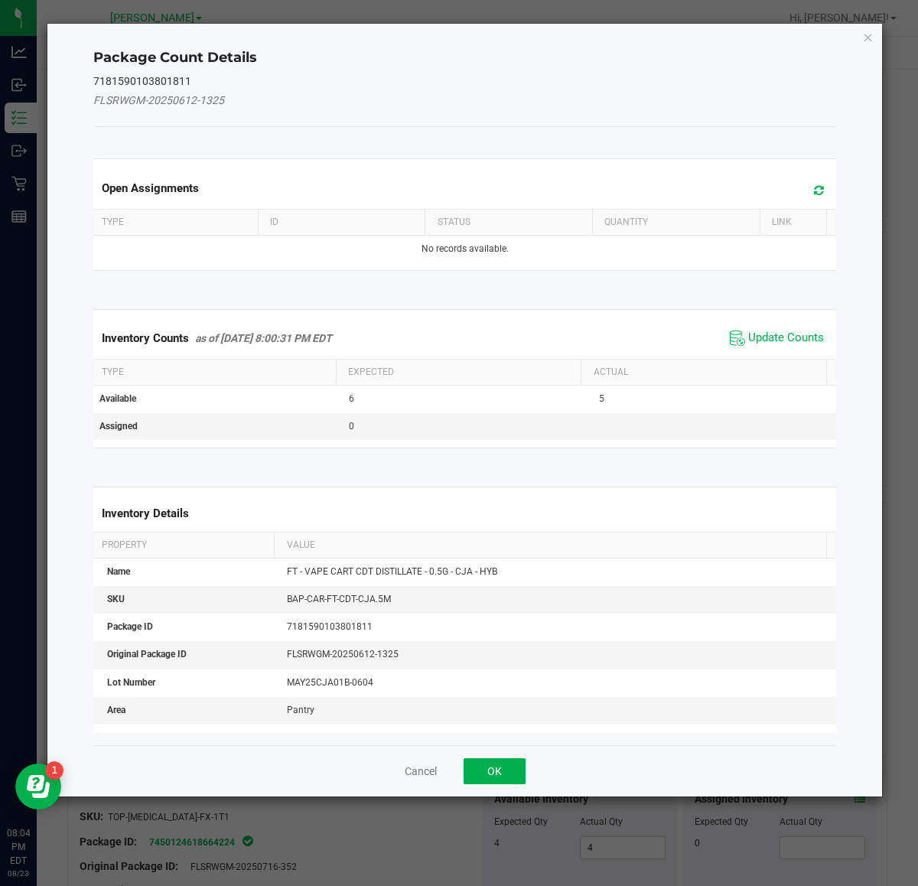
click at [781, 329] on span "Update Counts" at bounding box center [777, 338] width 102 height 23
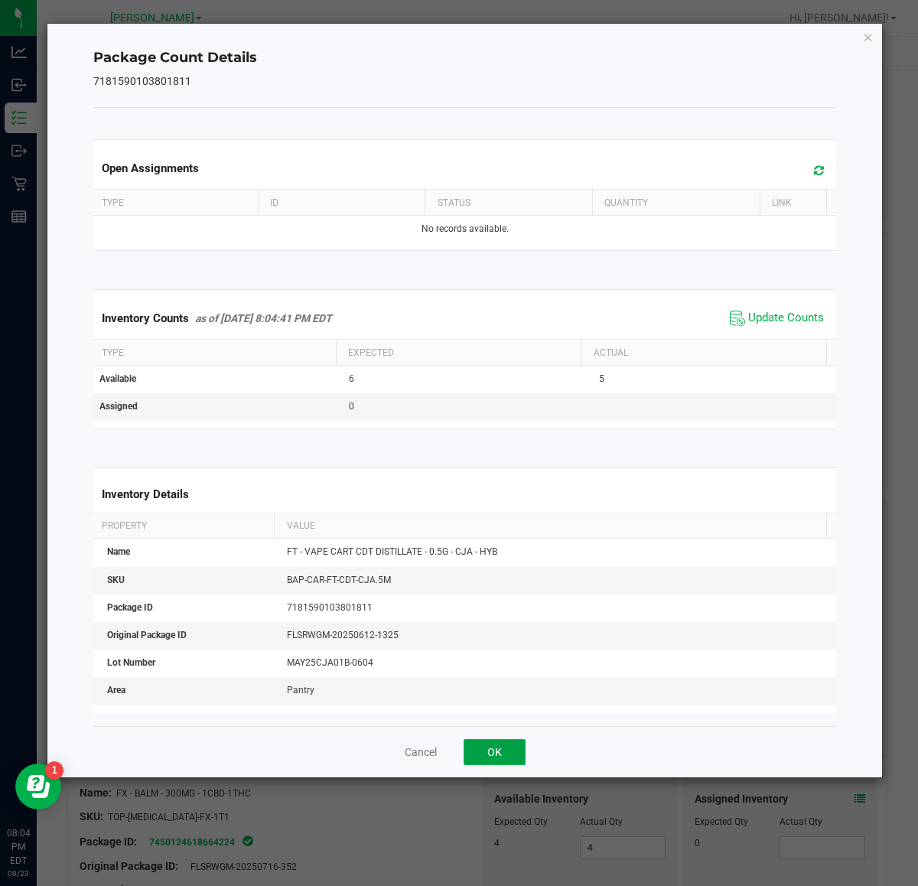
click at [499, 758] on button "OK" at bounding box center [495, 752] width 62 height 26
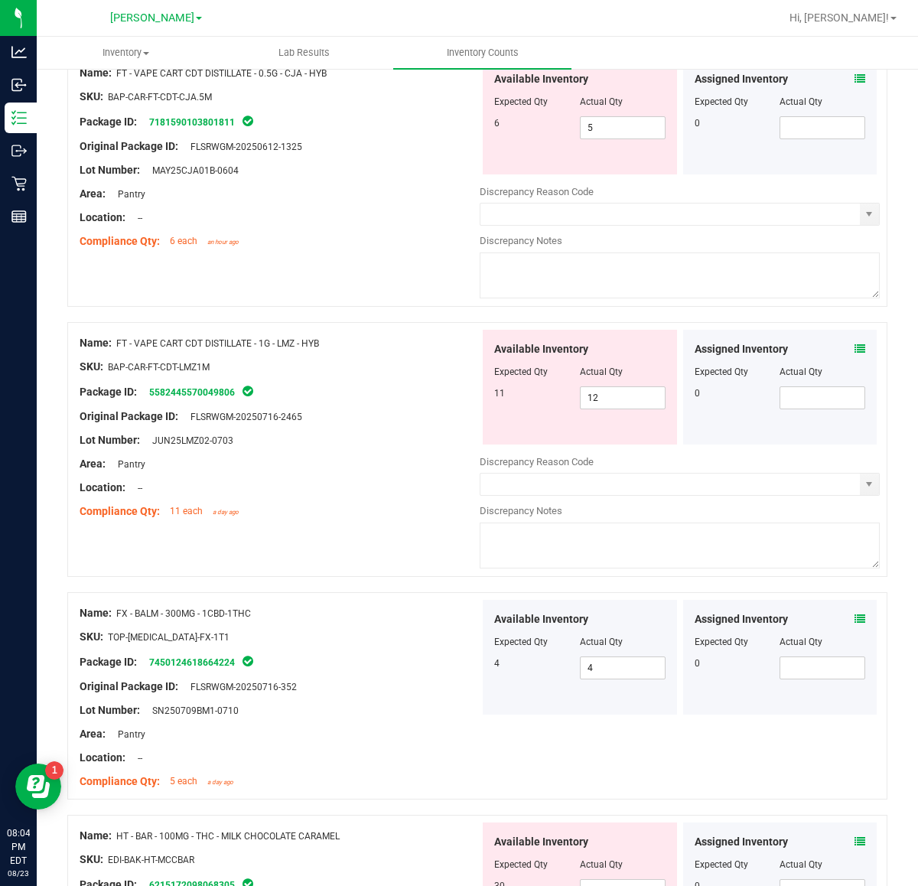
scroll to position [478, 0]
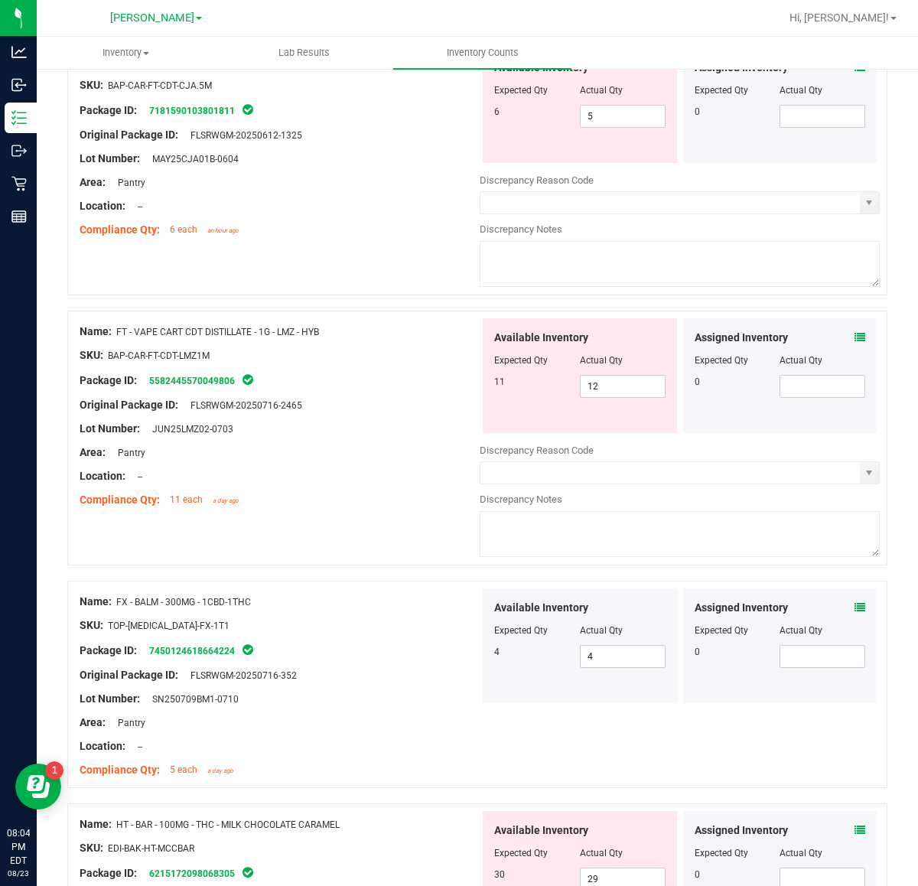
click at [855, 341] on icon at bounding box center [860, 337] width 11 height 11
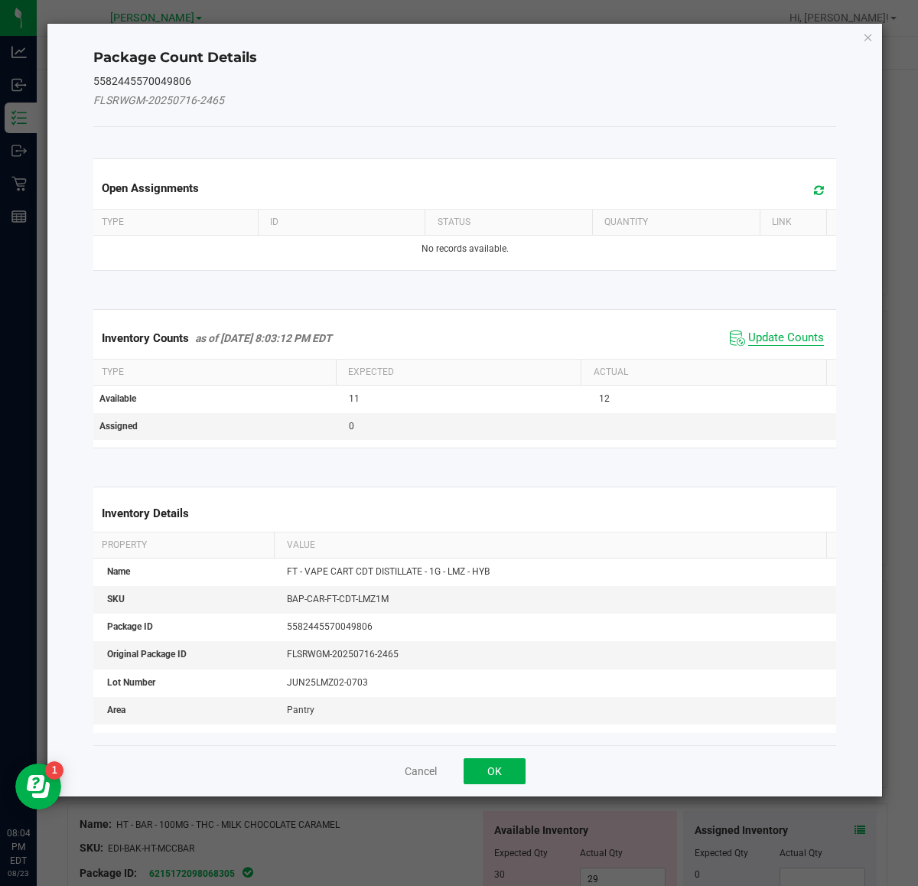
click at [763, 334] on span "Update Counts" at bounding box center [786, 338] width 76 height 15
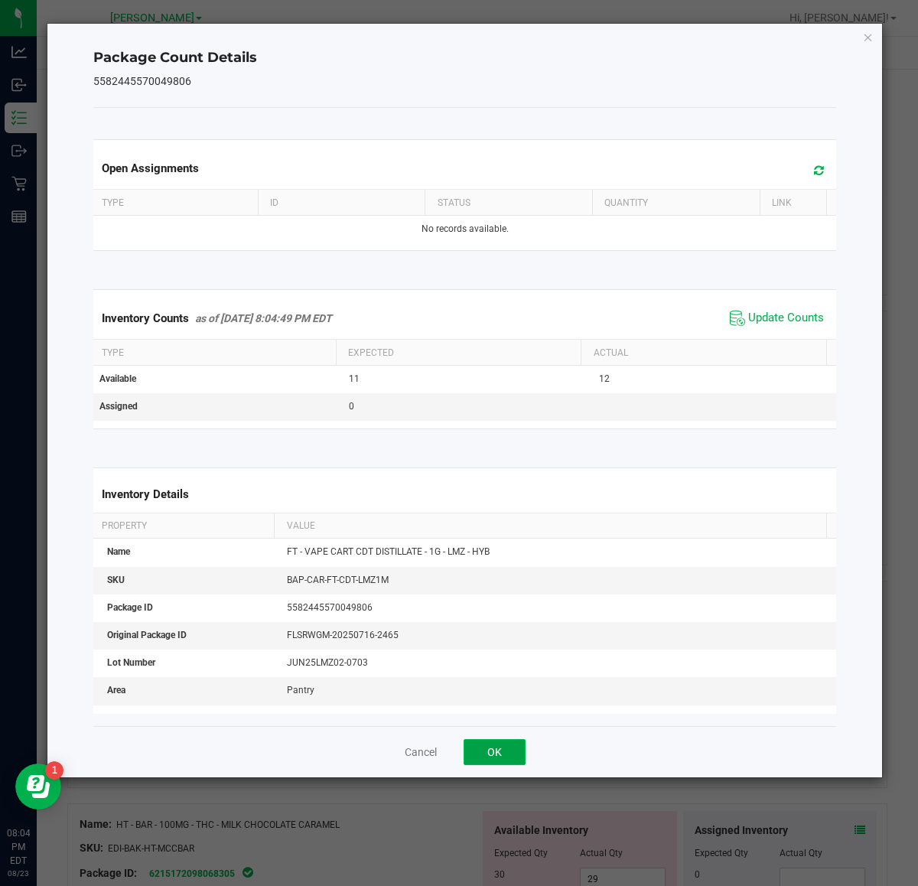
click at [516, 754] on button "OK" at bounding box center [495, 752] width 62 height 26
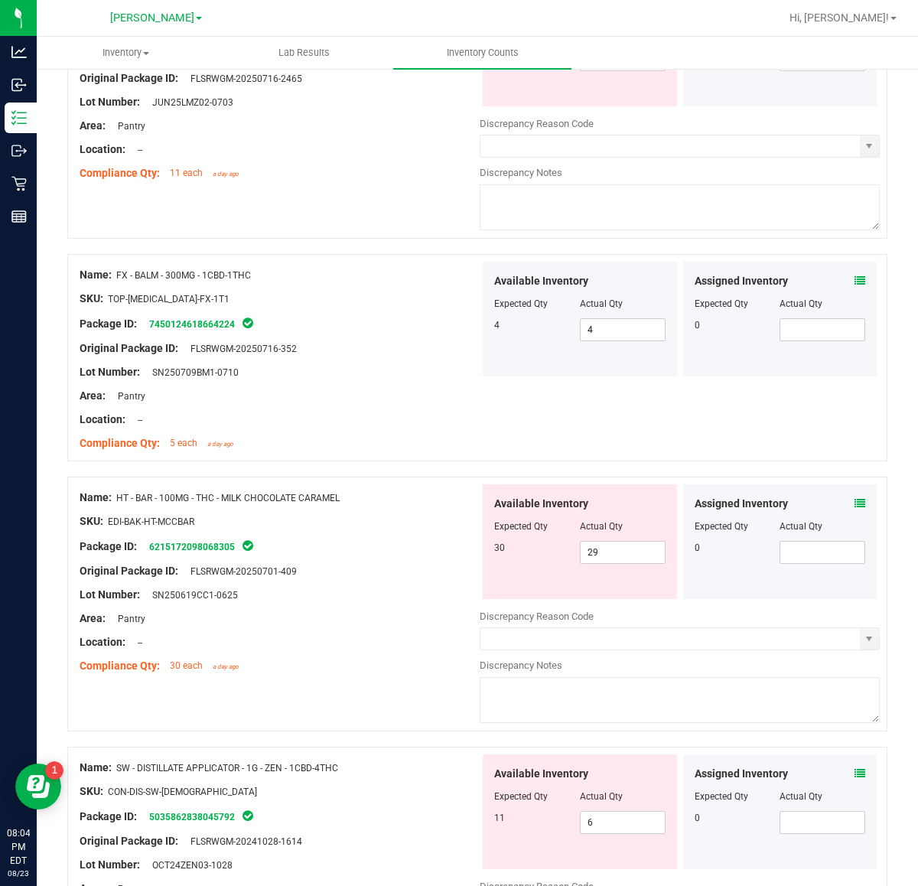
scroll to position [861, 0]
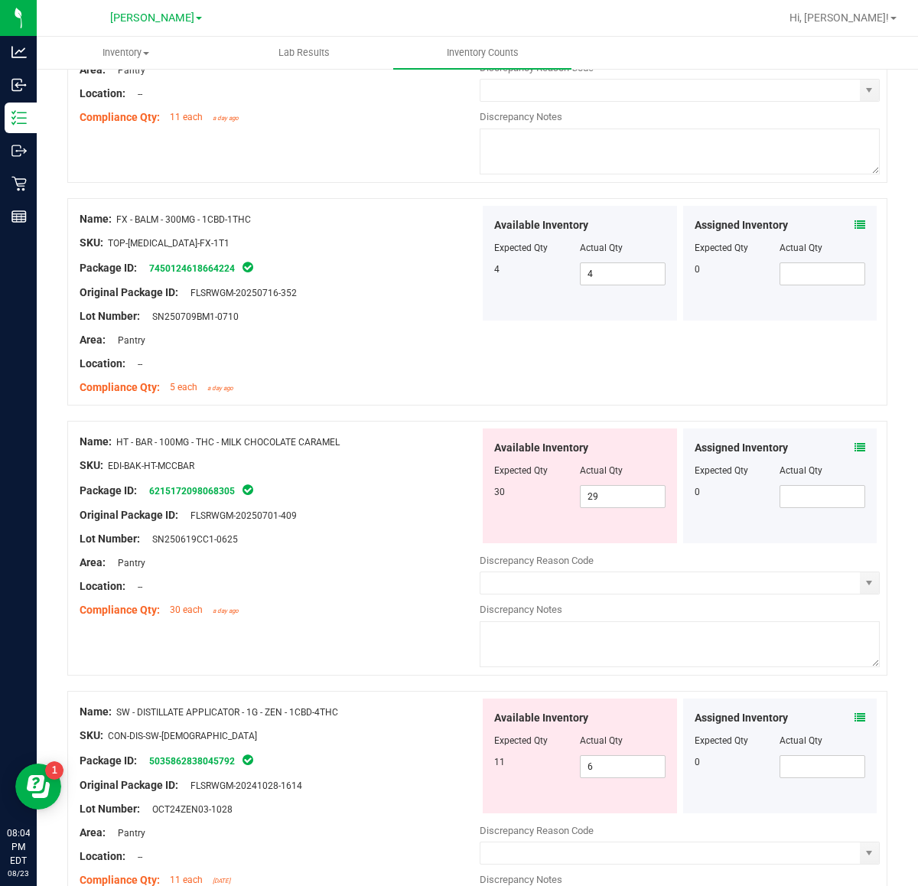
click at [855, 453] on icon at bounding box center [860, 447] width 11 height 11
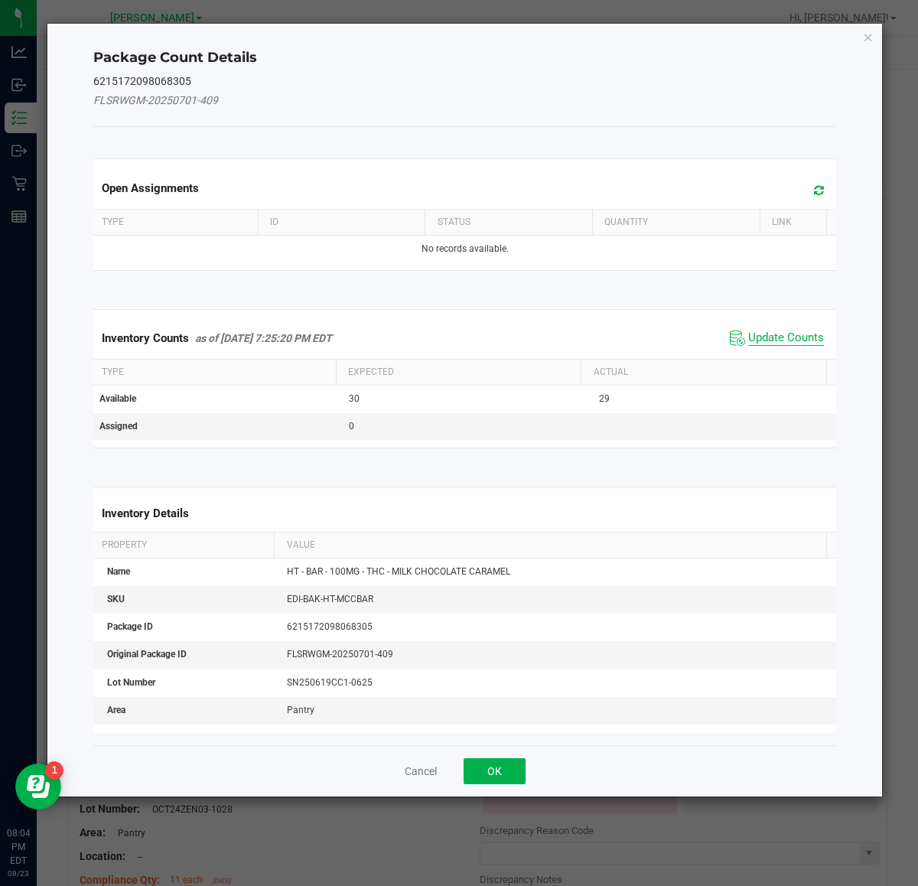
click at [767, 331] on span "Update Counts" at bounding box center [786, 338] width 76 height 15
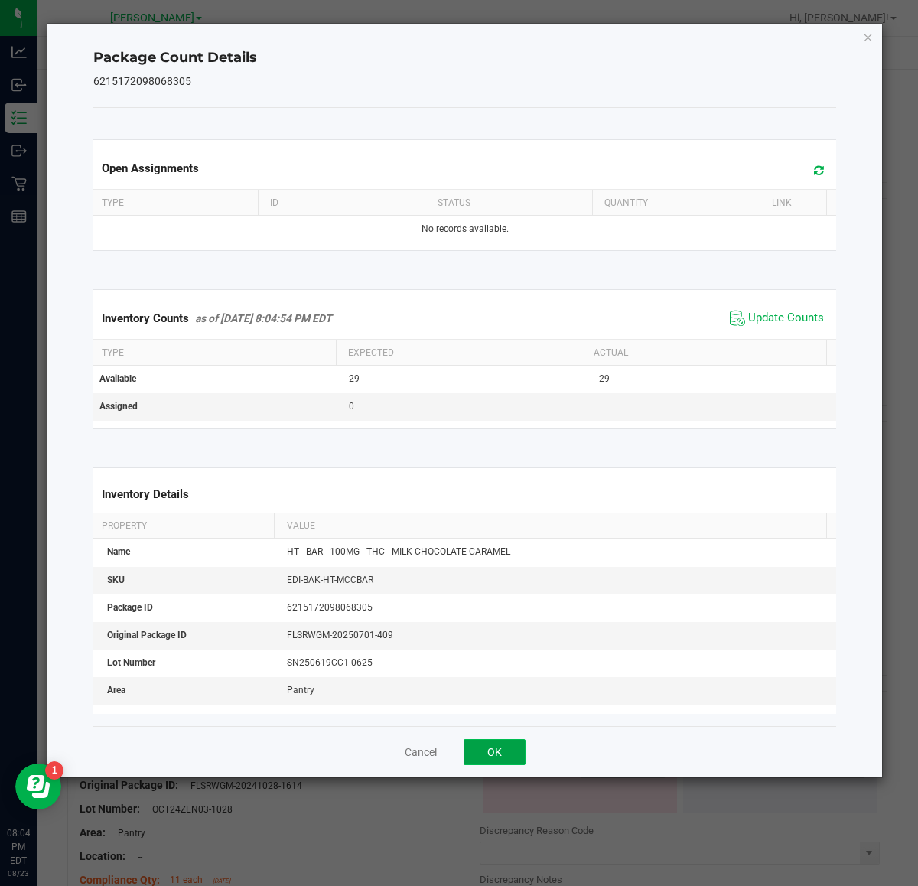
click at [505, 750] on button "OK" at bounding box center [495, 752] width 62 height 26
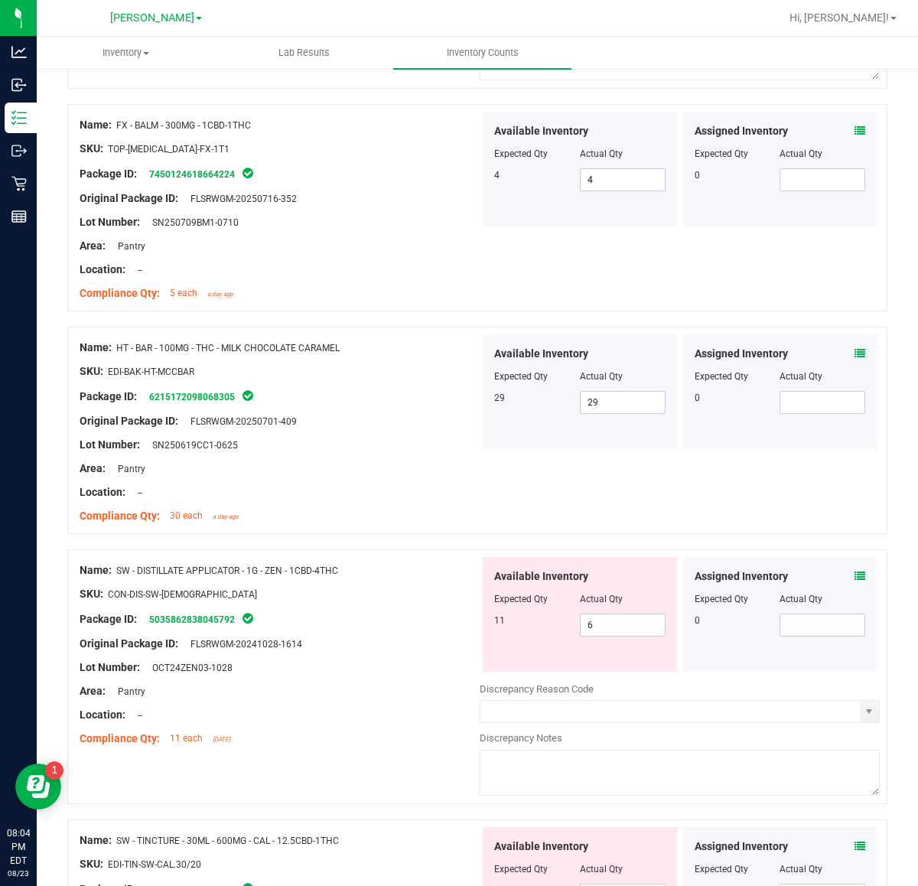
scroll to position [956, 0]
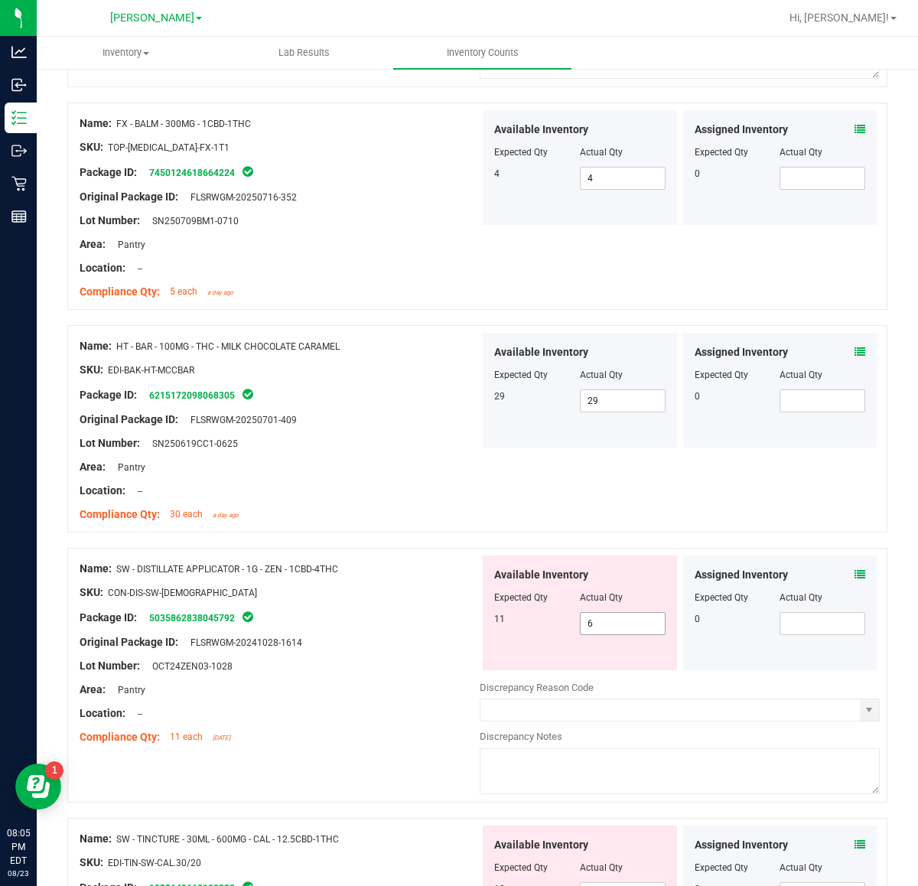
click at [611, 628] on input "6" at bounding box center [623, 623] width 84 height 21
type input "11"
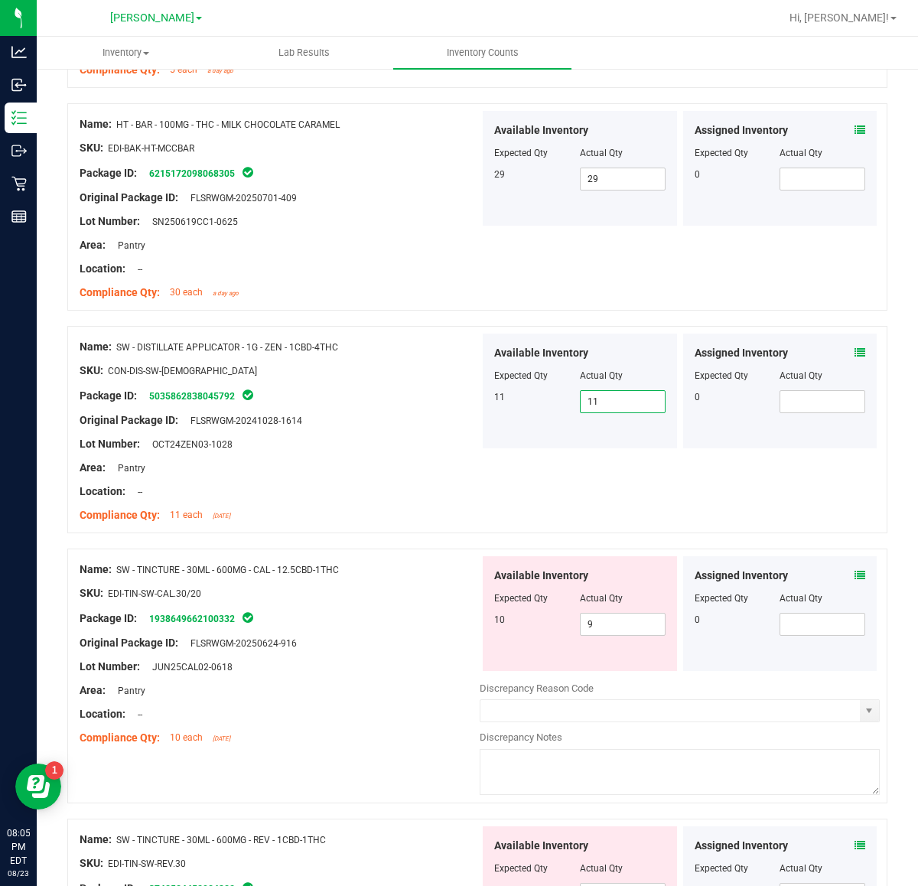
scroll to position [1243, 0]
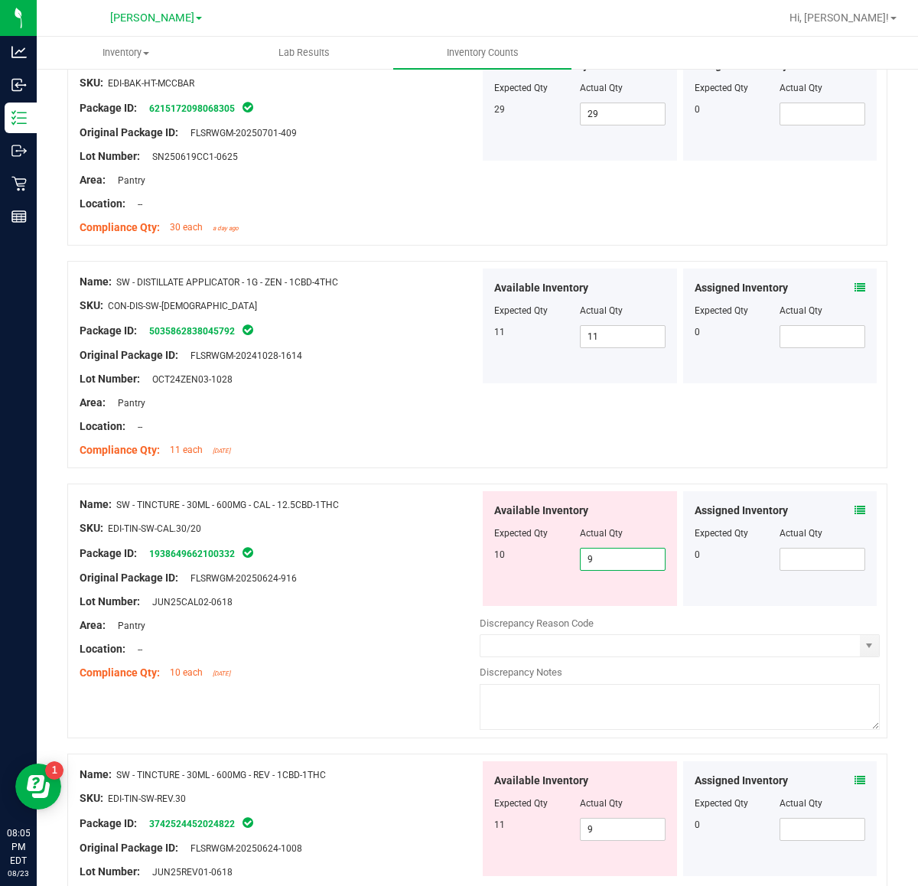
click at [617, 568] on span "9 9" at bounding box center [623, 559] width 86 height 23
type input "10"
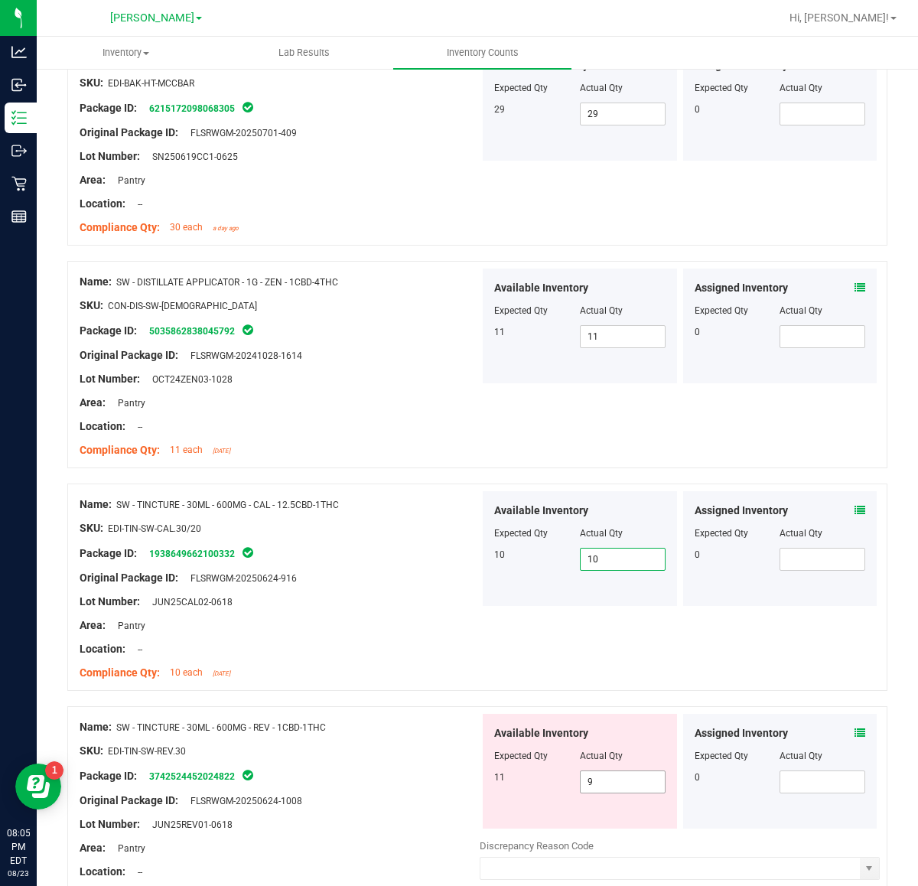
click at [626, 784] on input "9" at bounding box center [623, 781] width 84 height 21
type input "11"
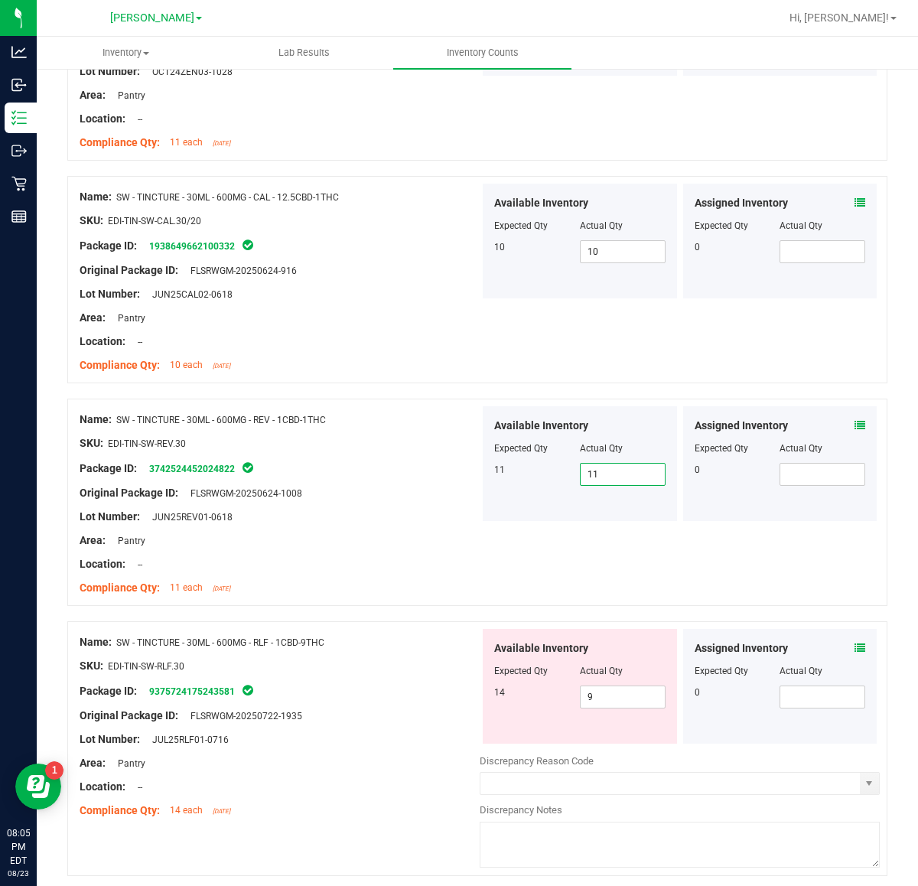
scroll to position [1623, 0]
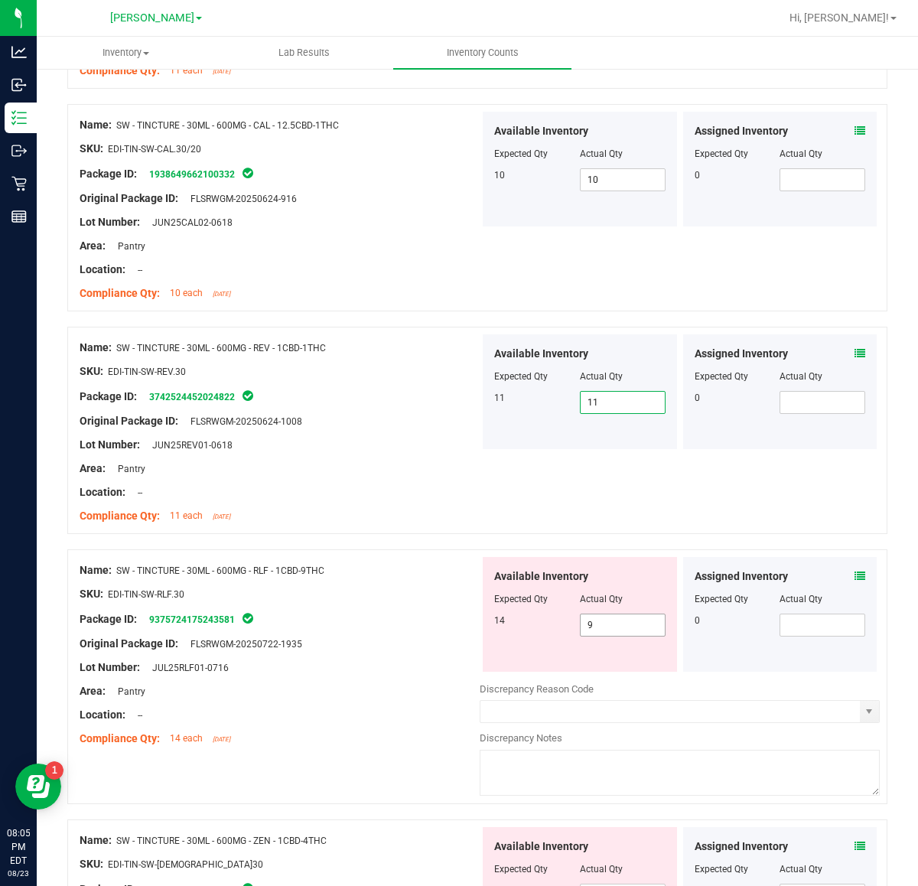
click at [595, 630] on input "9" at bounding box center [623, 624] width 84 height 21
click at [855, 581] on icon at bounding box center [860, 576] width 11 height 11
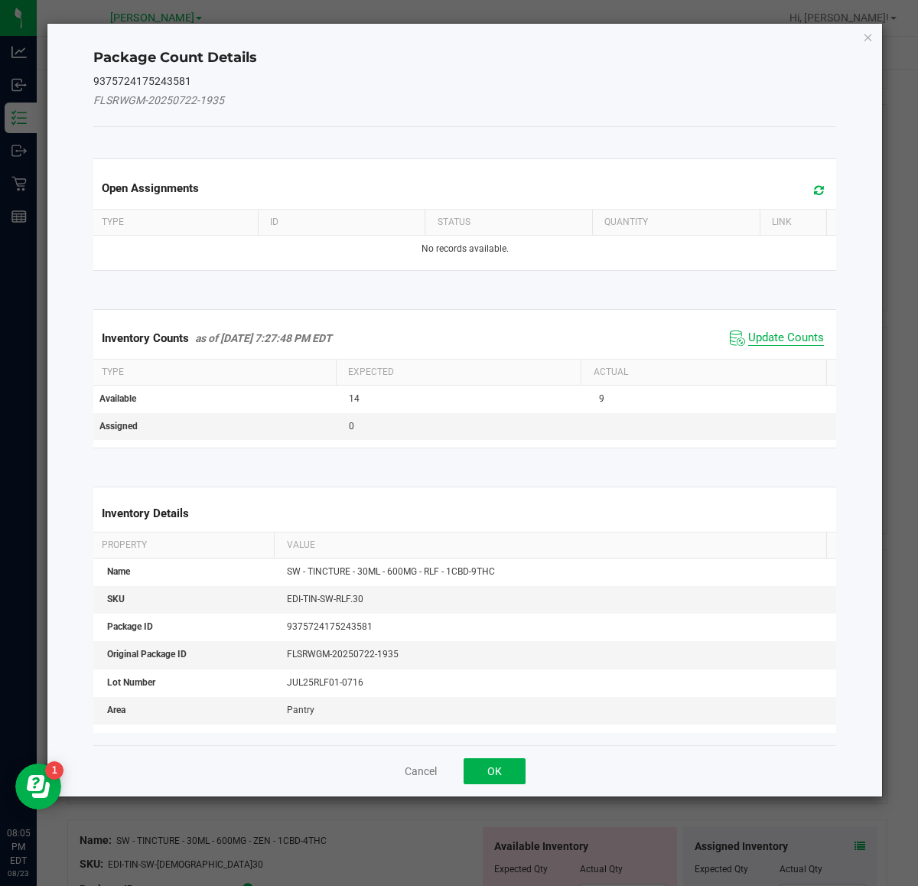
click at [755, 340] on span "Update Counts" at bounding box center [786, 338] width 76 height 15
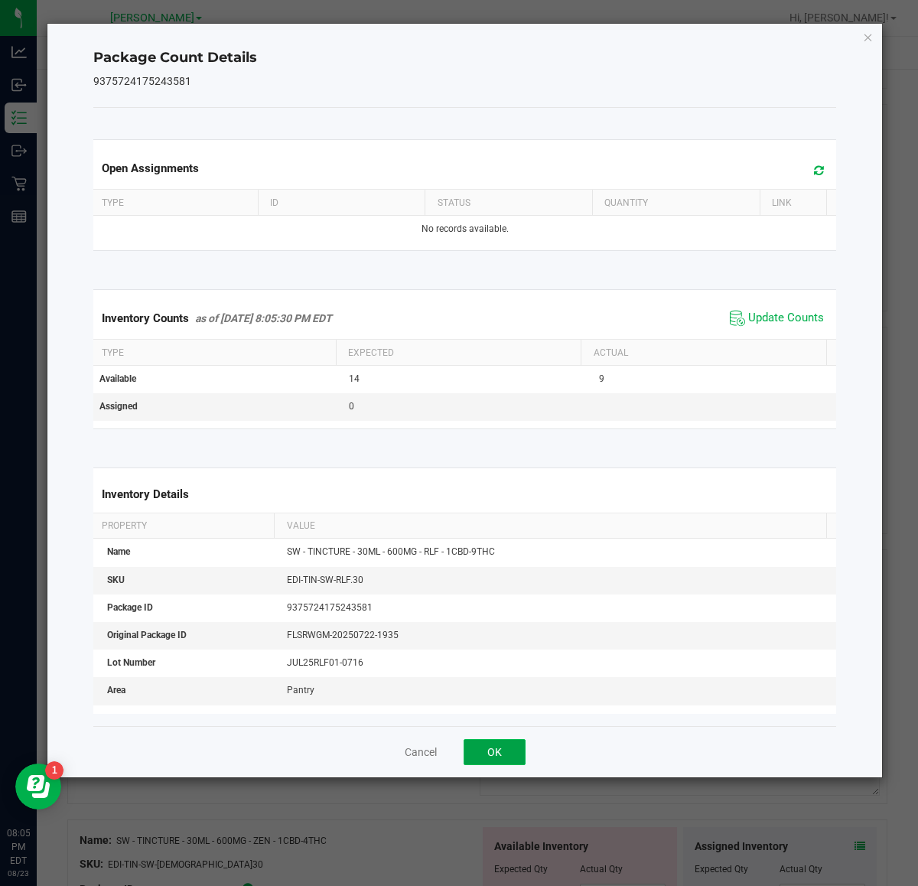
click at [510, 755] on button "OK" at bounding box center [495, 752] width 62 height 26
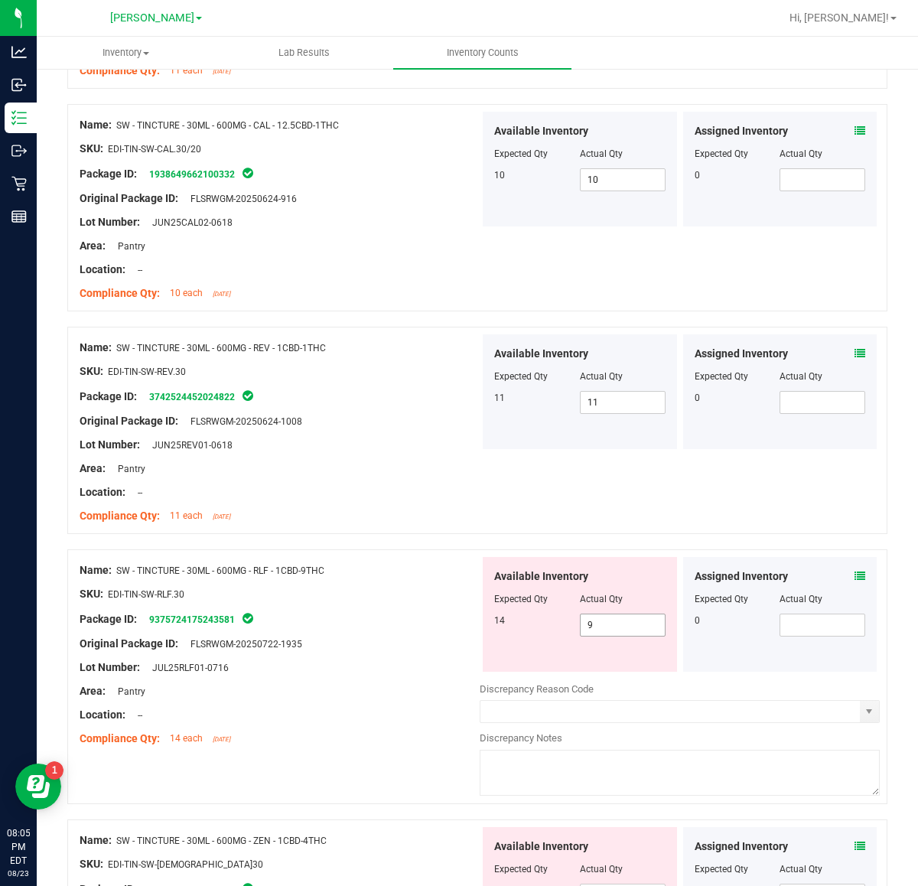
click at [622, 633] on input "9" at bounding box center [623, 624] width 84 height 21
type input "13"
click at [855, 580] on icon at bounding box center [860, 576] width 11 height 11
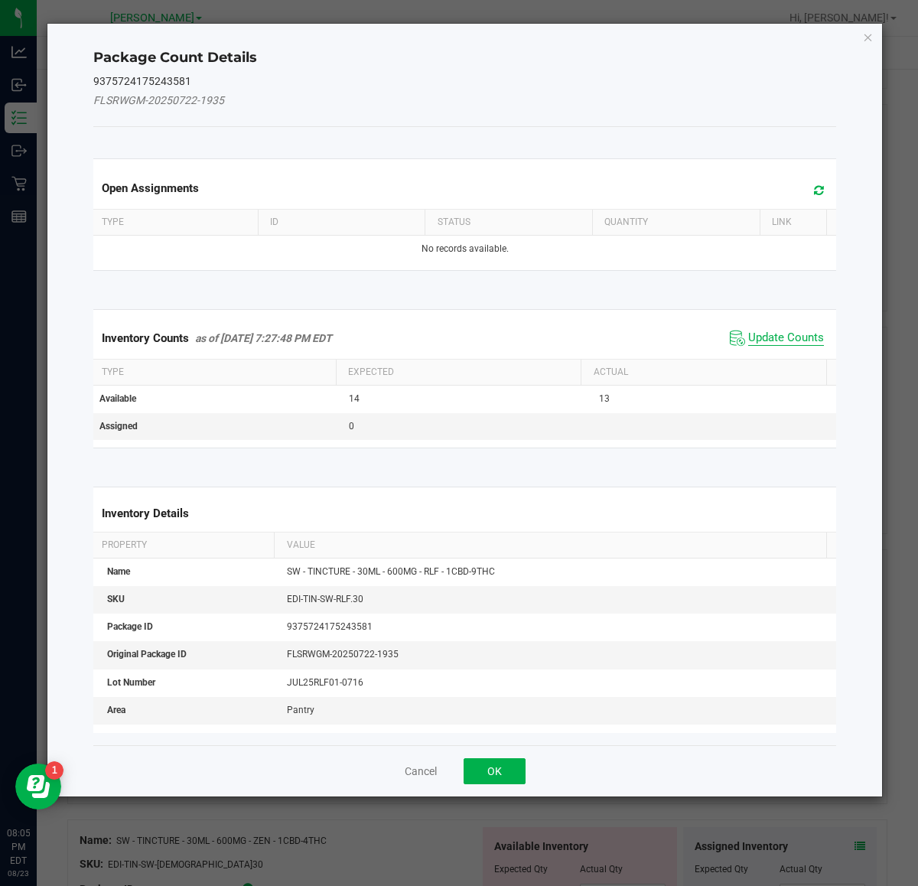
click at [763, 338] on span "Update Counts" at bounding box center [786, 338] width 76 height 15
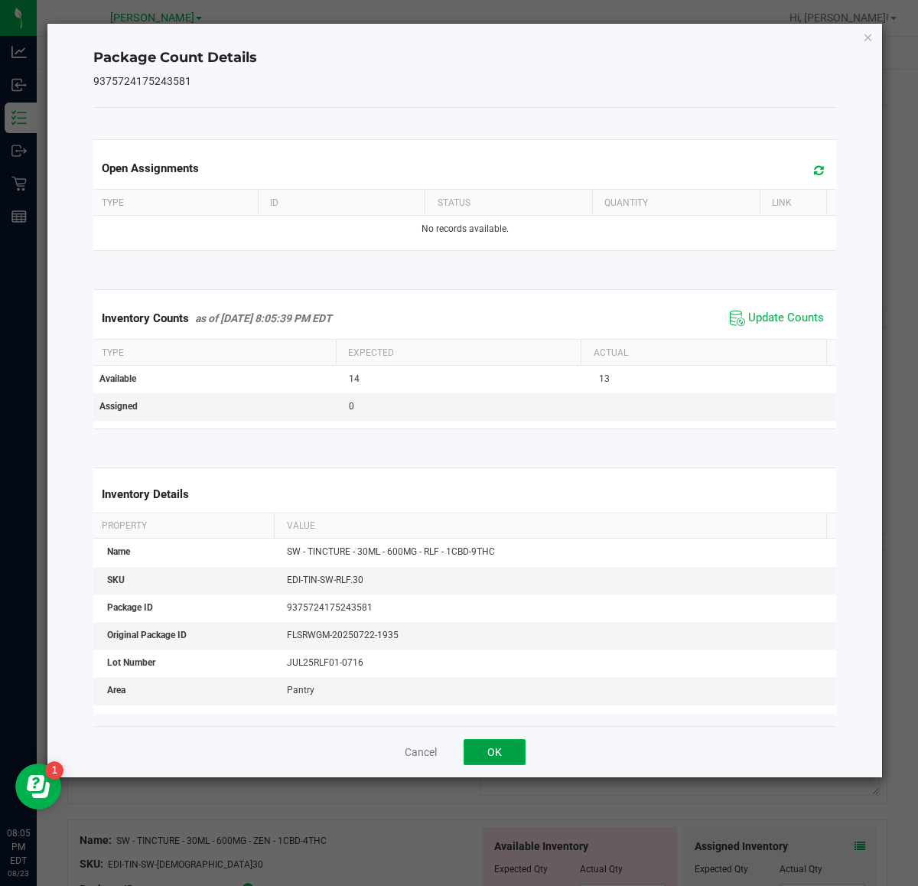
click at [497, 751] on button "OK" at bounding box center [495, 752] width 62 height 26
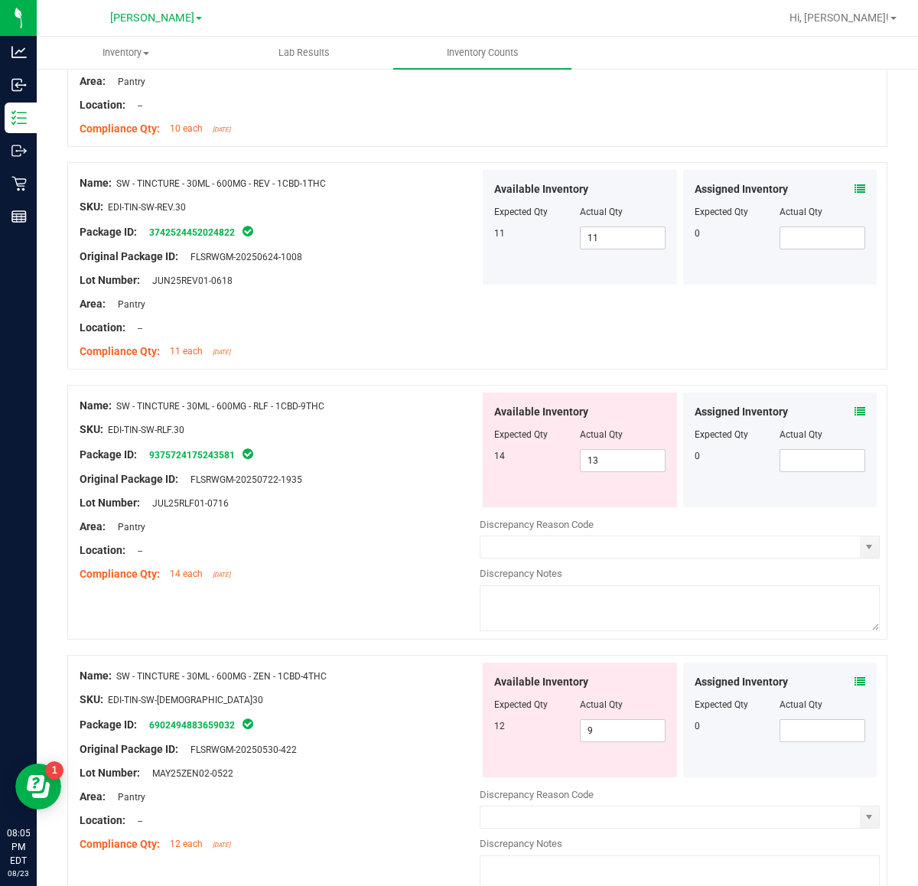
scroll to position [1952, 0]
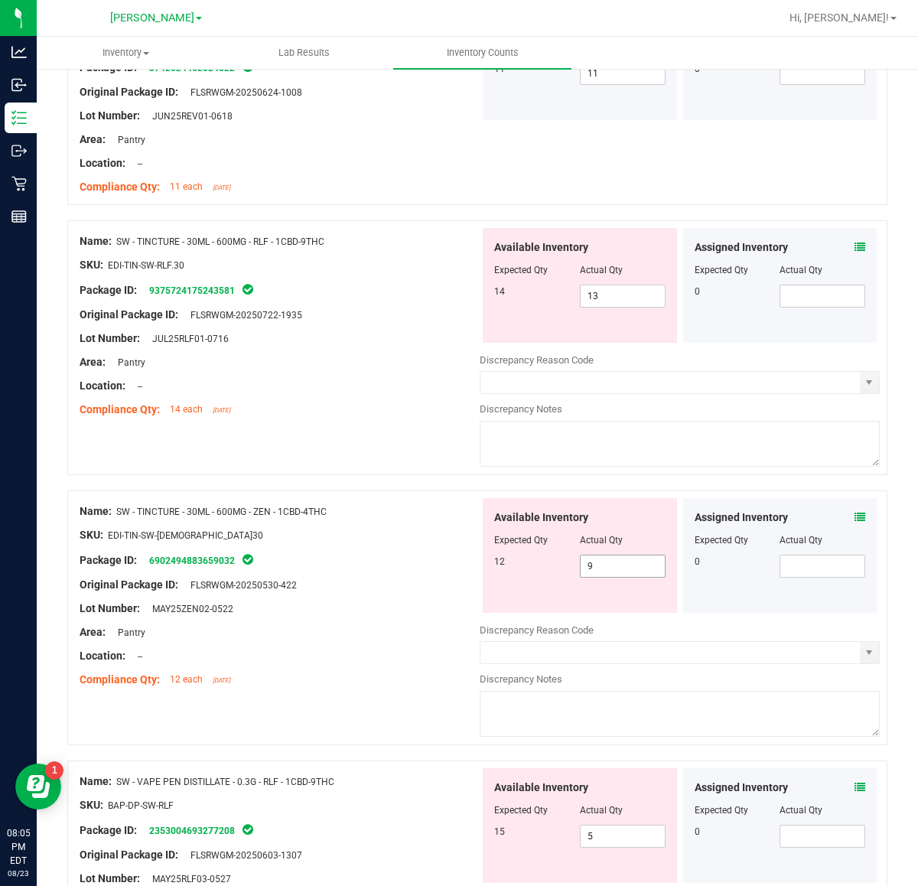
click at [614, 572] on input "9" at bounding box center [623, 565] width 84 height 21
type input "12"
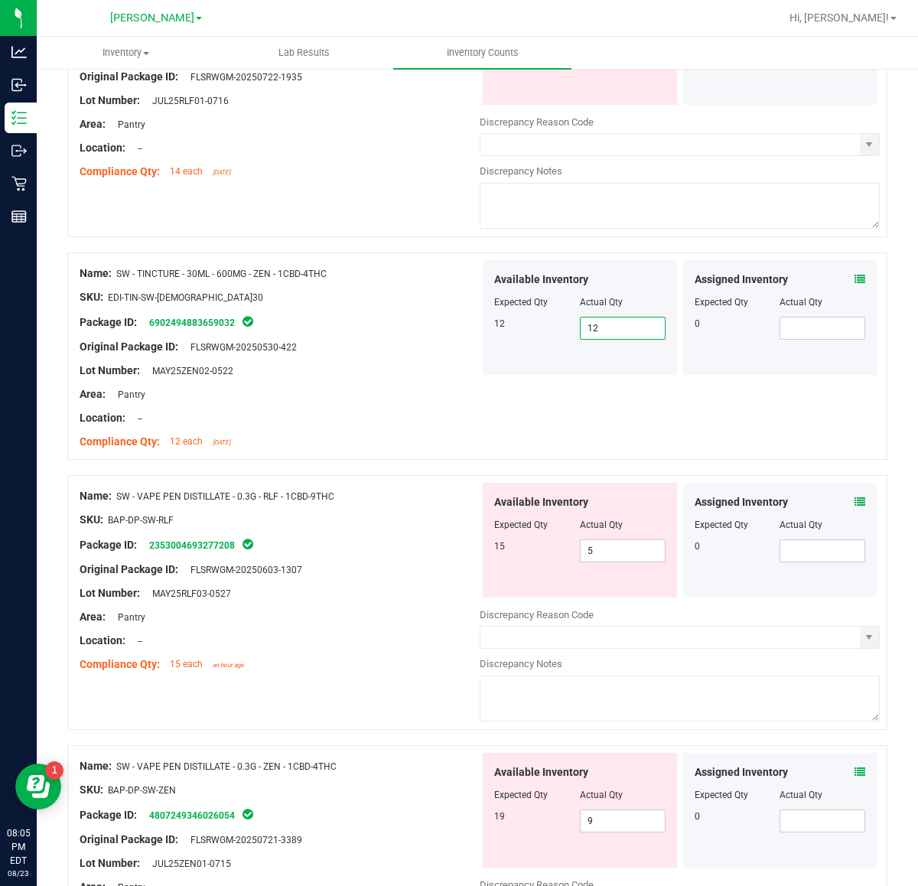
scroll to position [2189, 0]
click at [631, 555] on input "5" at bounding box center [623, 551] width 84 height 21
type input "15"
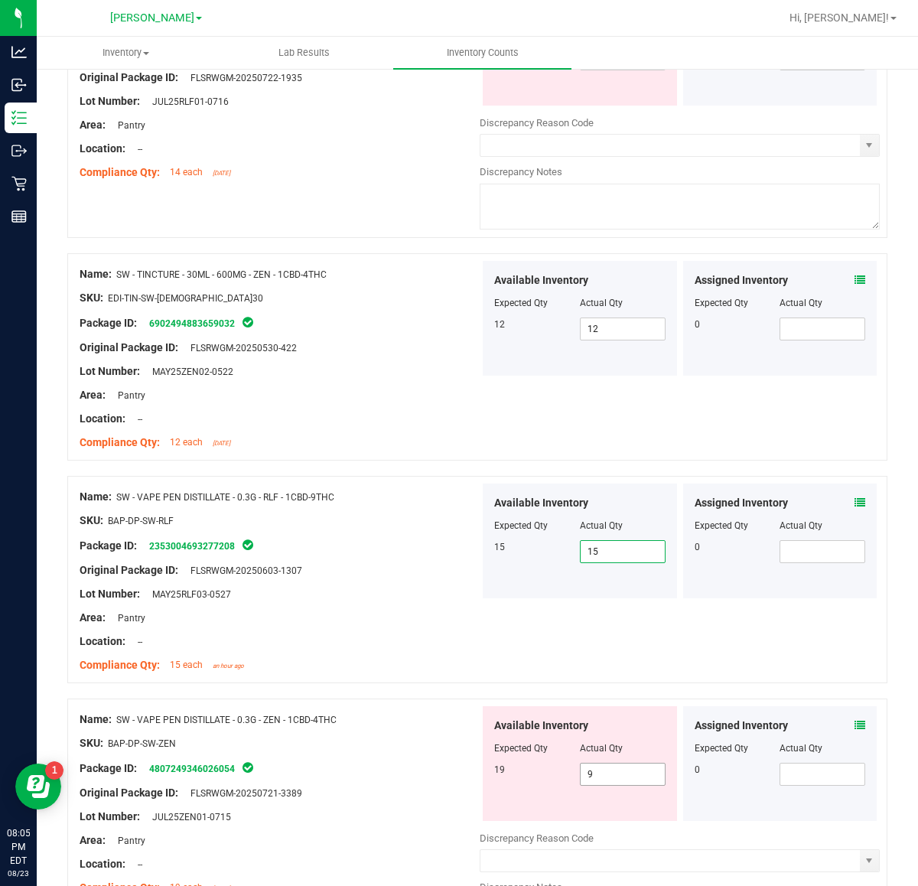
click at [606, 775] on input "9" at bounding box center [623, 774] width 84 height 21
type input "19"
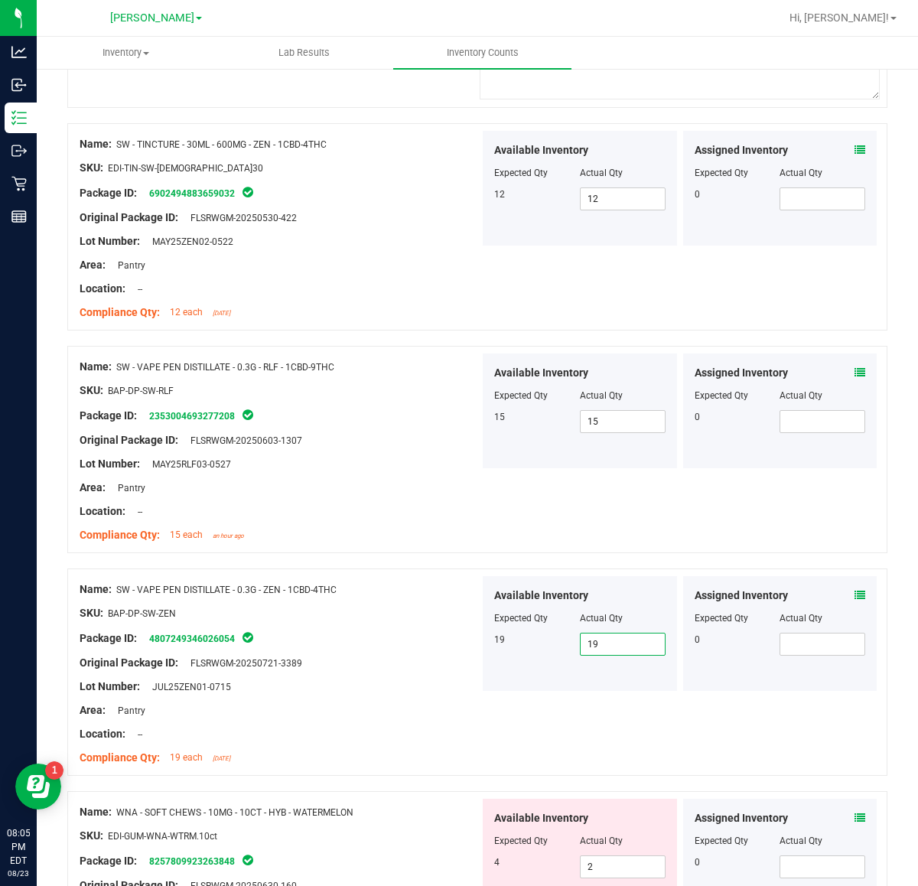
scroll to position [2545, 0]
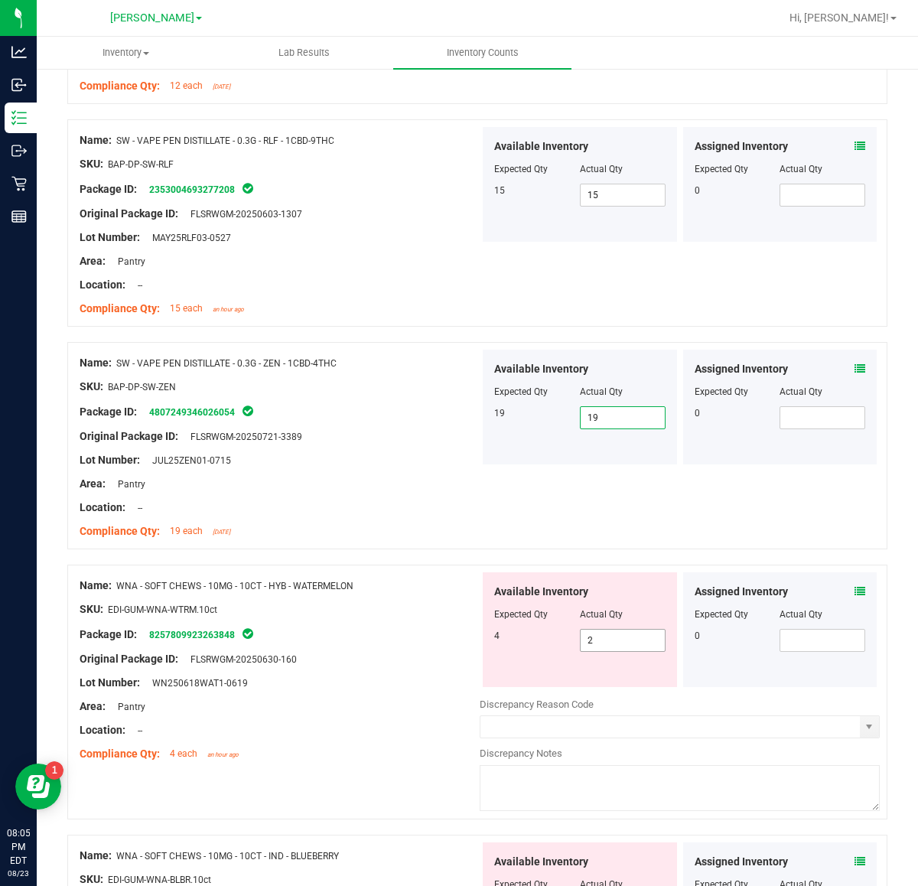
click at [628, 644] on input "2" at bounding box center [623, 640] width 84 height 21
click at [855, 597] on icon at bounding box center [860, 591] width 11 height 11
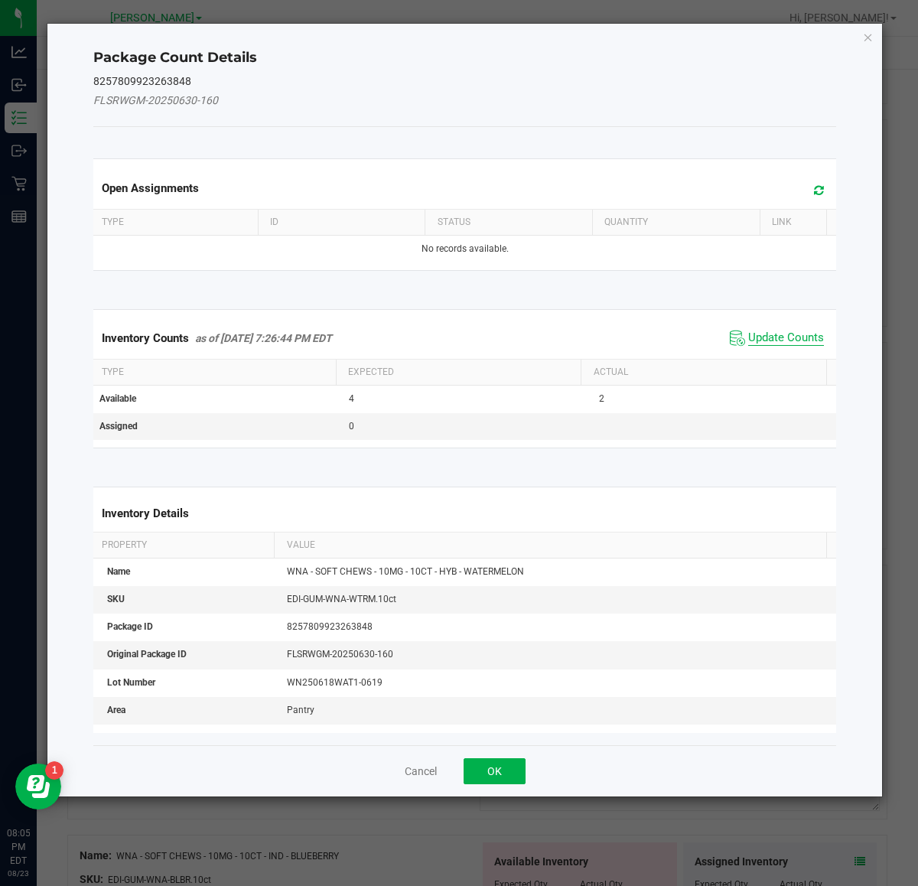
click at [775, 341] on span "Update Counts" at bounding box center [786, 338] width 76 height 15
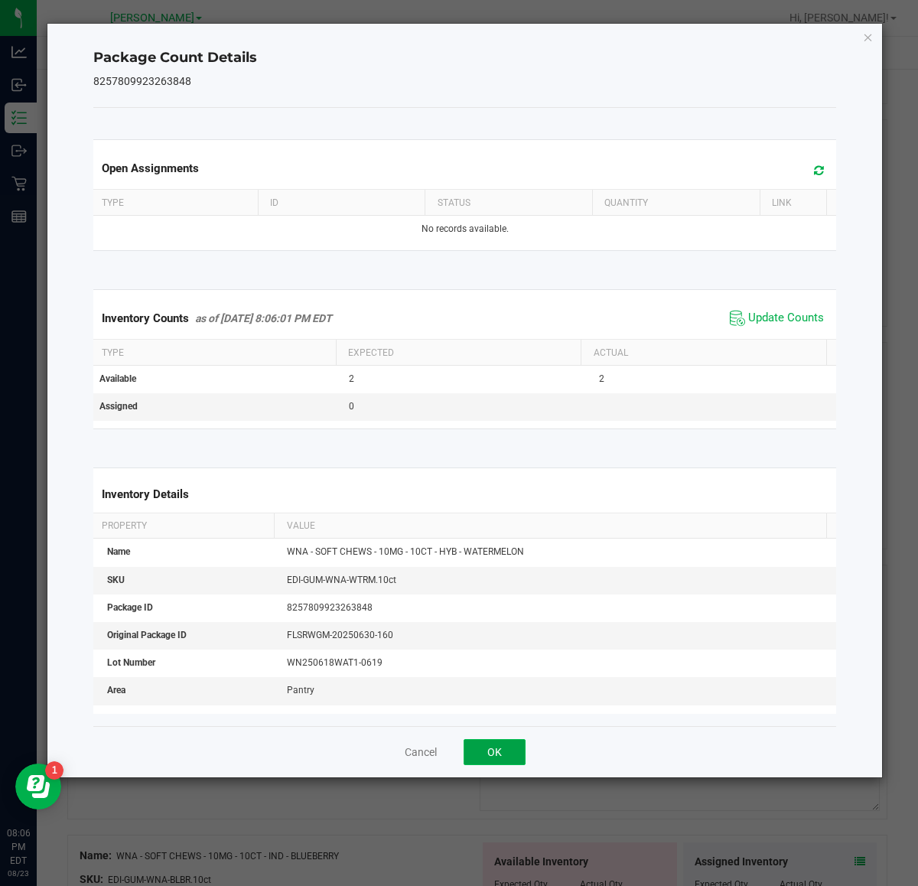
click at [510, 754] on button "OK" at bounding box center [495, 752] width 62 height 26
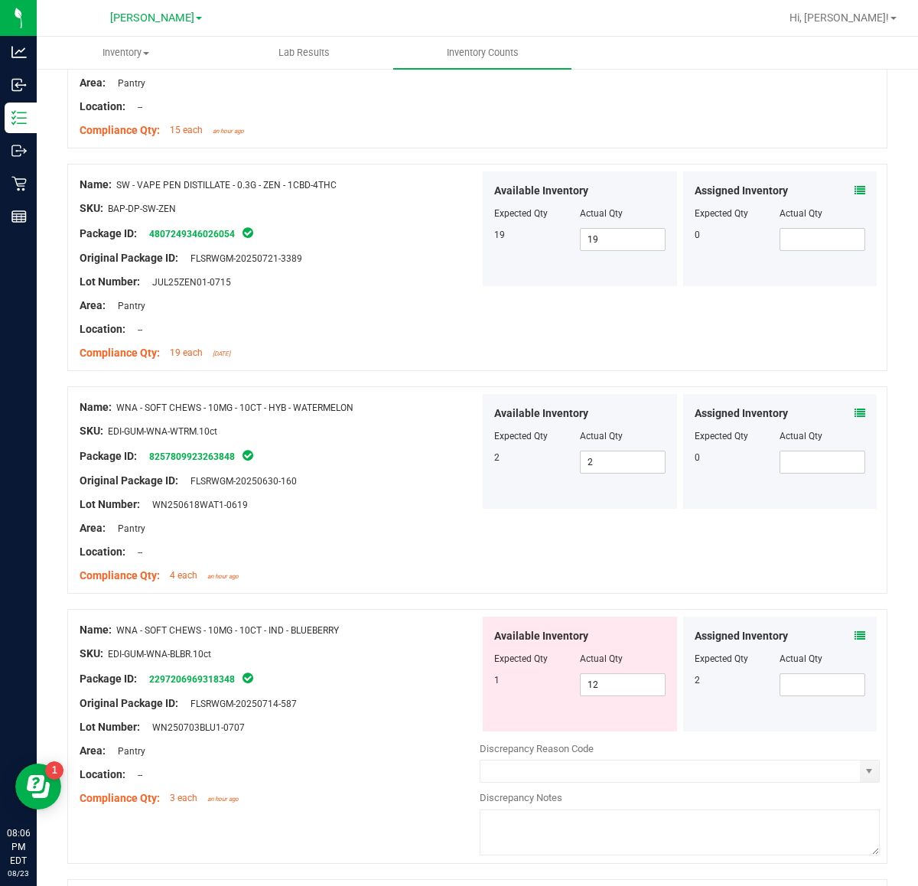
scroll to position [2908, 0]
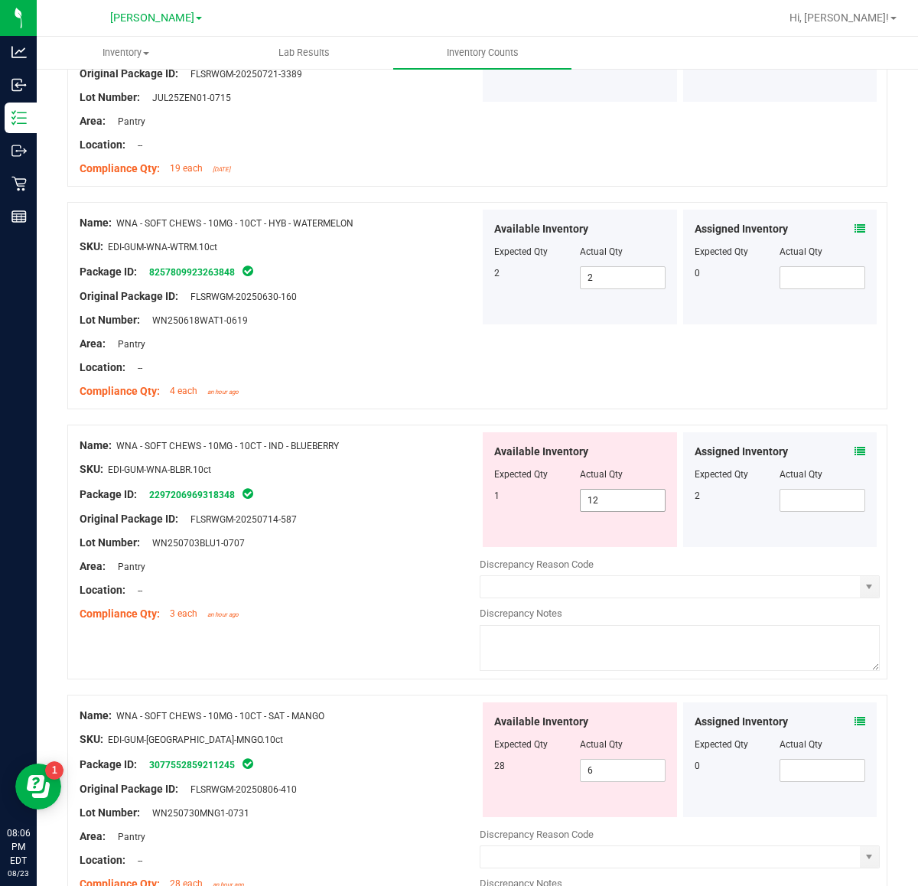
click at [617, 510] on input "12" at bounding box center [623, 500] width 84 height 21
drag, startPoint x: 353, startPoint y: 455, endPoint x: 119, endPoint y: 450, distance: 234.2
click at [119, 450] on div "Name: WNA - SOFT CHEWS - 10MG - 10CT - IND - BLUEBERRY" at bounding box center [280, 446] width 400 height 16
copy span "WNA - SOFT CHEWS - 10MG - 10CT - IND - BLUEBERRY"
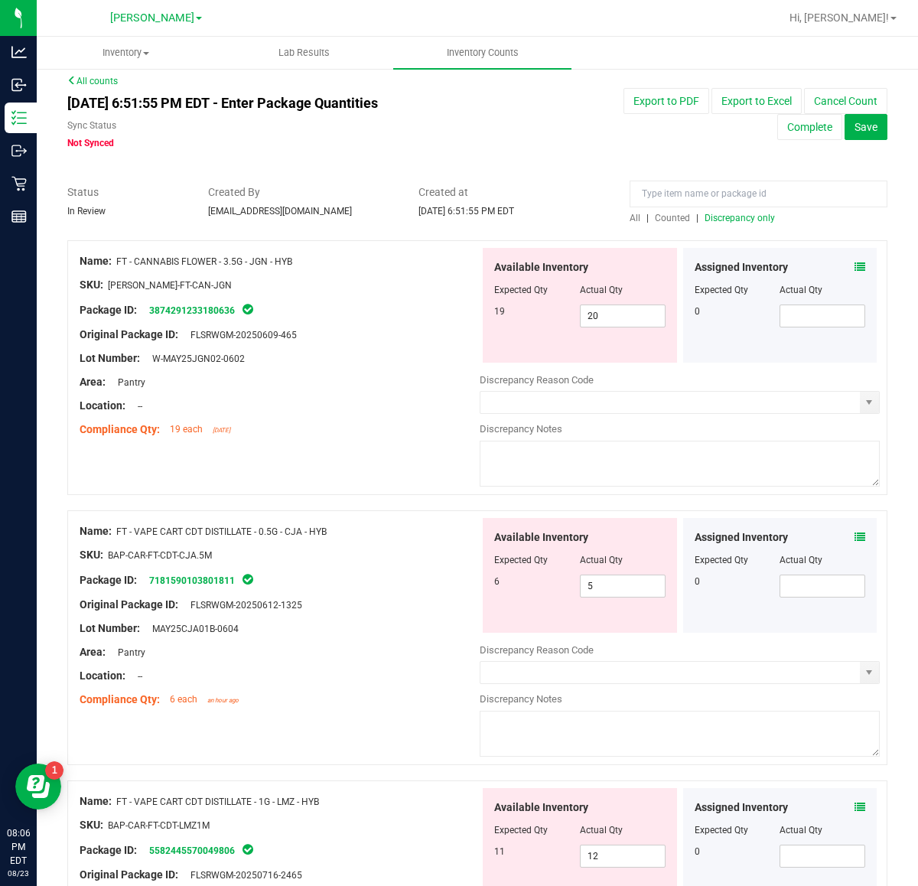
scroll to position [0, 0]
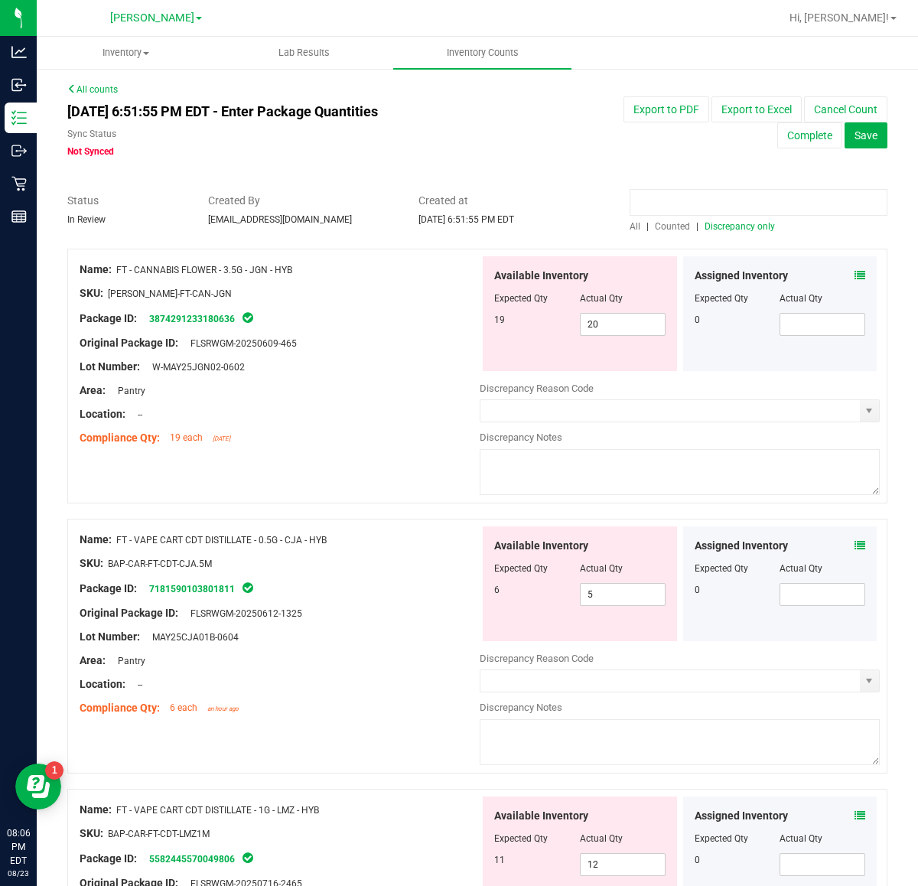
click at [731, 204] on input at bounding box center [759, 202] width 258 height 27
paste input "WNA - SOFT CHEWS - 10MG - 10CT - IND - BLUEBERRY"
type input "WNA - SOFT CHEWS - 10MG - 10CT - IND - BLUEBERRY"
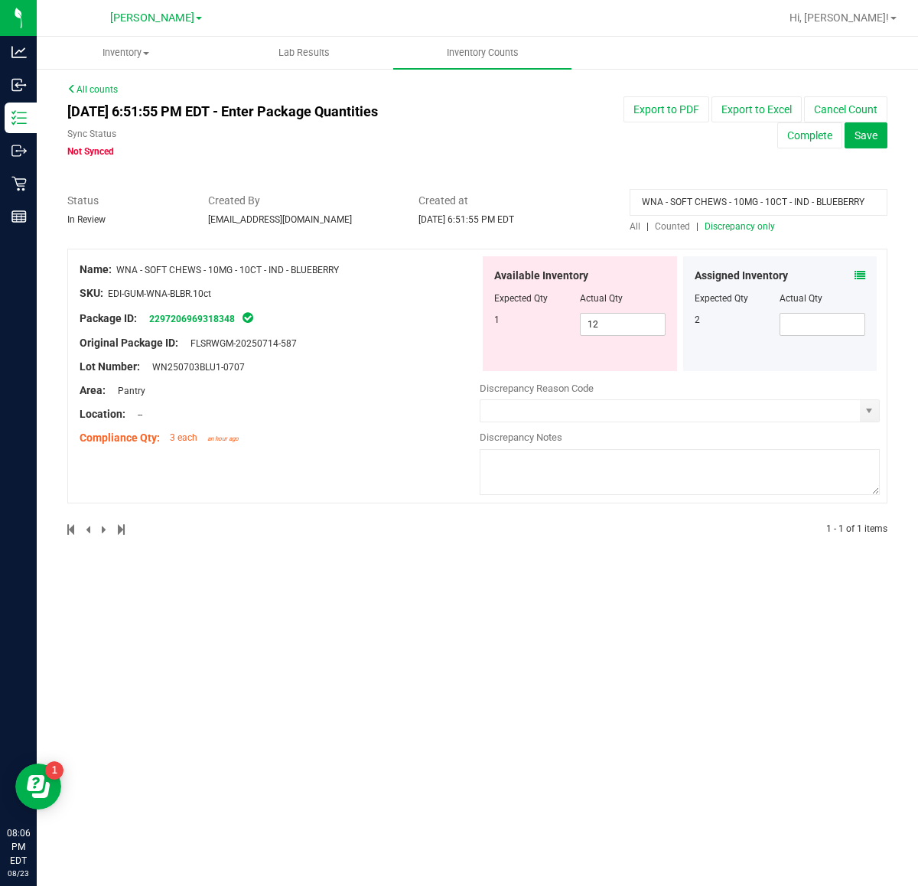
click at [632, 221] on span "All" at bounding box center [635, 226] width 11 height 11
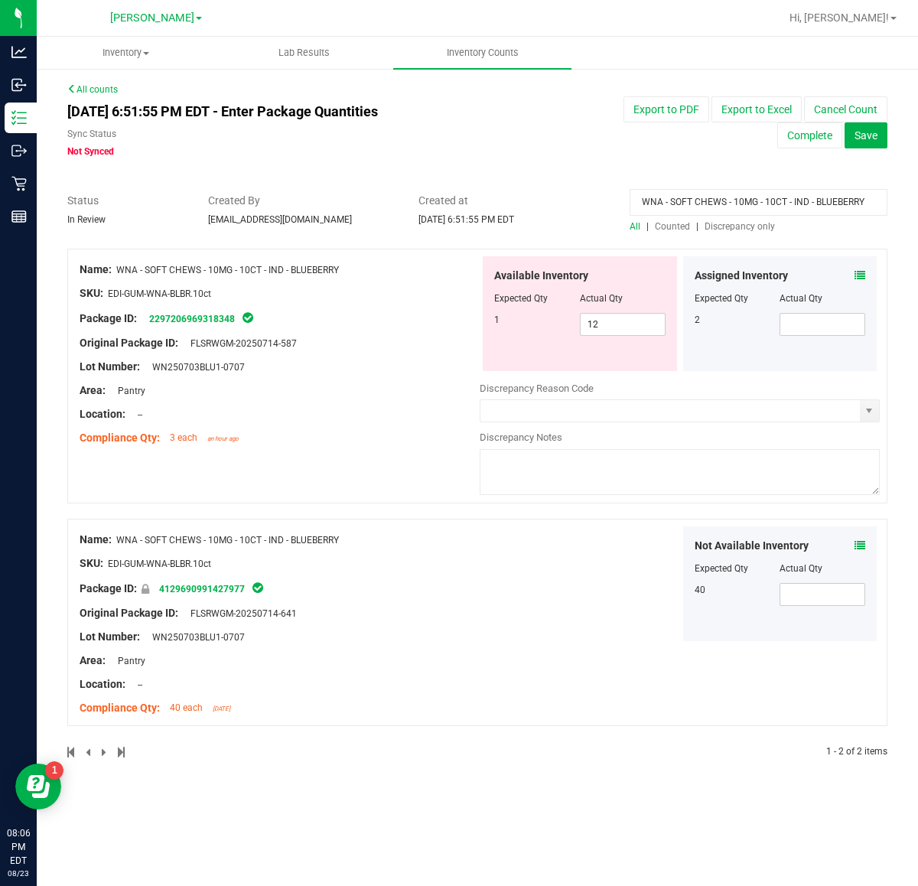
click at [633, 226] on span "All" at bounding box center [635, 226] width 11 height 11
click at [825, 601] on span at bounding box center [823, 594] width 86 height 23
click at [859, 274] on icon at bounding box center [860, 275] width 11 height 11
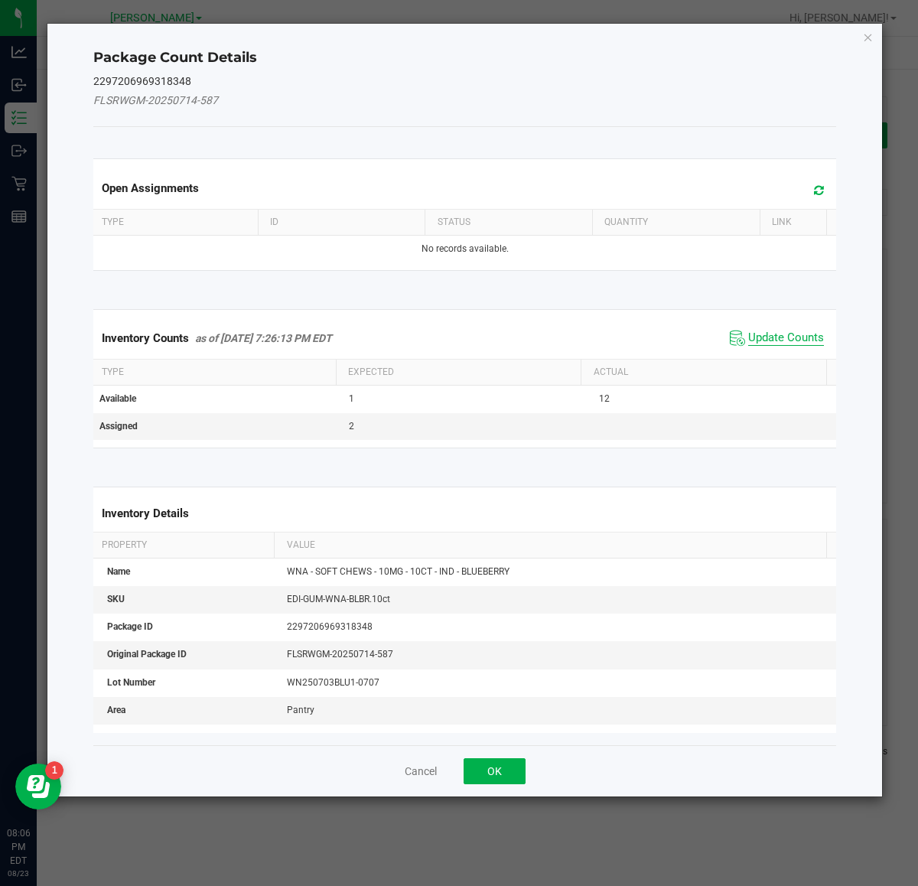
click at [748, 337] on span "Update Counts" at bounding box center [786, 338] width 76 height 15
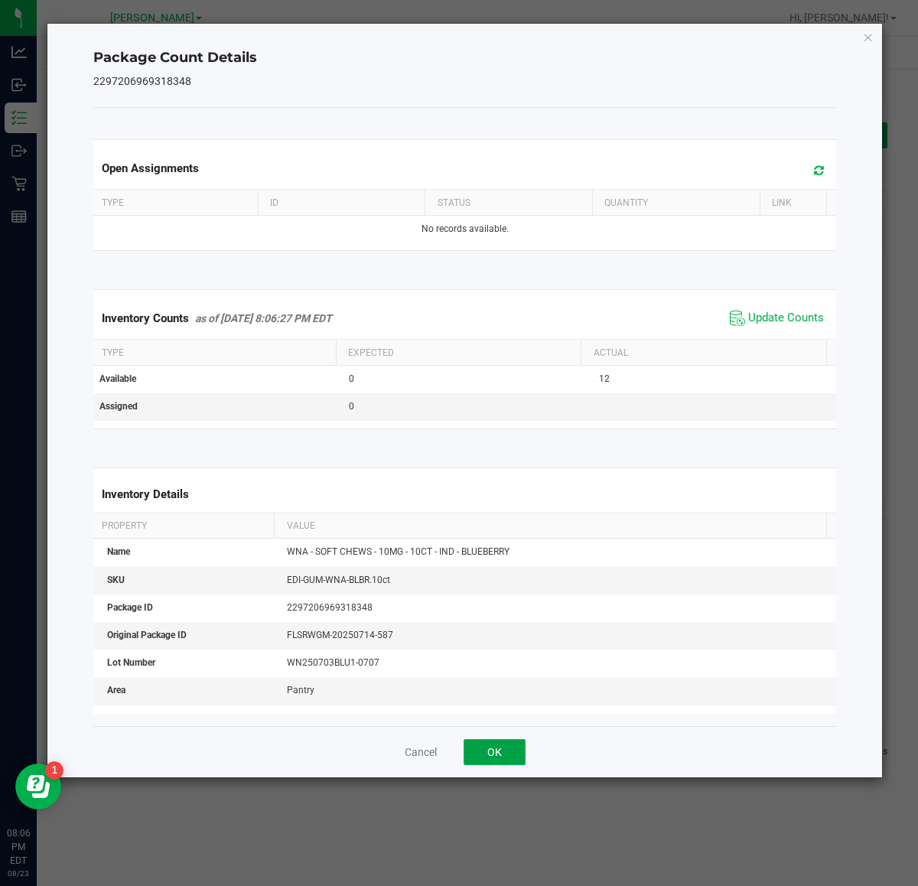
click at [497, 754] on button "OK" at bounding box center [495, 752] width 62 height 26
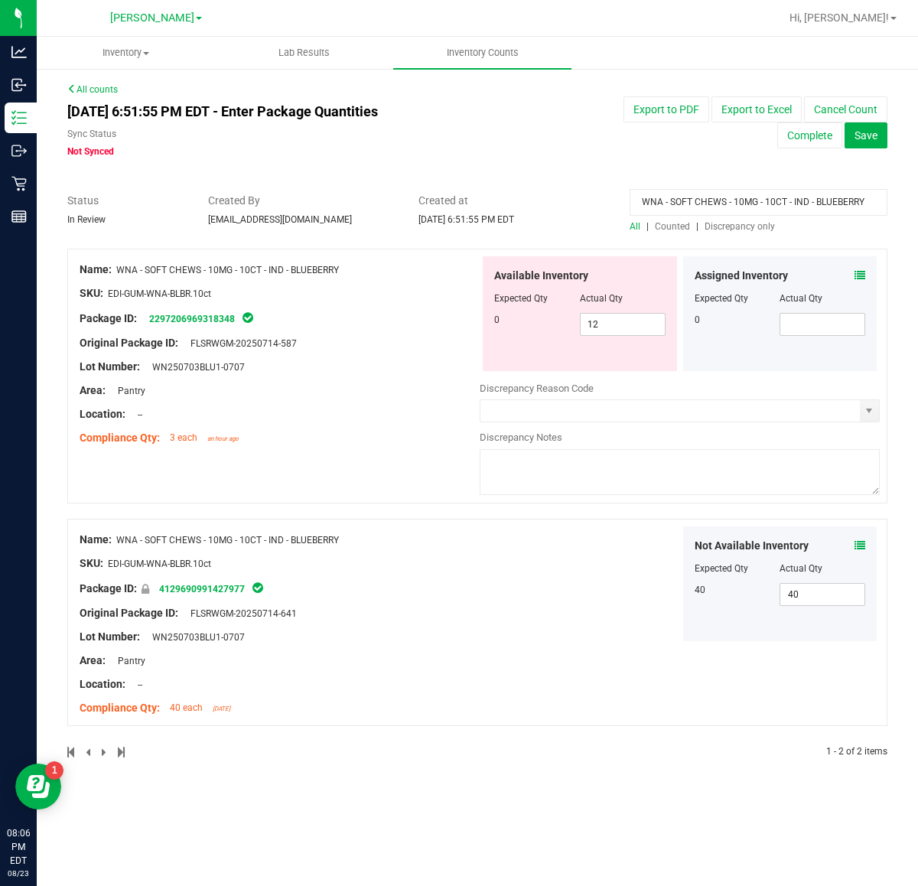
click at [863, 547] on icon at bounding box center [860, 545] width 11 height 11
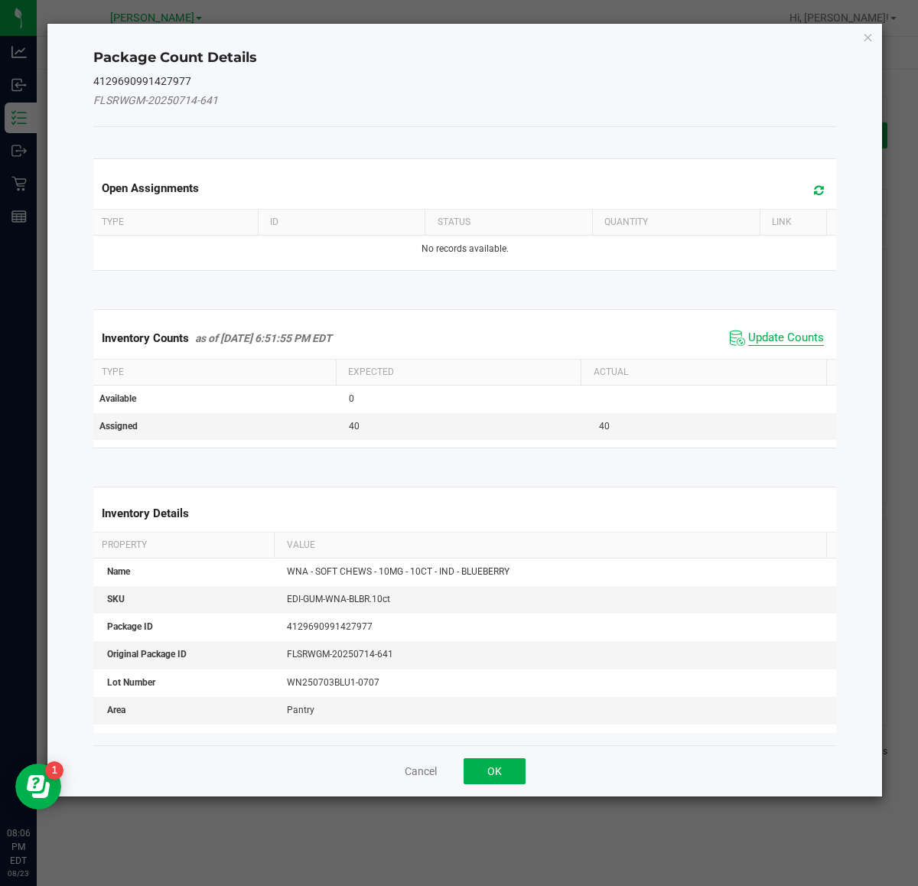
click at [762, 337] on span "Update Counts" at bounding box center [786, 338] width 76 height 15
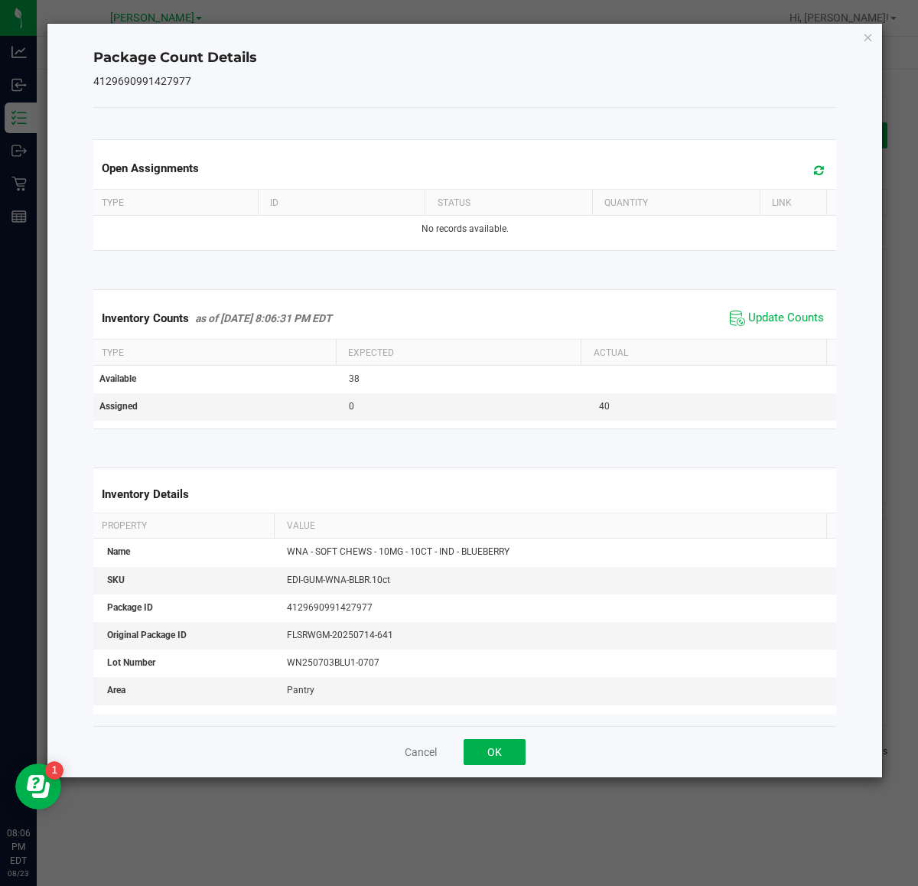
click at [479, 767] on div "Cancel OK" at bounding box center [465, 751] width 744 height 51
click at [511, 752] on button "OK" at bounding box center [495, 752] width 62 height 26
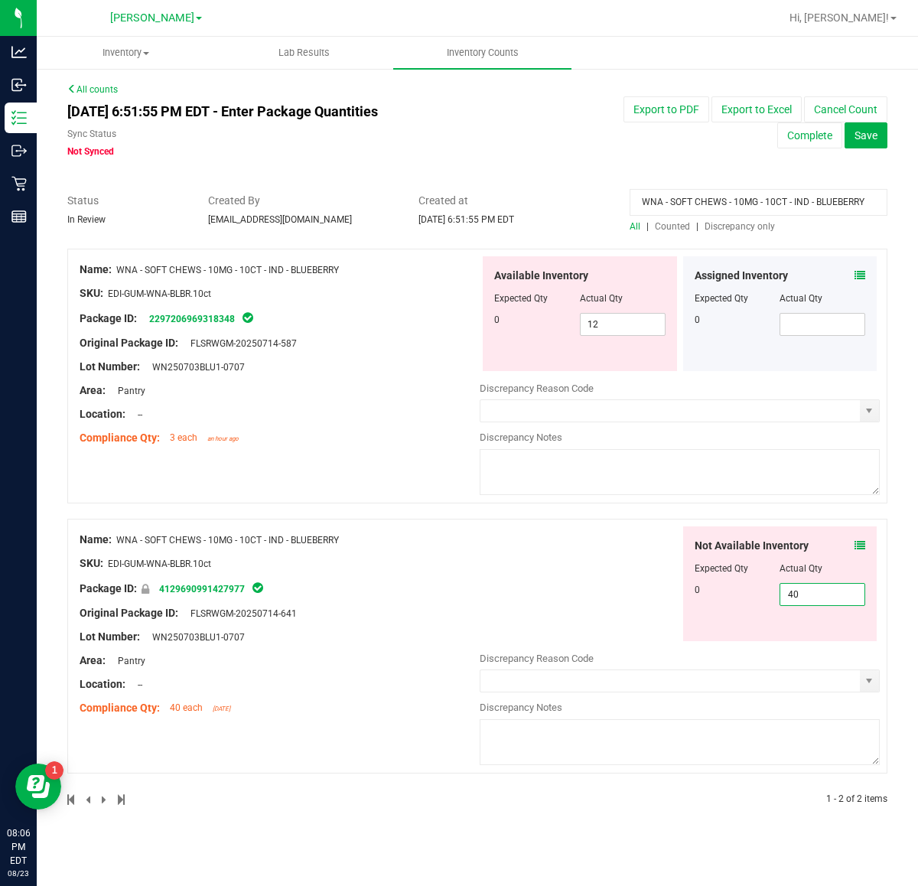
drag, startPoint x: 848, startPoint y: 604, endPoint x: 737, endPoint y: 610, distance: 111.1
click at [737, 610] on div "Not Available Inventory Expected Qty Actual Qty 0 40 40" at bounding box center [780, 583] width 194 height 115
type input "38"
click at [648, 325] on input "12" at bounding box center [623, 324] width 84 height 21
type input "38"
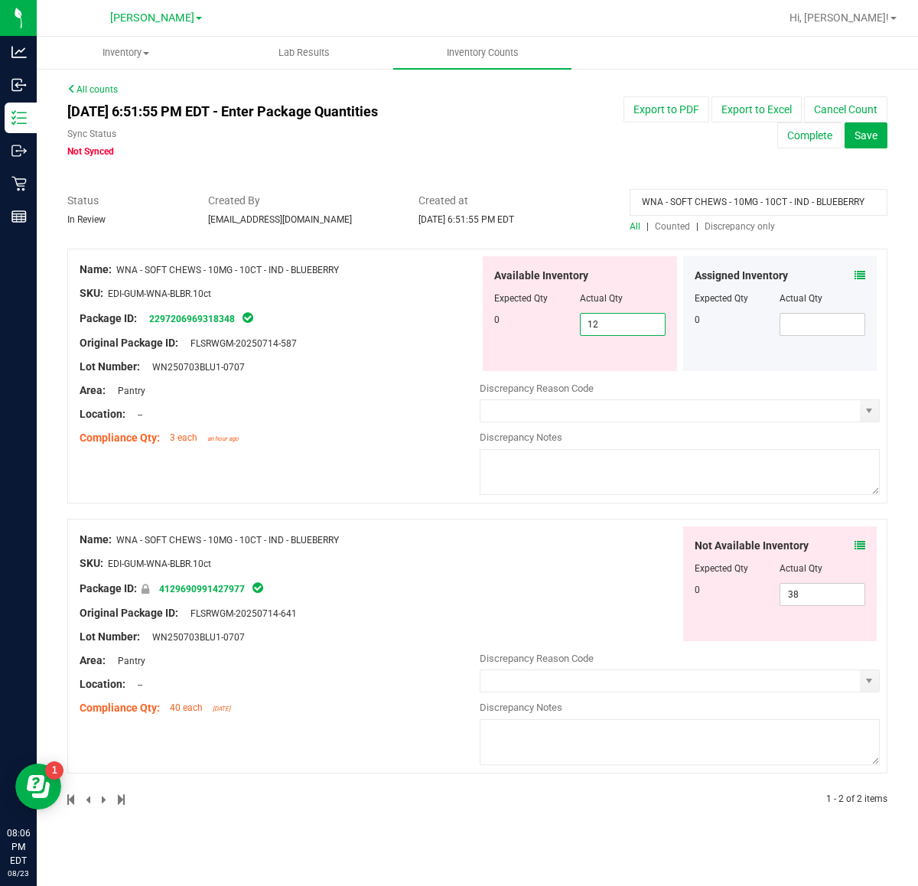
type input "1"
type input "0"
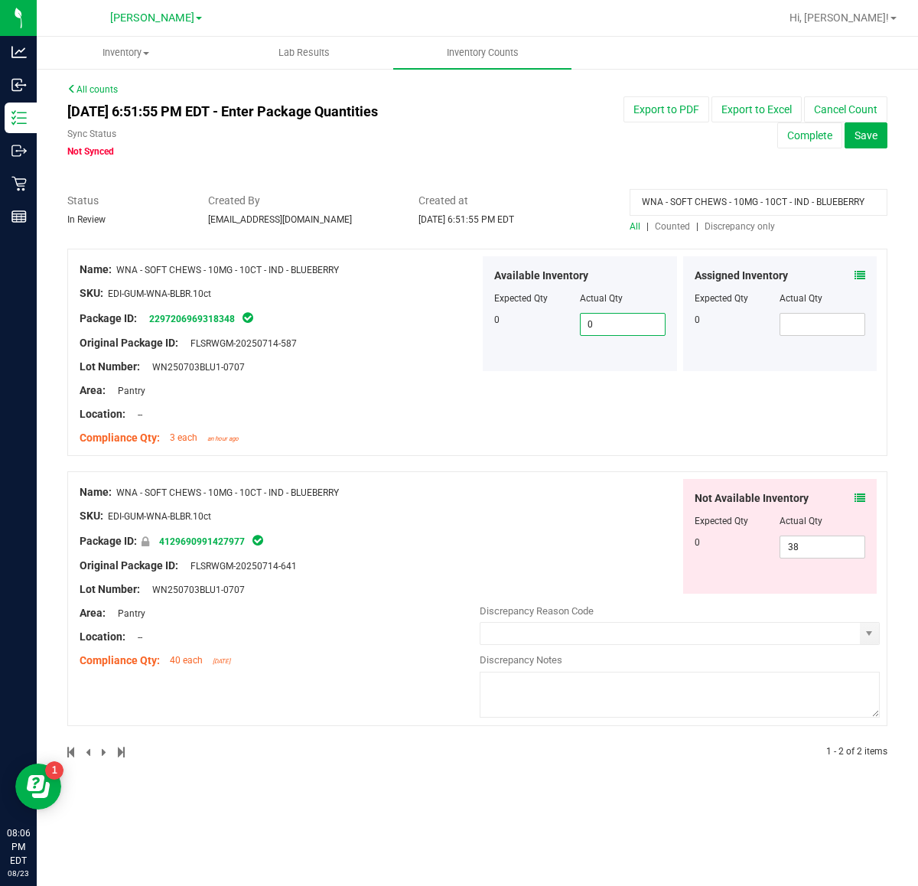
click at [848, 213] on input "WNA - SOFT CHEWS - 10MG - 10CT - IND - BLUEBERRY" at bounding box center [759, 202] width 258 height 27
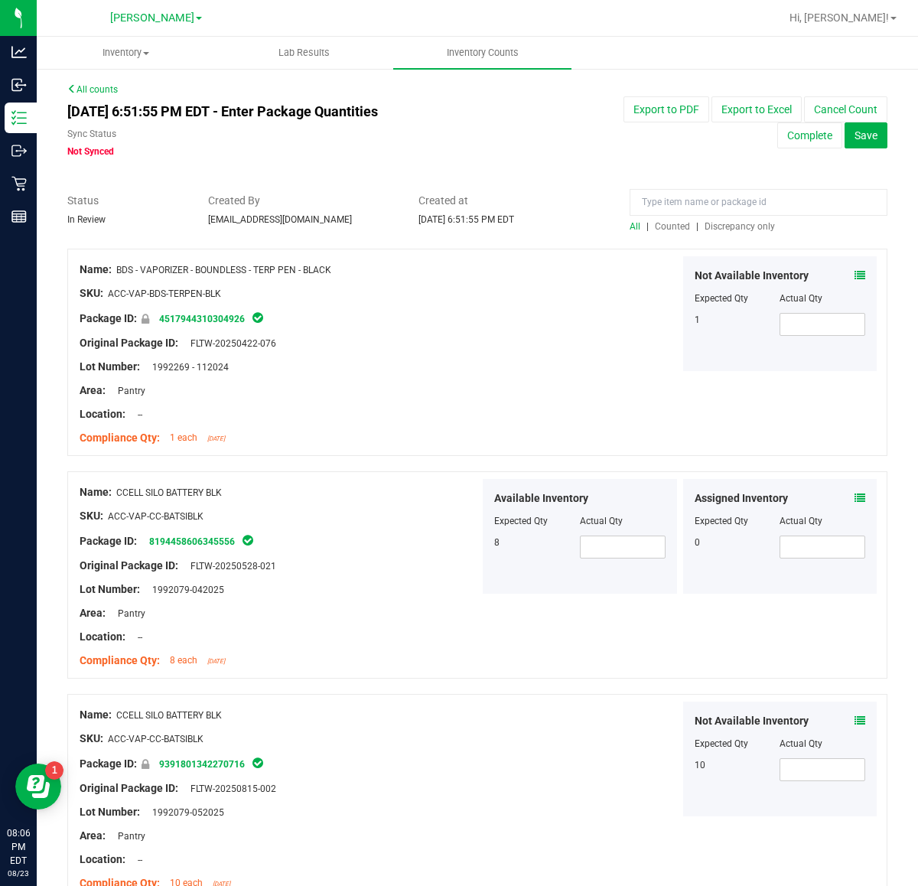
click at [721, 230] on span "Discrepancy only" at bounding box center [740, 226] width 70 height 11
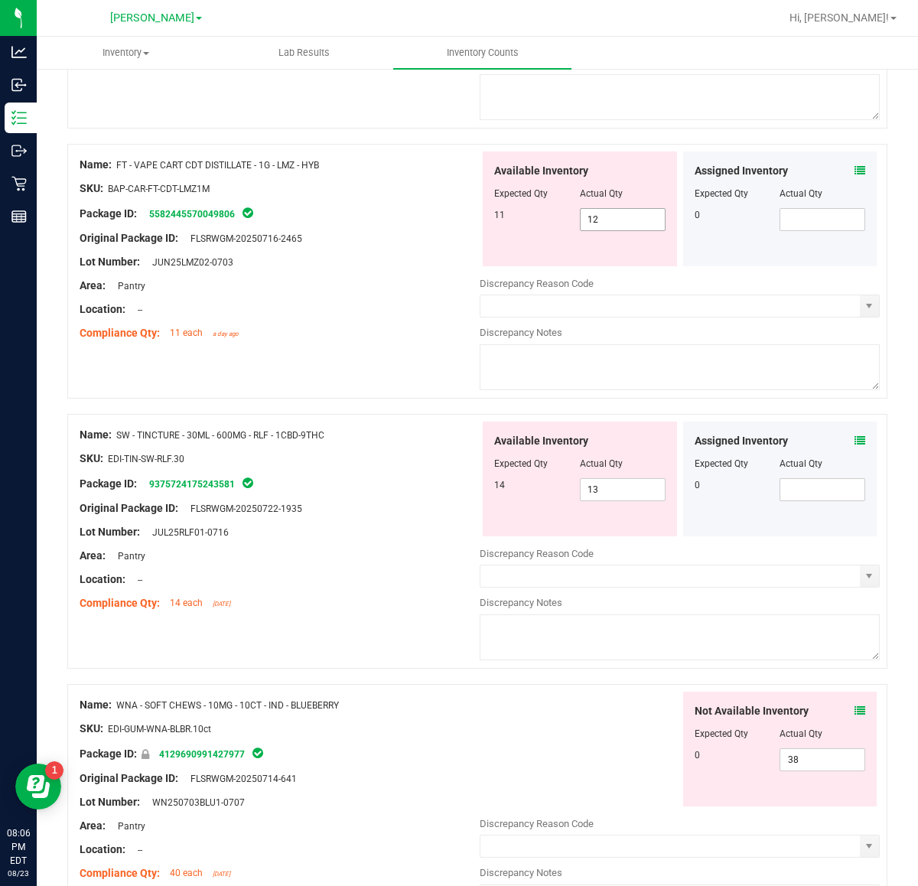
scroll to position [669, 0]
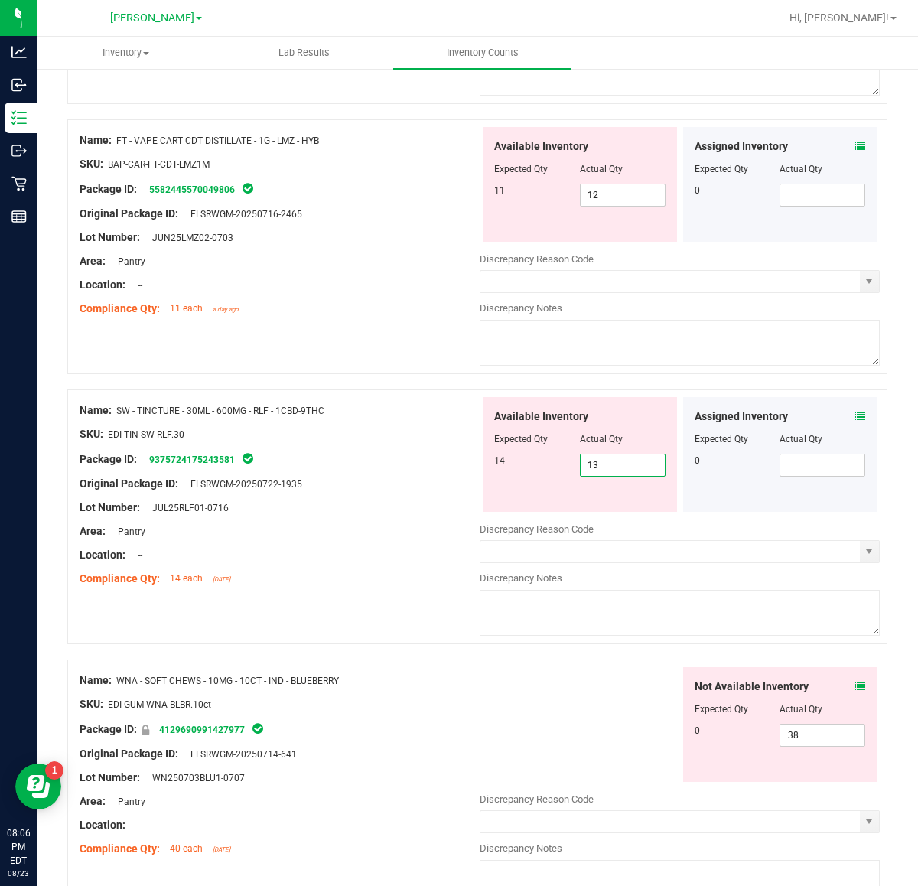
click at [624, 464] on span "13 13" at bounding box center [623, 465] width 86 height 23
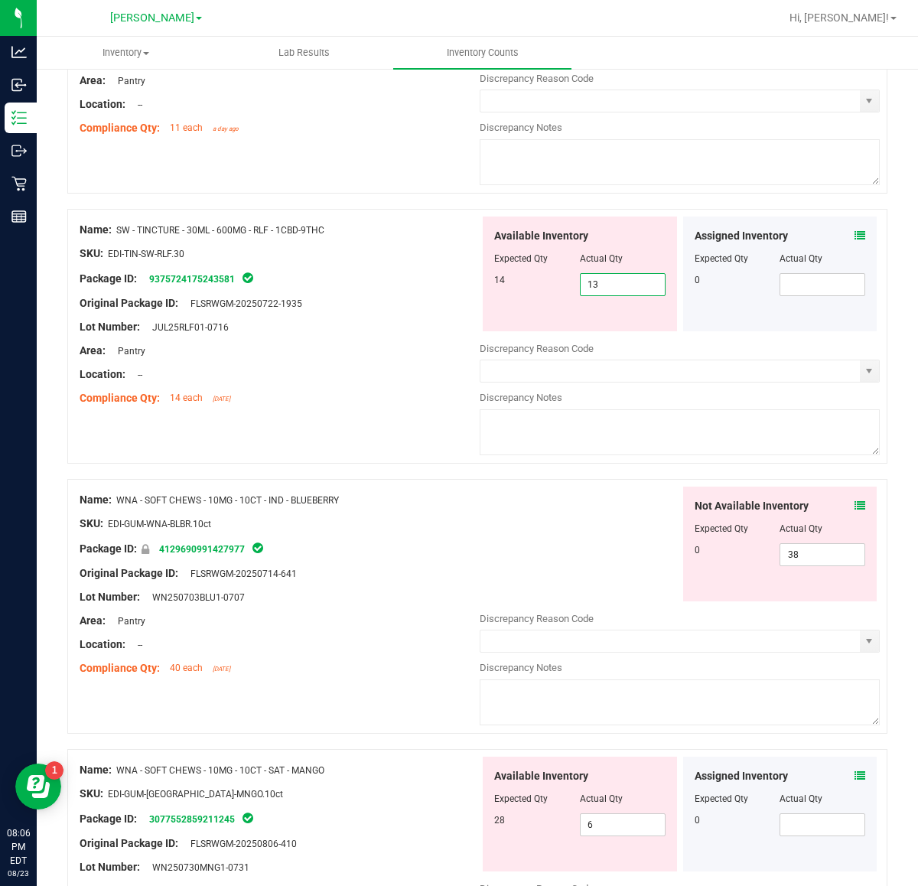
scroll to position [861, 0]
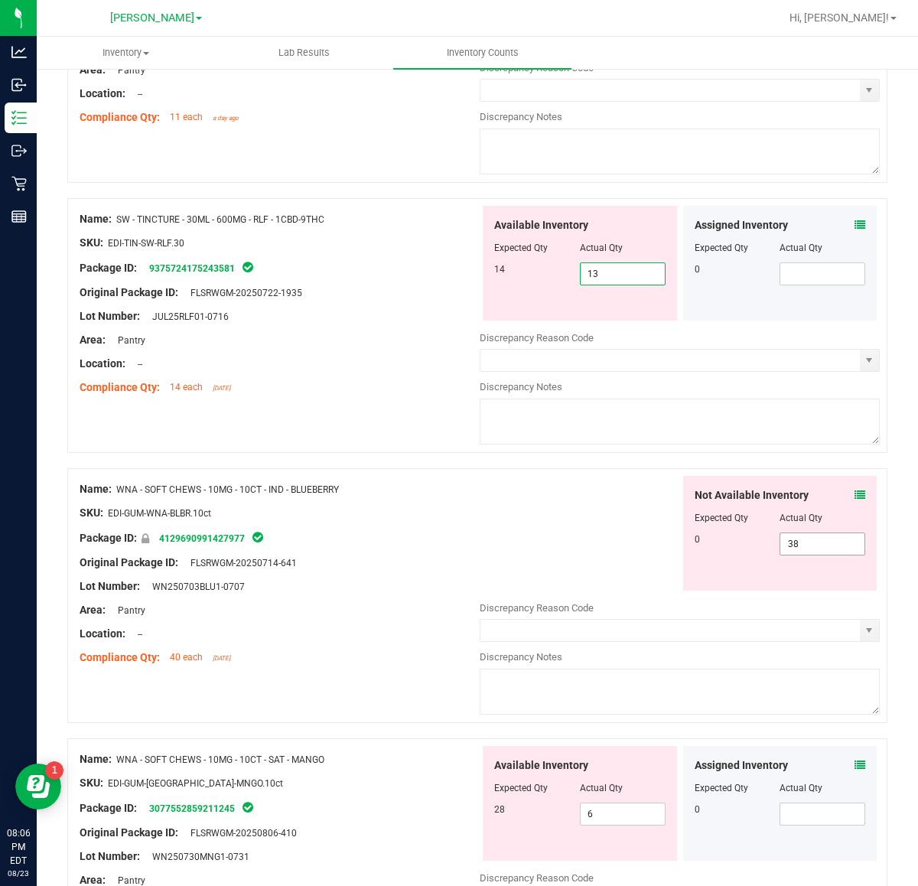
click at [802, 551] on span "38 38" at bounding box center [823, 543] width 86 height 23
type input "3"
type input "0"
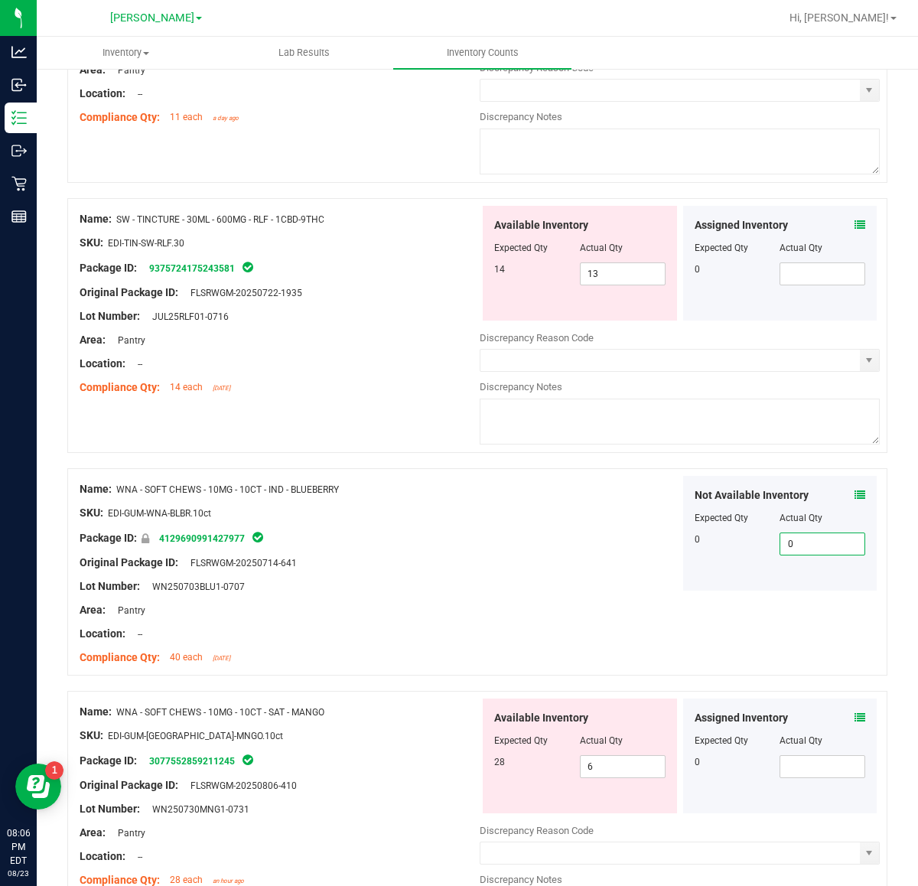
click at [533, 541] on div "Not Available Inventory Expected Qty Actual Qty 0 0 0" at bounding box center [680, 533] width 400 height 115
drag, startPoint x: 360, startPoint y: 495, endPoint x: 121, endPoint y: 495, distance: 239.5
click at [121, 495] on div "Name: WNA - SOFT CHEWS - 10MG - 10CT - IND - BLUEBERRY" at bounding box center [280, 489] width 400 height 16
copy span "WNA - SOFT CHEWS - 10MG - 10CT - IND - BLUEBERRY"
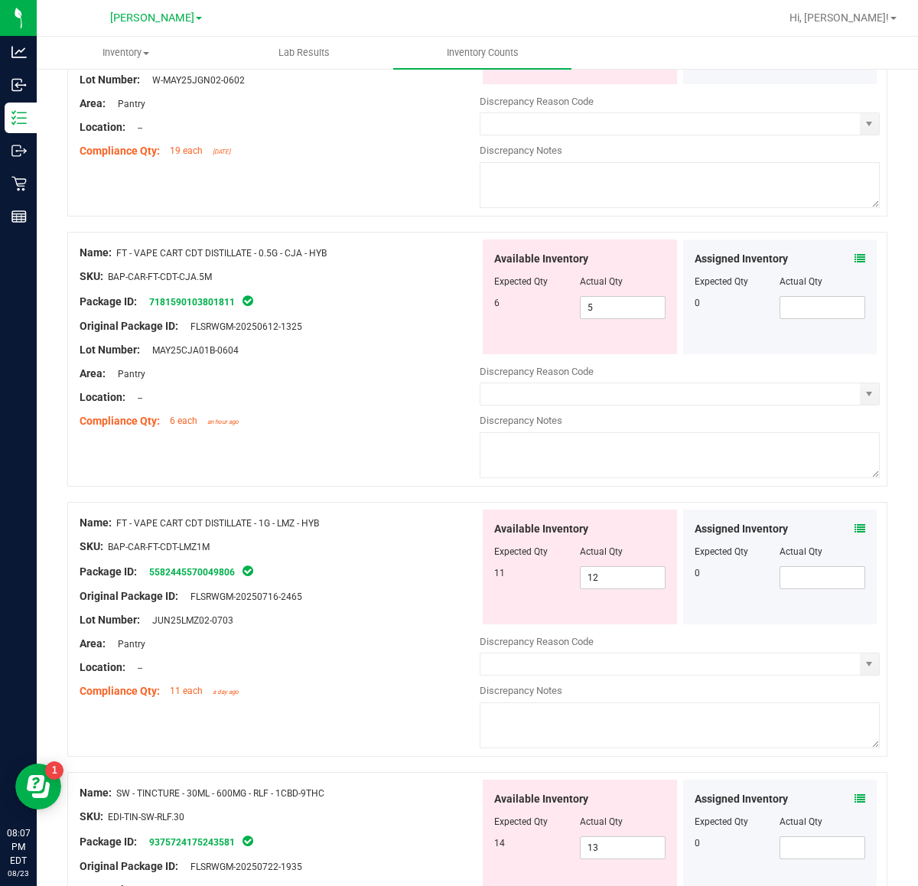
scroll to position [0, 0]
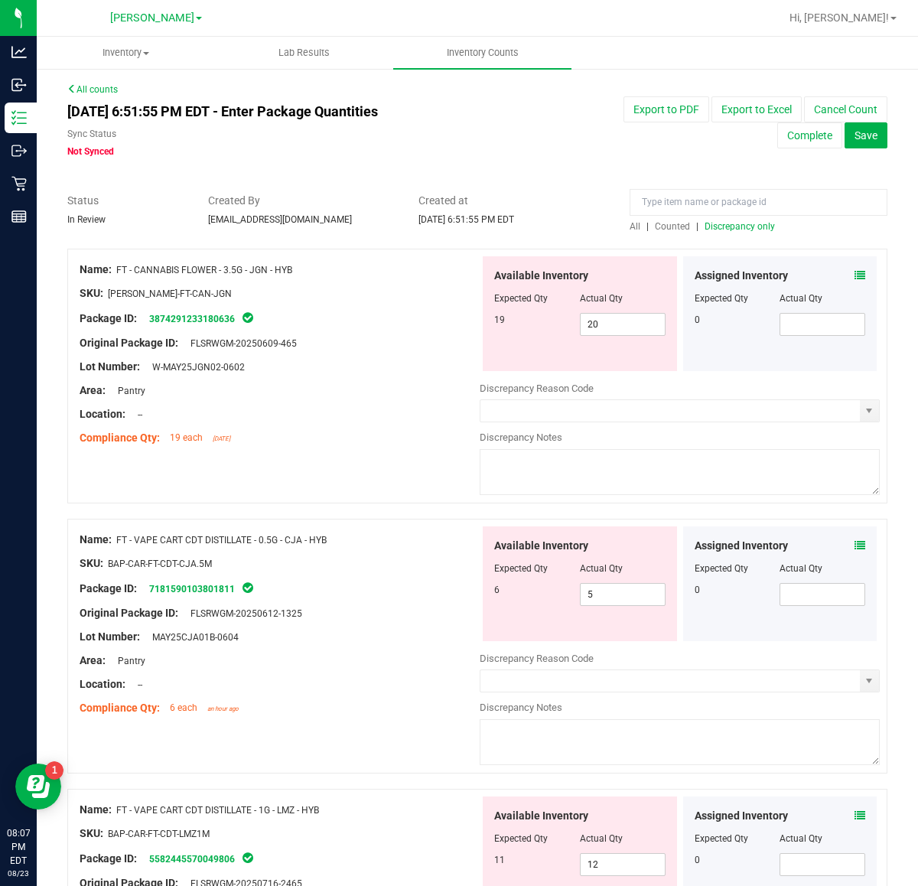
click at [630, 223] on span "All" at bounding box center [635, 226] width 11 height 11
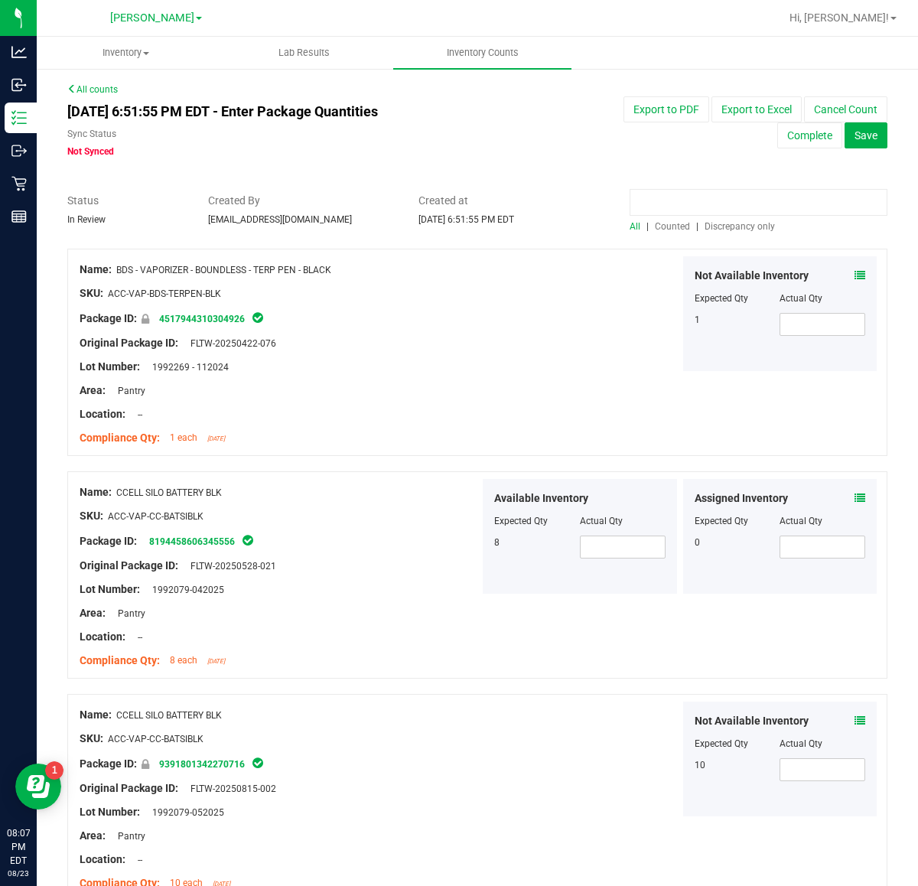
click at [702, 196] on input at bounding box center [759, 202] width 258 height 27
paste input "WNA - SOFT CHEWS - 10MG - 10CT - IND - BLUEBERRY"
type input "WNA - SOFT CHEWS - 10MG - 10CT - IND - BLUEBERRY"
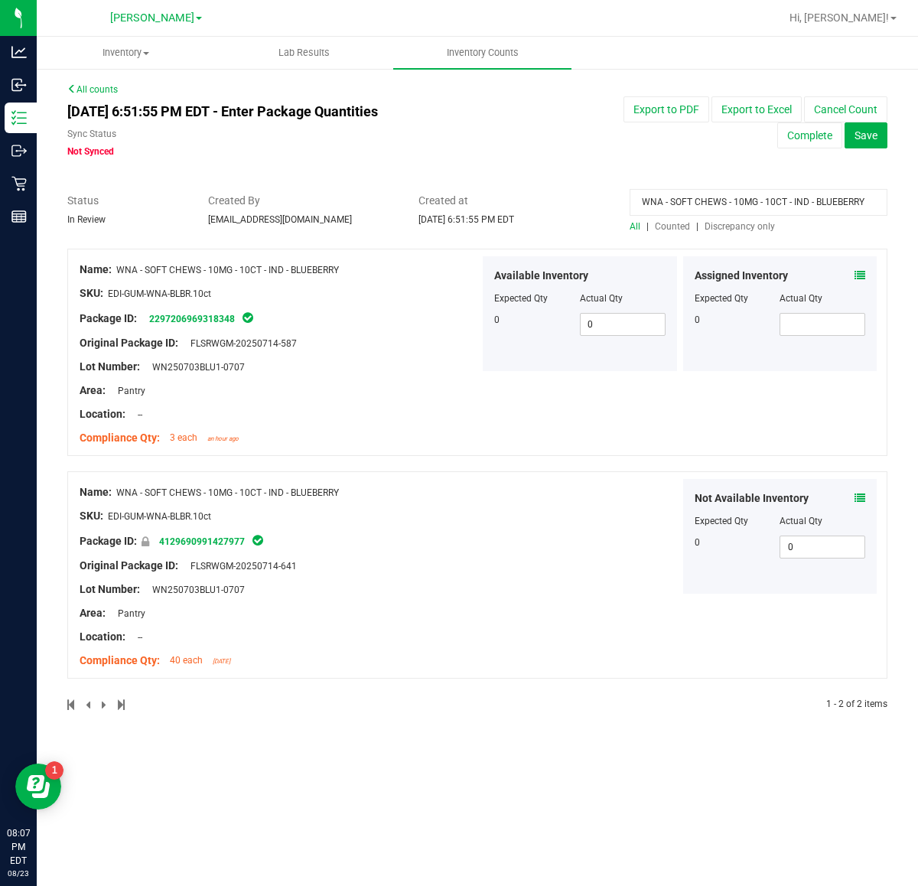
click at [855, 502] on icon at bounding box center [860, 498] width 11 height 11
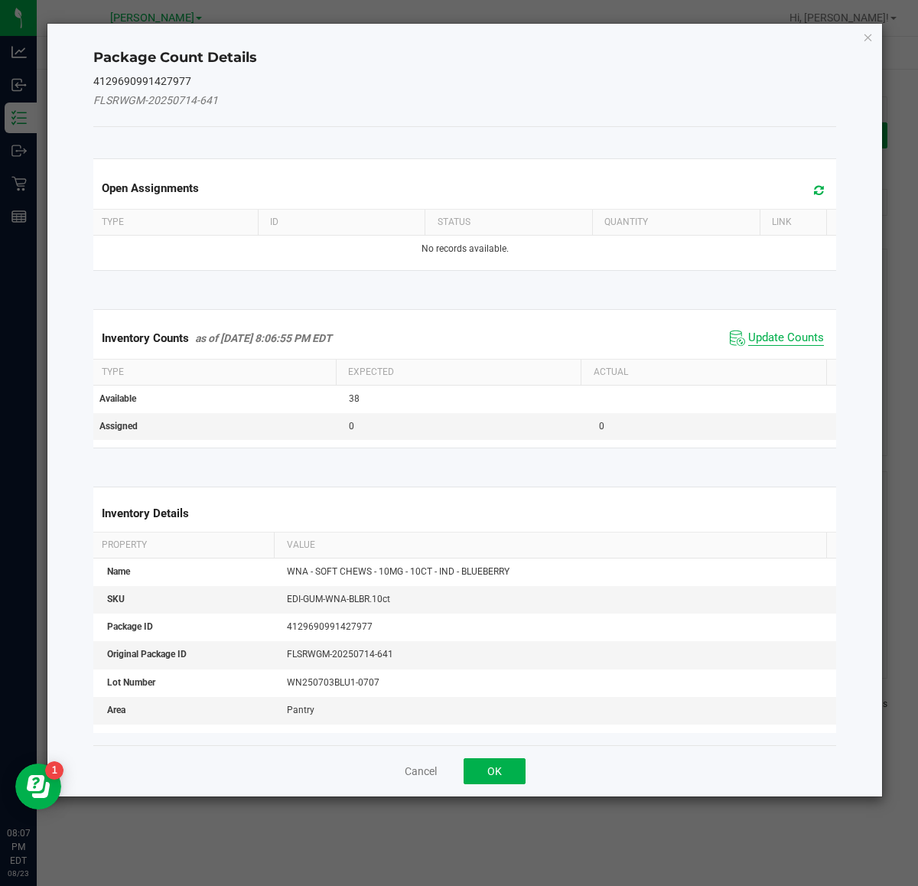
click at [779, 342] on span "Update Counts" at bounding box center [786, 338] width 76 height 15
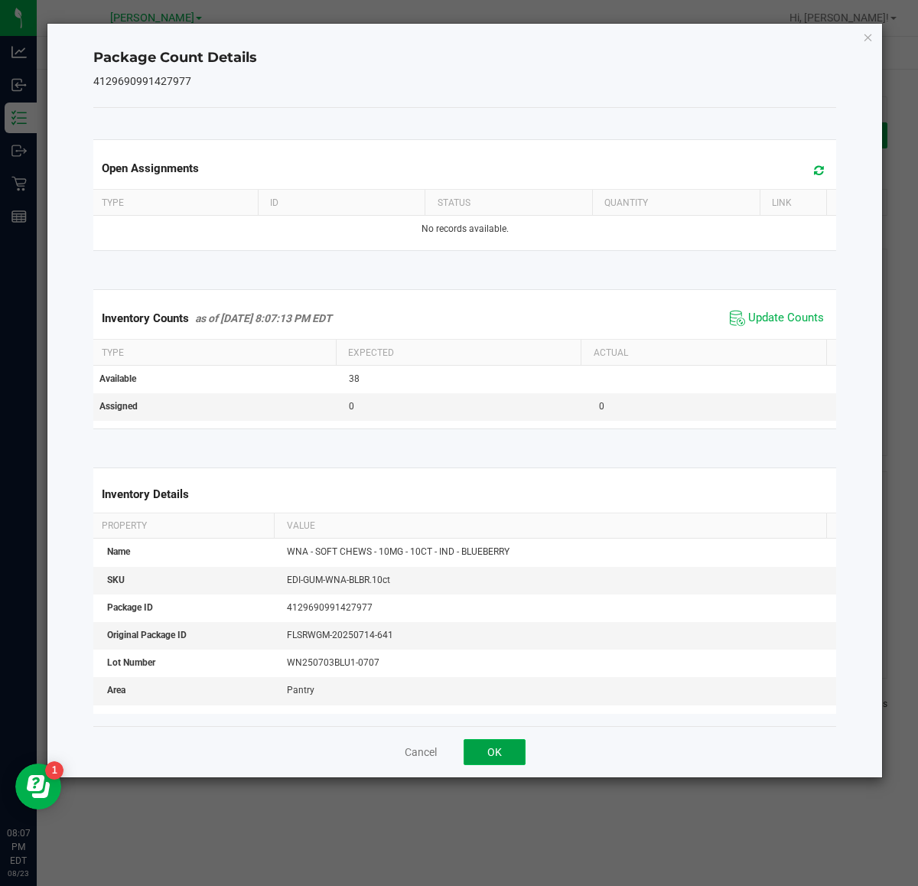
click at [510, 746] on button "OK" at bounding box center [495, 752] width 62 height 26
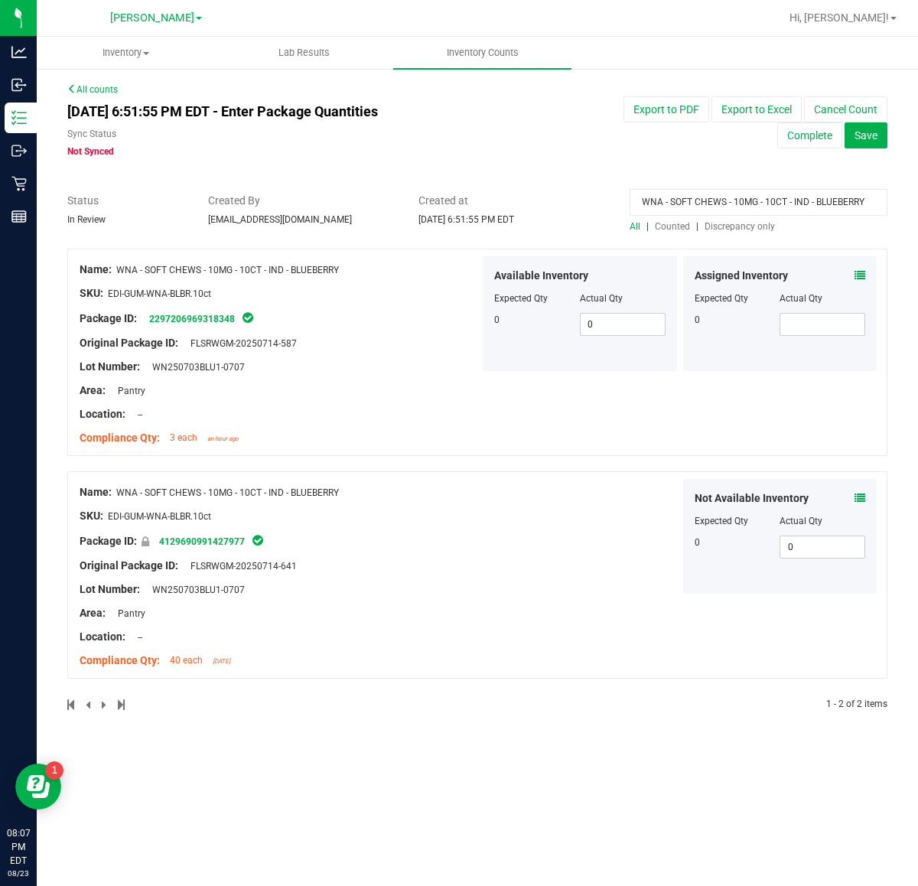
click at [597, 564] on div "Not Available Inventory Expected Qty Actual Qty 0 0 0" at bounding box center [680, 536] width 400 height 115
click at [862, 493] on icon at bounding box center [860, 498] width 11 height 11
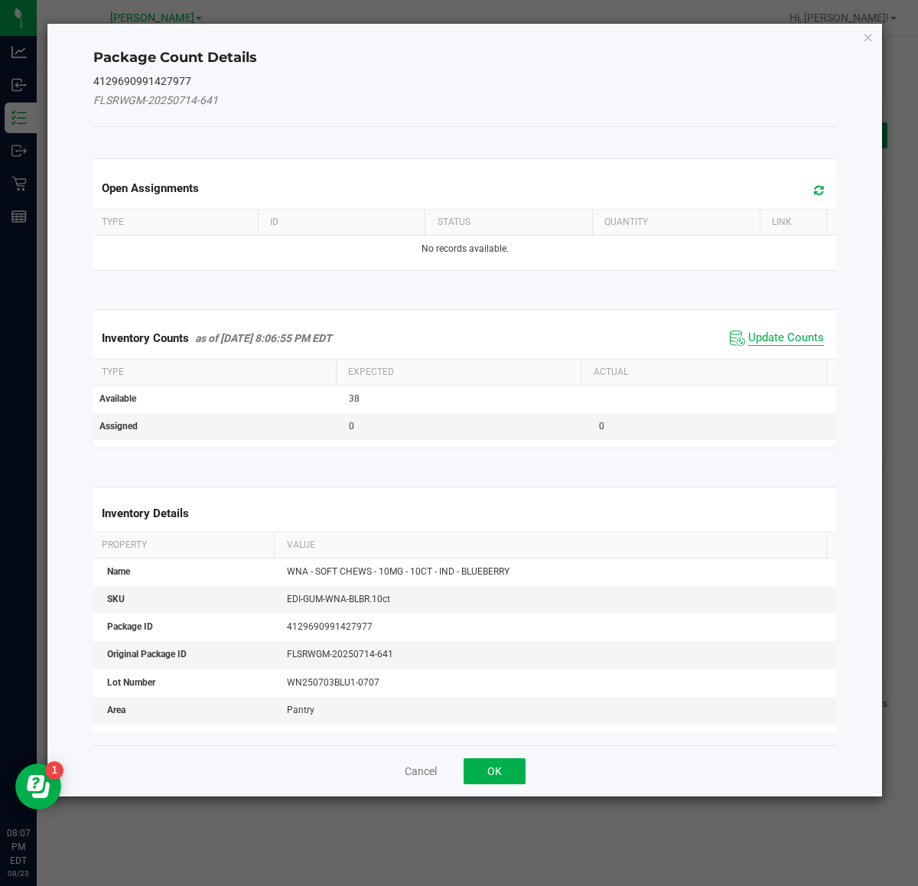
click at [765, 335] on span "Update Counts" at bounding box center [786, 338] width 76 height 15
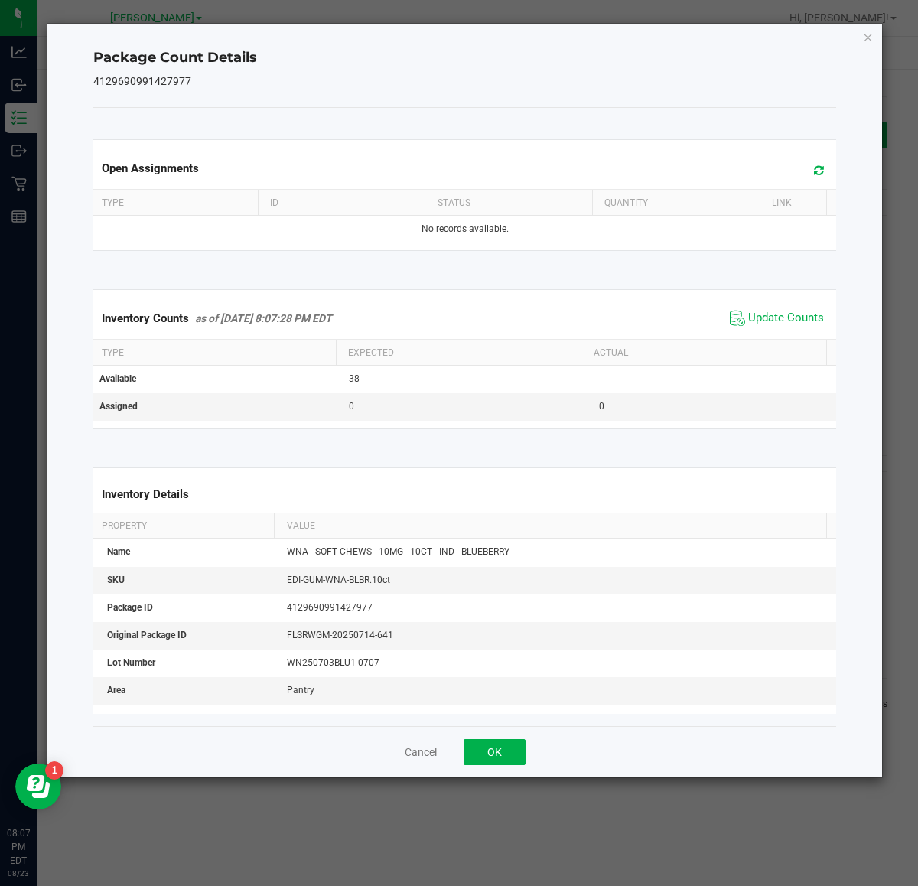
click at [494, 738] on div "Cancel OK" at bounding box center [465, 751] width 744 height 51
click at [500, 765] on button "OK" at bounding box center [495, 752] width 62 height 26
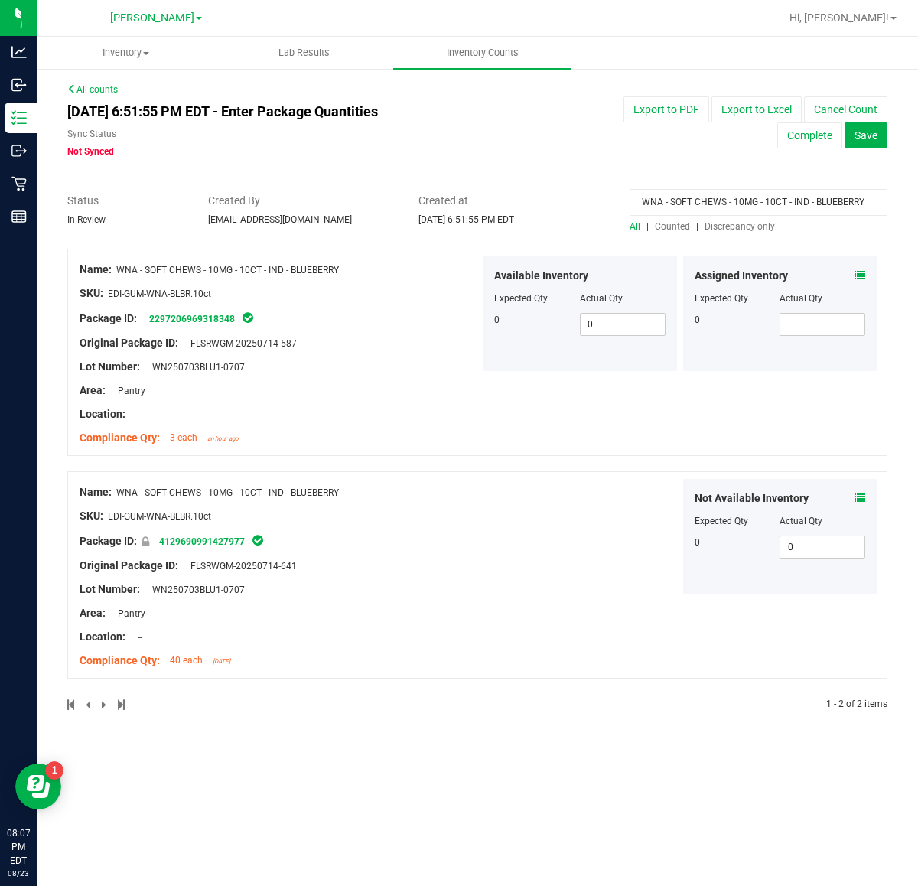
click at [536, 572] on div "Not Available Inventory Expected Qty Actual Qty 0 0 0" at bounding box center [680, 536] width 400 height 115
drag, startPoint x: 863, startPoint y: 197, endPoint x: 627, endPoint y: 197, distance: 235.6
click at [627, 197] on div "WNA - SOFT CHEWS - 10MG - 10CT - IND - BLUEBERRY All | Counted | Discrepancy on…" at bounding box center [758, 213] width 281 height 41
click at [747, 226] on span "Discrepancy only" at bounding box center [740, 226] width 70 height 11
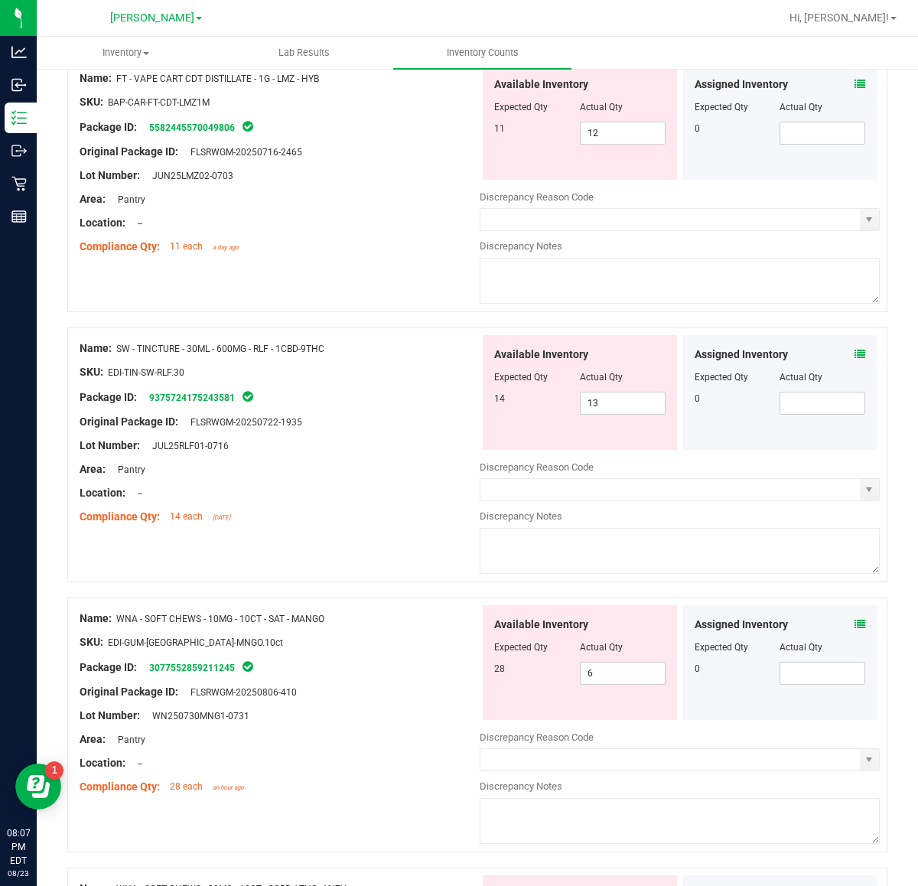
scroll to position [765, 0]
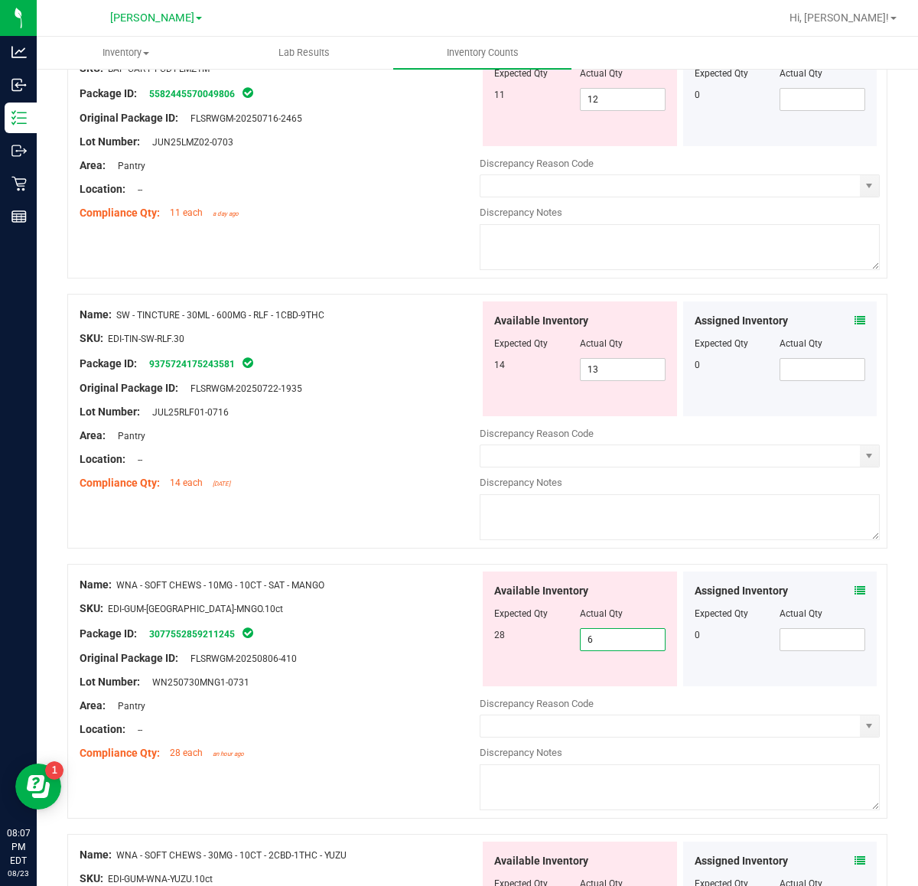
click at [630, 646] on span "6 6" at bounding box center [623, 639] width 86 height 23
type input "28"
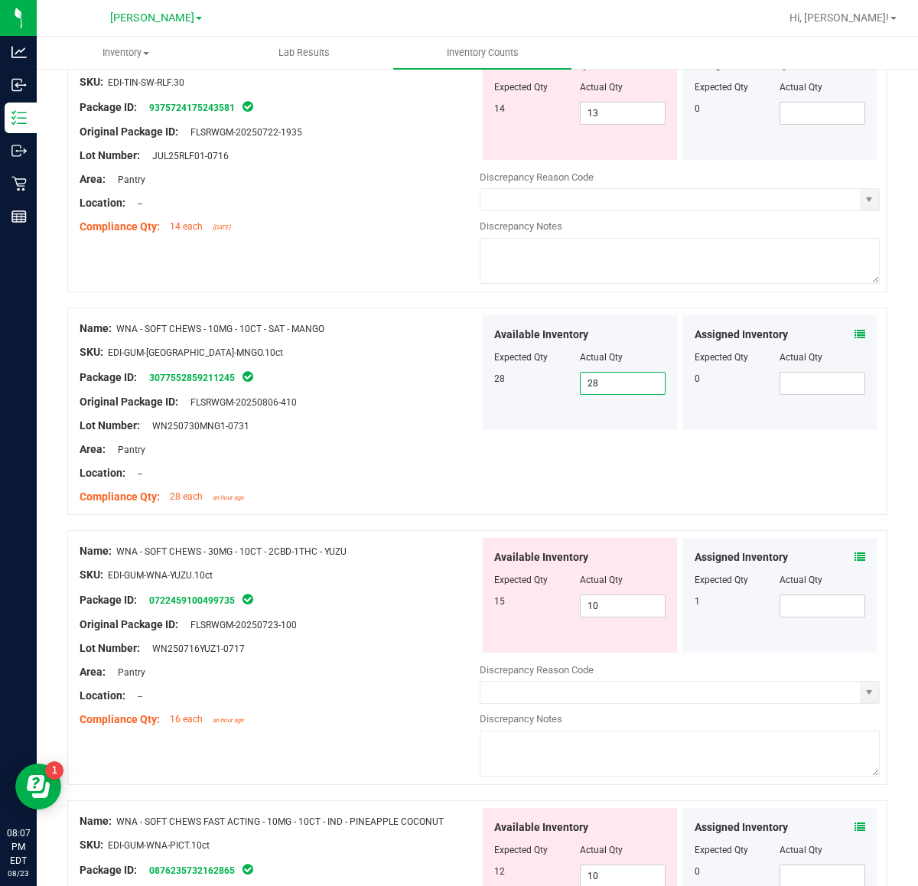
scroll to position [1022, 0]
click at [640, 610] on input "10" at bounding box center [623, 604] width 84 height 21
click at [827, 545] on div "Assigned Inventory Expected Qty Actual Qty 1" at bounding box center [780, 594] width 194 height 115
click at [855, 562] on icon at bounding box center [860, 556] width 11 height 11
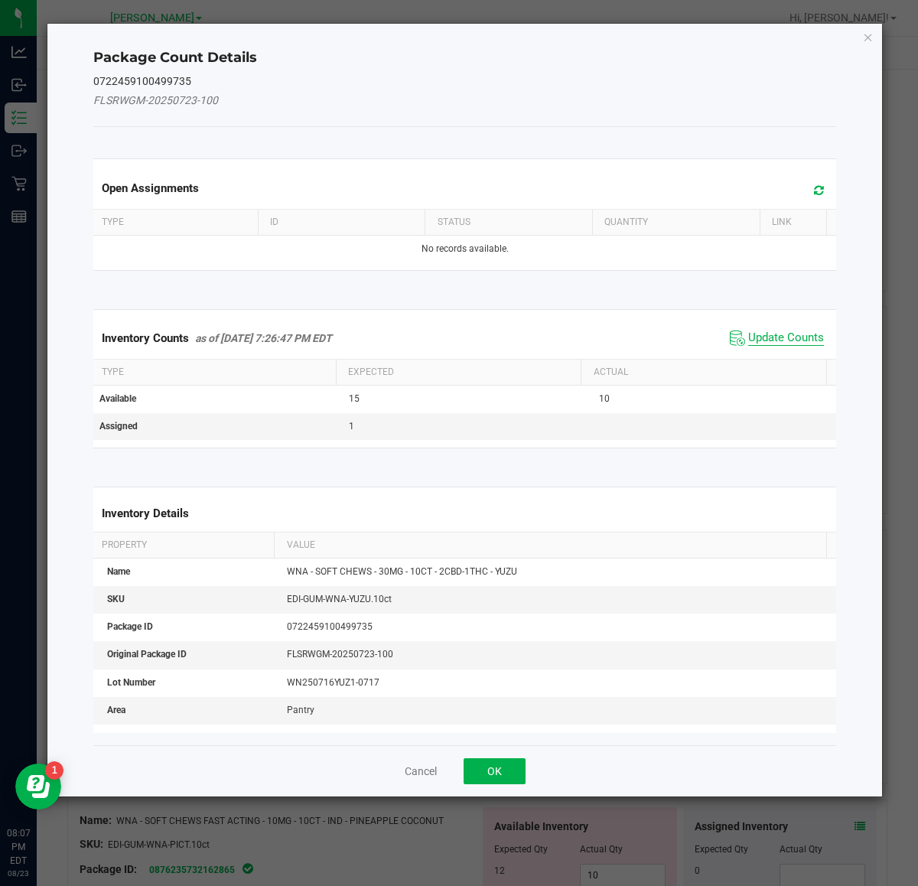
click at [779, 340] on span "Update Counts" at bounding box center [786, 338] width 76 height 15
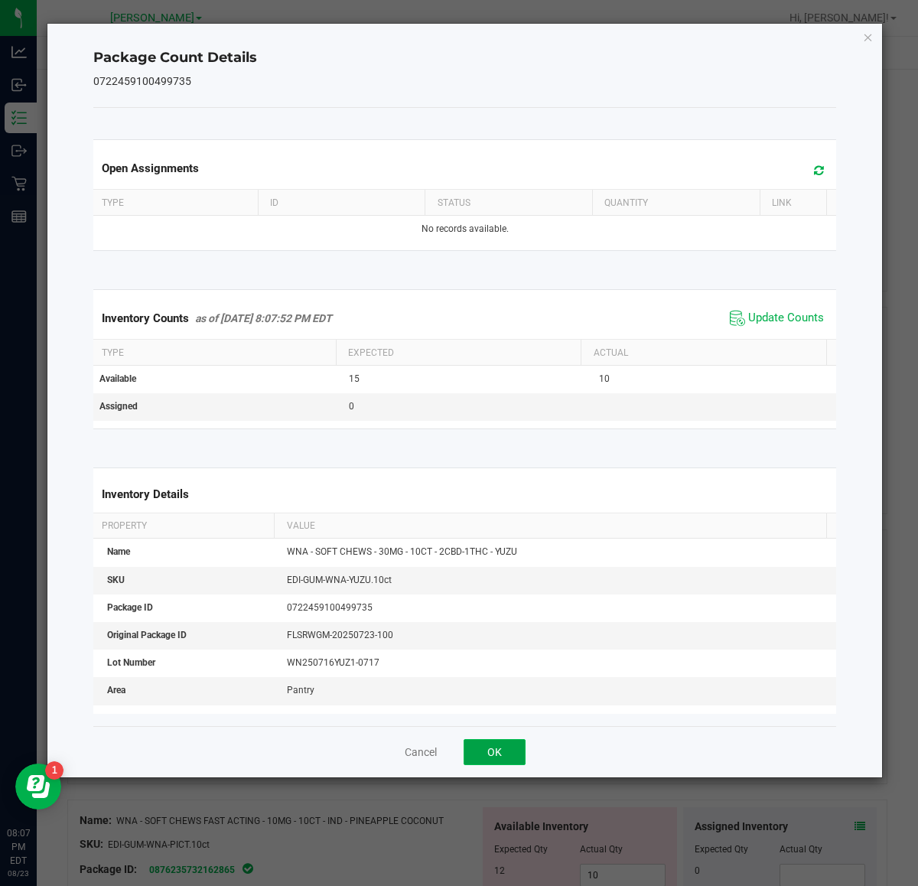
click at [513, 751] on button "OK" at bounding box center [495, 752] width 62 height 26
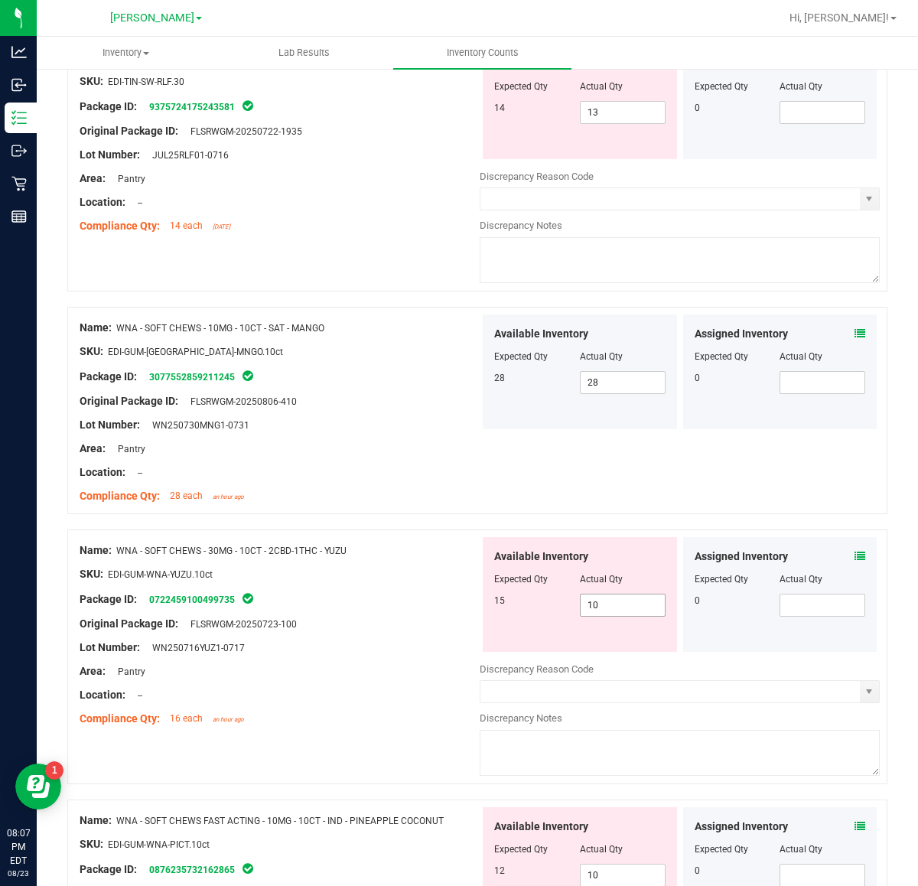
click at [639, 611] on input "10" at bounding box center [623, 604] width 84 height 21
type input "15"
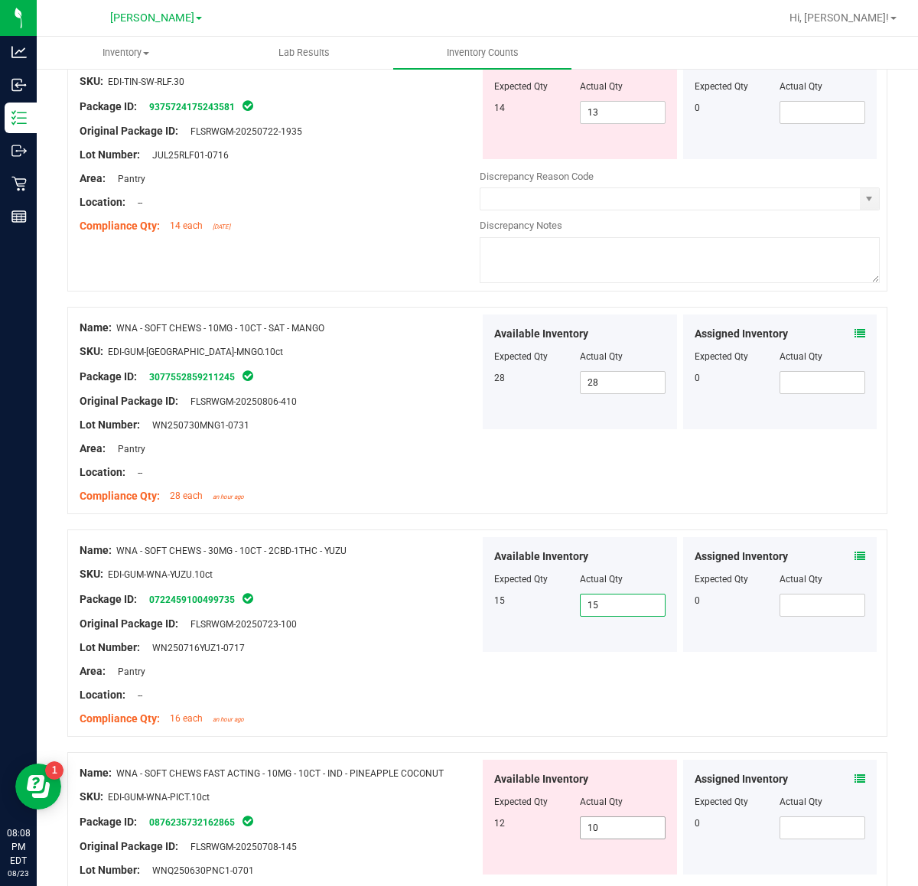
click at [622, 832] on input "10" at bounding box center [623, 827] width 84 height 21
type input "12"
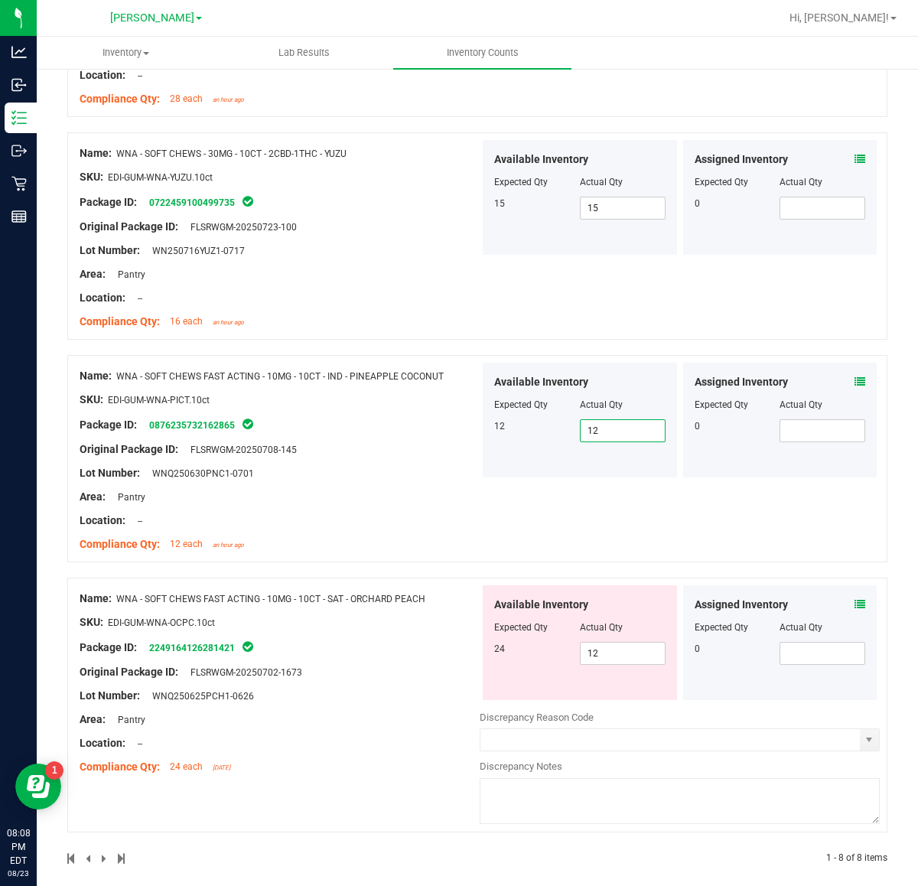
scroll to position [1431, 0]
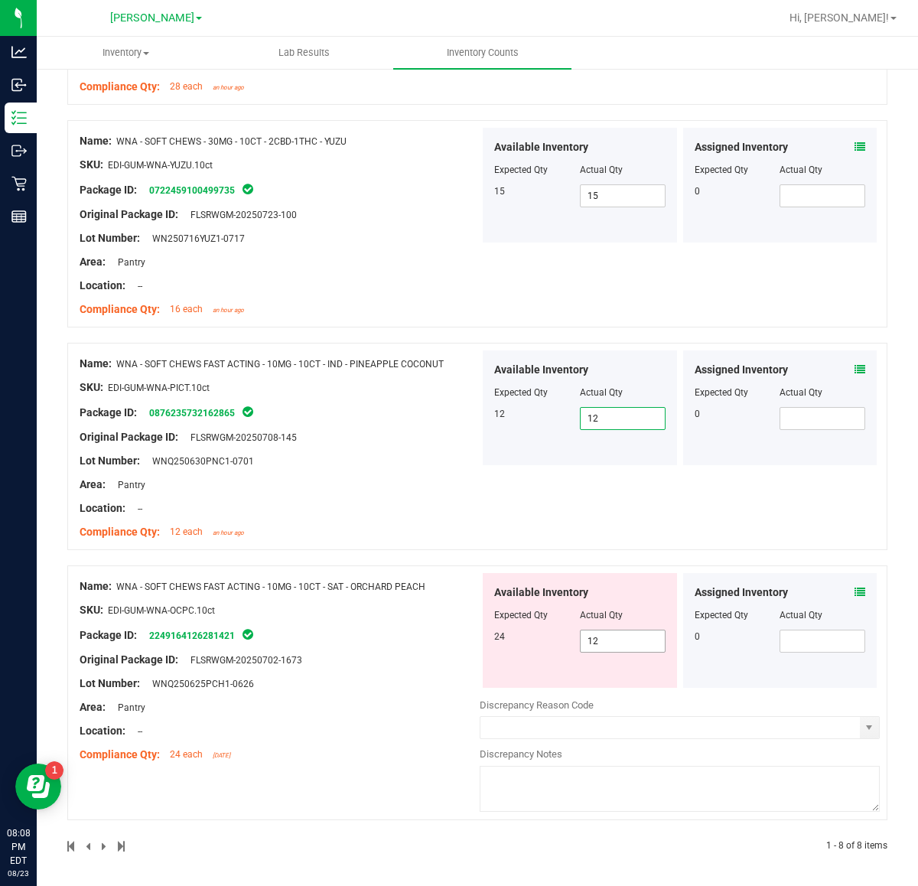
click at [631, 647] on input "12" at bounding box center [623, 640] width 84 height 21
type input "1"
type input "24"
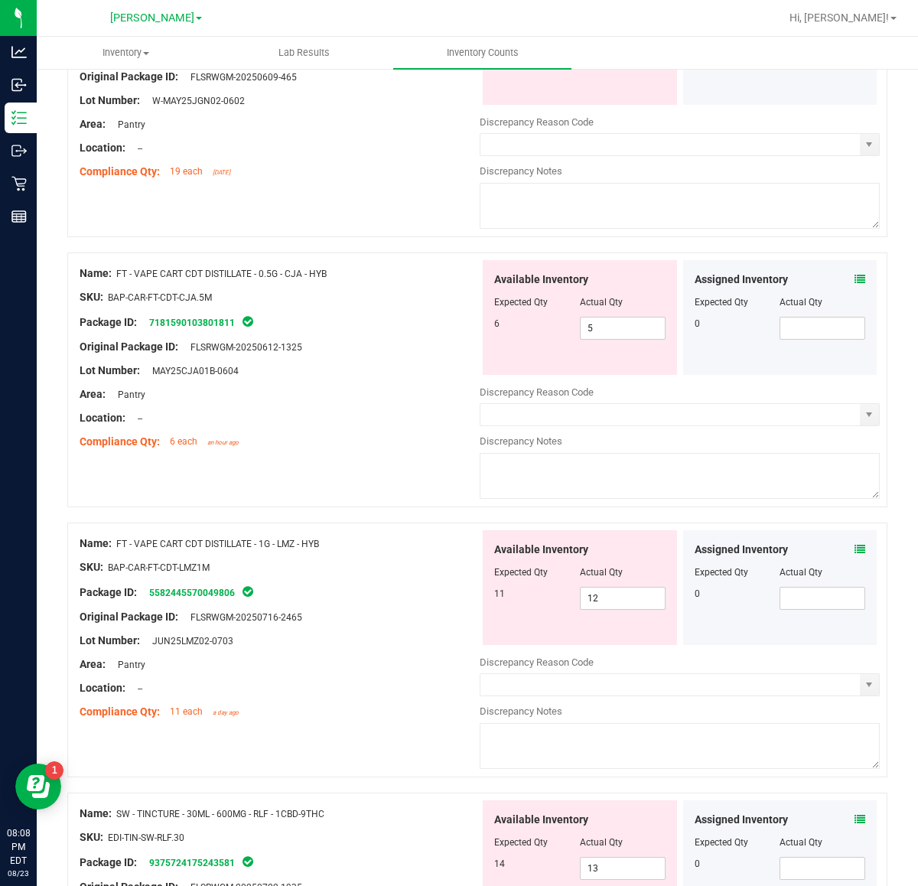
scroll to position [0, 0]
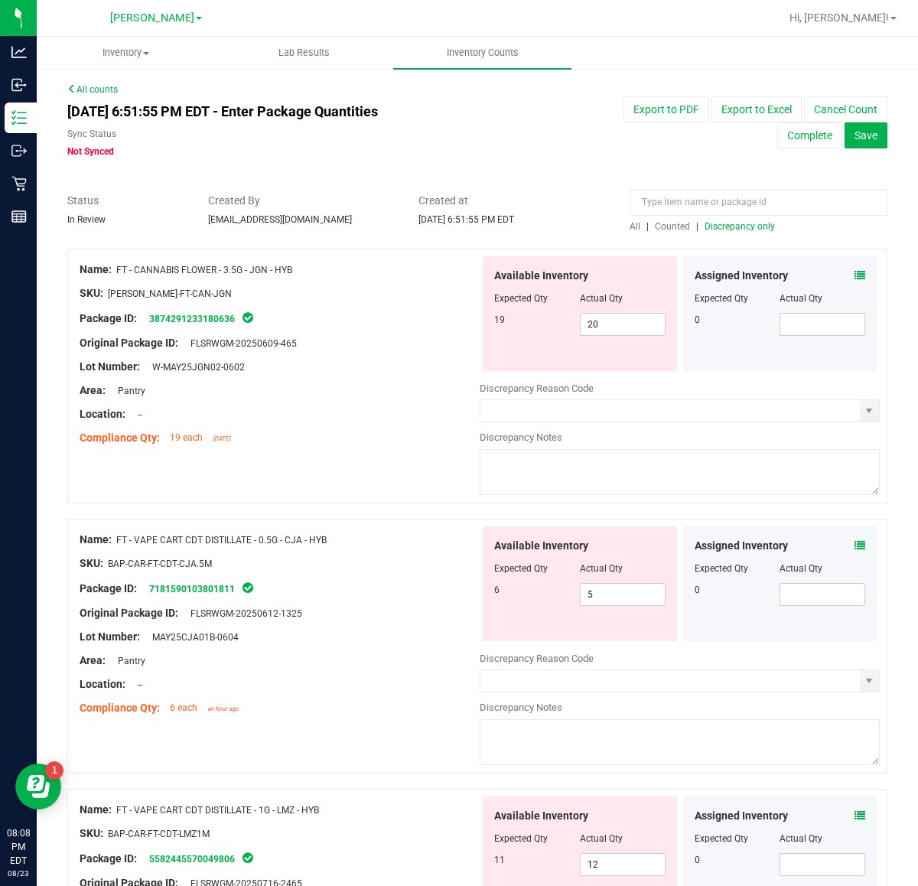
click at [746, 226] on span "Discrepancy only" at bounding box center [740, 226] width 70 height 11
click at [404, 346] on div "Original Package ID: FLSRWGM-20250609-465" at bounding box center [280, 343] width 400 height 16
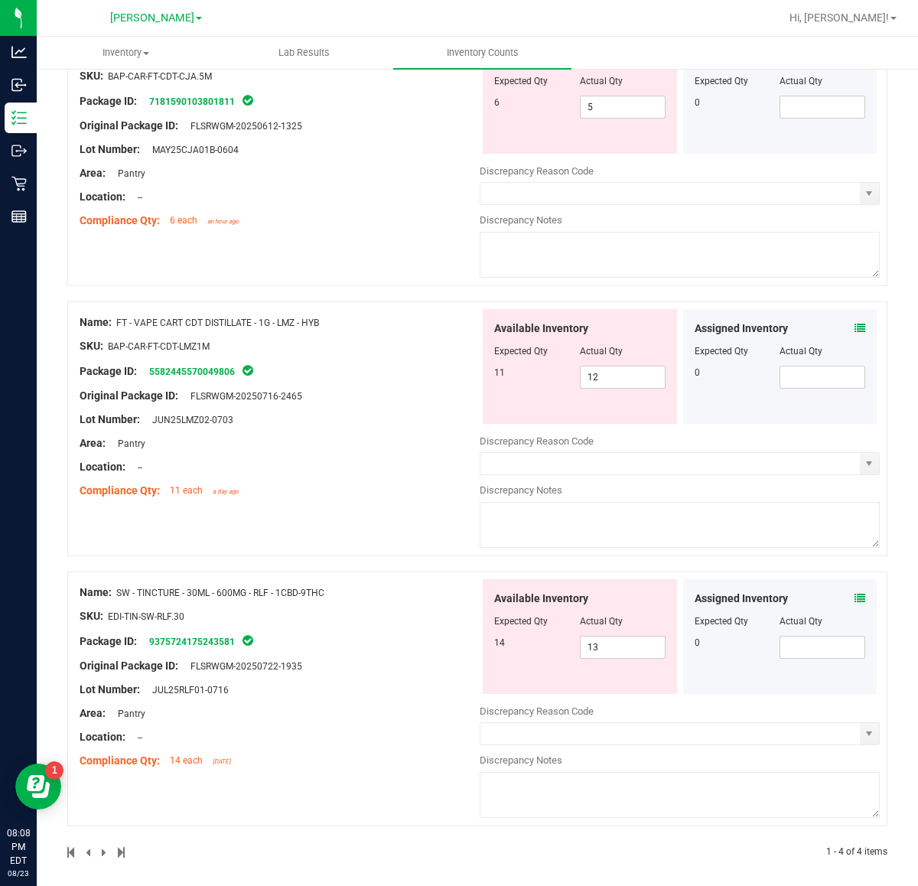
scroll to position [498, 0]
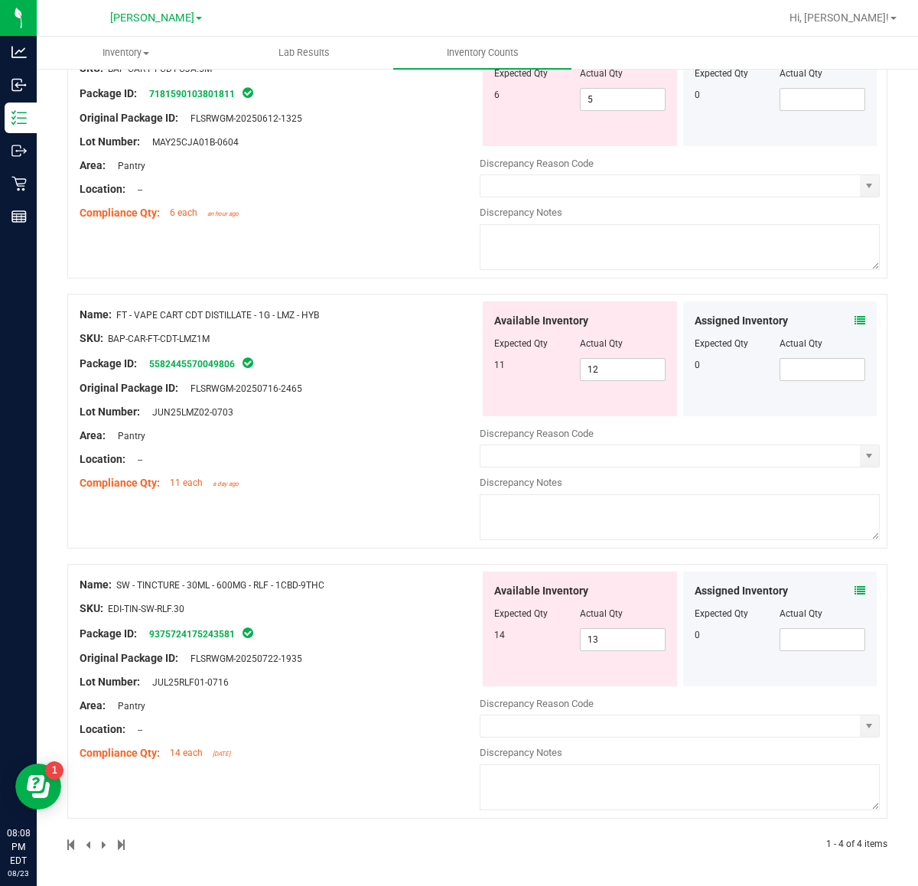
click at [371, 689] on div "Lot Number: JUL25RLF01-0716" at bounding box center [280, 682] width 400 height 16
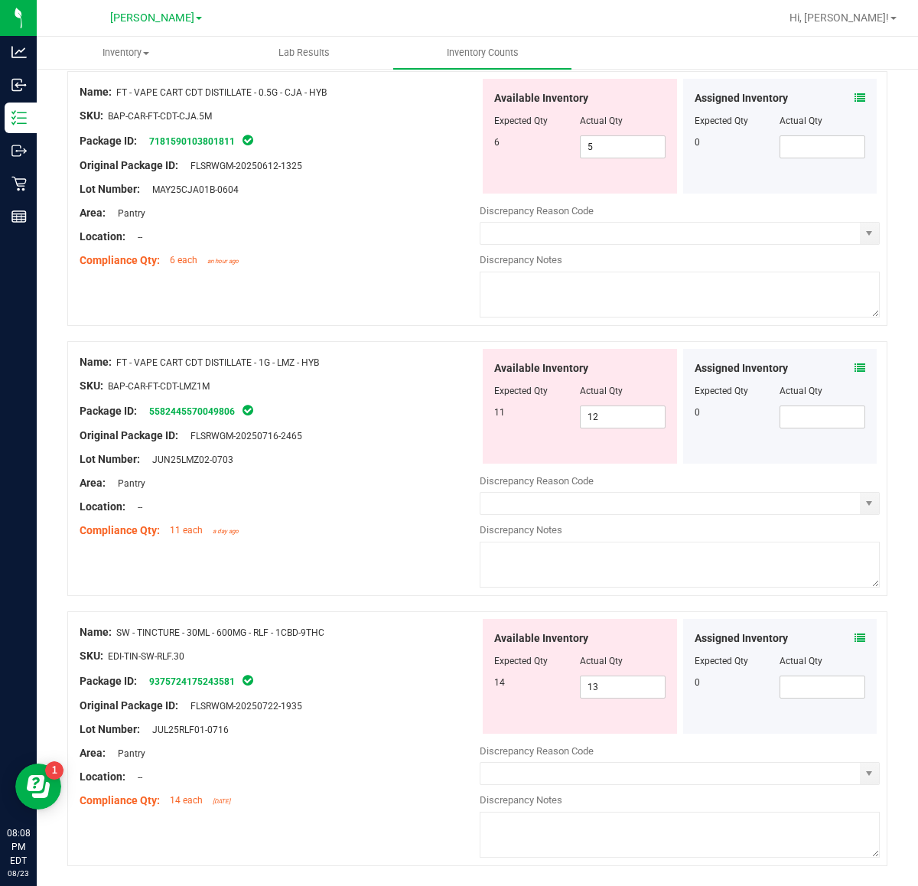
scroll to position [402, 0]
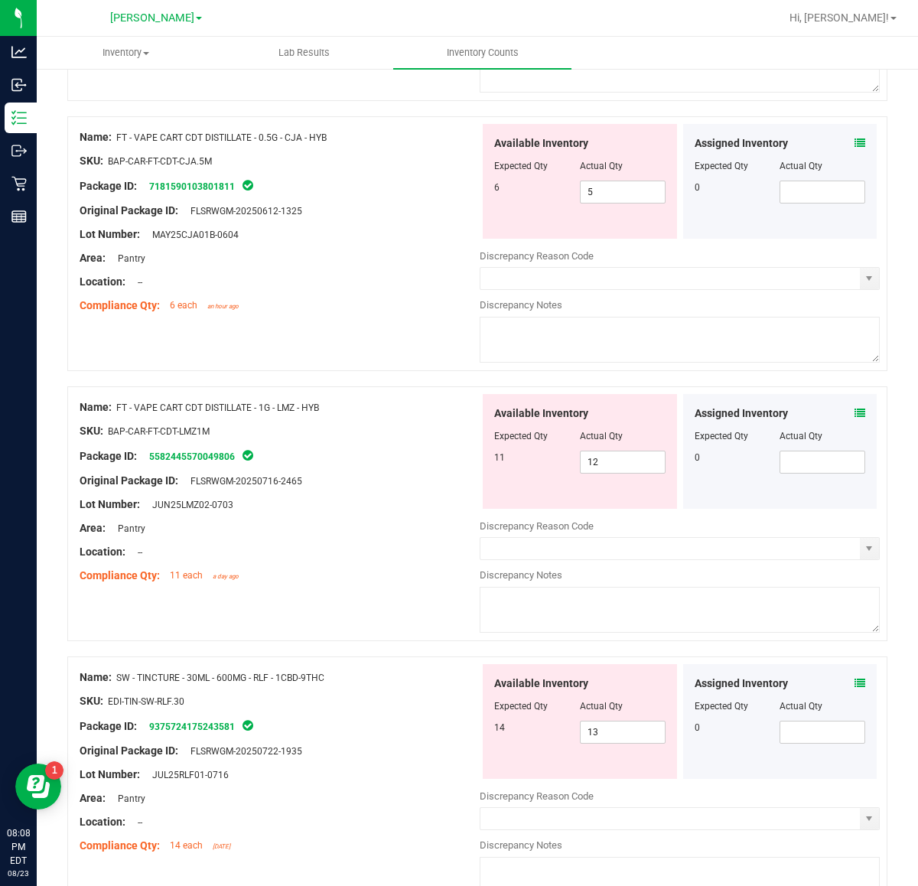
click at [855, 678] on span at bounding box center [860, 684] width 11 height 16
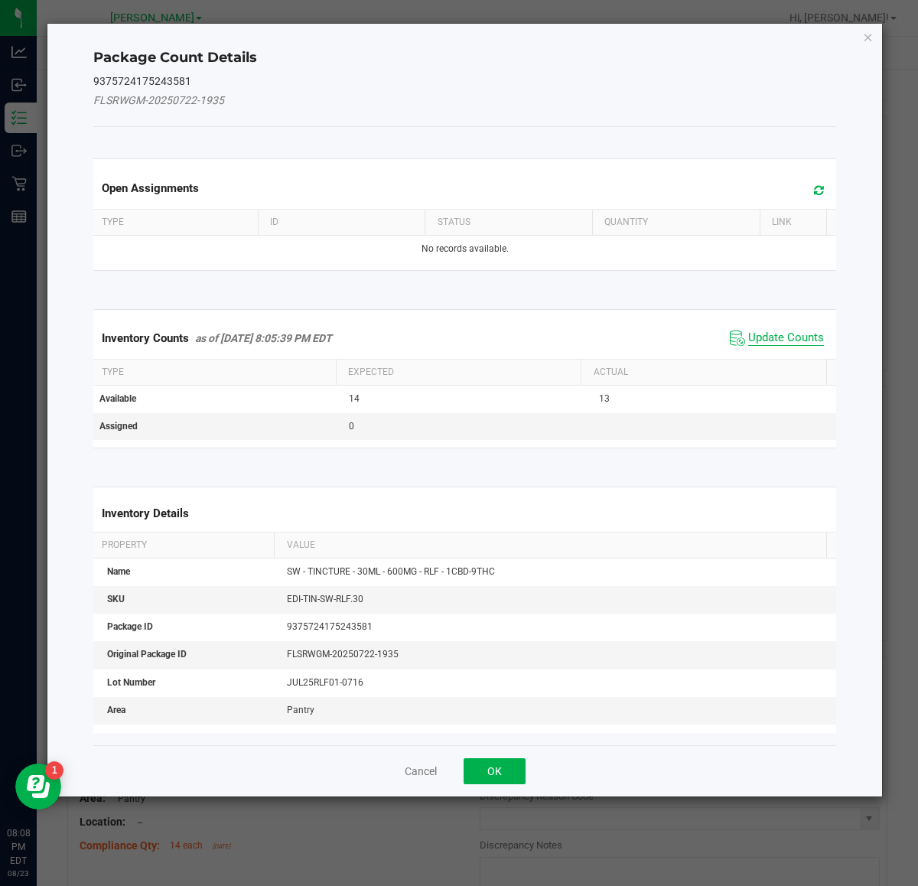
click at [748, 333] on span "Update Counts" at bounding box center [786, 338] width 76 height 15
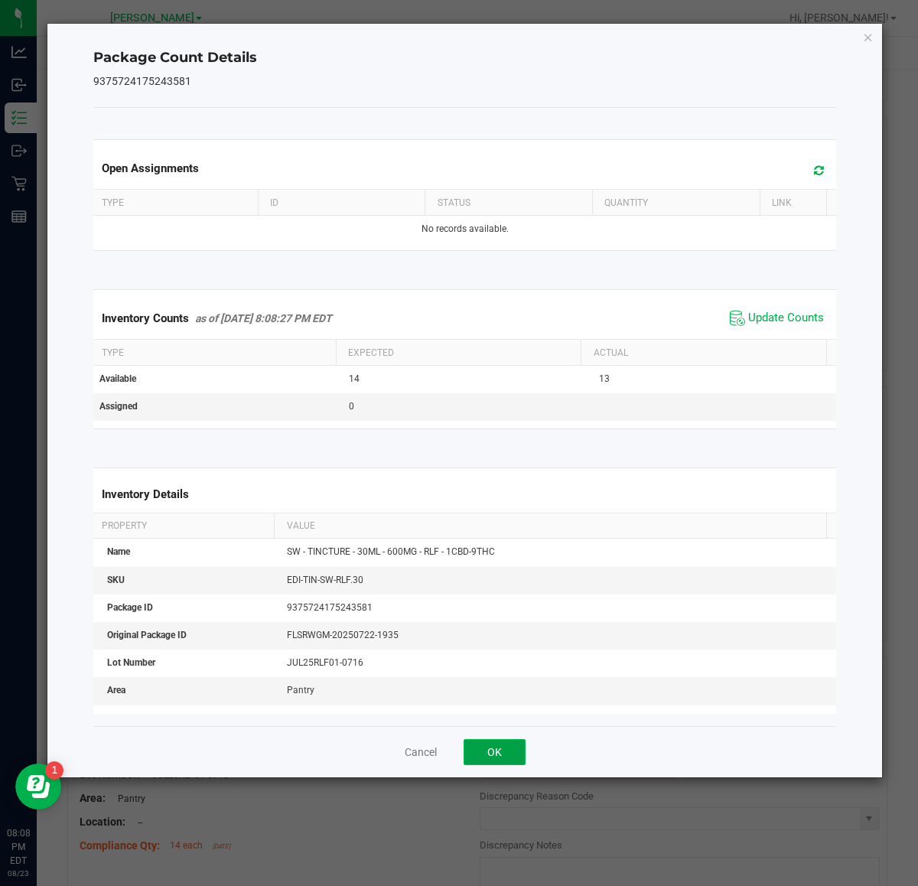
click at [490, 755] on button "OK" at bounding box center [495, 752] width 62 height 26
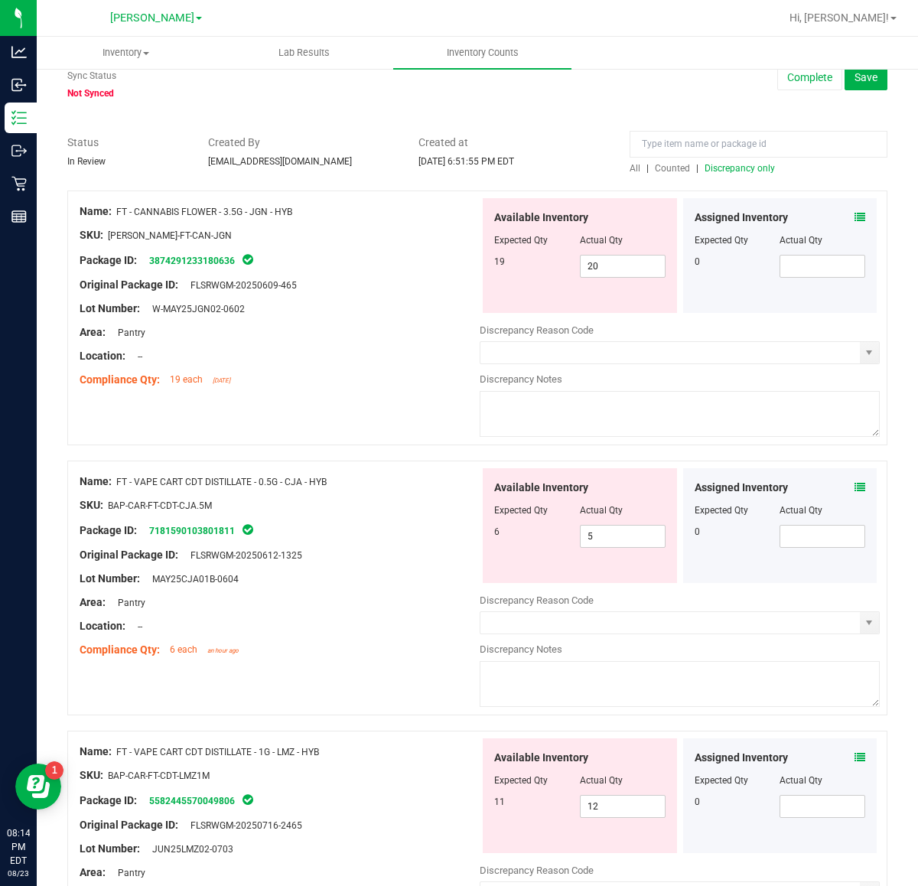
scroll to position [0, 0]
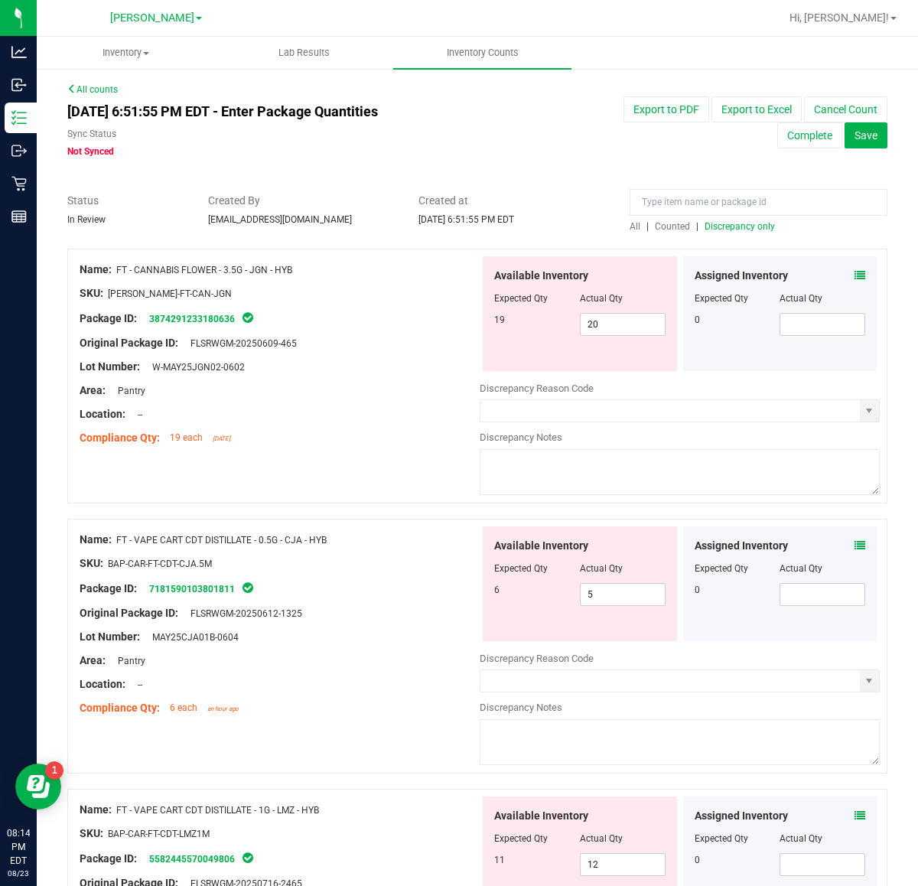
click at [375, 157] on div "Sync Status Not Synced" at bounding box center [301, 142] width 469 height 31
click at [396, 140] on div "Sync Status" at bounding box center [301, 136] width 469 height 18
click at [292, 169] on div "All counts Aug 23, 2025 6:51:55 PM EDT - Enter Package Quantities Sync Status N…" at bounding box center [477, 724] width 820 height 1283
click at [273, 158] on div "Sync Status Not Synced" at bounding box center [301, 142] width 469 height 31
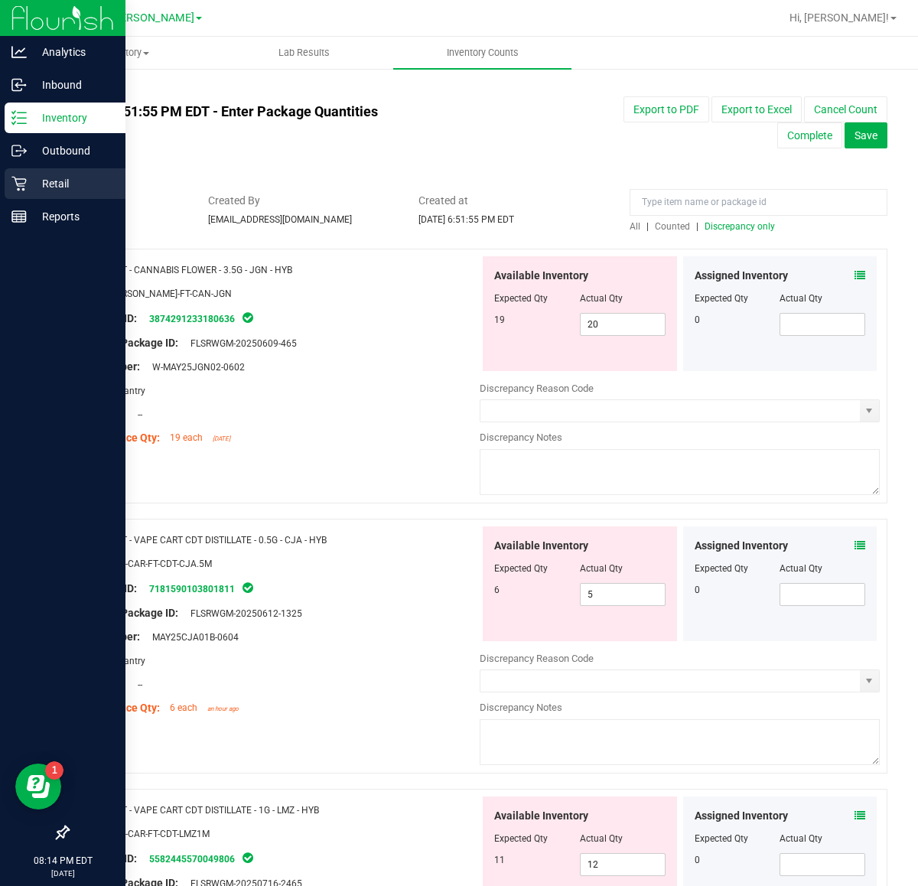
click at [60, 185] on p "Retail" at bounding box center [73, 183] width 92 height 18
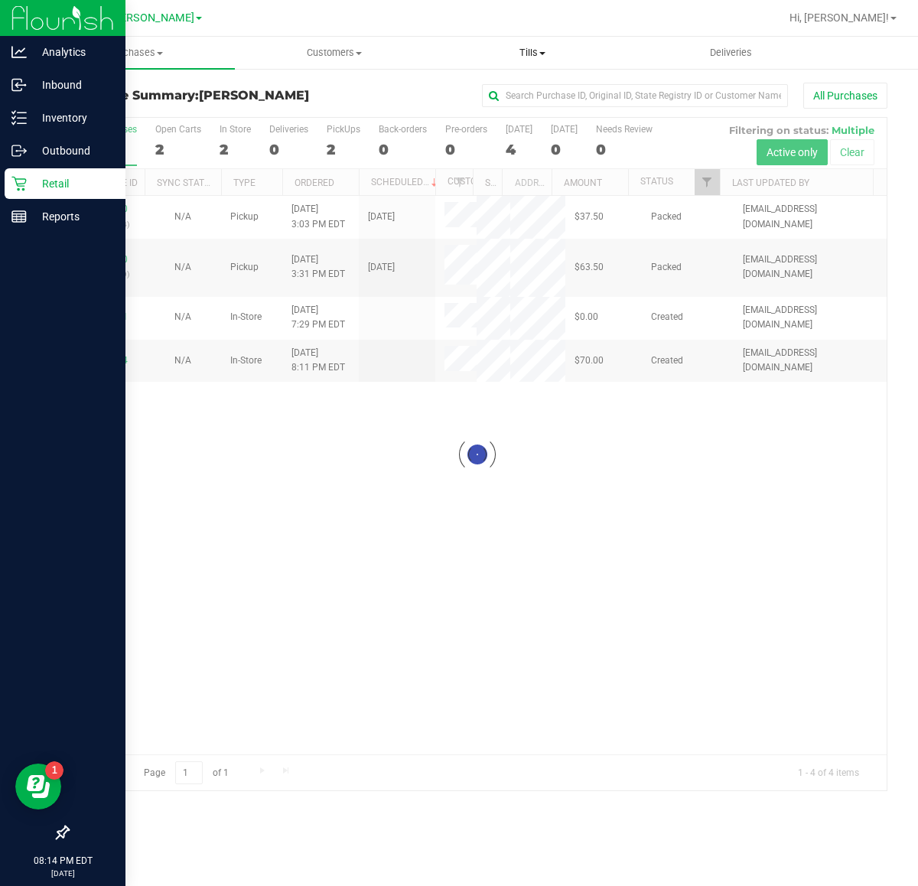
click at [519, 54] on span "Tills" at bounding box center [532, 53] width 197 height 14
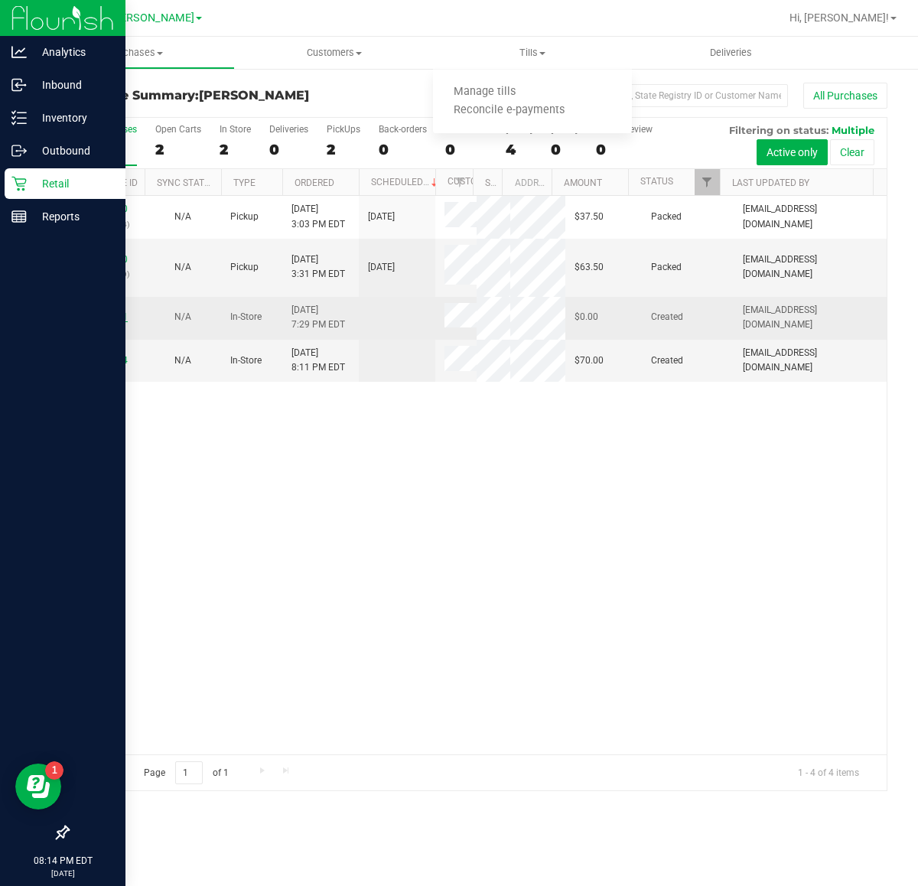
click at [119, 322] on link "11837291" at bounding box center [106, 316] width 43 height 11
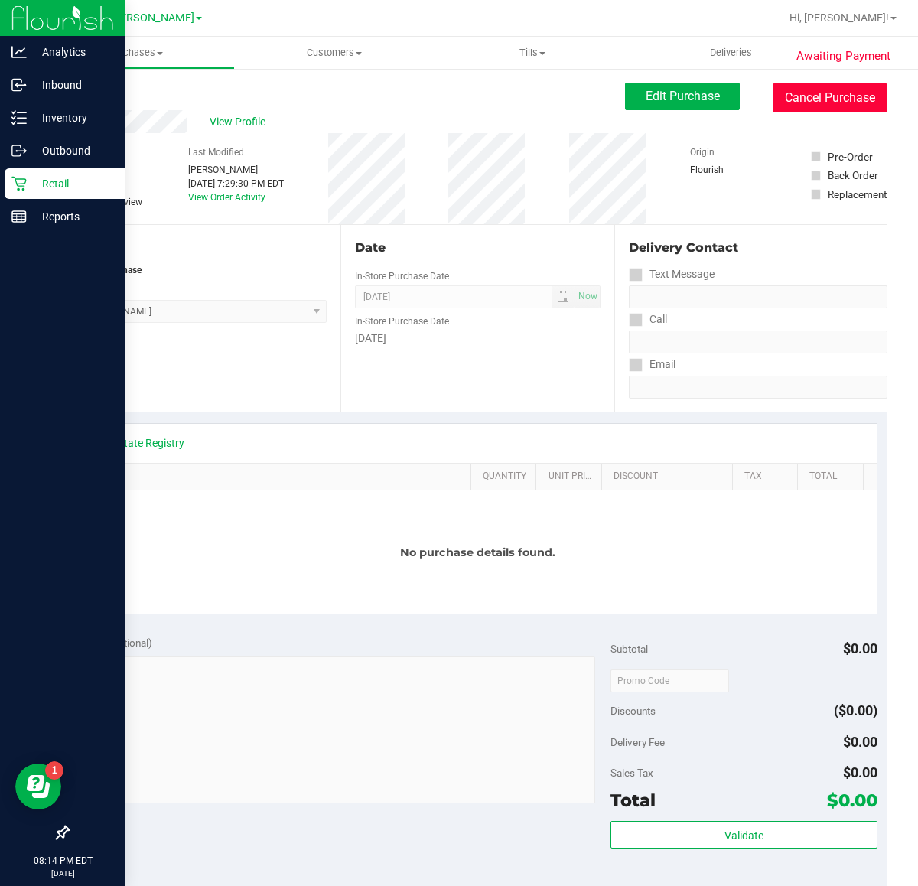
click at [816, 107] on button "Cancel Purchase" at bounding box center [830, 97] width 115 height 29
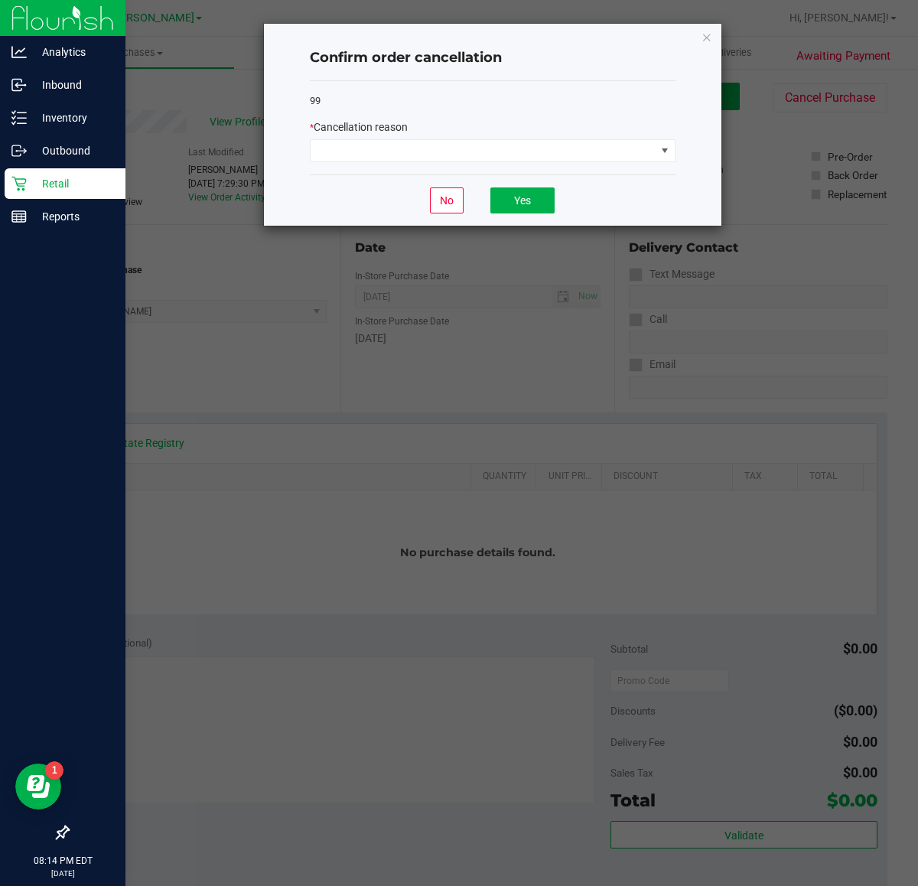
click at [603, 168] on div "99 * Cancellation reason" at bounding box center [493, 128] width 366 height 94
click at [587, 135] on div "* Cancellation reason" at bounding box center [493, 127] width 366 height 16
click at [590, 153] on span at bounding box center [483, 150] width 345 height 21
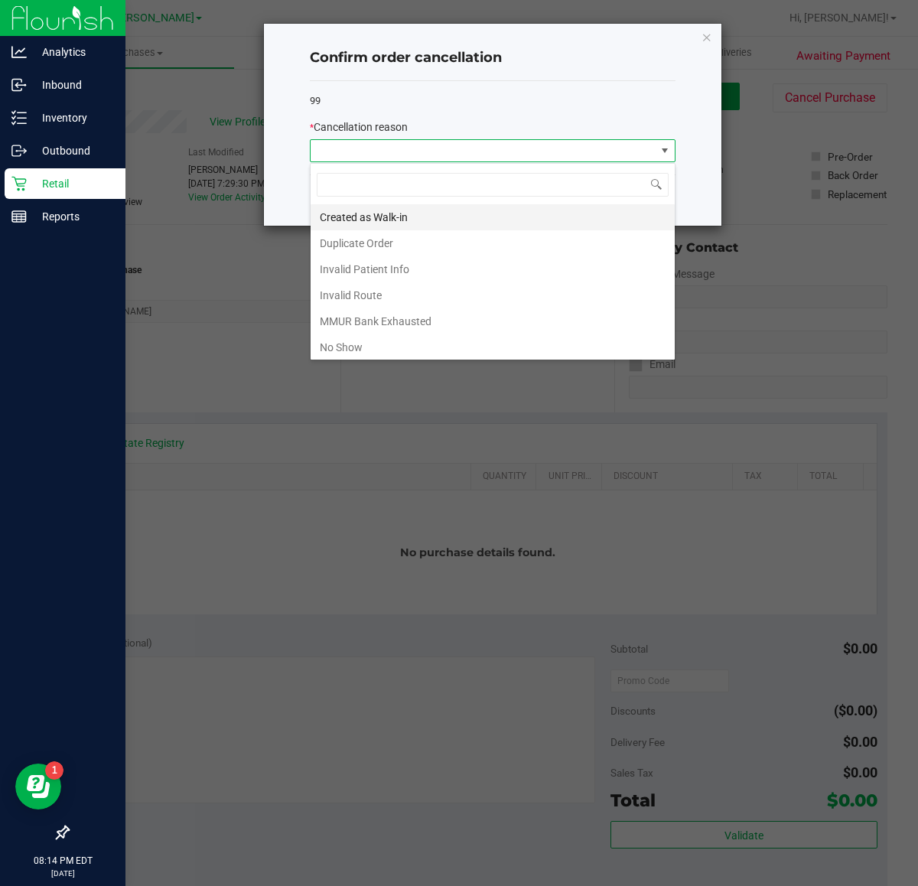
scroll to position [24, 365]
click at [515, 347] on li "No Show" at bounding box center [493, 347] width 364 height 26
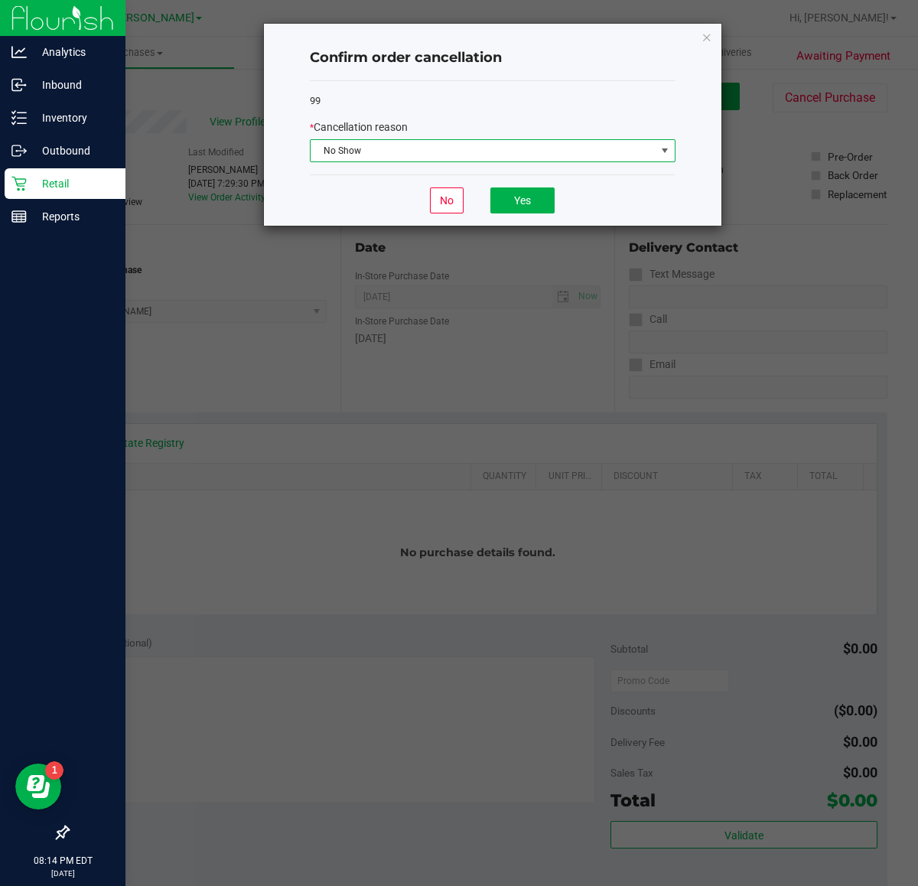
click at [524, 147] on span "No Show" at bounding box center [483, 150] width 345 height 21
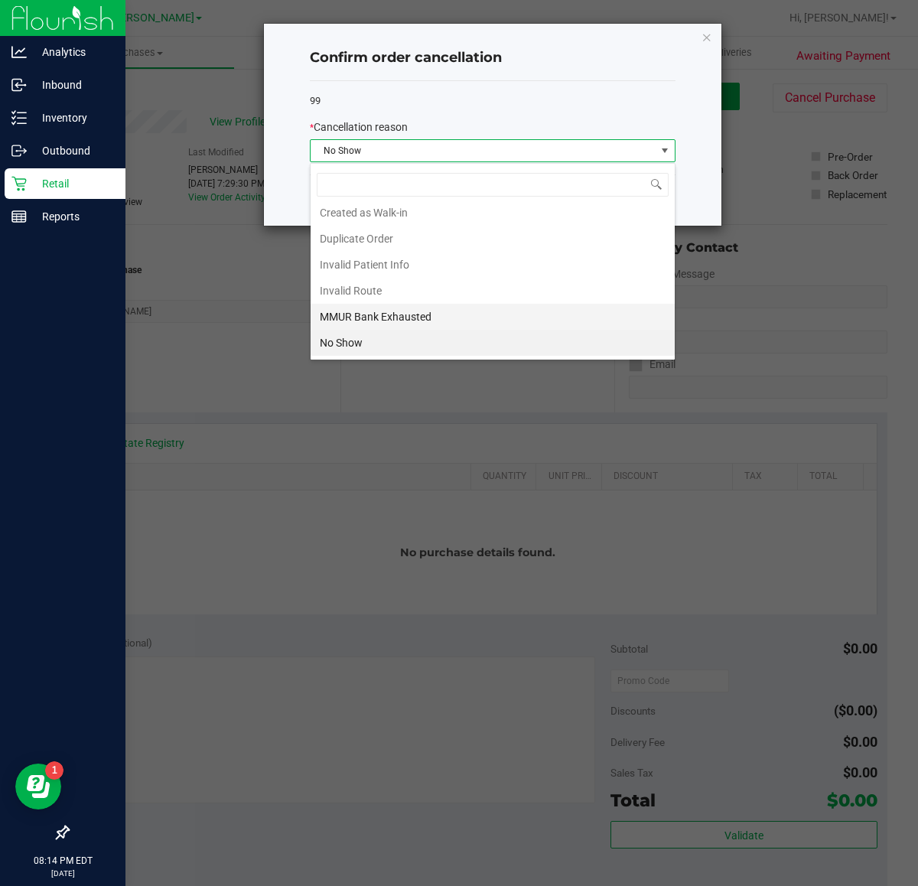
click at [455, 311] on li "MMUR Bank Exhausted" at bounding box center [493, 317] width 364 height 26
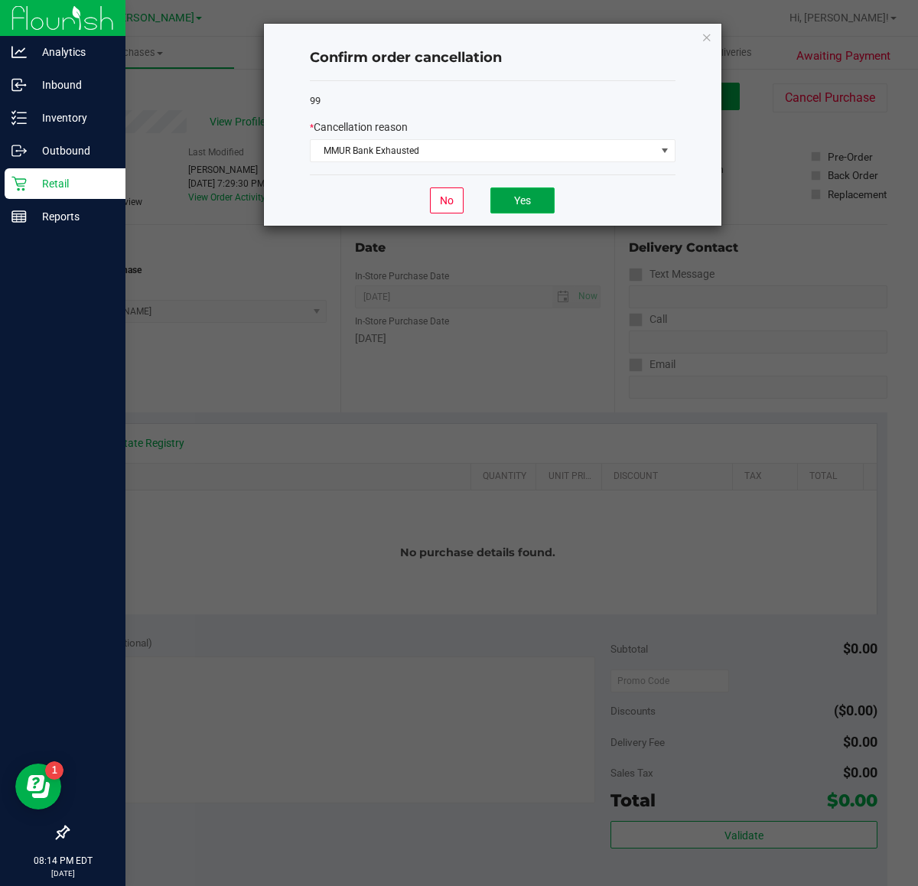
click at [542, 194] on button "Yes" at bounding box center [522, 200] width 64 height 26
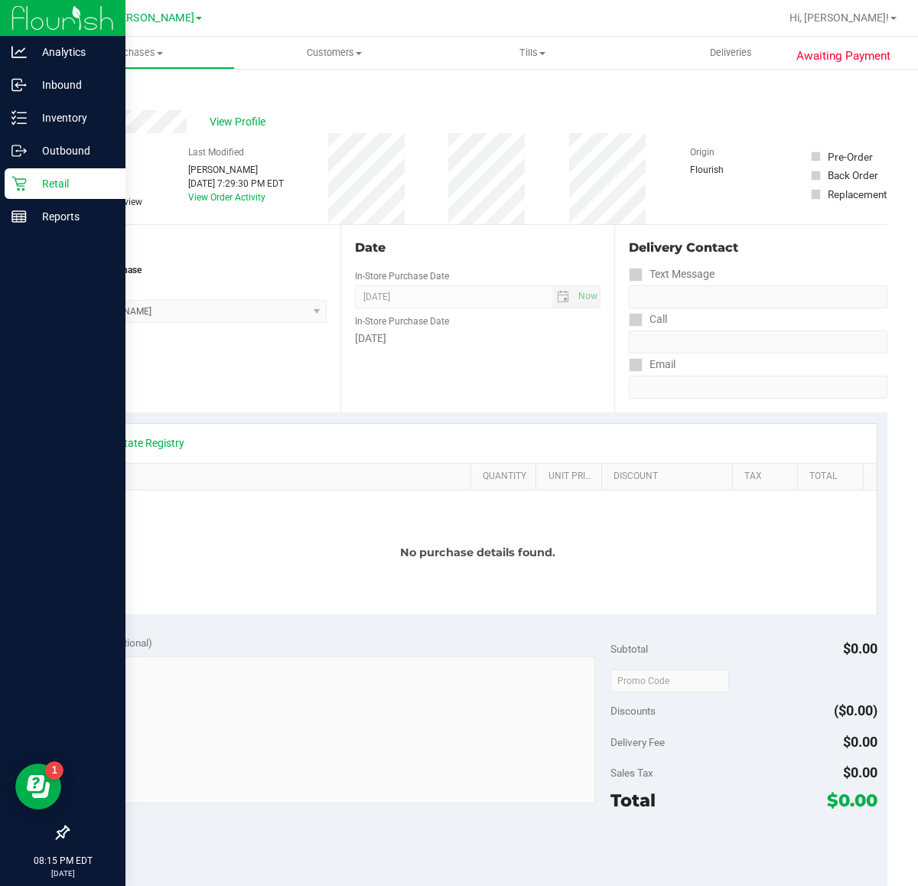
click at [24, 186] on icon at bounding box center [18, 183] width 15 height 15
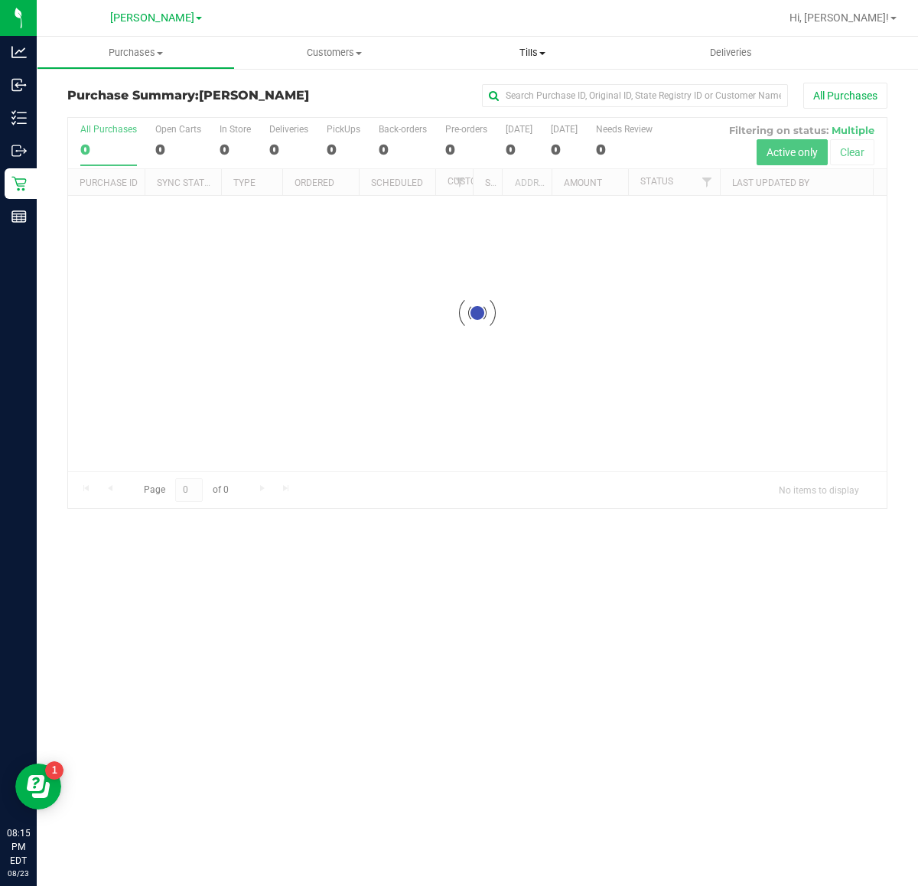
click at [519, 40] on uib-tab-heading "Tills Manage tills Reconcile e-payments" at bounding box center [532, 53] width 198 height 32
click at [529, 52] on span "Tills" at bounding box center [532, 53] width 198 height 14
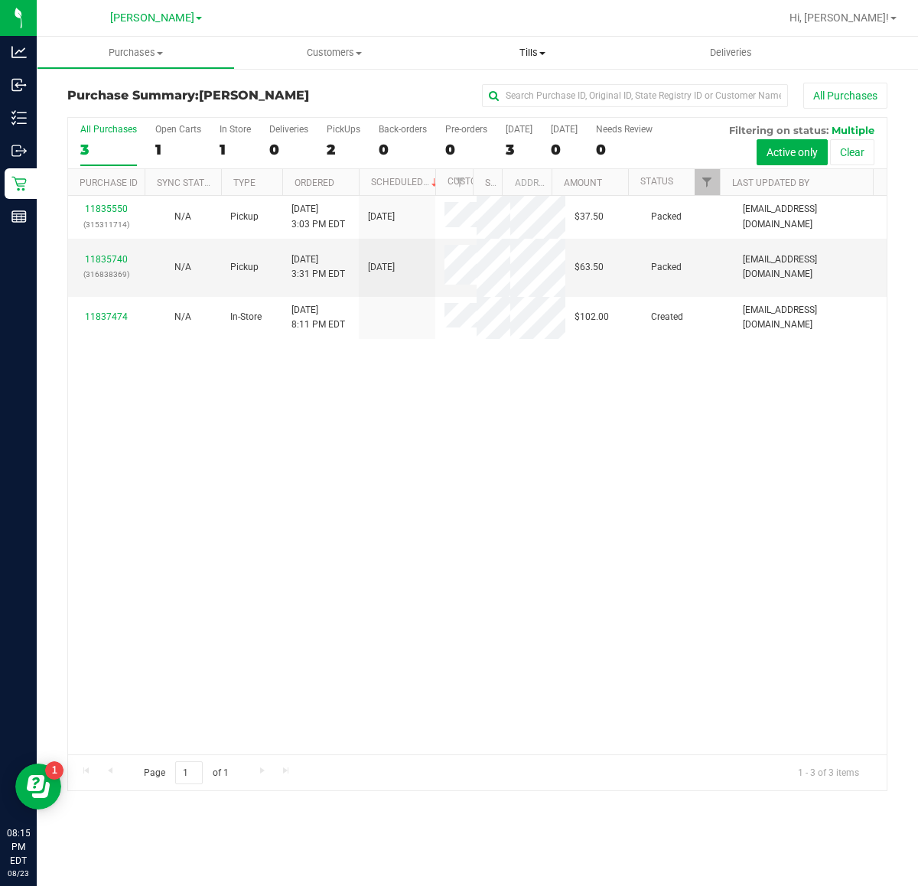
click at [529, 48] on span "Tills" at bounding box center [532, 53] width 198 height 14
click at [539, 94] on li "Manage tills" at bounding box center [532, 92] width 198 height 18
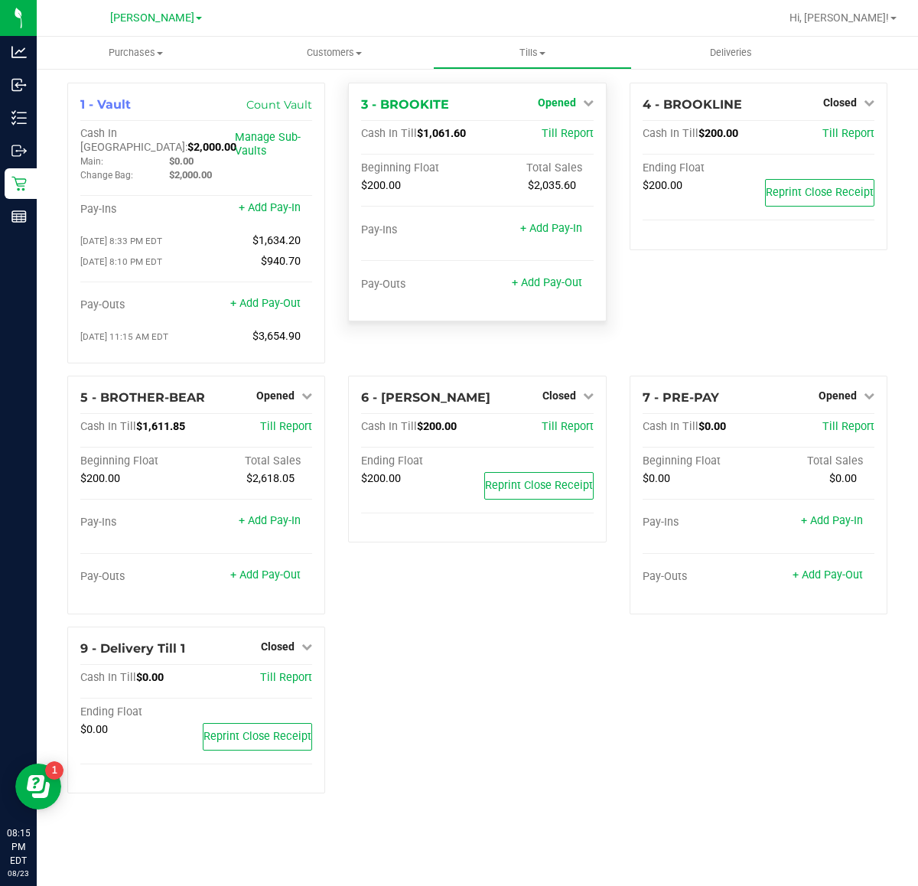
click at [552, 96] on span "Opened" at bounding box center [557, 102] width 38 height 12
click at [552, 144] on div "Close Till" at bounding box center [558, 134] width 113 height 19
click at [552, 141] on link "Close Till" at bounding box center [558, 135] width 41 height 12
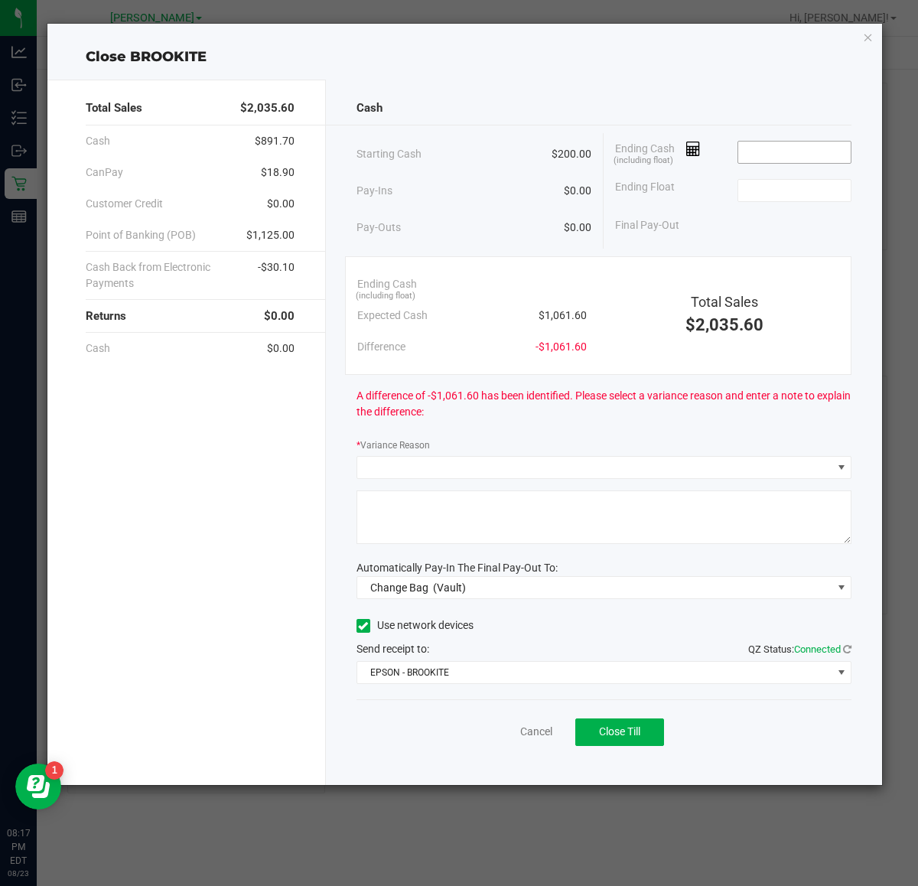
click at [843, 148] on input at bounding box center [794, 152] width 112 height 21
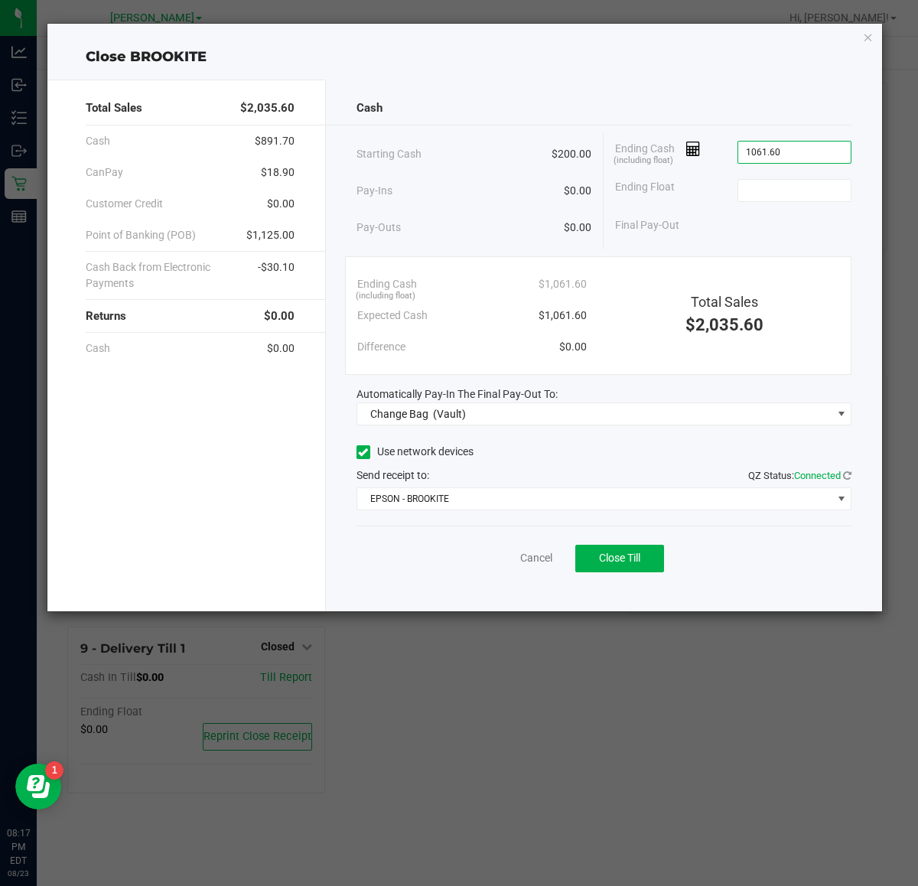
type input "$1,061.60"
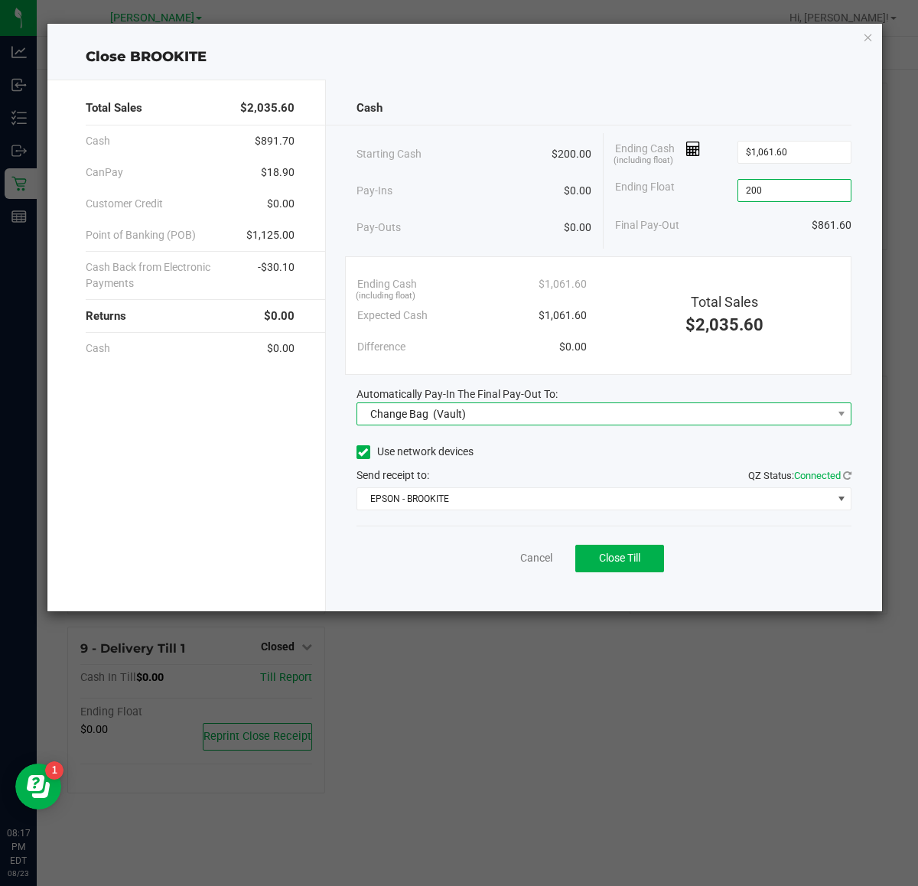
click at [542, 407] on span "Change Bag (Vault)" at bounding box center [594, 413] width 475 height 21
type input "$200.00"
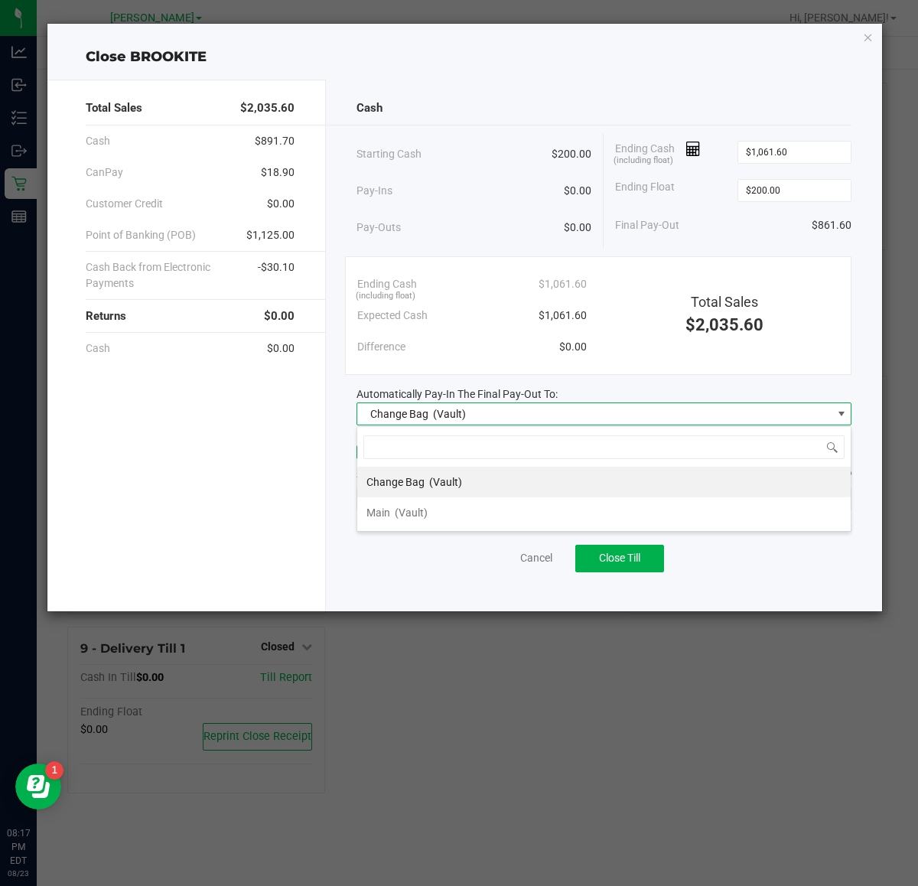
scroll to position [24, 495]
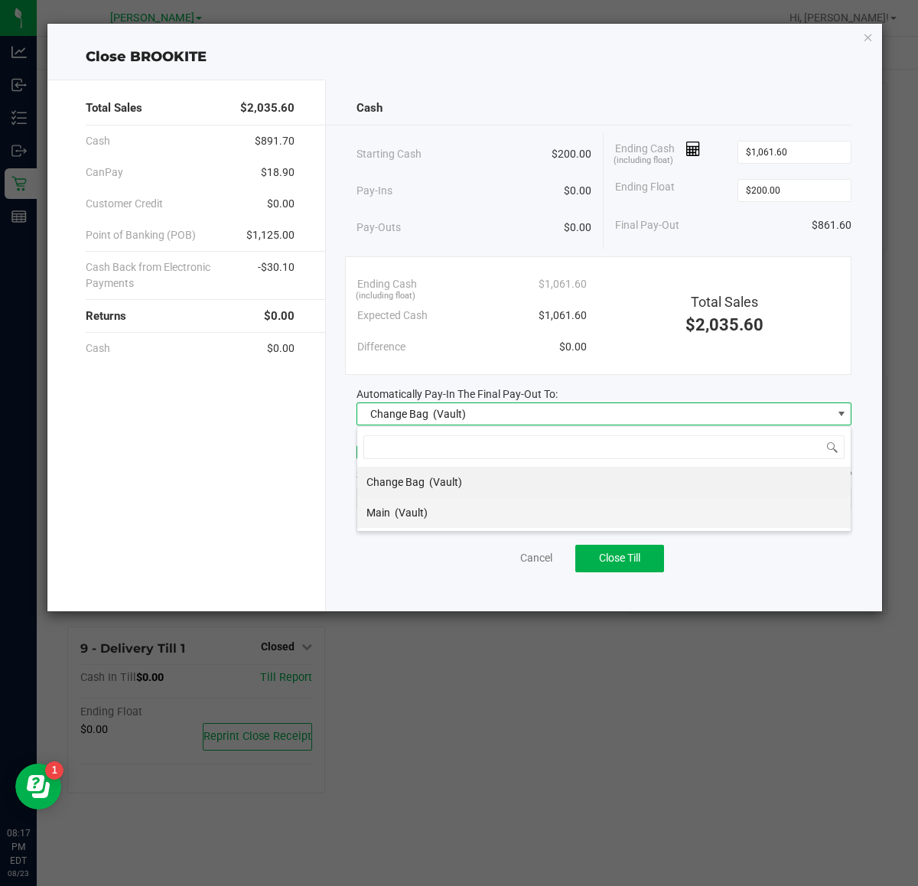
click at [594, 509] on li "Main (Vault)" at bounding box center [603, 512] width 493 height 31
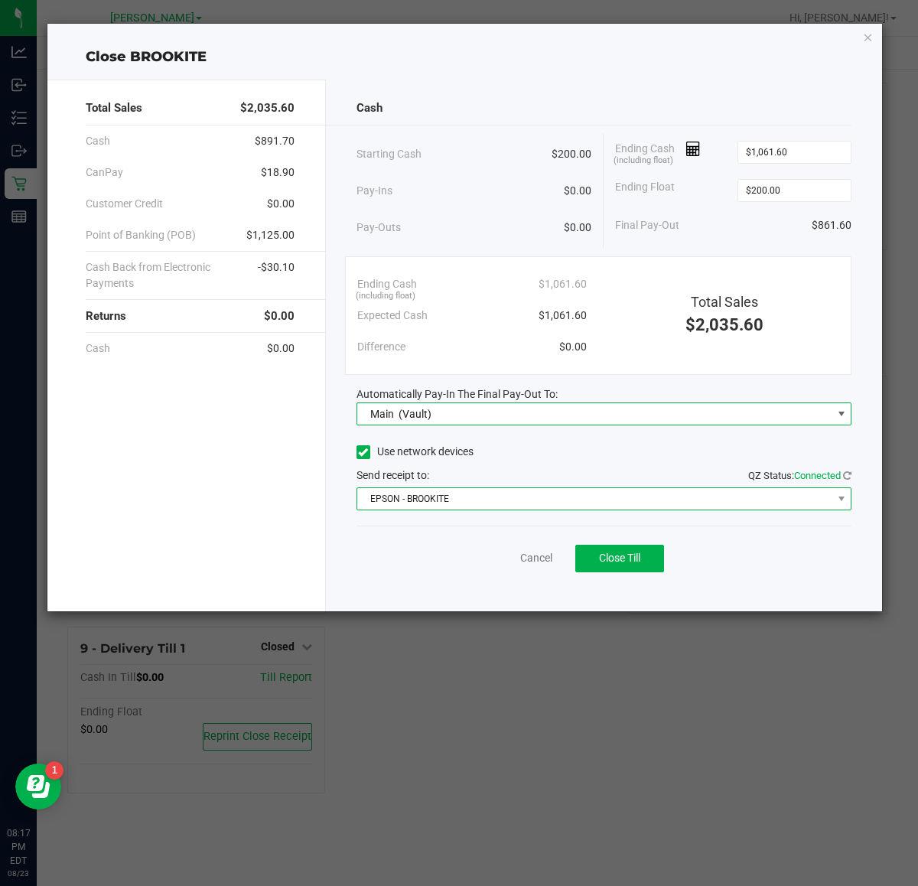
click at [614, 495] on span "EPSON - BROOKITE" at bounding box center [594, 498] width 475 height 21
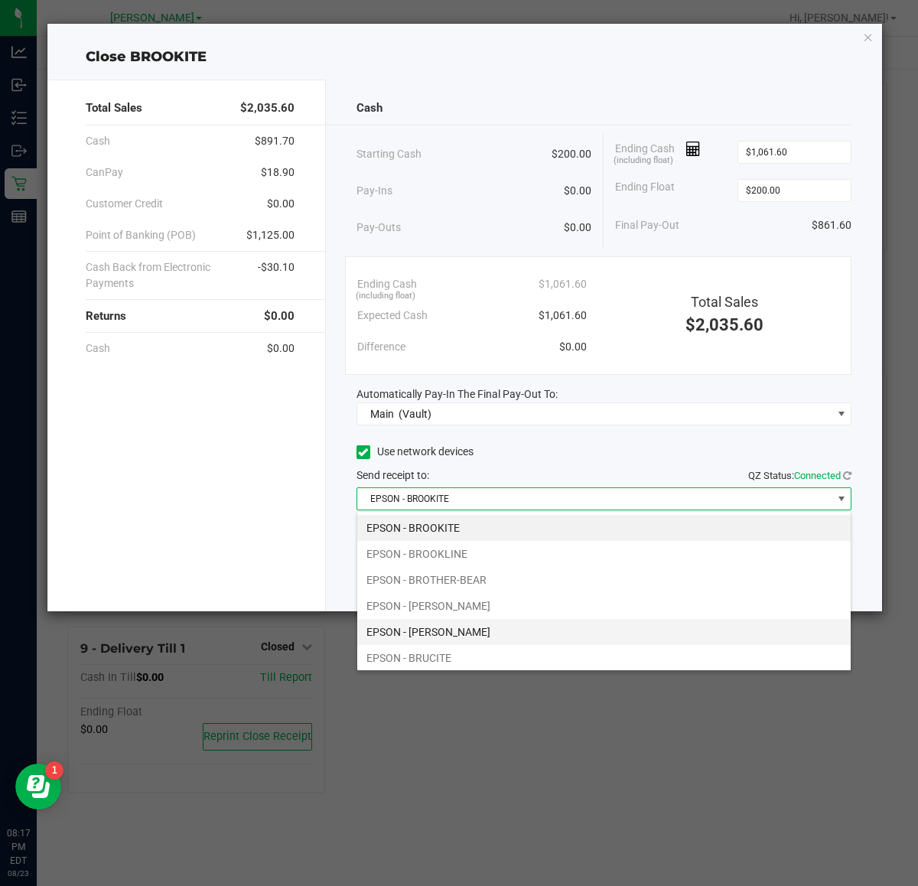
click at [566, 637] on li "EPSON - BRUCE-WILLIS" at bounding box center [603, 632] width 493 height 26
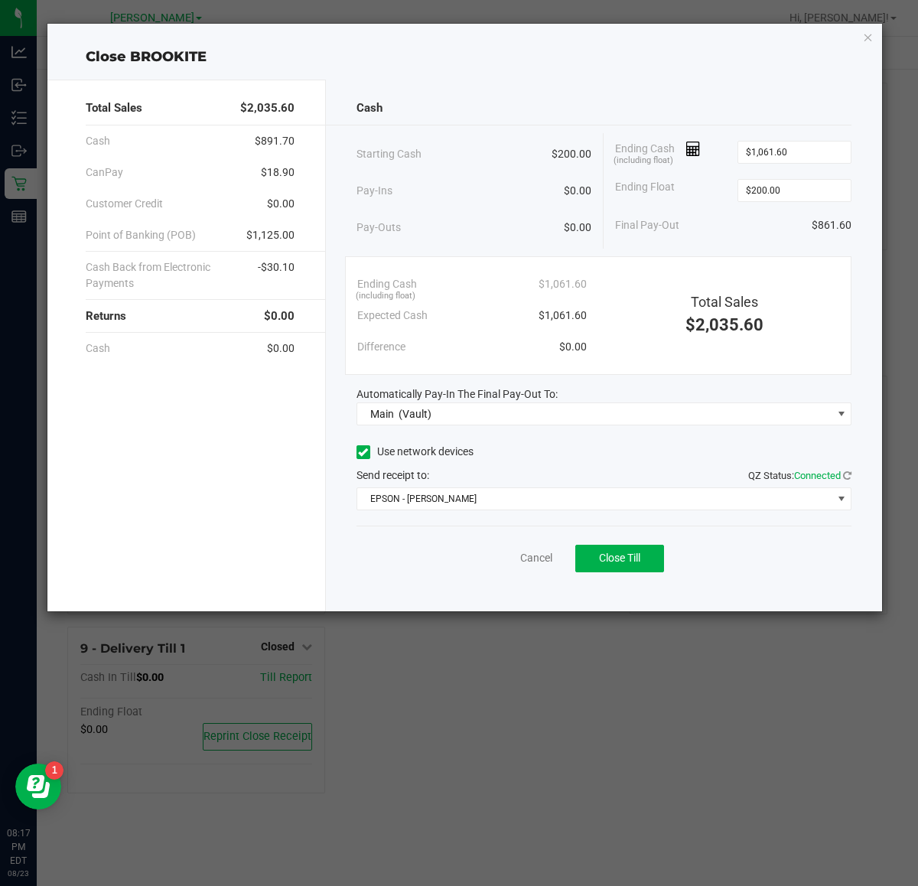
click at [613, 537] on div "Cancel Close Till" at bounding box center [605, 555] width 496 height 59
click at [625, 560] on span "Close Till" at bounding box center [619, 558] width 41 height 12
click at [506, 556] on link "Dismiss" at bounding box center [502, 558] width 37 height 16
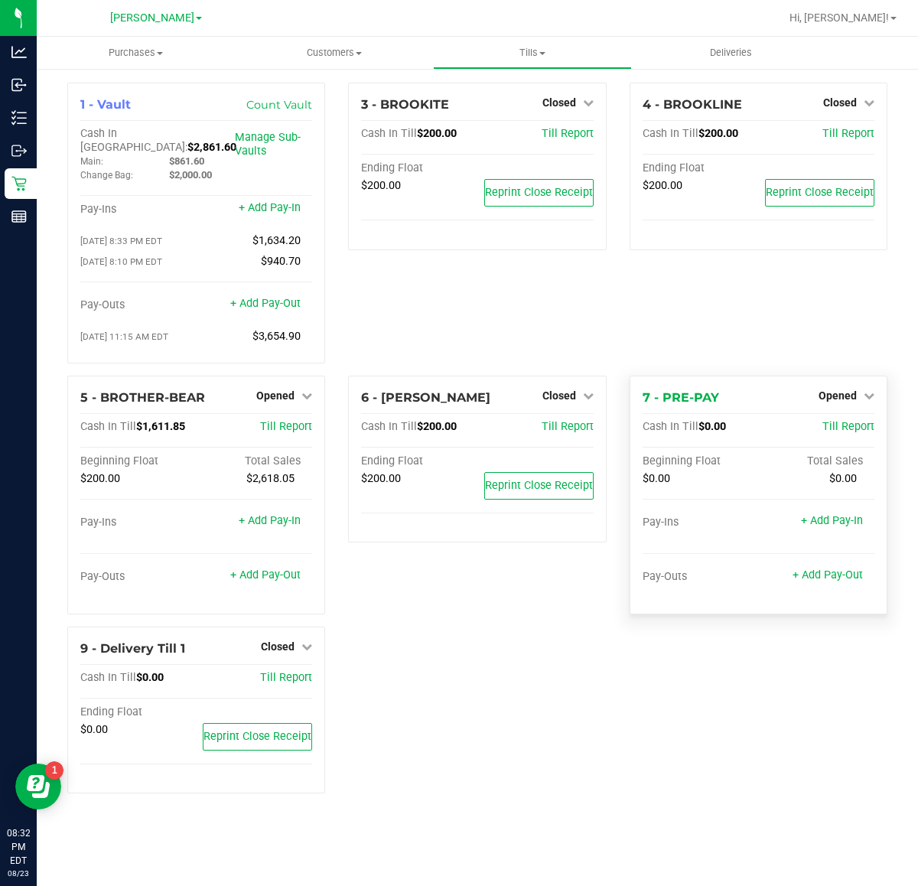
click at [855, 396] on div "Opened" at bounding box center [847, 395] width 56 height 18
click at [855, 389] on span "Opened" at bounding box center [838, 395] width 38 height 12
click at [857, 421] on link "Close Till" at bounding box center [839, 427] width 41 height 12
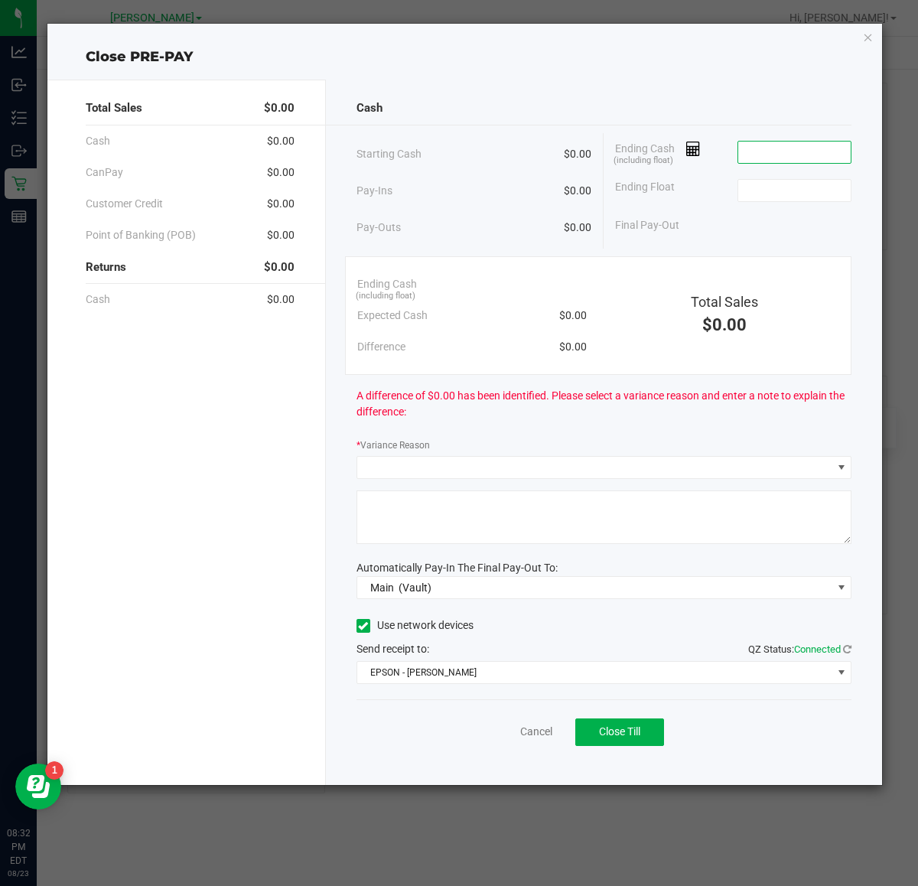
click at [829, 151] on input at bounding box center [794, 152] width 112 height 21
type input "$0.00"
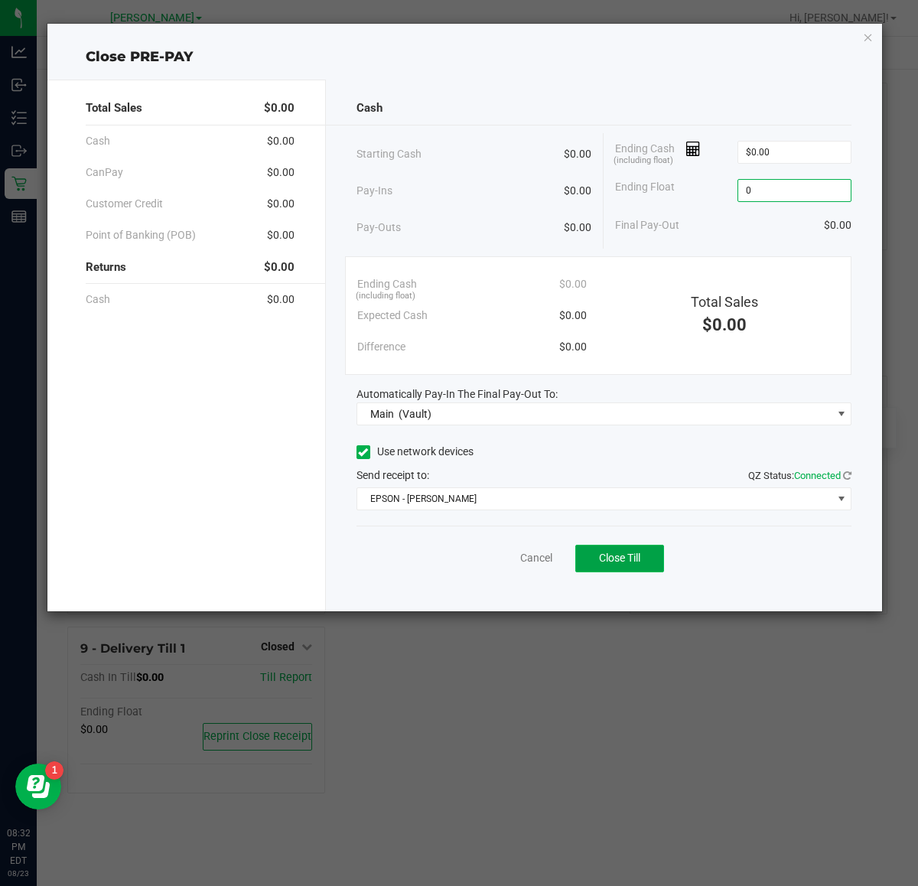
click at [643, 566] on button "Close Till" at bounding box center [619, 559] width 89 height 28
type input "$0.00"
click at [506, 552] on link "Dismiss" at bounding box center [502, 558] width 37 height 16
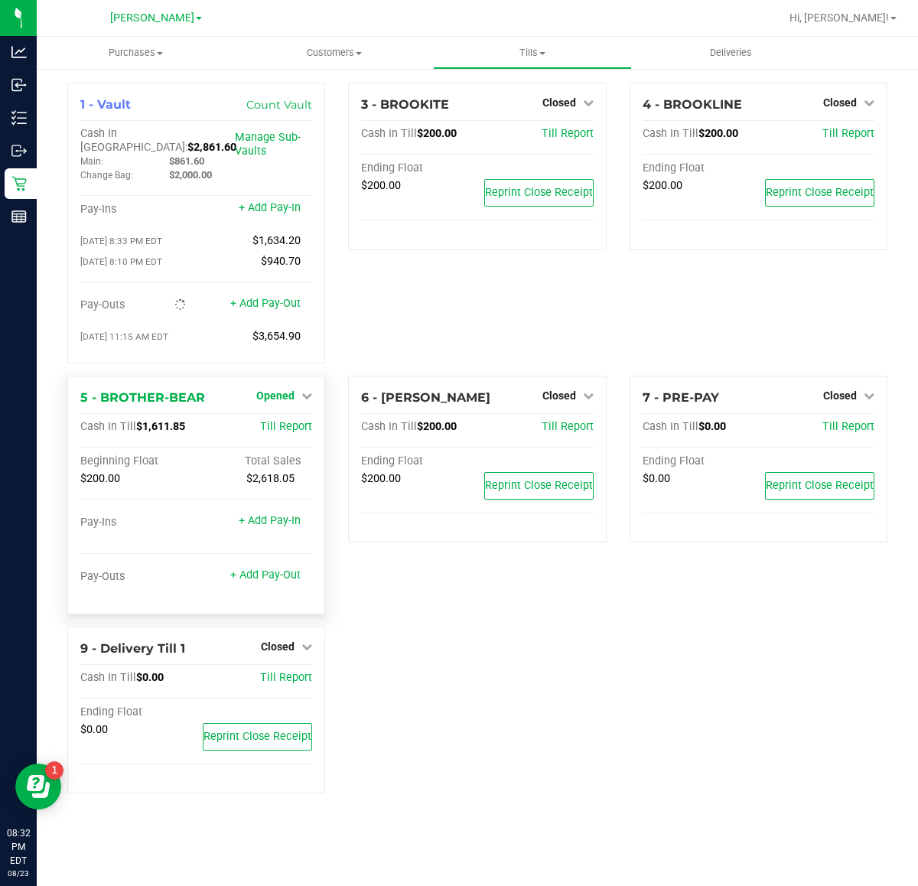
click at [272, 389] on span "Opened" at bounding box center [275, 395] width 38 height 12
click at [278, 421] on link "Close Till" at bounding box center [277, 427] width 41 height 12
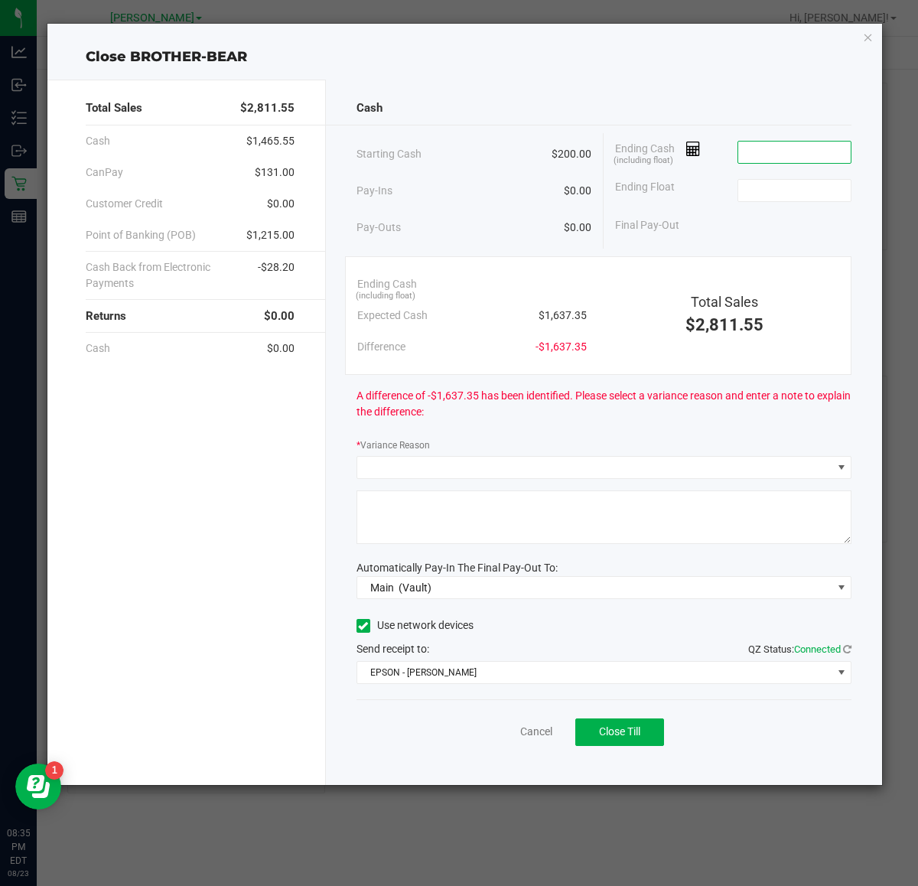
click at [828, 149] on input at bounding box center [794, 152] width 112 height 21
type input "4"
click at [800, 151] on input at bounding box center [794, 152] width 112 height 21
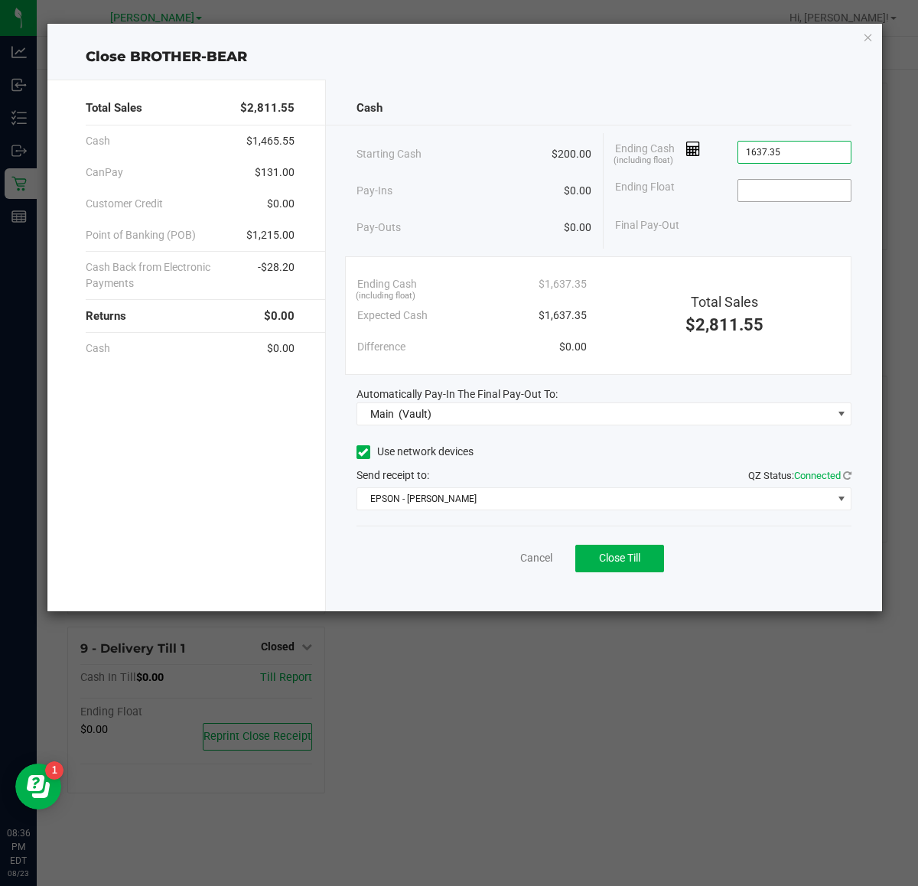
type input "$1,637.35"
click at [790, 192] on input at bounding box center [794, 190] width 112 height 21
type input "$200.00"
click at [701, 228] on div "Final Pay-Out $1,437.35" at bounding box center [733, 225] width 236 height 31
click at [628, 558] on span "Close Till" at bounding box center [619, 558] width 41 height 12
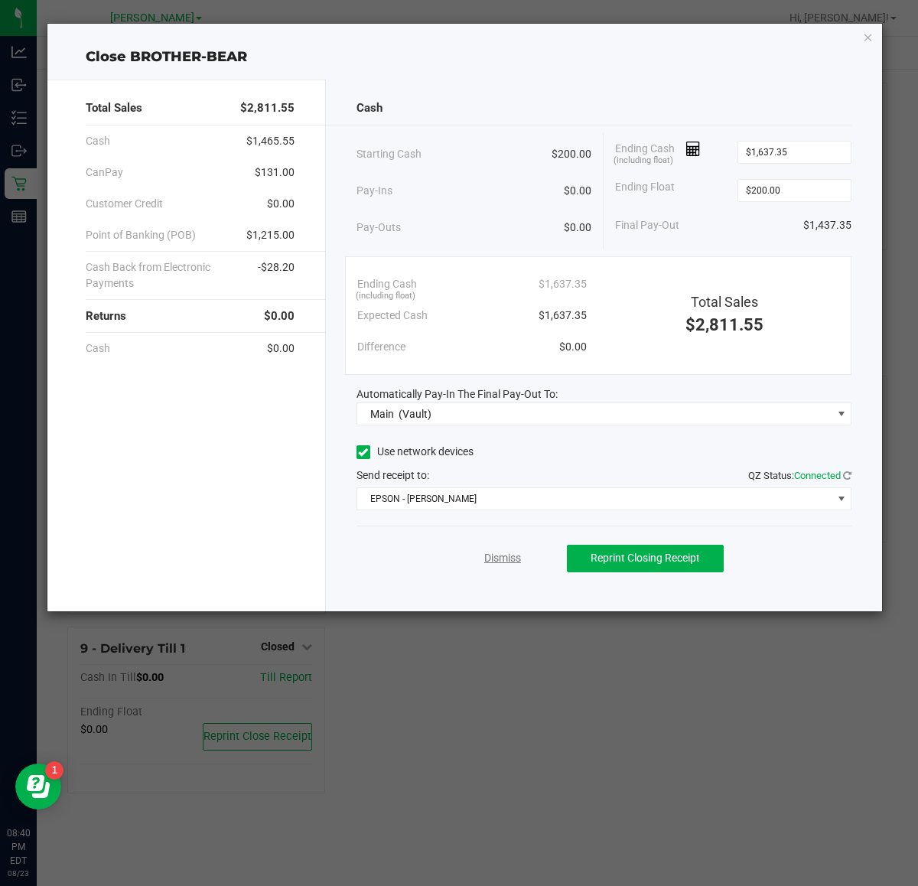
click at [507, 552] on link "Dismiss" at bounding box center [502, 558] width 37 height 16
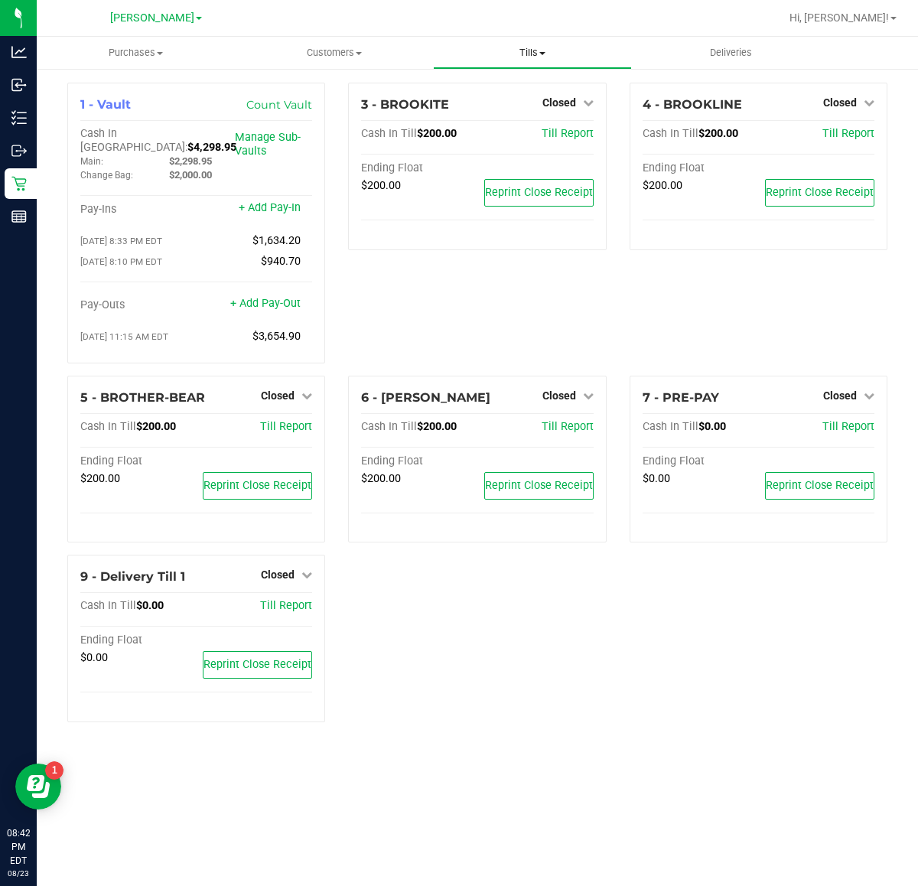
click at [536, 47] on span "Tills" at bounding box center [532, 53] width 197 height 14
click at [515, 86] on span "Manage tills" at bounding box center [484, 92] width 103 height 13
click at [532, 54] on span "Tills" at bounding box center [532, 53] width 197 height 14
click at [524, 112] on span "Reconcile e-payments" at bounding box center [509, 110] width 152 height 13
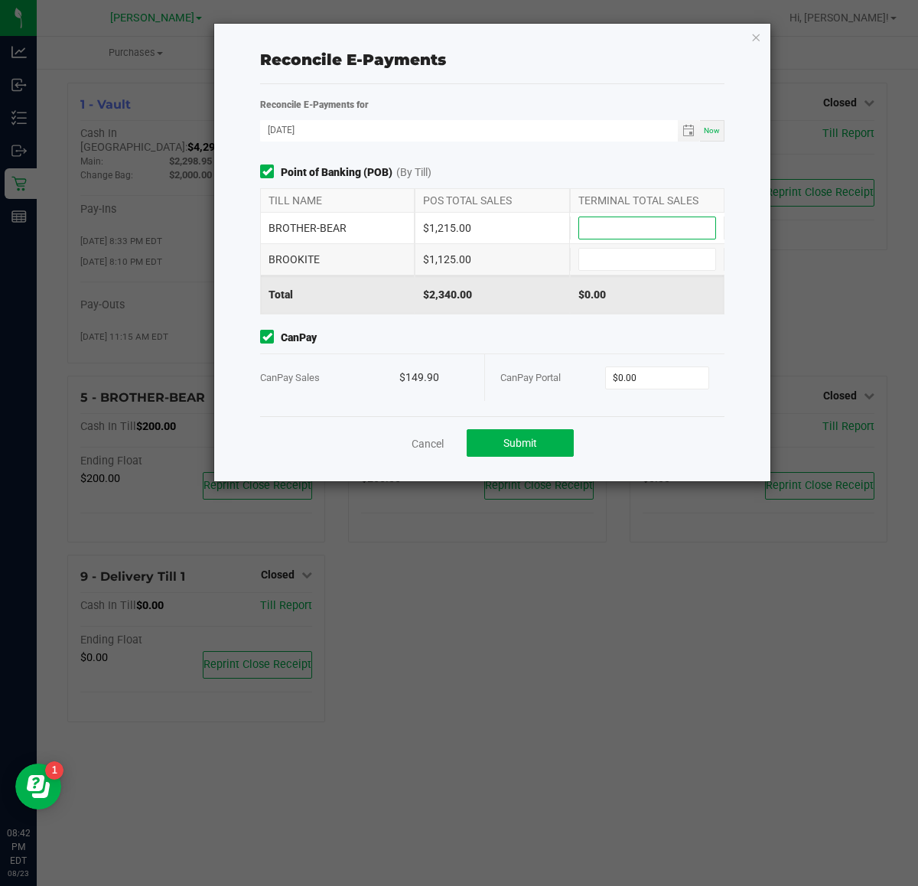
drag, startPoint x: 630, startPoint y: 227, endPoint x: 663, endPoint y: 228, distance: 32.9
click at [630, 228] on input at bounding box center [647, 227] width 136 height 21
type input "$1,215.00"
click at [655, 259] on input at bounding box center [647, 259] width 136 height 21
type input "$1,125.00"
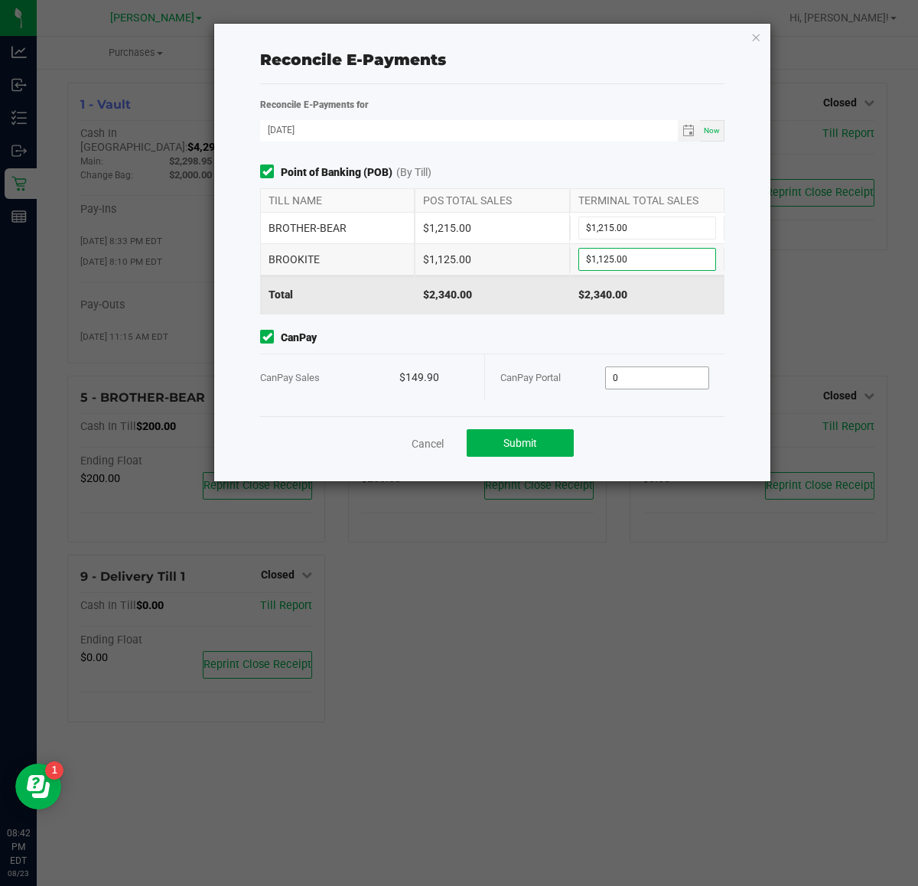
click at [666, 371] on input "0" at bounding box center [657, 377] width 103 height 21
type input "$149.90"
click at [547, 441] on button "Submit" at bounding box center [520, 443] width 107 height 28
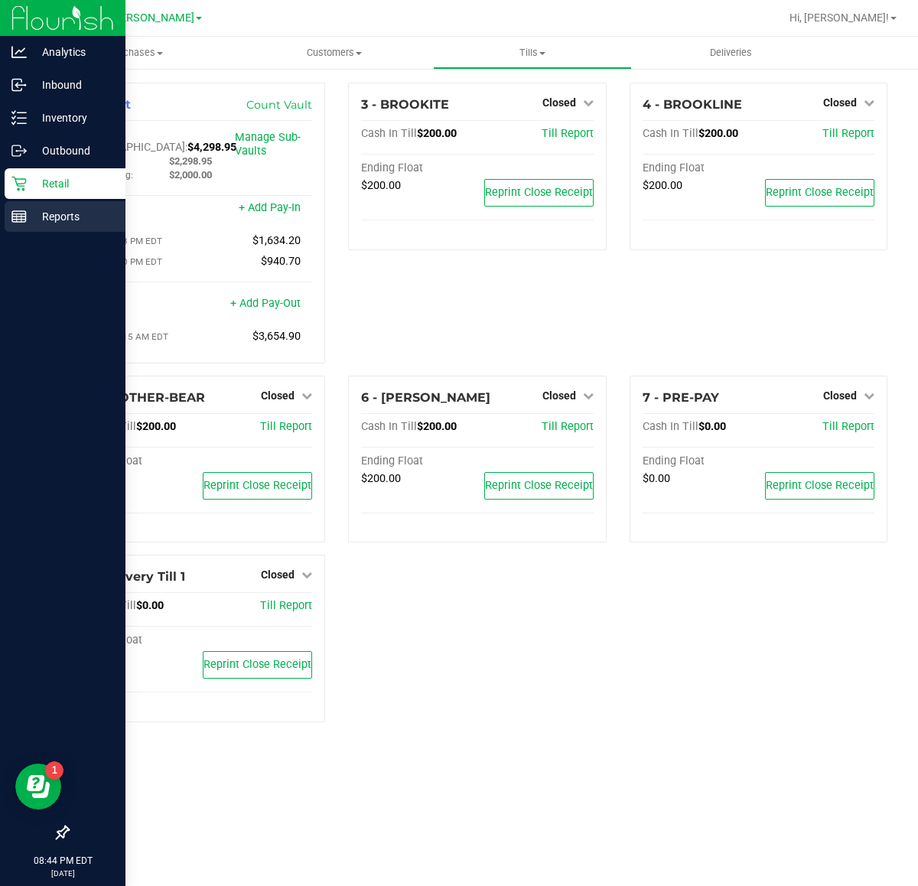
click at [32, 208] on p "Reports" at bounding box center [73, 216] width 92 height 18
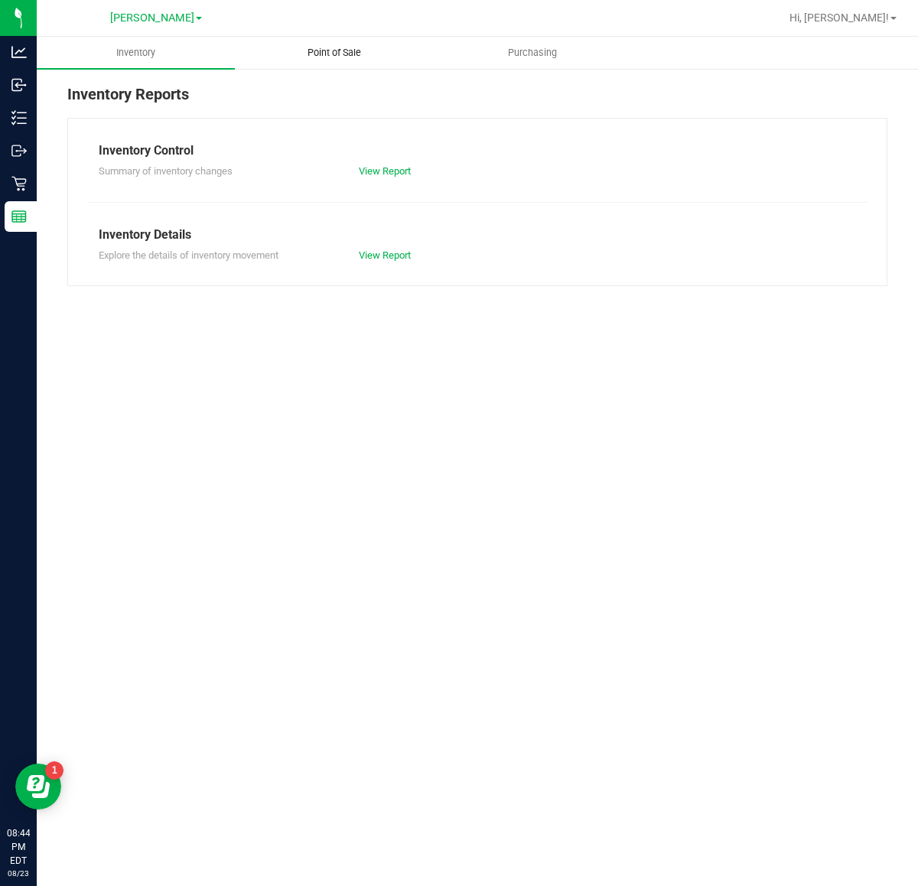
click at [318, 55] on span "Point of Sale" at bounding box center [334, 53] width 95 height 14
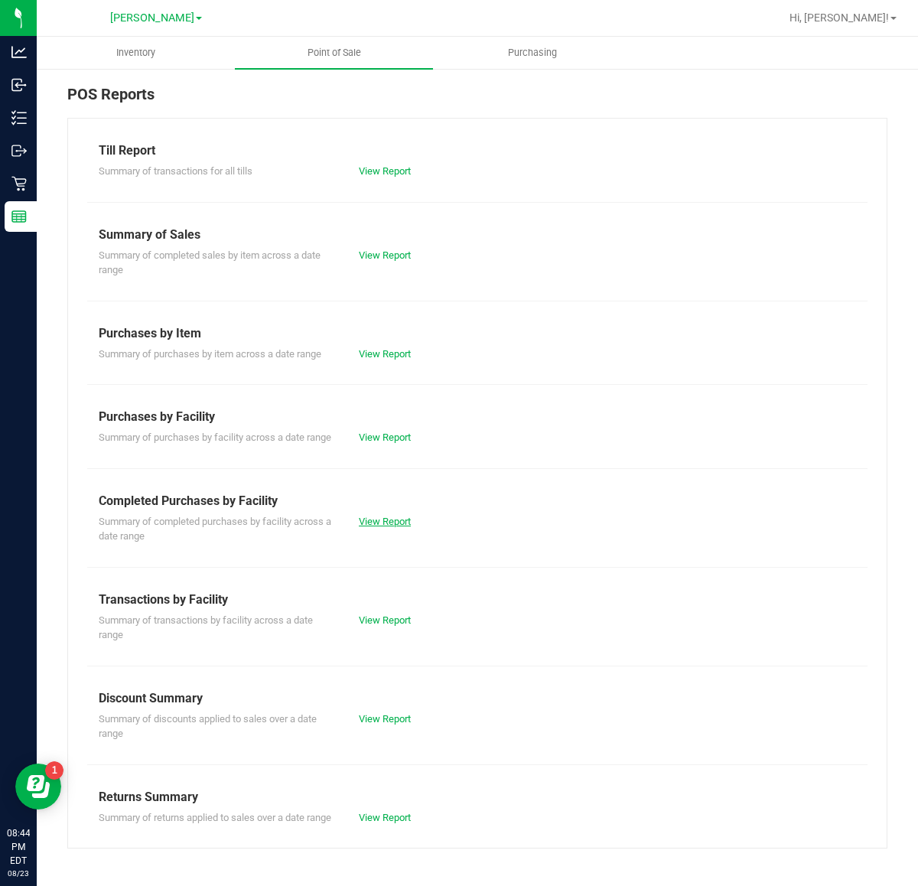
click at [379, 517] on link "View Report" at bounding box center [385, 521] width 52 height 11
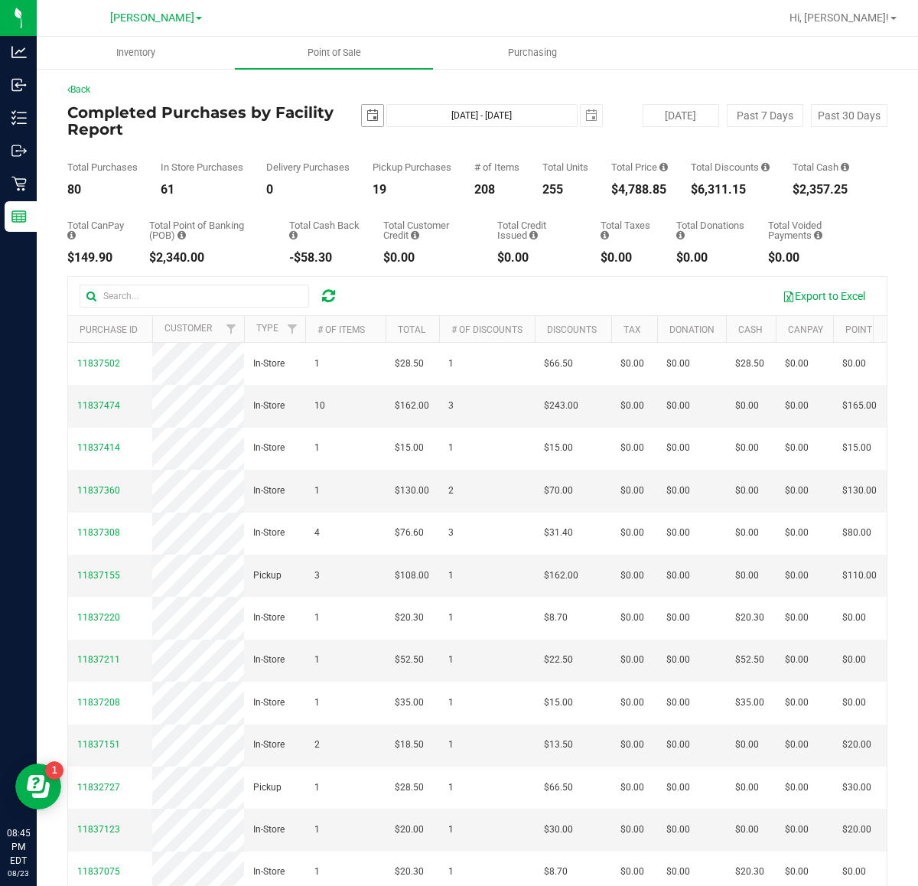
drag, startPoint x: 358, startPoint y: 122, endPoint x: 372, endPoint y: 120, distance: 14.0
click at [362, 120] on span "select" at bounding box center [372, 115] width 21 height 21
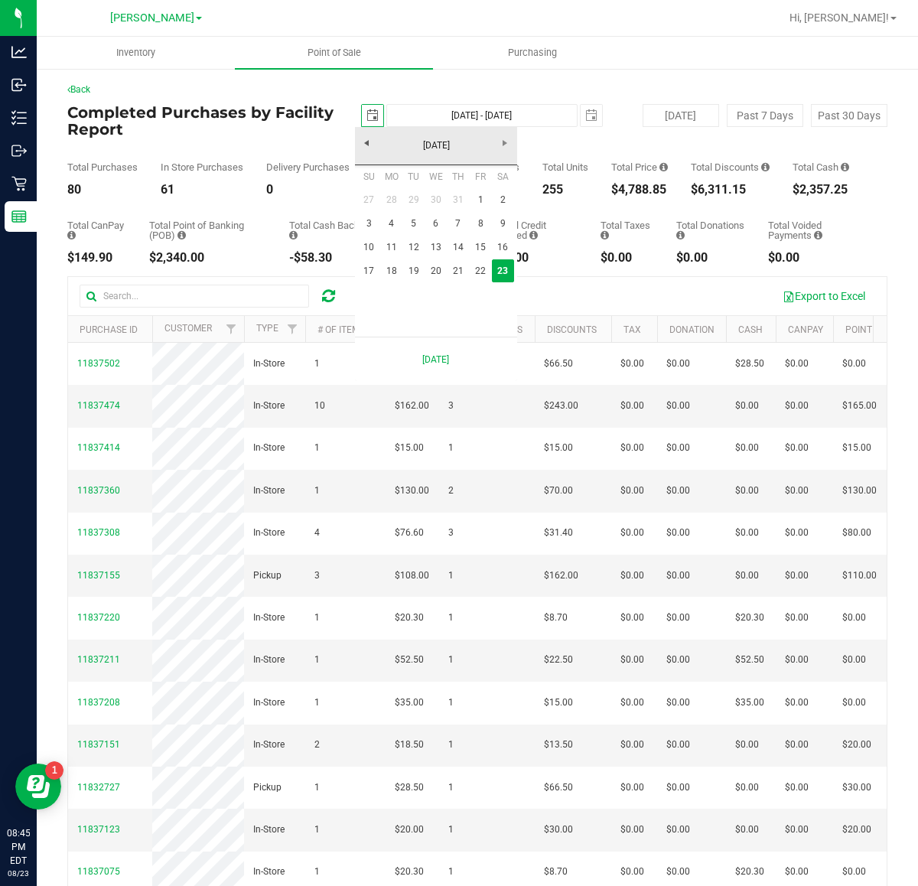
scroll to position [0, 38]
click at [371, 268] on link "17" at bounding box center [369, 271] width 22 height 24
type input "2025-08-17"
type input "Aug 17, 2025 - Aug 23, 2025"
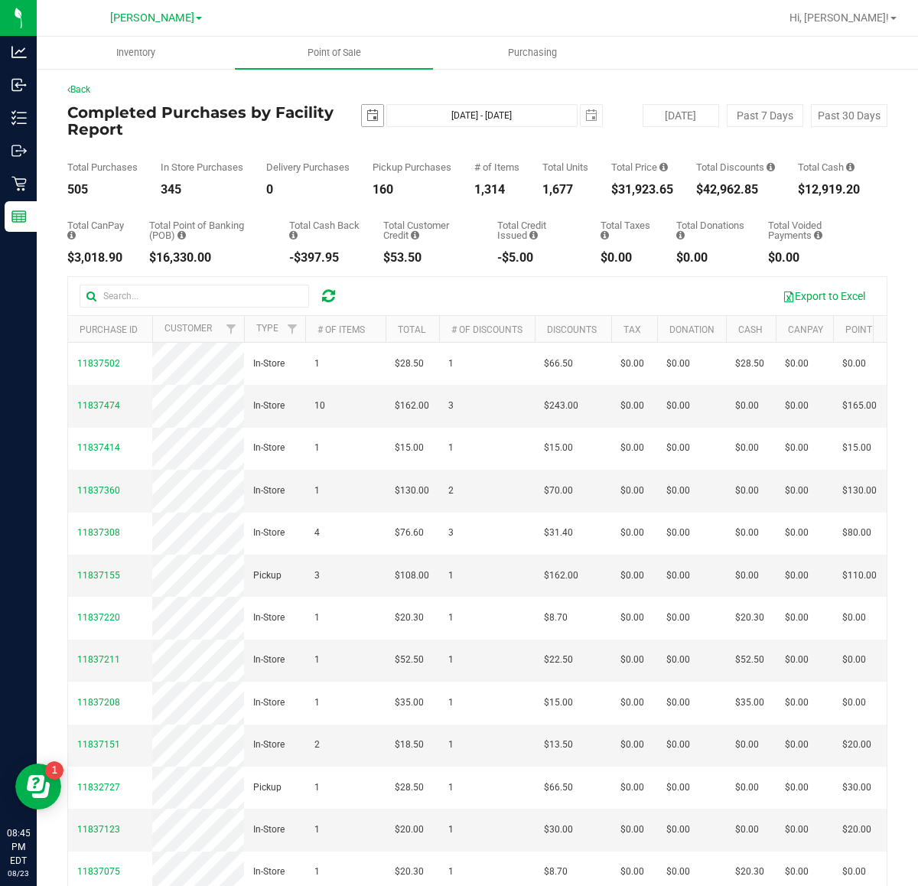
click at [366, 119] on span "select" at bounding box center [372, 115] width 12 height 12
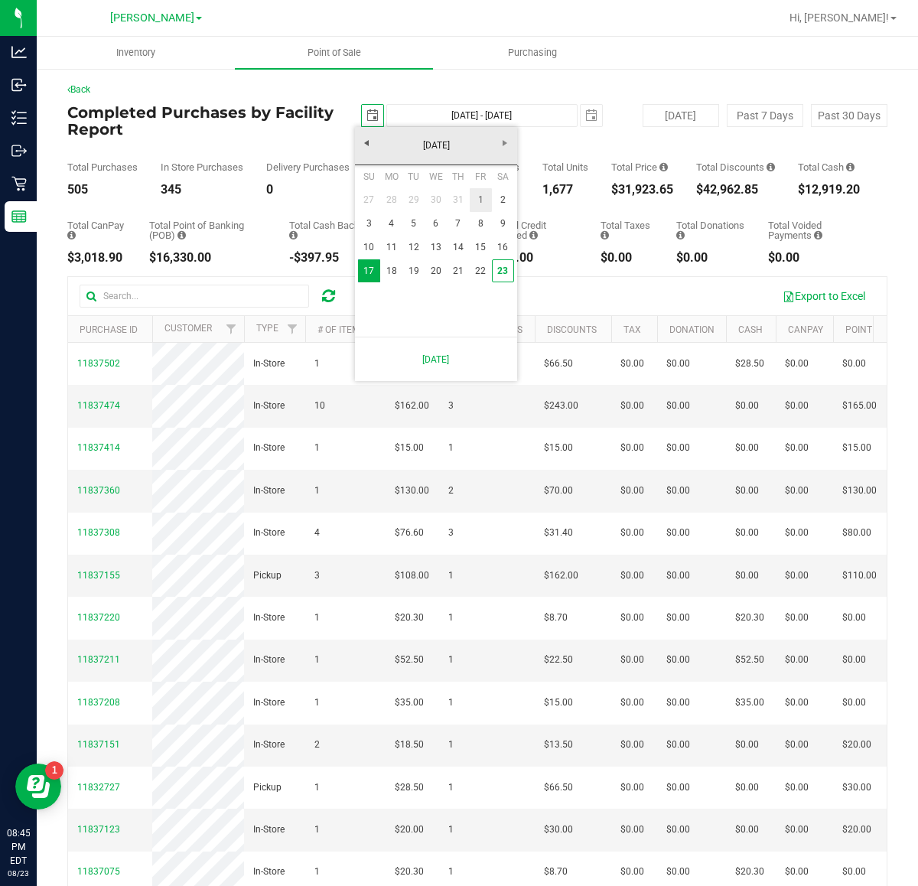
click at [484, 199] on link "1" at bounding box center [481, 200] width 22 height 24
type input "2025-08-01"
type input "Aug 1, 2025 - Aug 23, 2025"
